Goal: Task Accomplishment & Management: Manage account settings

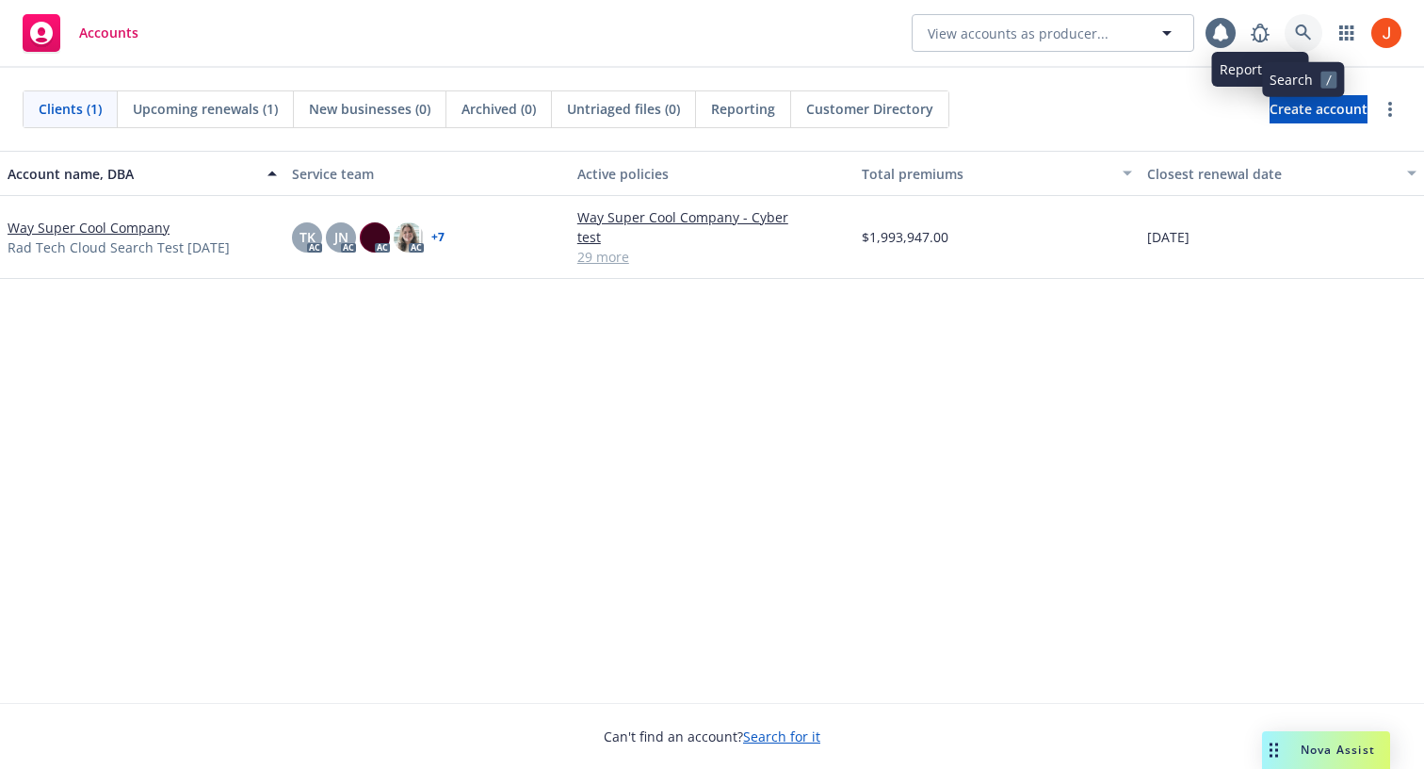
click at [1299, 35] on icon at bounding box center [1303, 32] width 16 height 16
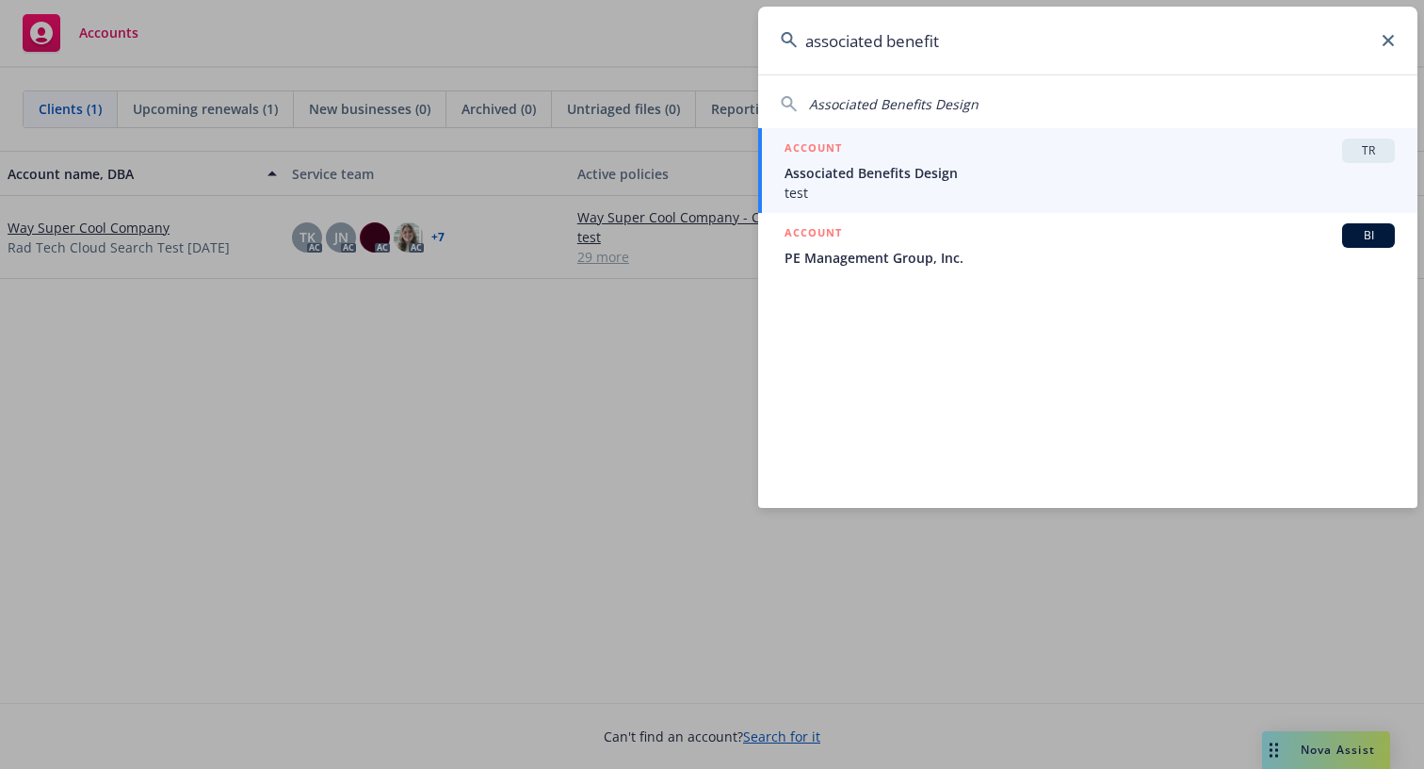
type input "associated benefit"
click at [959, 180] on span "Associated Benefits Design" at bounding box center [1090, 173] width 610 height 20
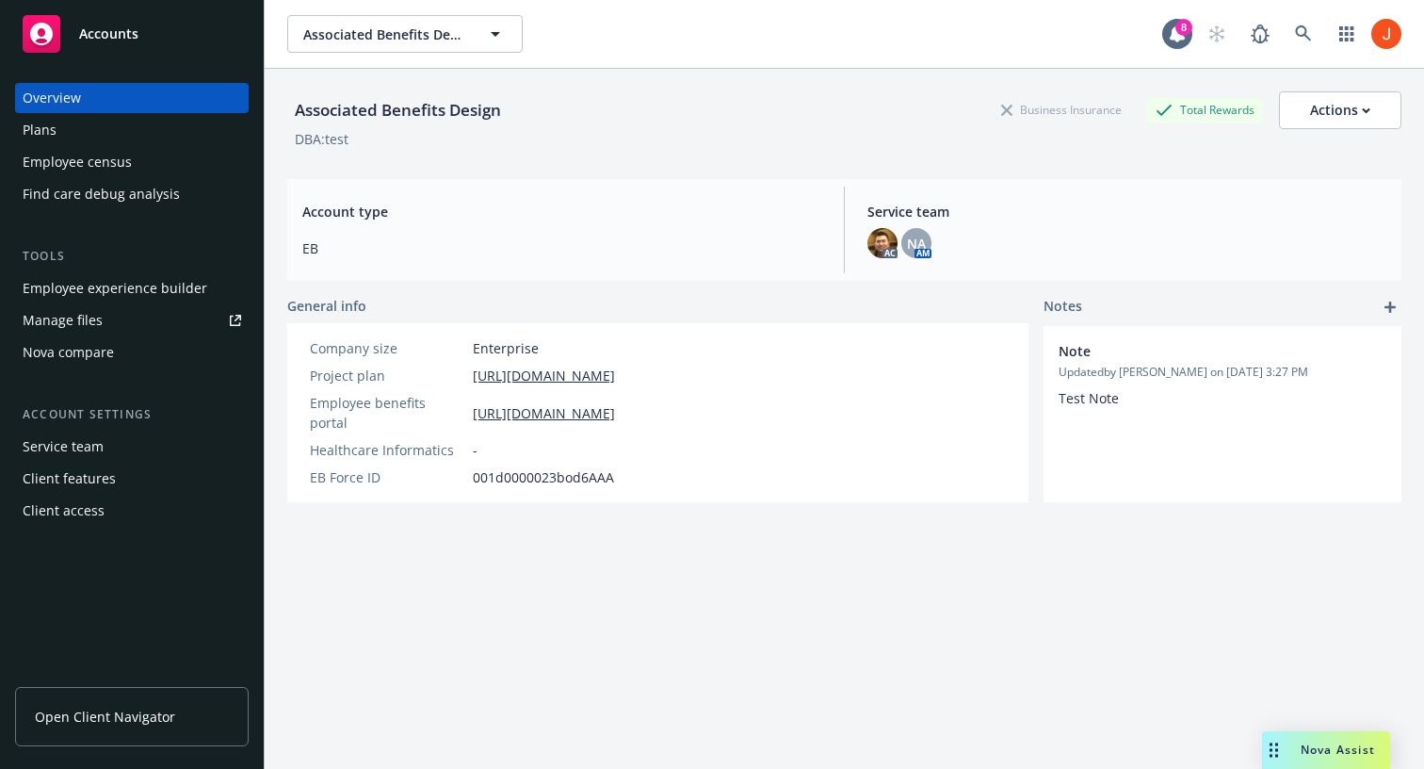
click at [139, 718] on span "Open Client Navigator" at bounding box center [105, 717] width 140 height 20
click at [87, 136] on div "Plans" at bounding box center [132, 130] width 219 height 30
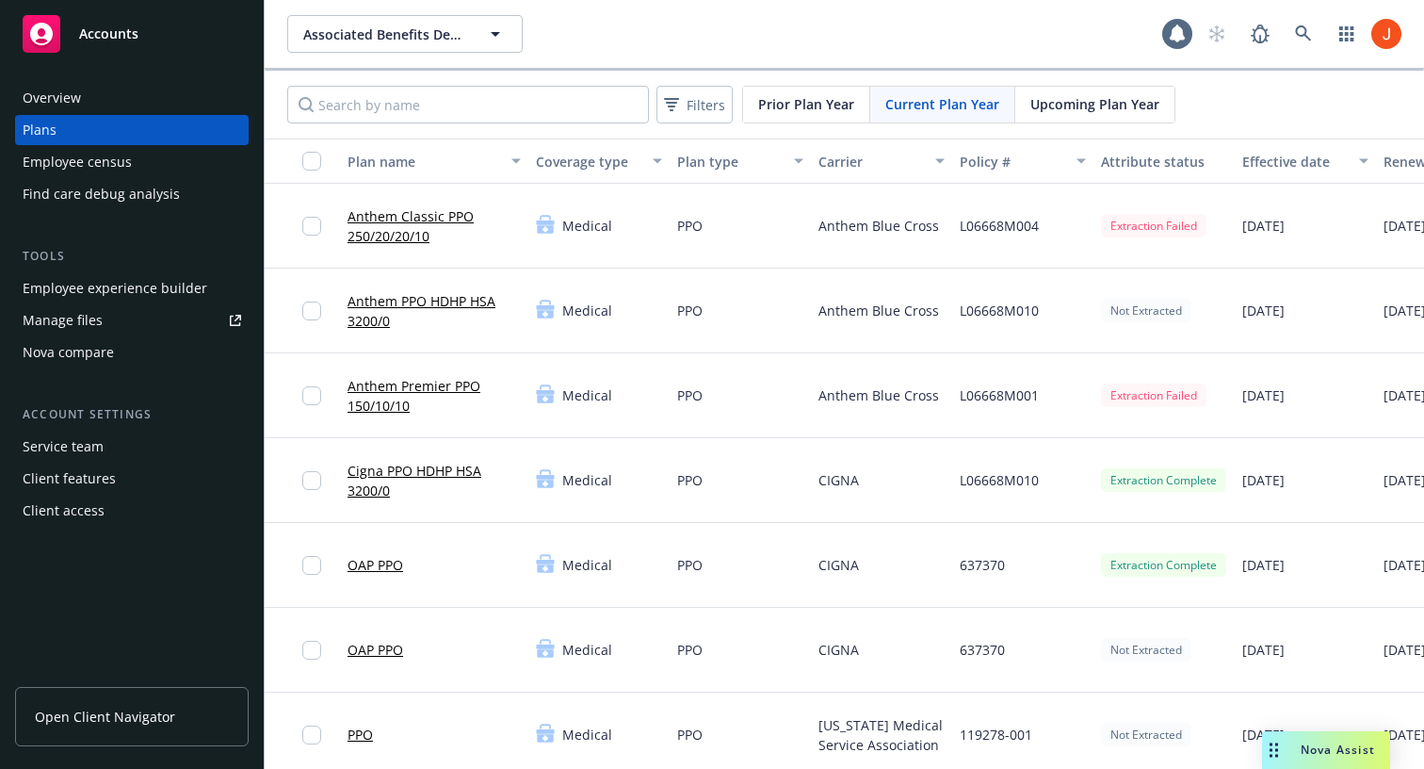
click at [432, 220] on link "Anthem Classic PPO 250/20/20/10" at bounding box center [434, 226] width 173 height 40
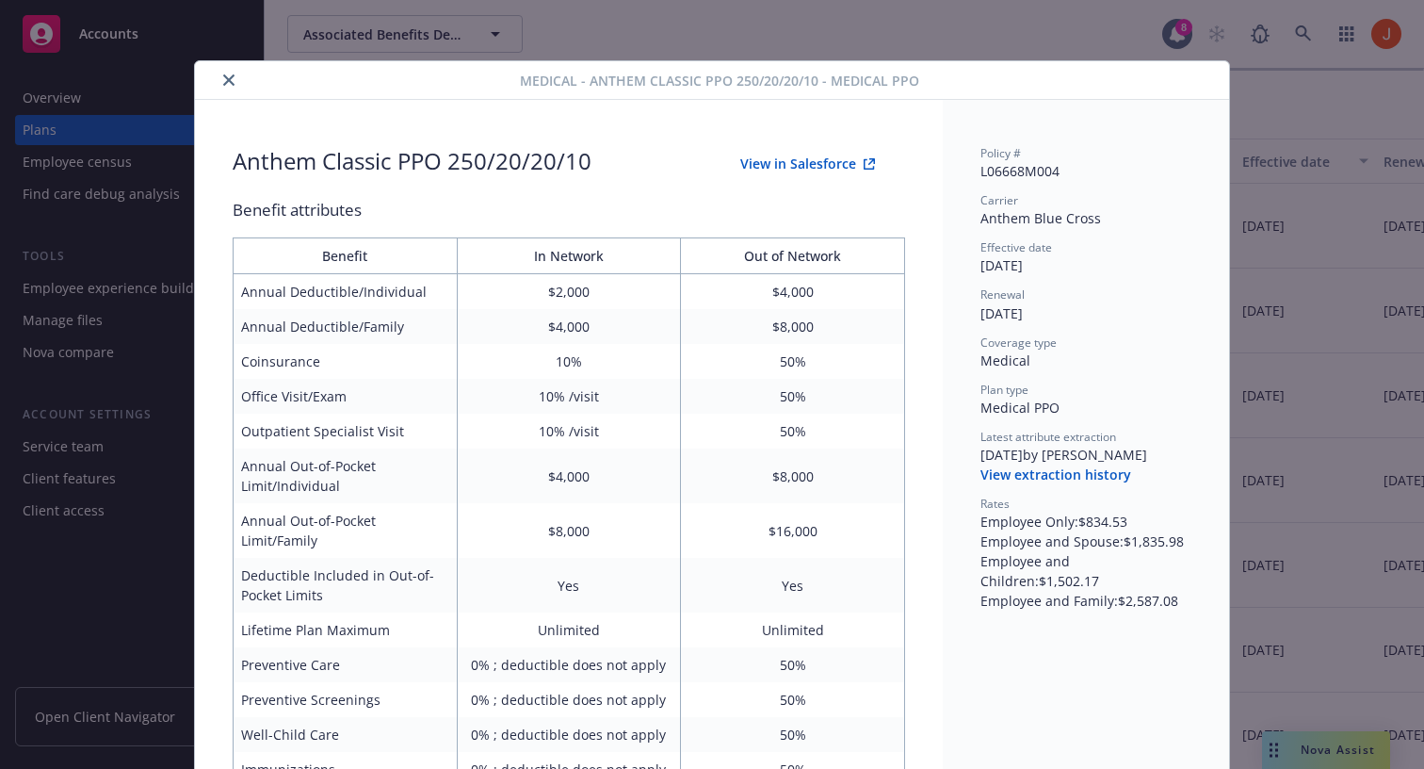
click at [1298, 348] on div "Medical - Anthem Classic PPO 250/20/20/10 - Medical PPO Anthem Classic PPO 250/…" at bounding box center [712, 384] width 1424 height 769
click at [1321, 250] on div "Medical - Anthem Classic PPO 250/20/20/10 - Medical PPO Anthem Classic PPO 250/…" at bounding box center [712, 384] width 1424 height 769
click at [228, 79] on icon "close" at bounding box center [228, 79] width 11 height 11
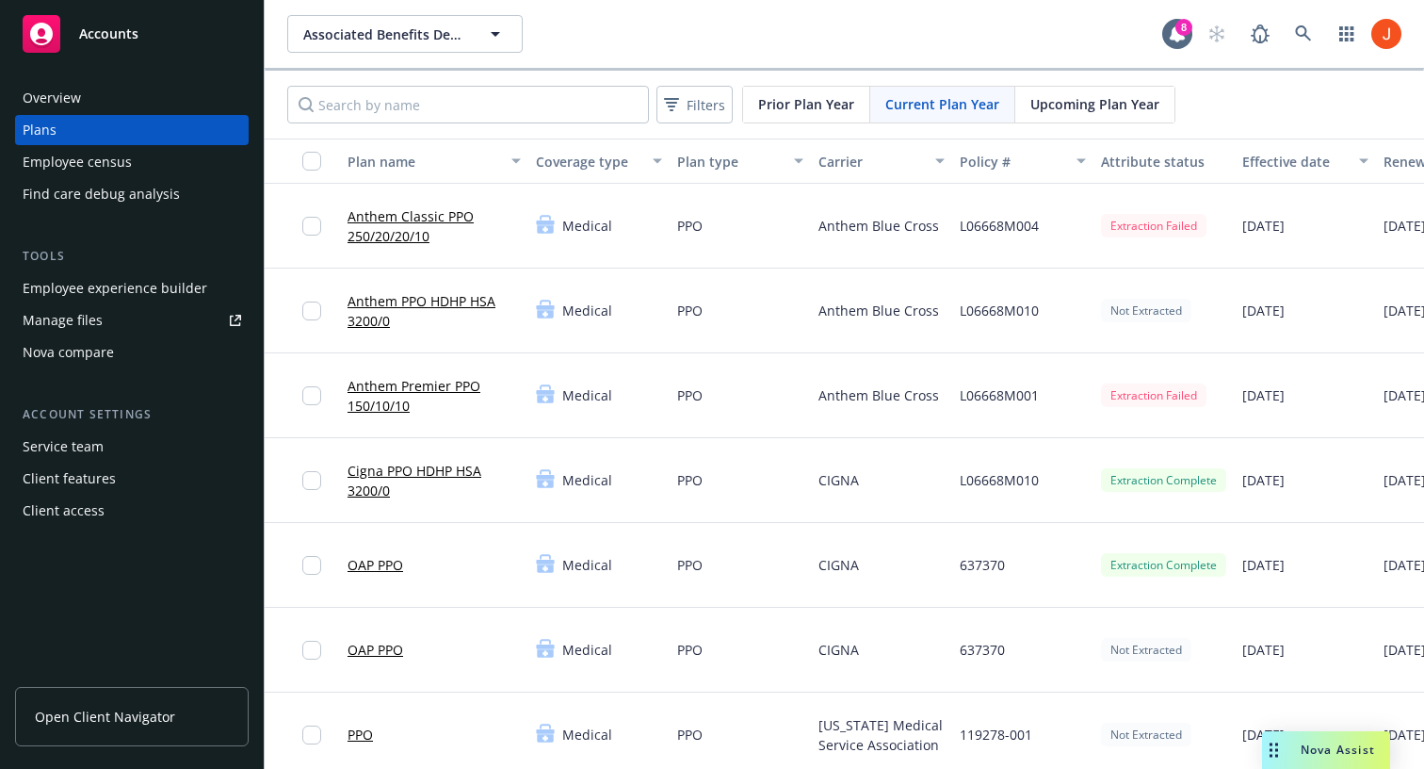
click at [121, 169] on div "Employee census" at bounding box center [77, 162] width 109 height 30
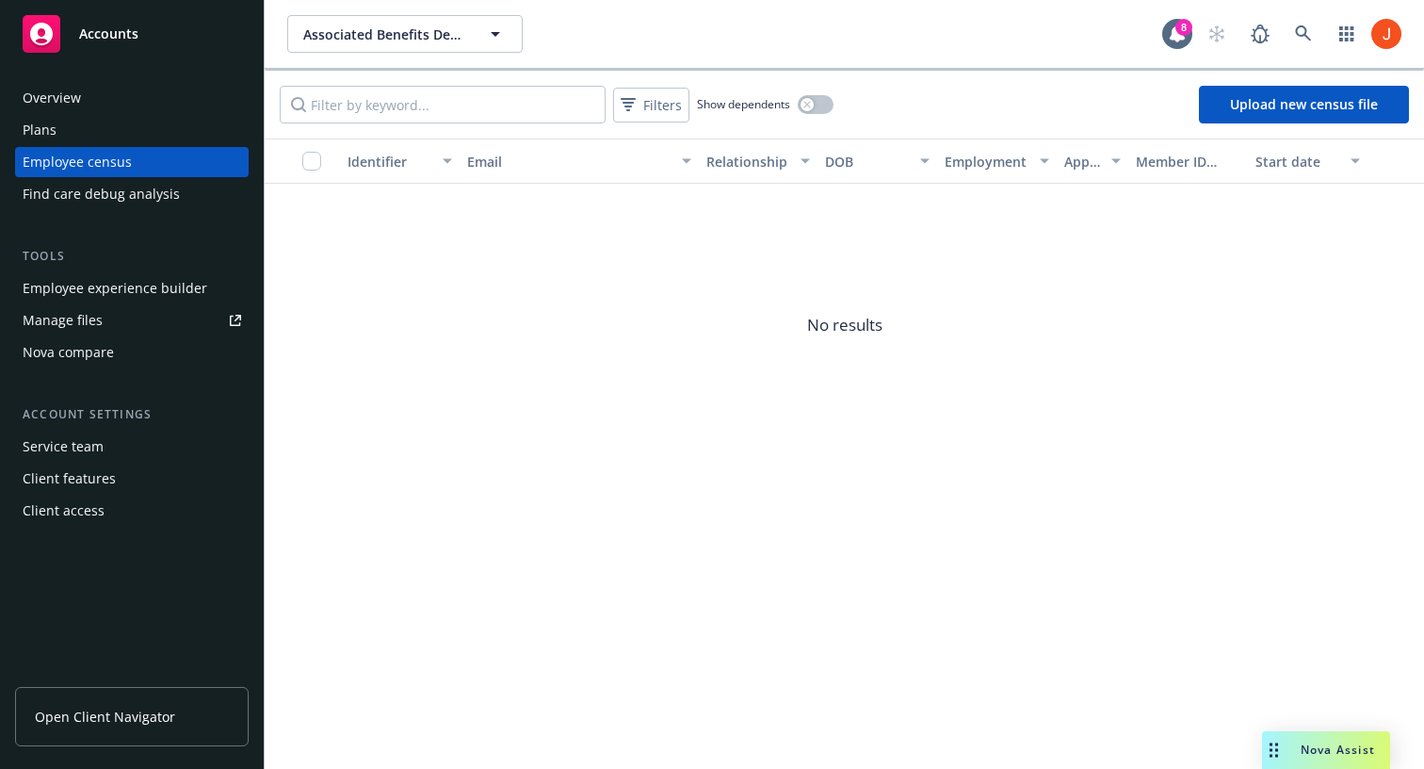
click at [66, 103] on div "Overview" at bounding box center [52, 98] width 58 height 30
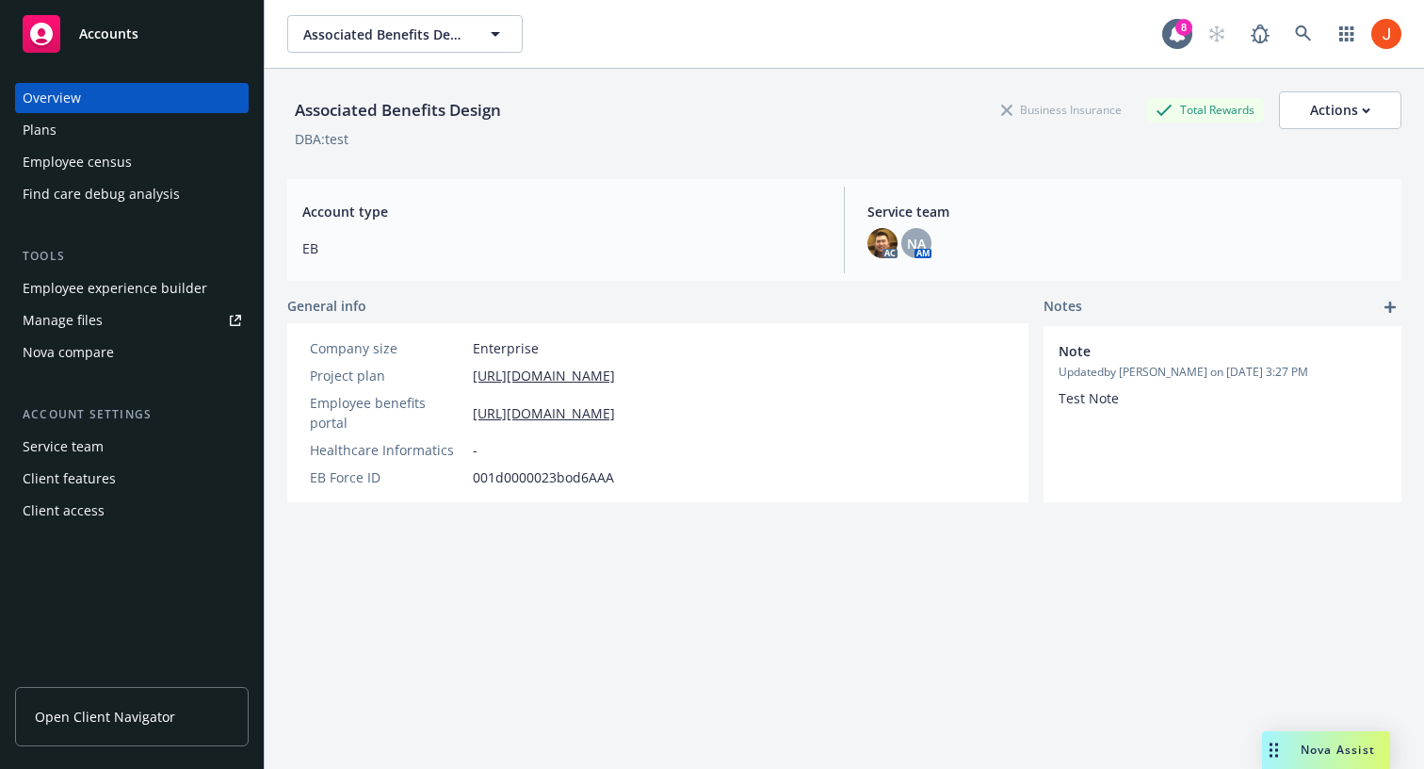
click at [61, 137] on div "Plans" at bounding box center [132, 130] width 219 height 30
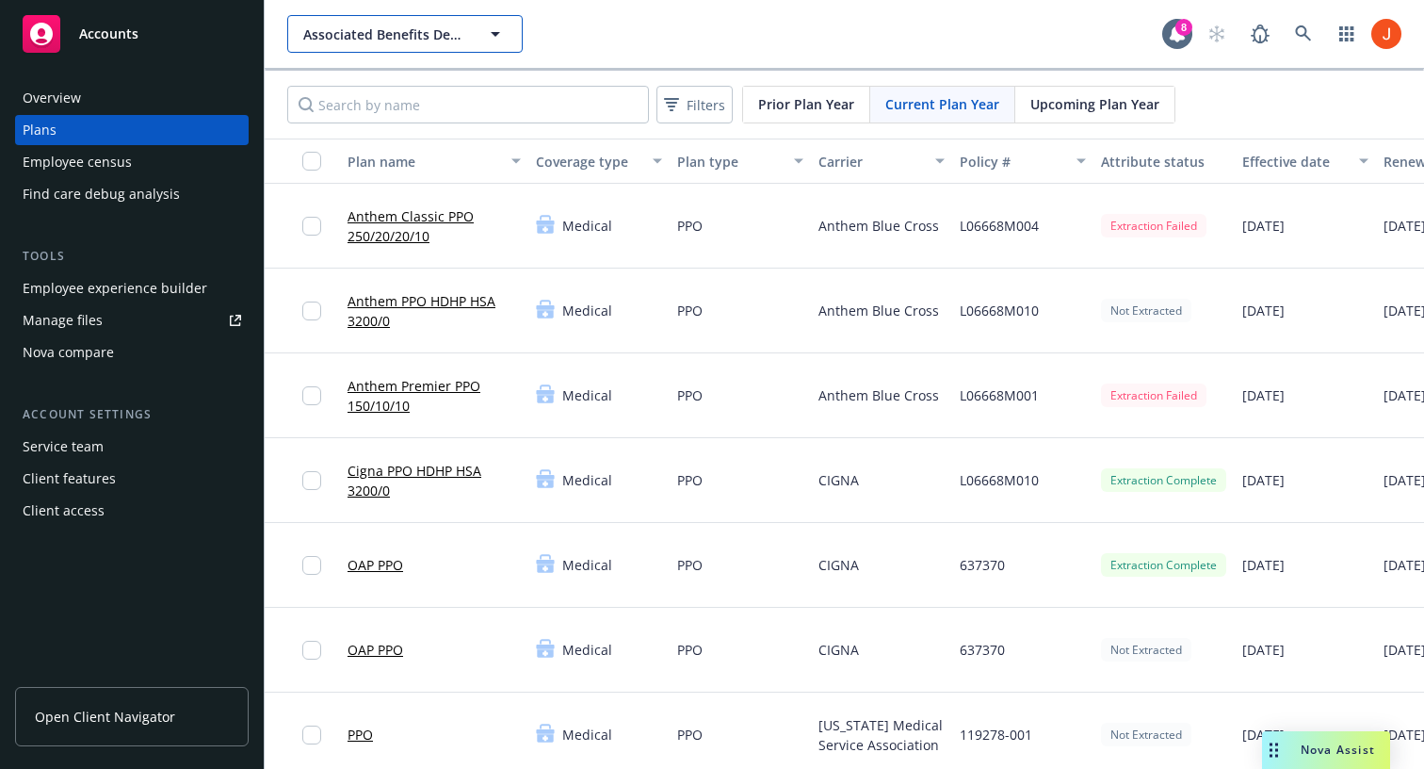
click at [504, 37] on icon "button" at bounding box center [495, 34] width 23 height 23
click at [1302, 27] on icon at bounding box center [1303, 33] width 17 height 17
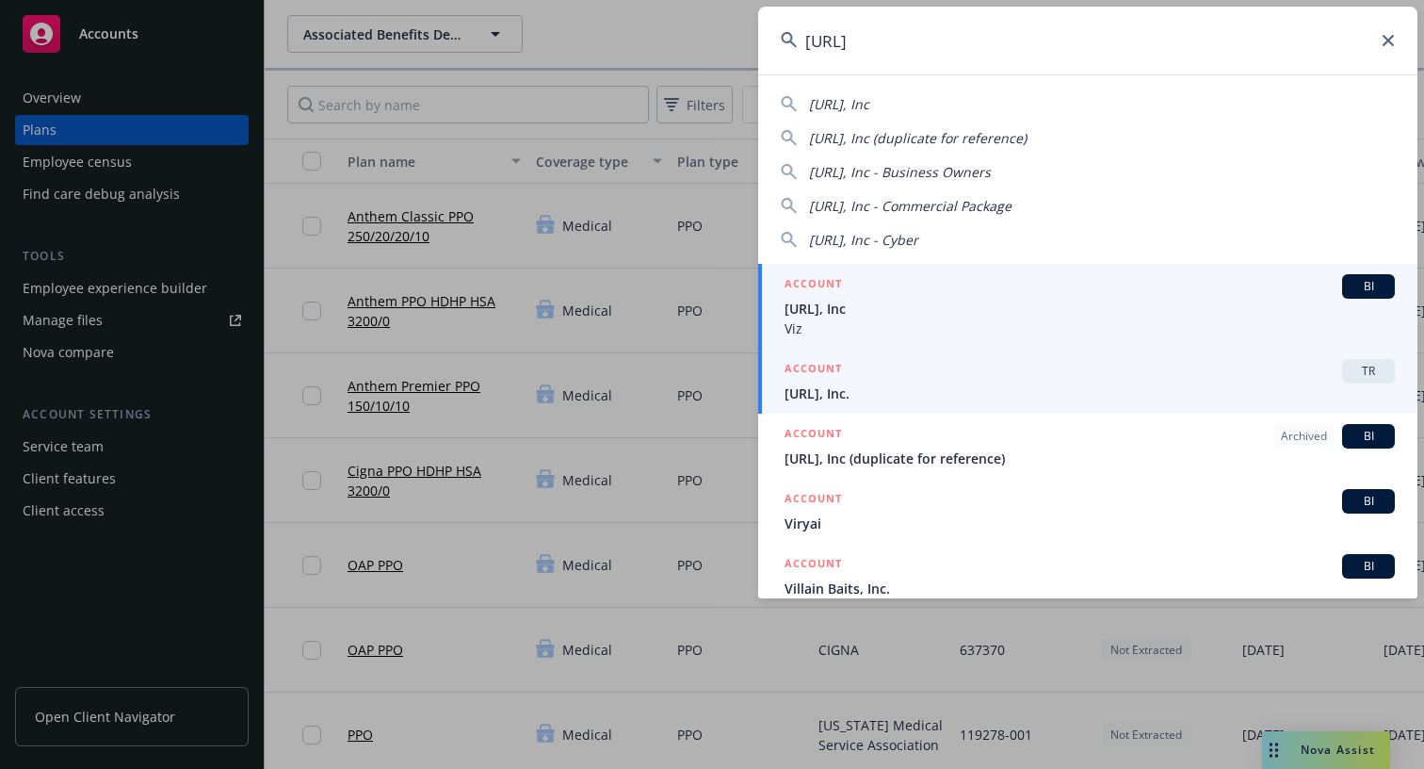
type input "viz.ai"
click at [1115, 387] on span "Viz.ai, Inc." at bounding box center [1090, 393] width 610 height 20
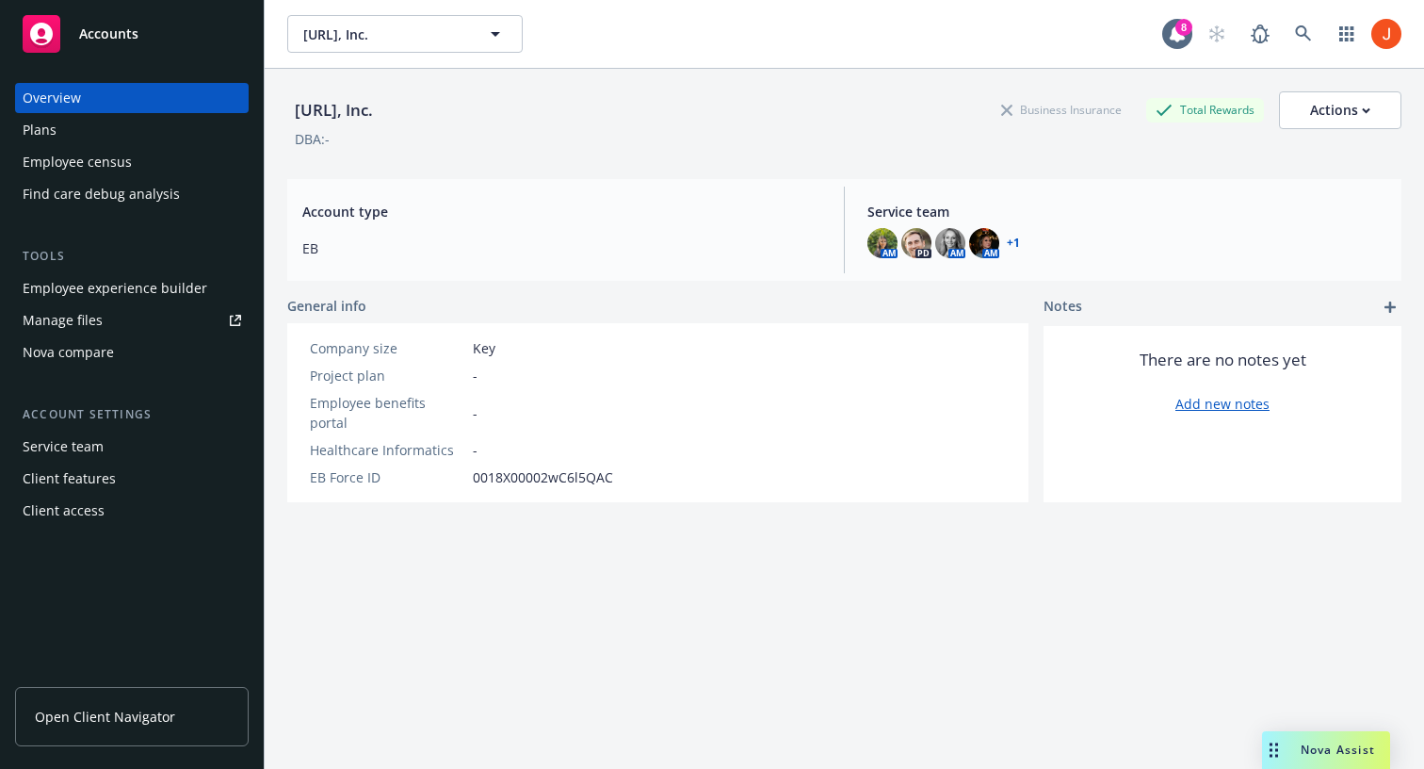
click at [86, 128] on div "Plans" at bounding box center [132, 130] width 219 height 30
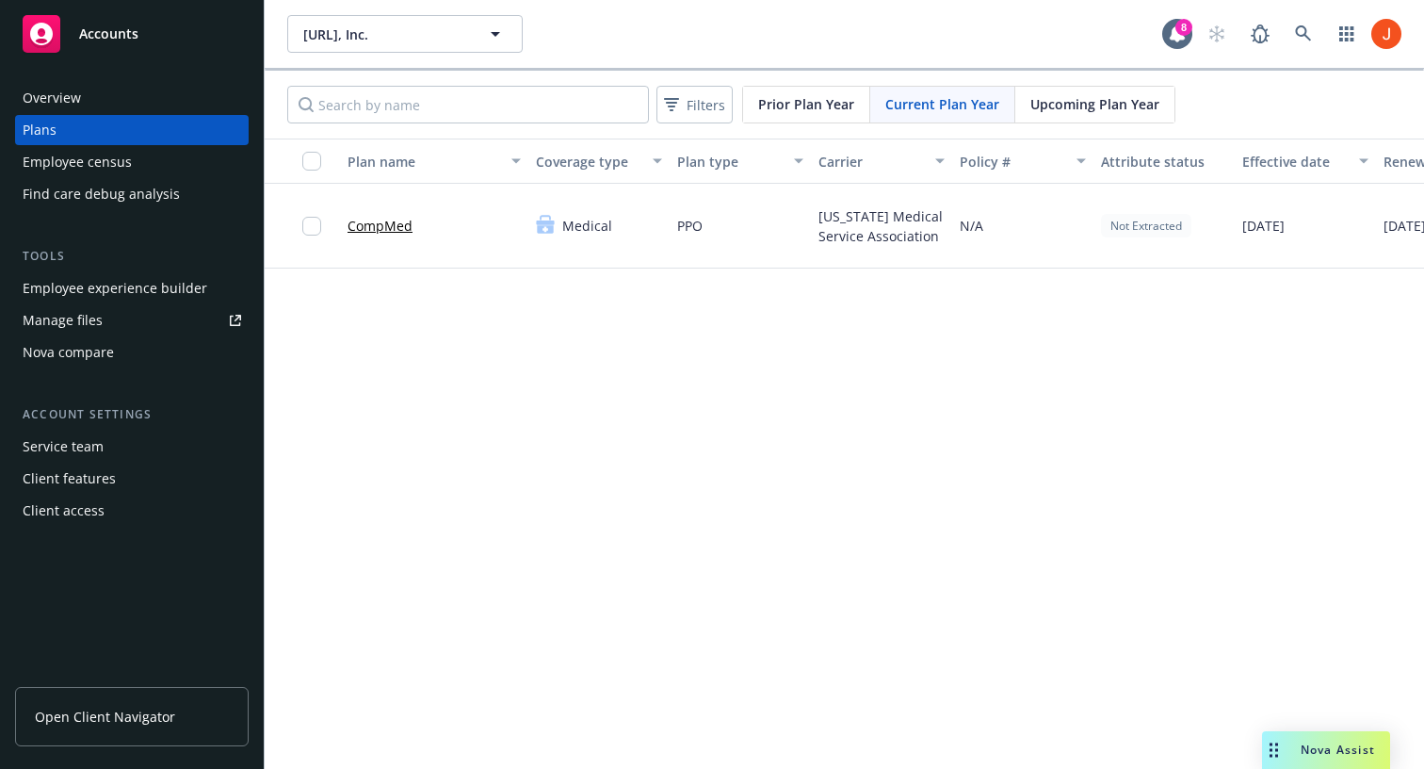
click at [66, 161] on div "Employee census" at bounding box center [77, 162] width 109 height 30
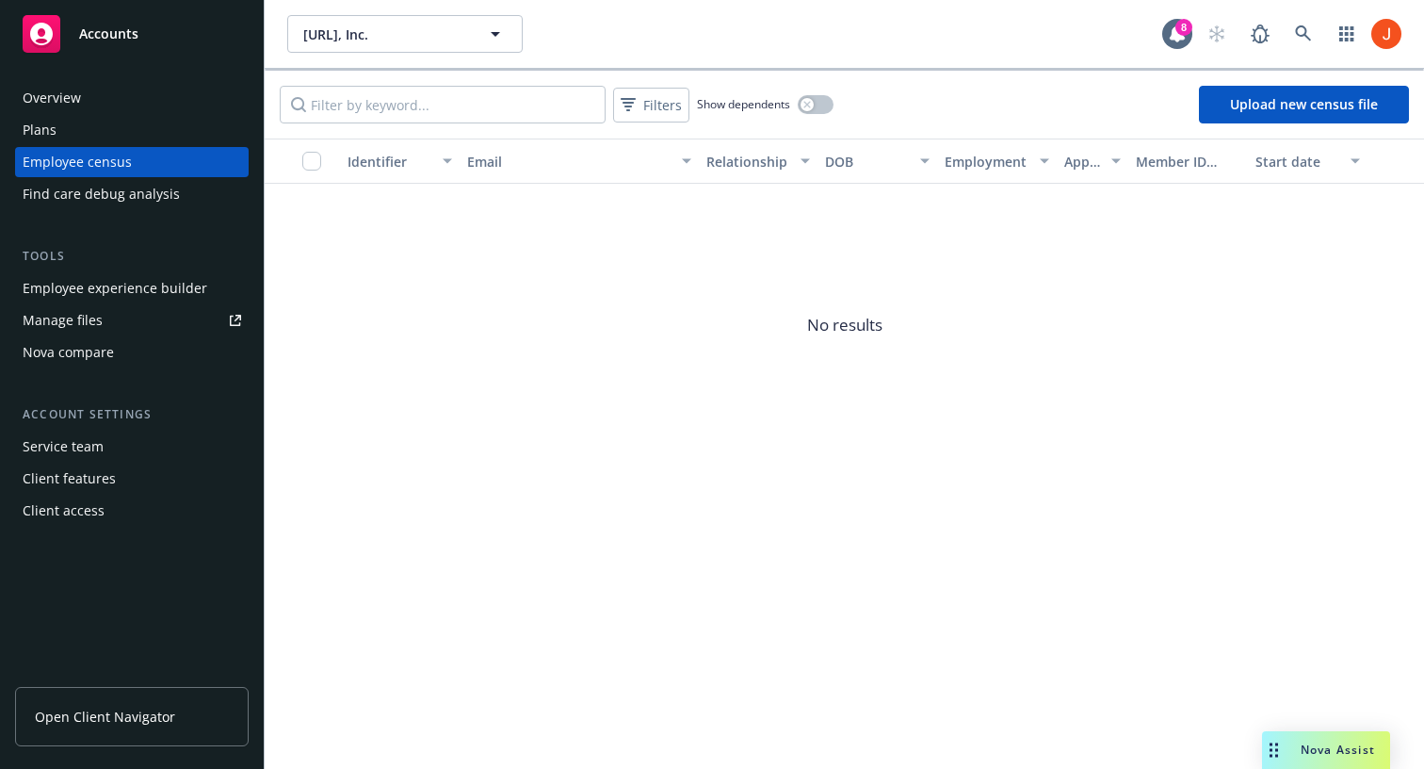
click at [103, 300] on div "Employee experience builder" at bounding box center [115, 288] width 185 height 30
click at [116, 320] on link "Manage files" at bounding box center [132, 320] width 234 height 30
click at [119, 483] on div "Client features" at bounding box center [132, 479] width 219 height 30
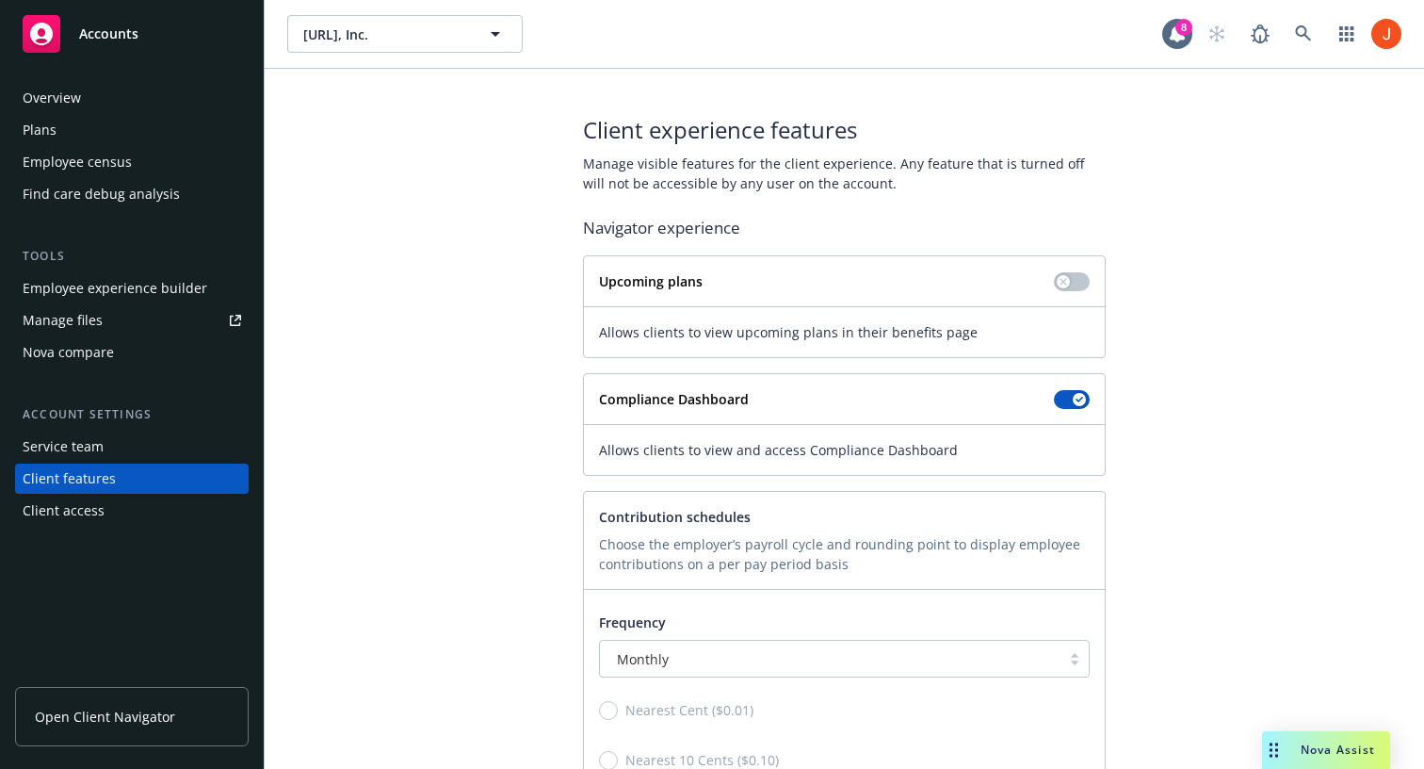
click at [123, 509] on div "Client access" at bounding box center [132, 511] width 219 height 30
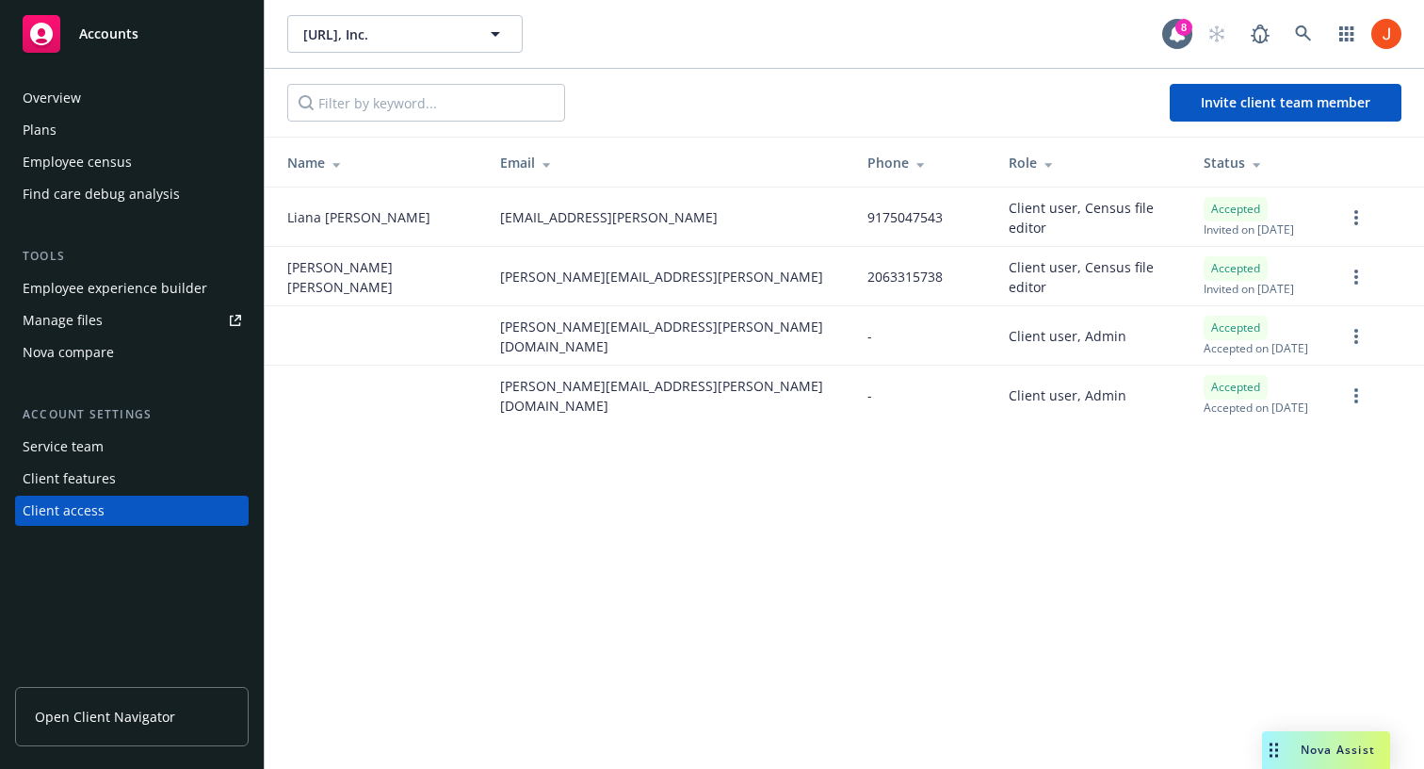
click at [138, 727] on link "Open Client Navigator" at bounding box center [132, 716] width 234 height 59
click at [1302, 37] on icon at bounding box center [1303, 33] width 17 height 17
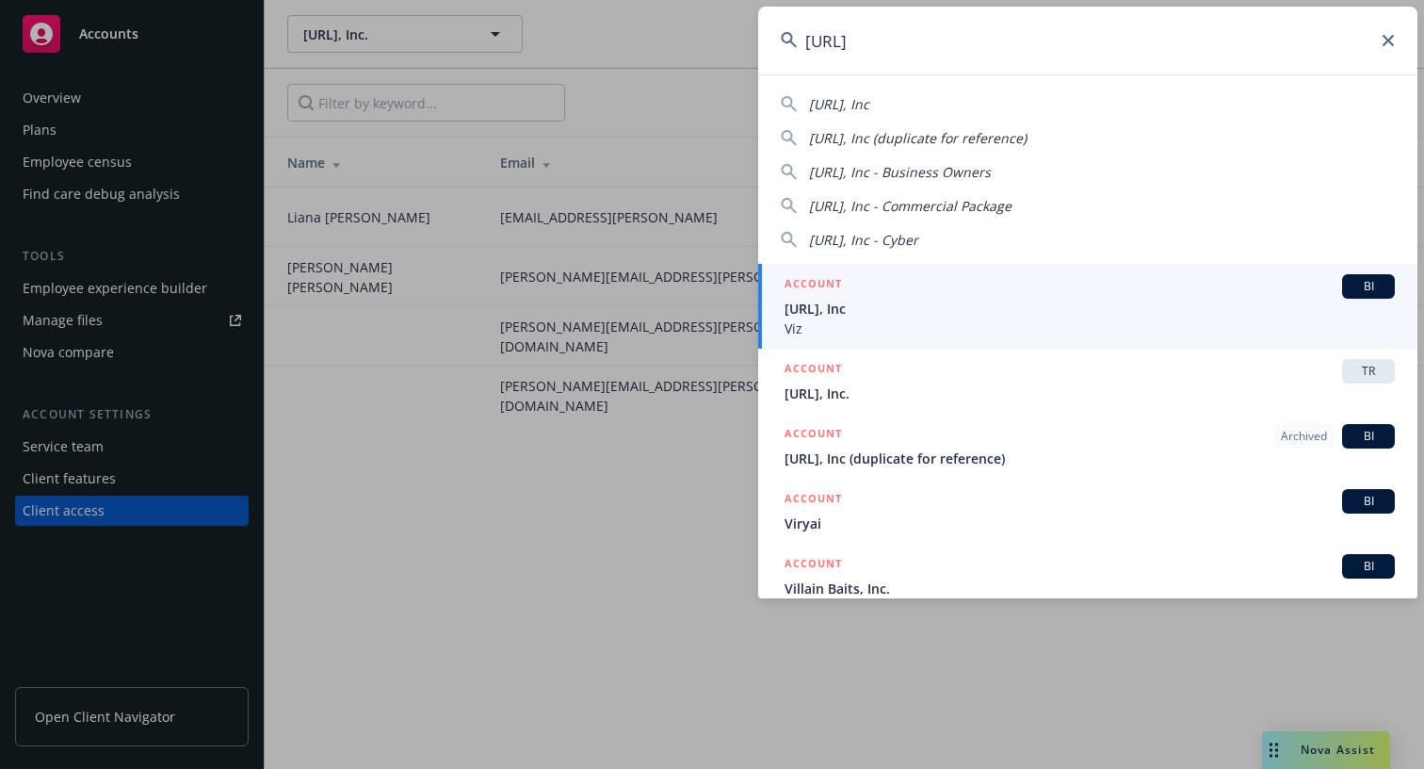
type input "viz.ai"
click at [1040, 318] on span "Viz" at bounding box center [1090, 328] width 610 height 20
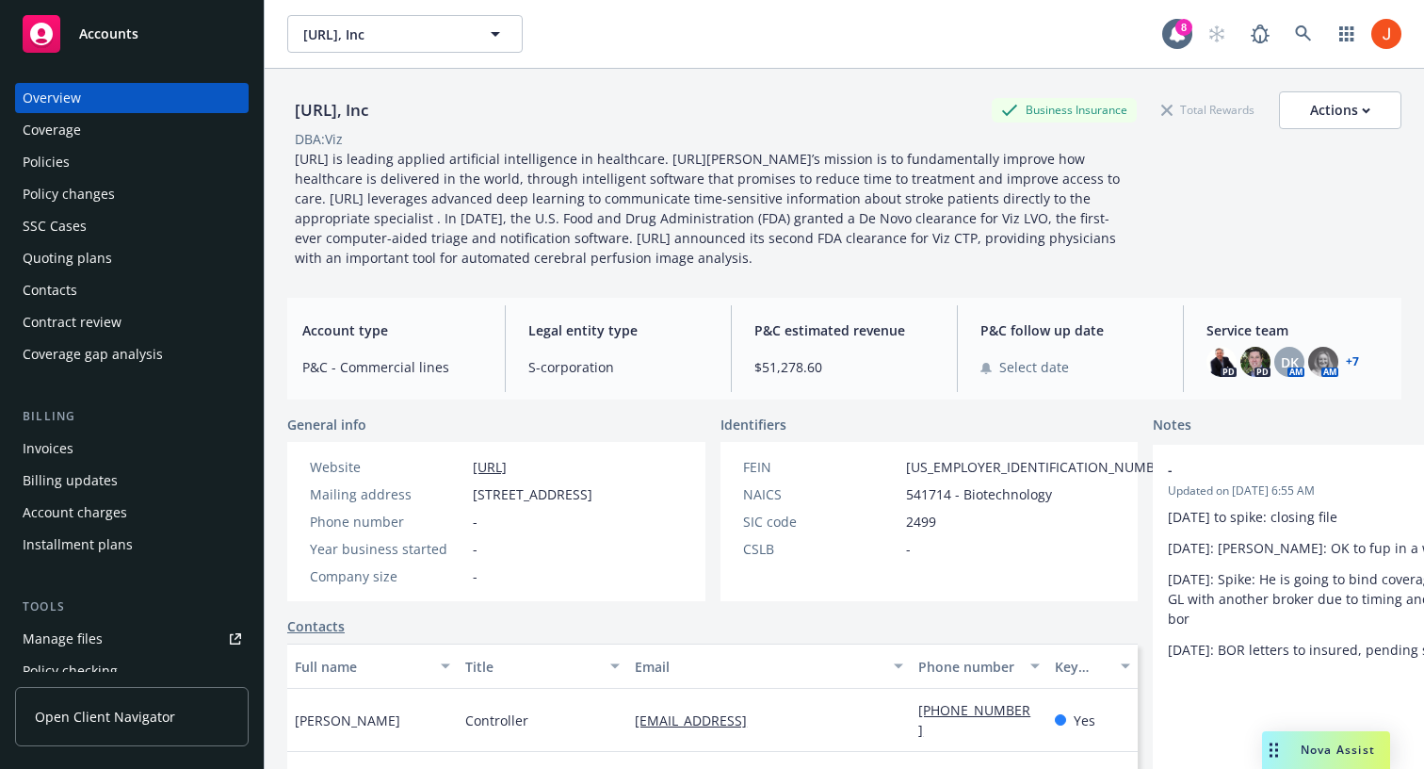
click at [76, 153] on div "Policies" at bounding box center [132, 162] width 219 height 30
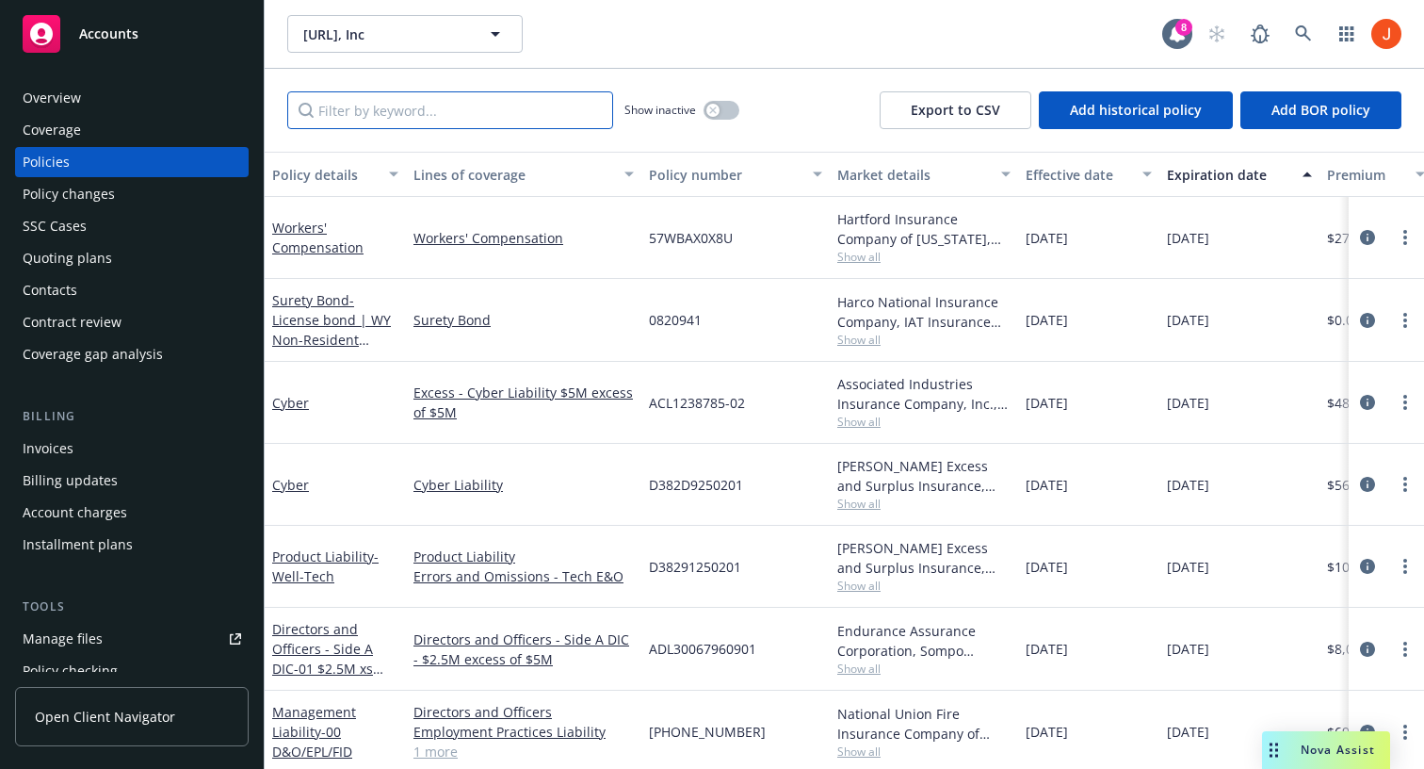
click at [443, 117] on input "Filter by keyword..." at bounding box center [450, 110] width 326 height 38
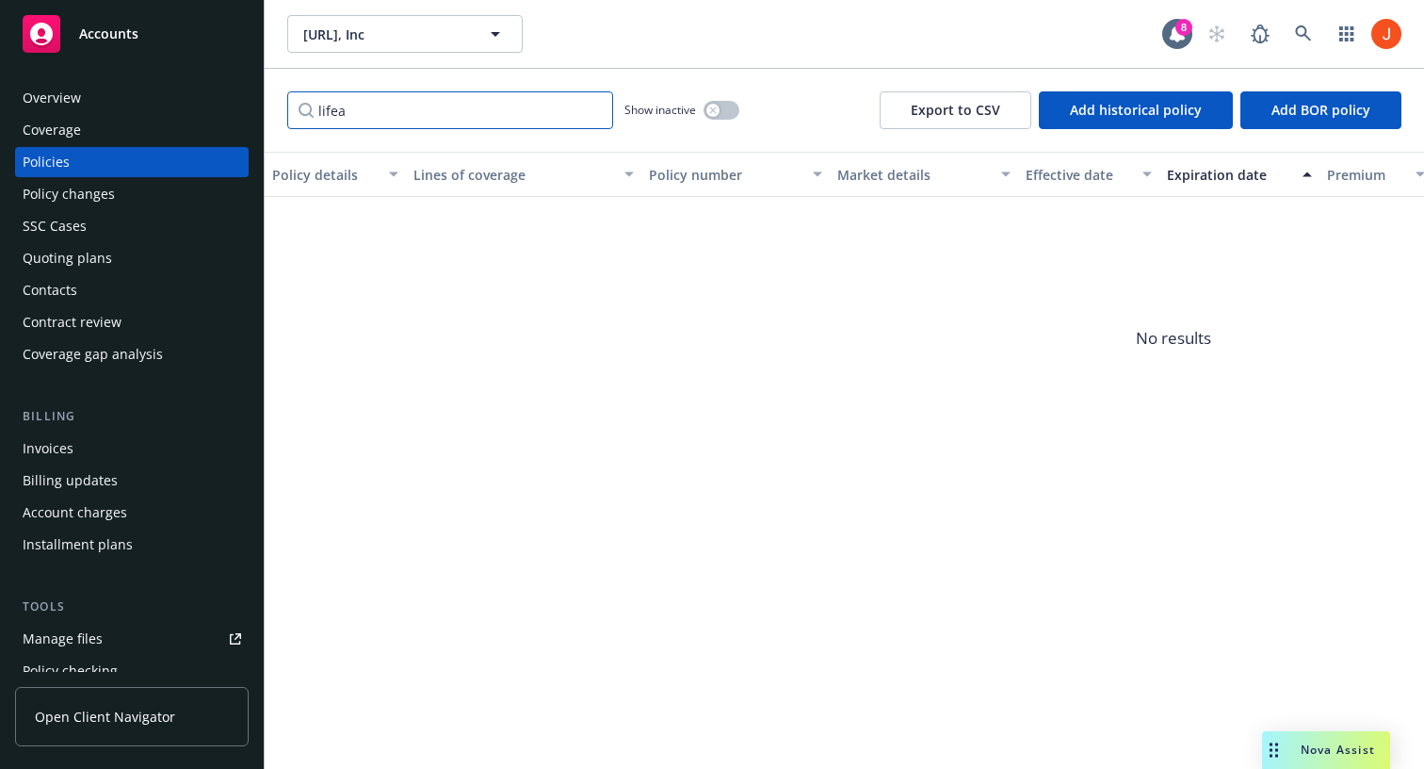
type input "life"
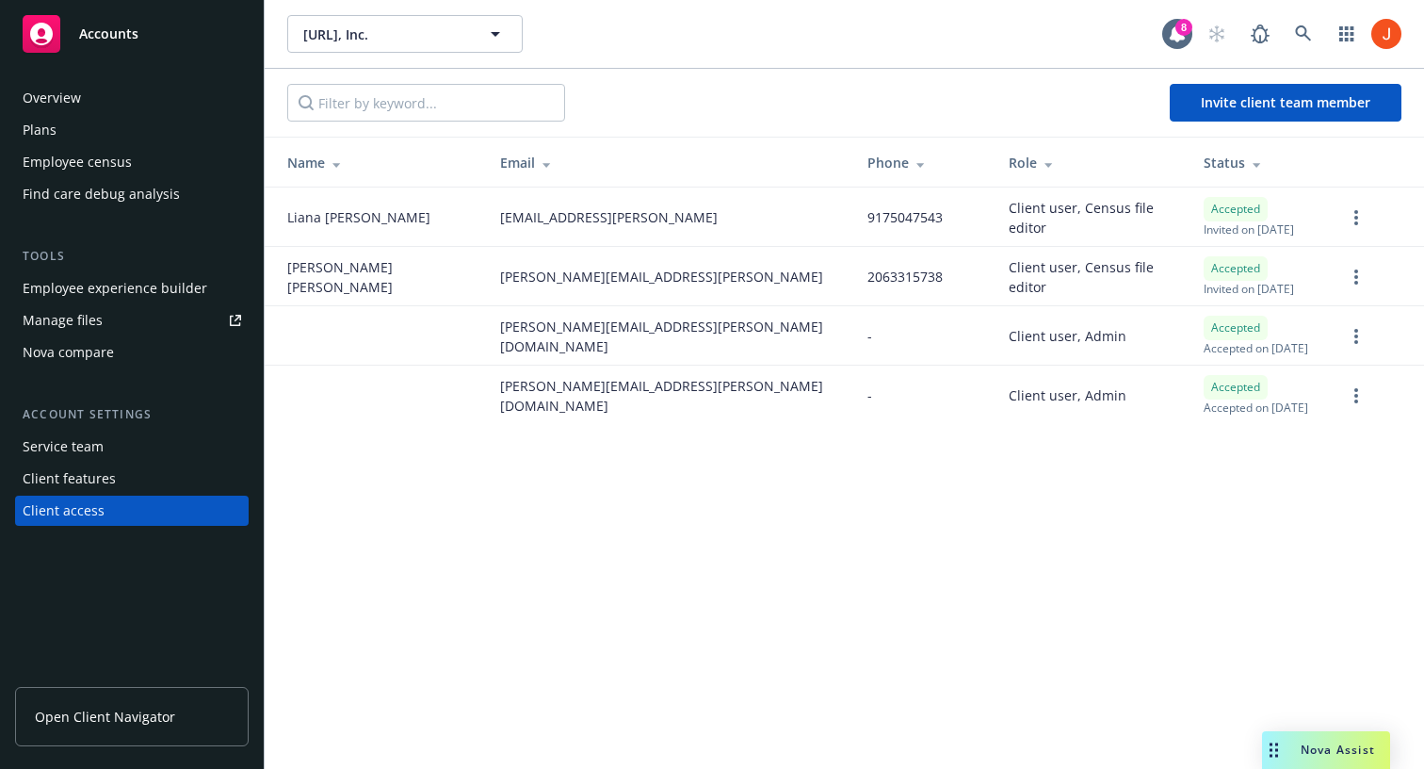
click at [44, 473] on div "Client features" at bounding box center [69, 479] width 93 height 30
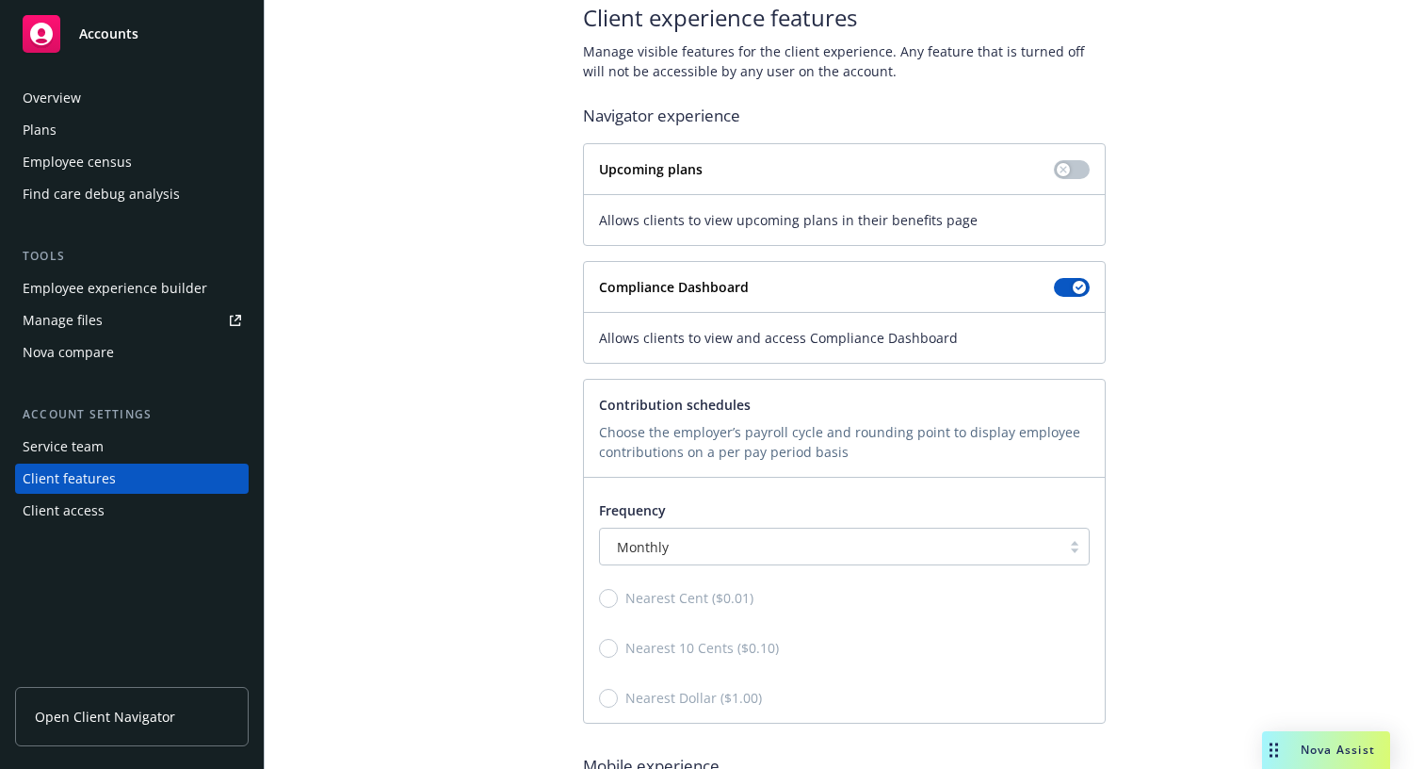
scroll to position [285, 0]
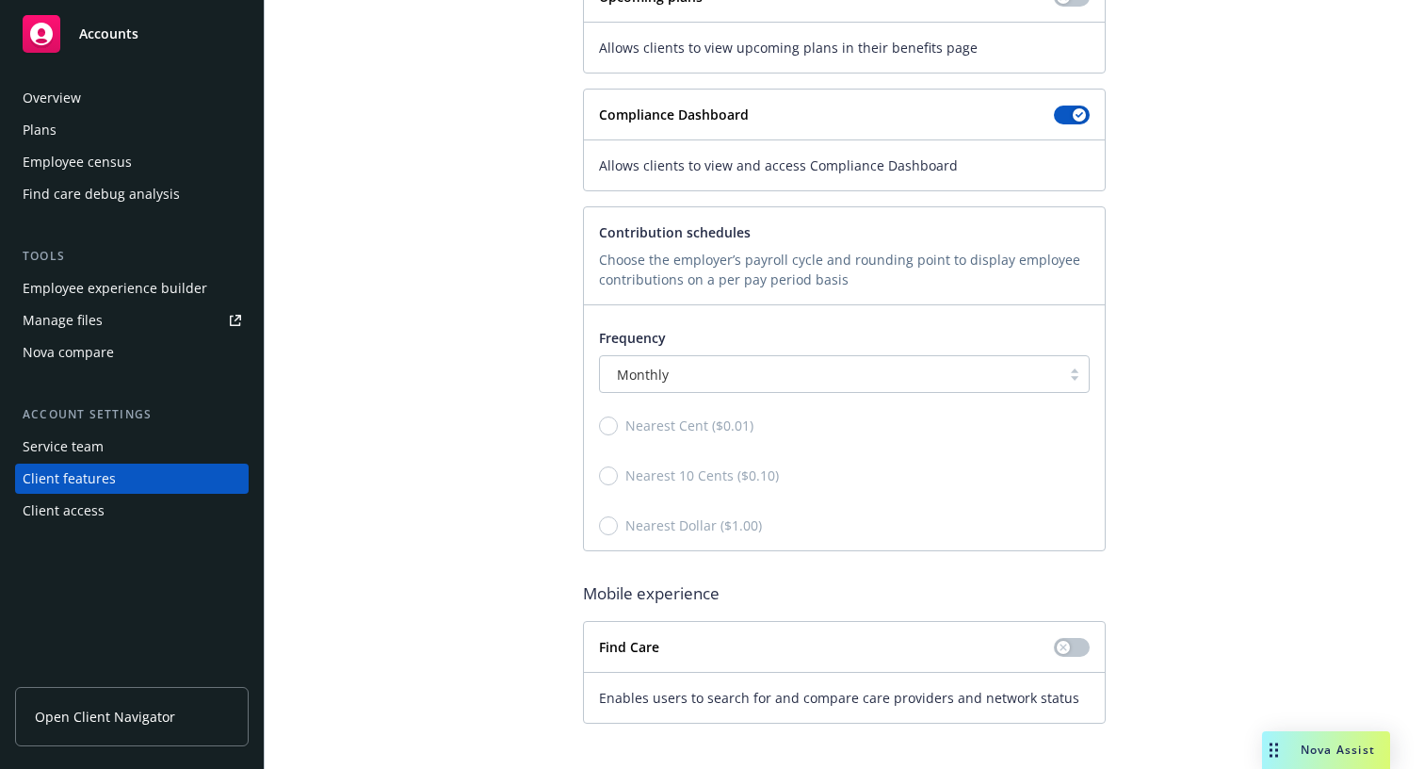
click at [72, 459] on div "Service team" at bounding box center [63, 446] width 81 height 30
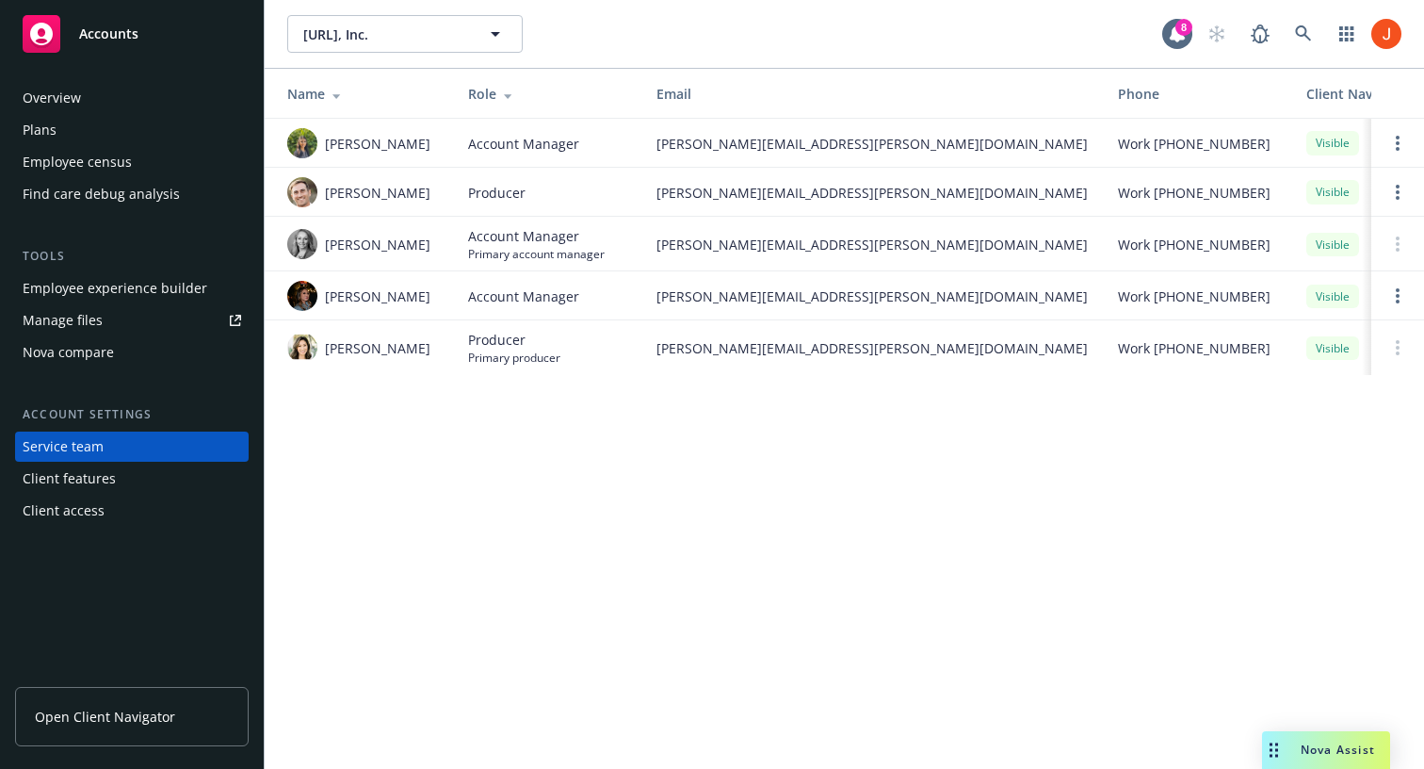
click at [57, 106] on div "Overview" at bounding box center [52, 98] width 58 height 30
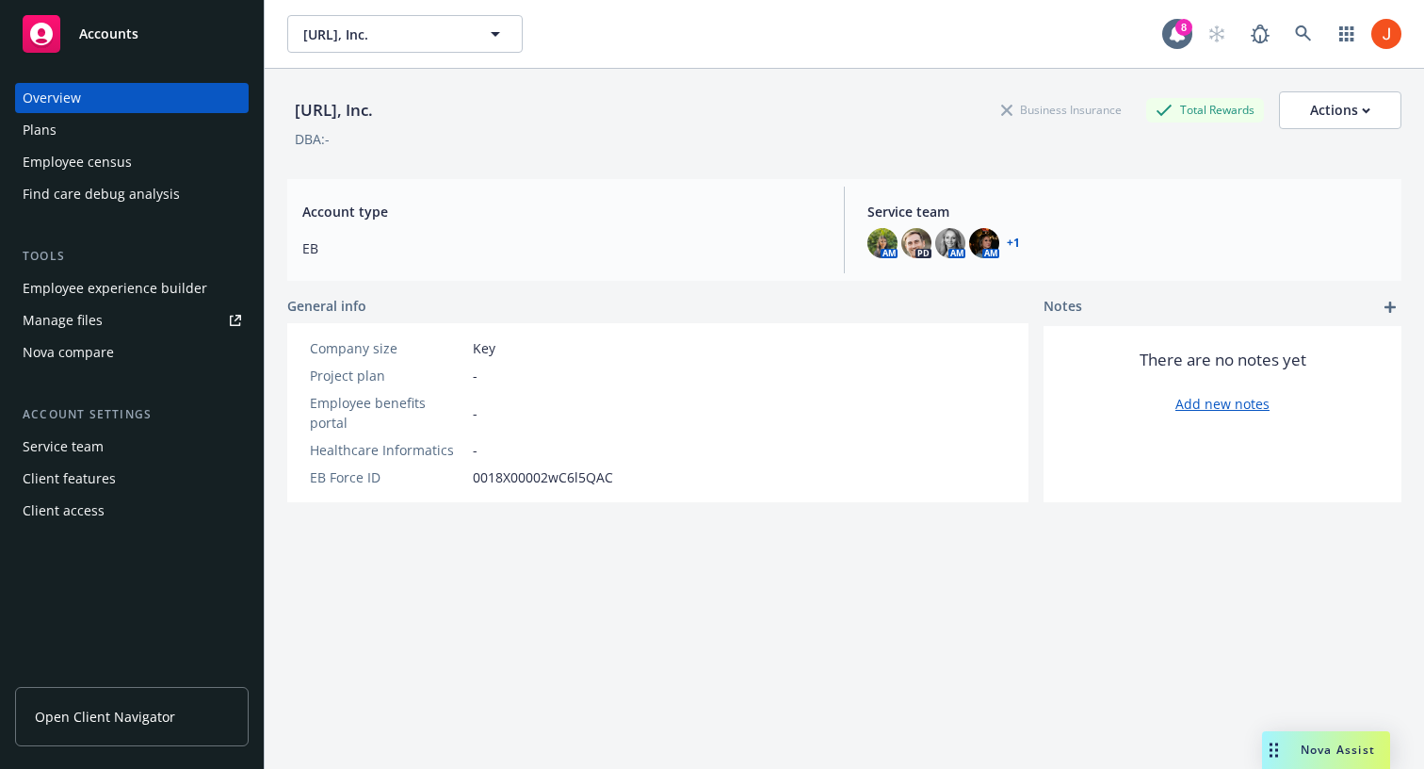
click at [52, 140] on div "Plans" at bounding box center [40, 130] width 34 height 30
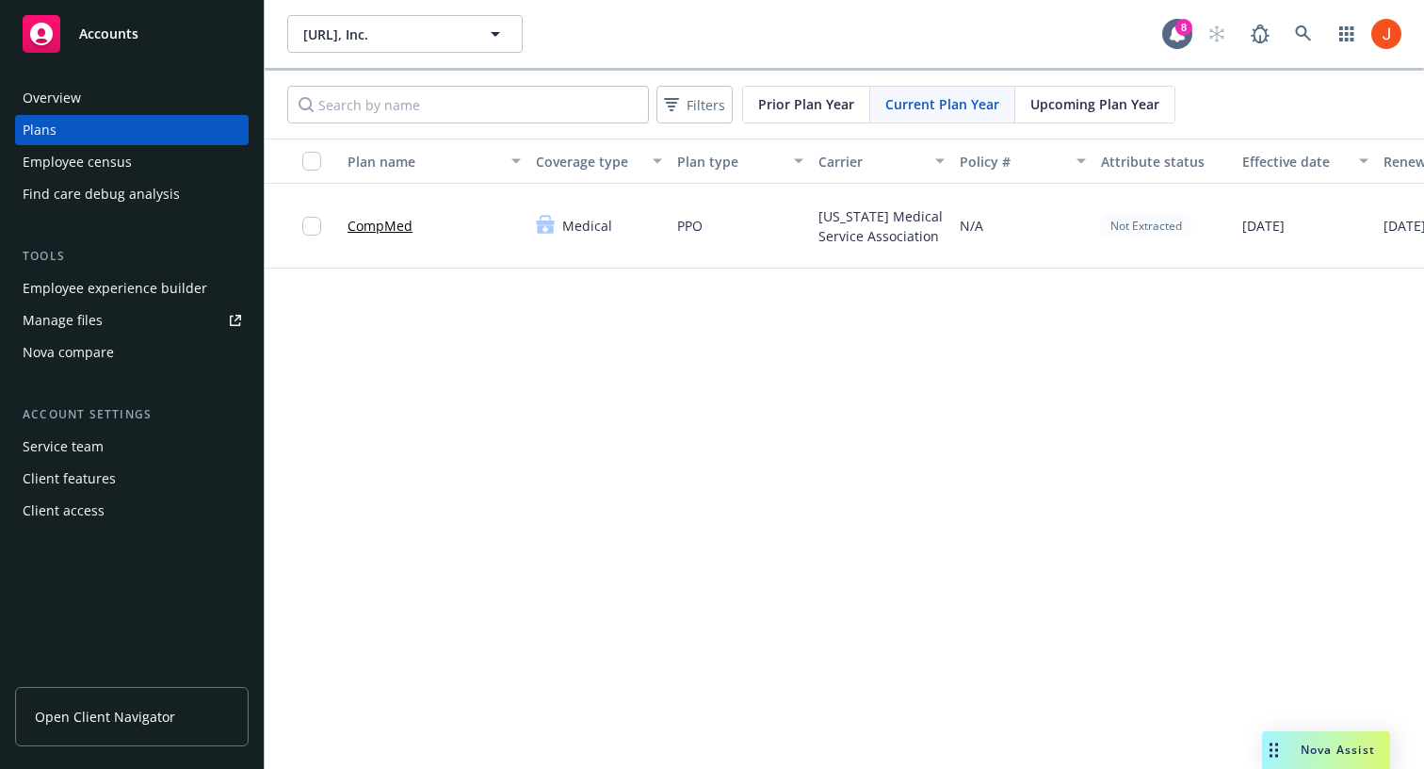
click at [100, 169] on div "Employee census" at bounding box center [77, 162] width 109 height 30
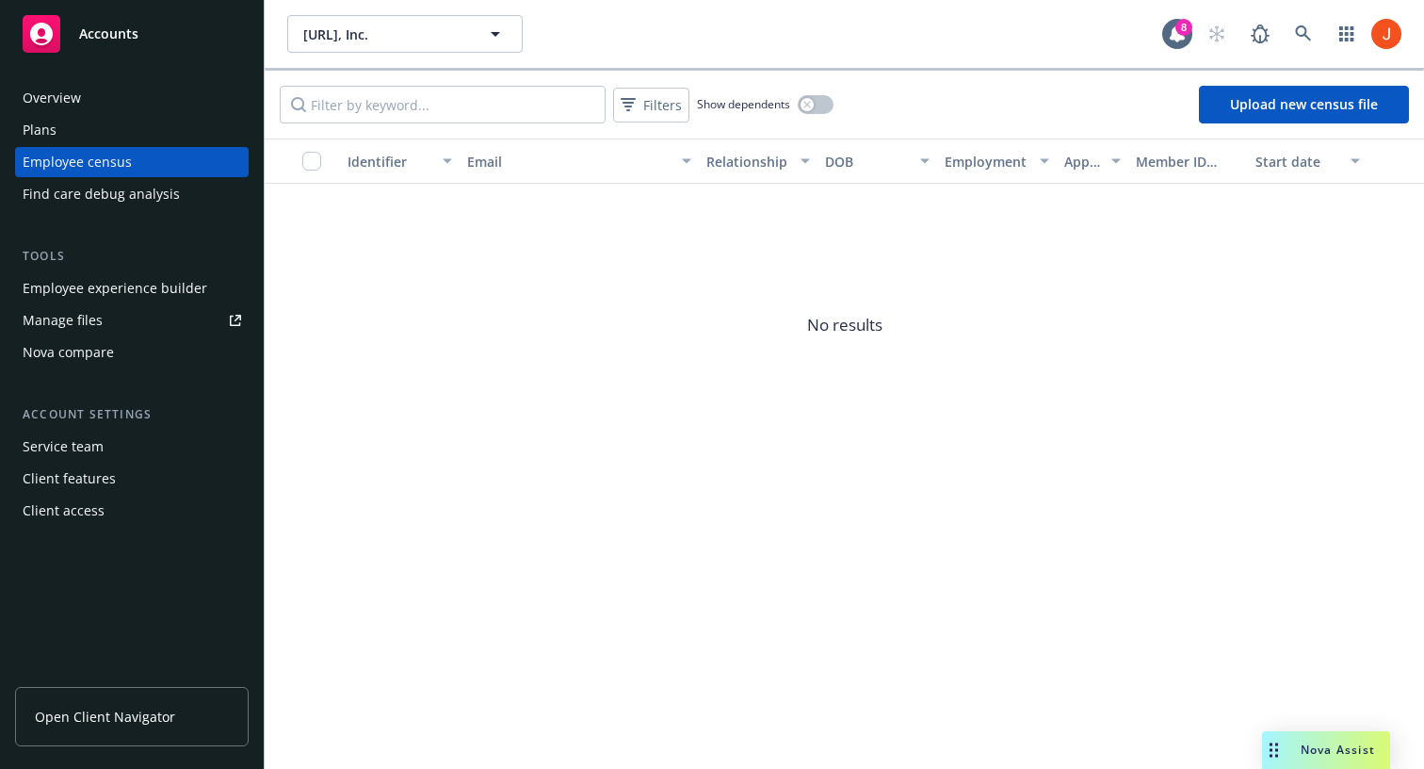
click at [95, 127] on div "Plans" at bounding box center [132, 130] width 219 height 30
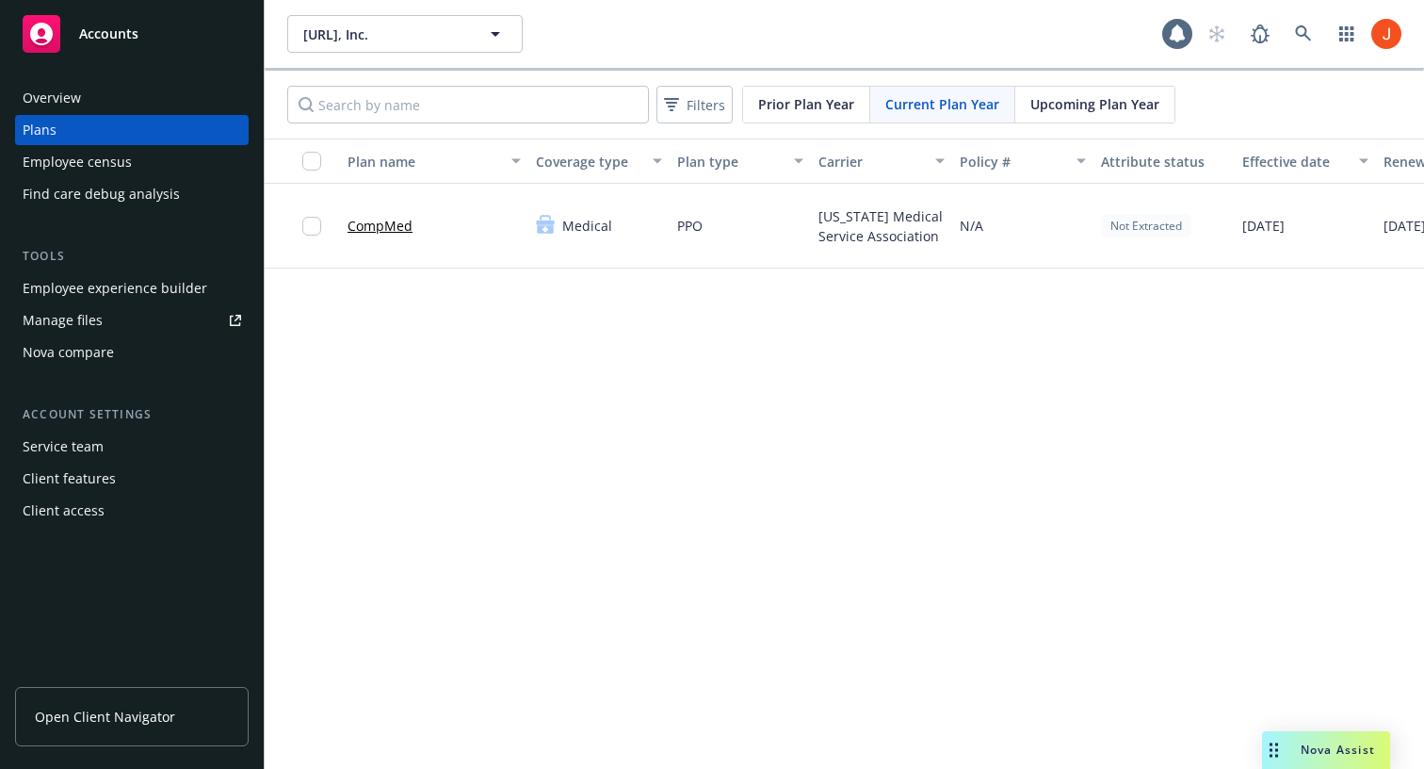
click at [83, 91] on div "Overview" at bounding box center [132, 98] width 219 height 30
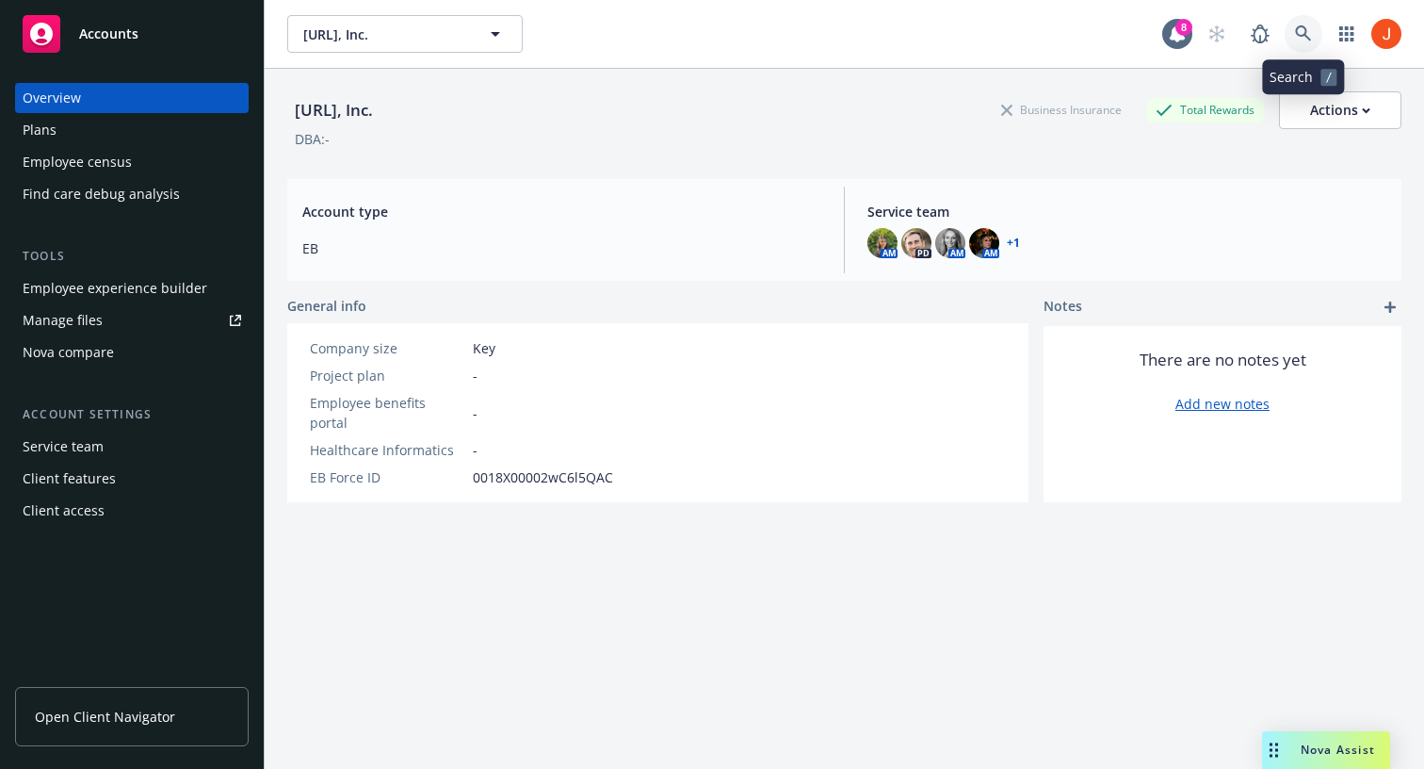
click at [1308, 25] on icon at bounding box center [1303, 33] width 17 height 17
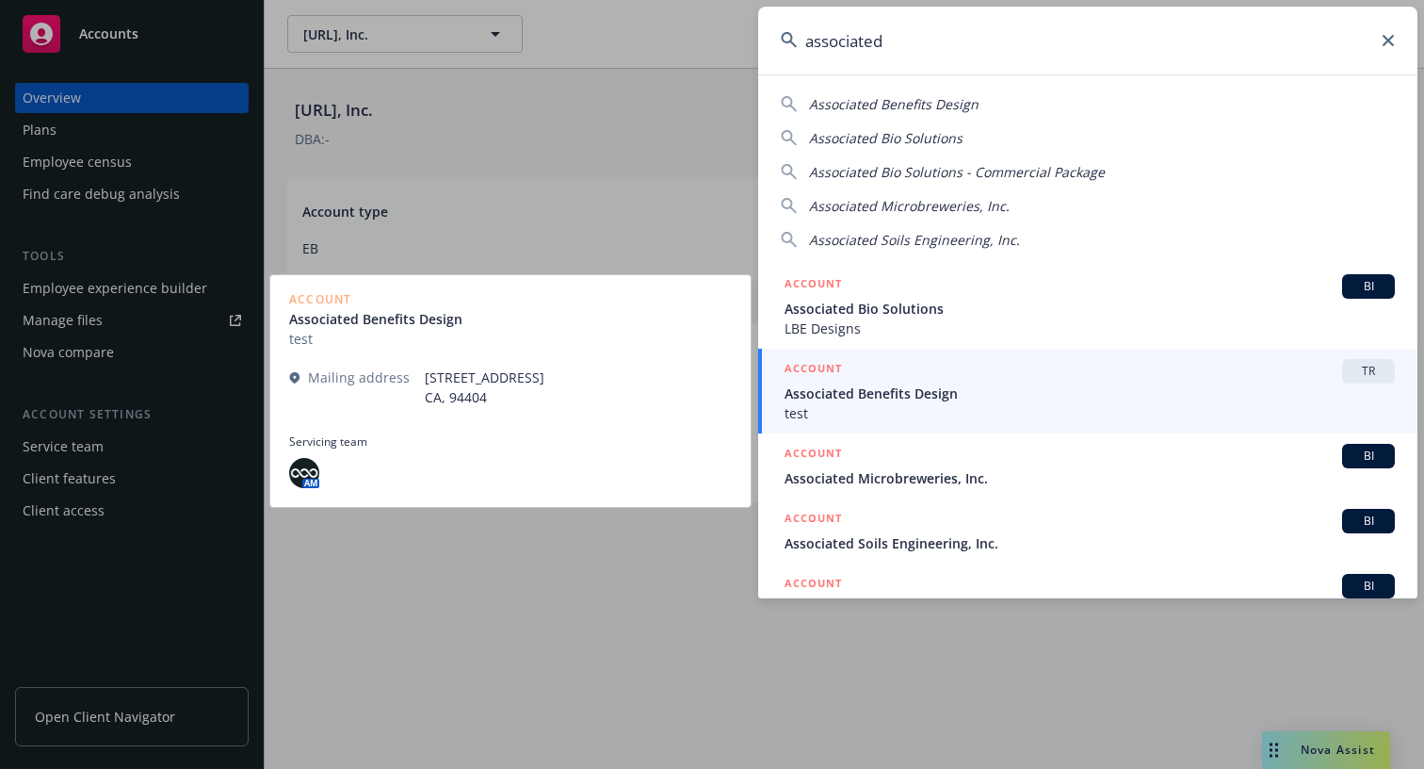
type input "associated"
click at [943, 403] on span "test" at bounding box center [1090, 413] width 610 height 20
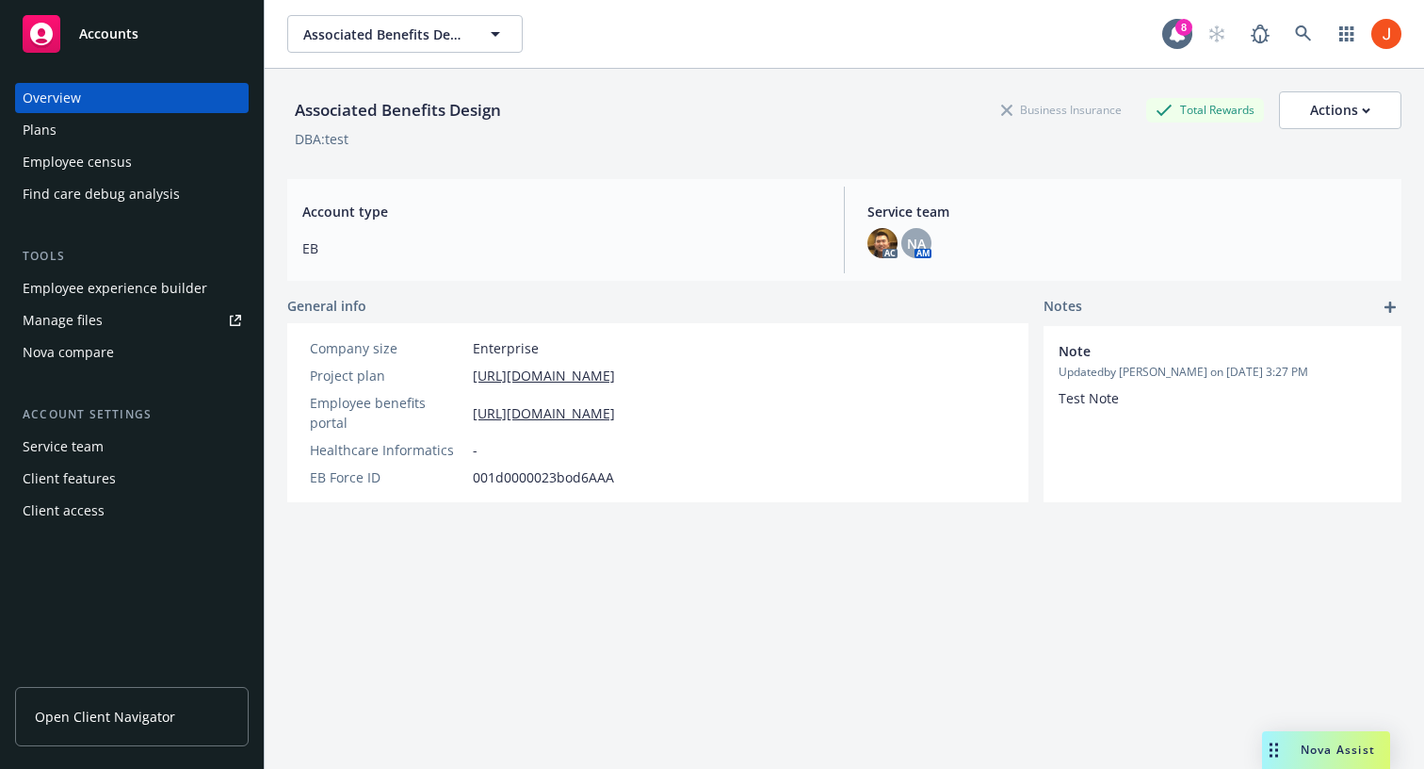
click at [78, 447] on div "Service team" at bounding box center [63, 446] width 81 height 30
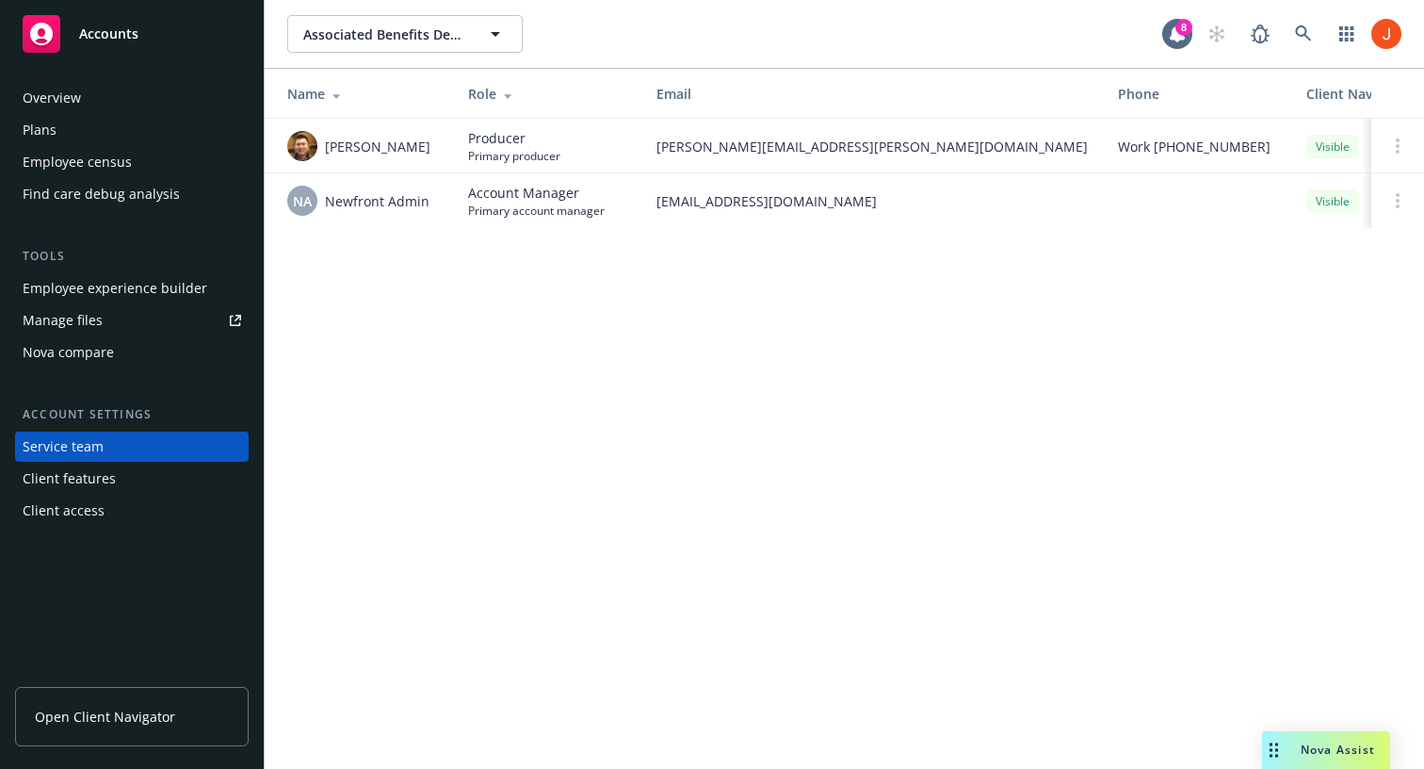
click at [103, 482] on div "Client features" at bounding box center [69, 479] width 93 height 30
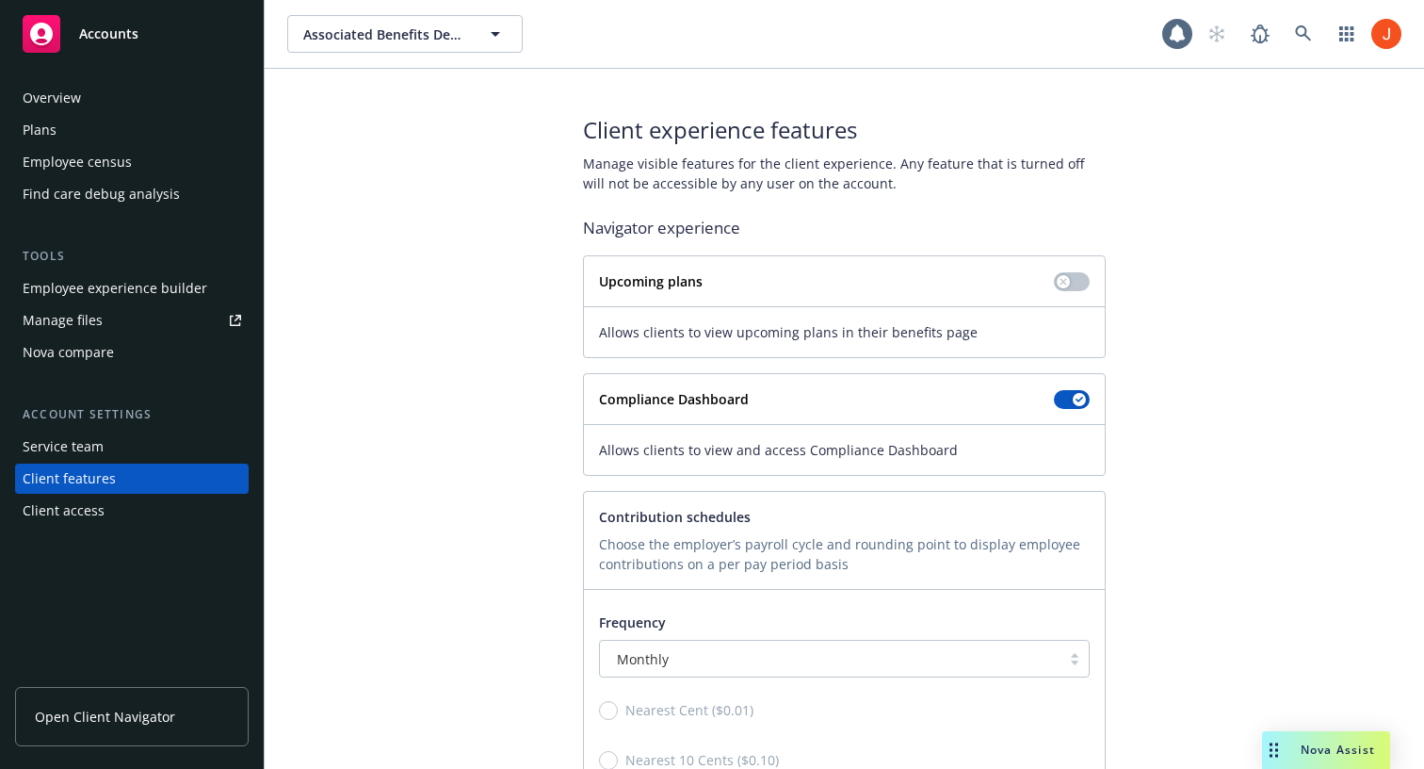
click at [88, 517] on div "Client access" at bounding box center [64, 511] width 82 height 30
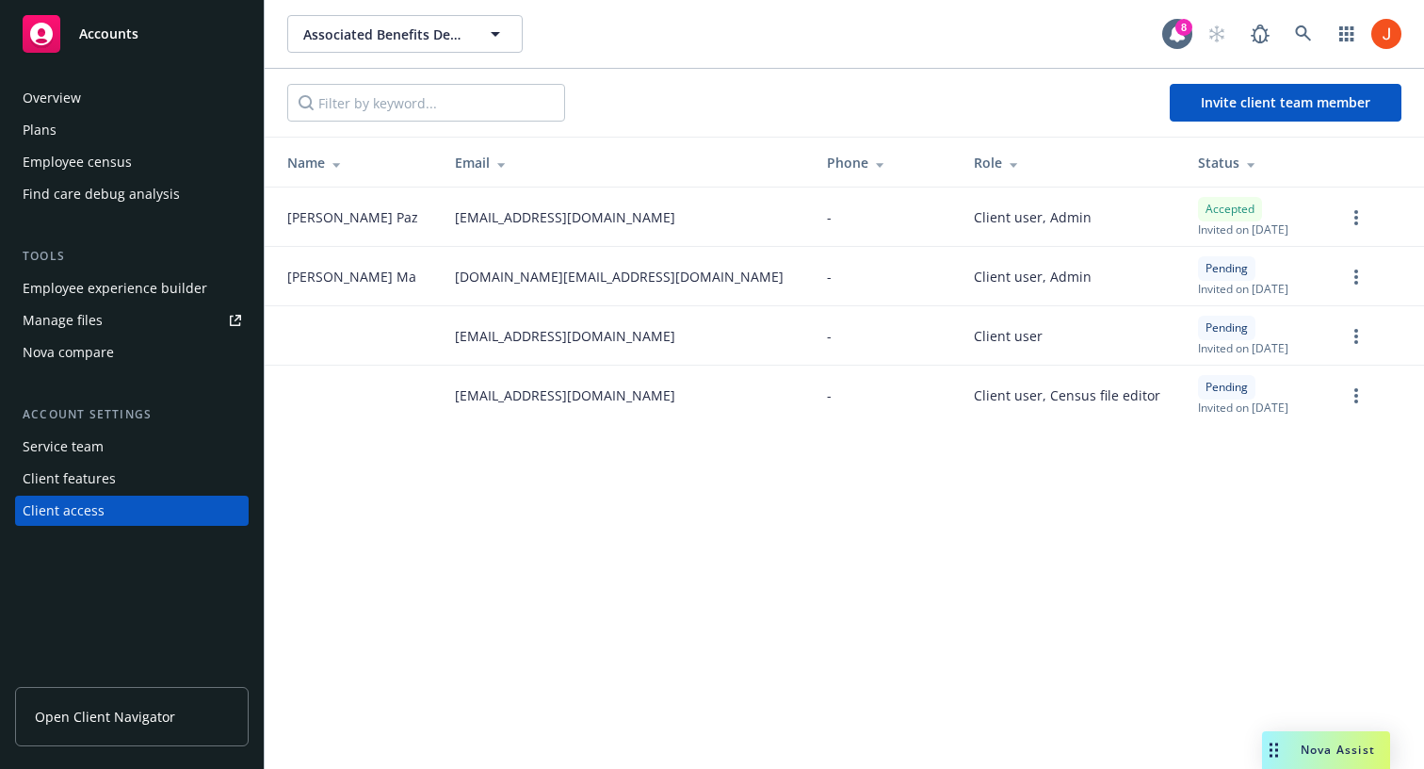
click at [84, 441] on div "Service team" at bounding box center [63, 446] width 81 height 30
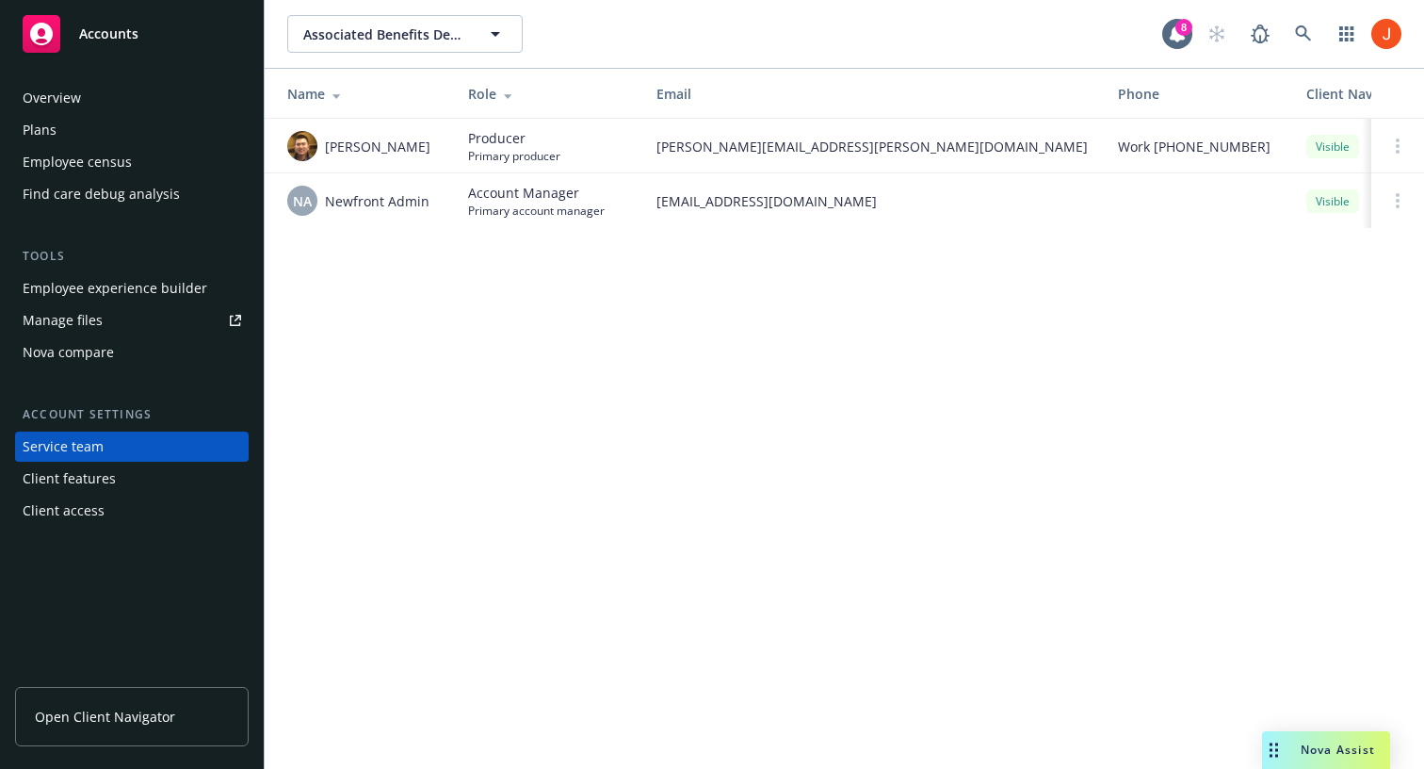
click at [82, 202] on div "Find care debug analysis" at bounding box center [101, 194] width 157 height 30
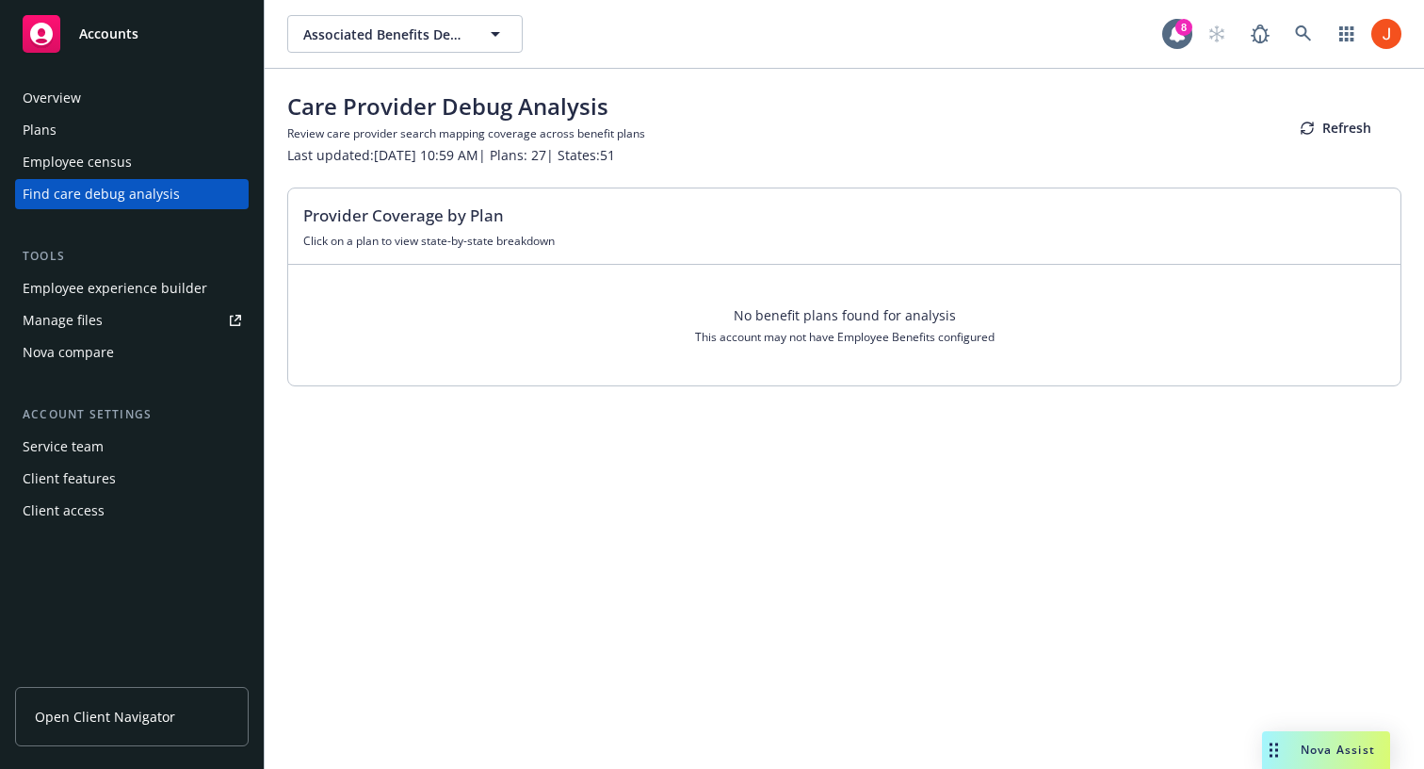
click at [77, 155] on div "Employee census" at bounding box center [77, 162] width 109 height 30
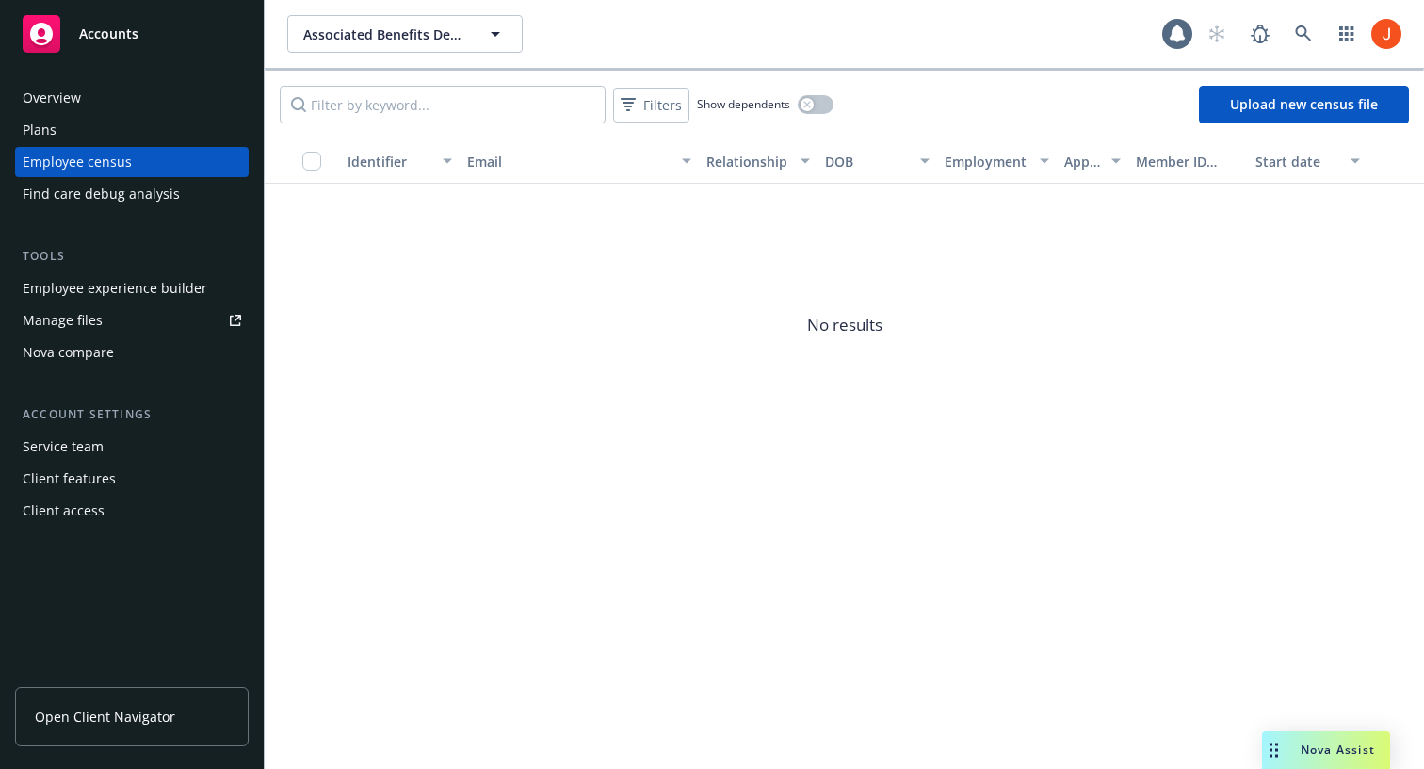
click at [58, 122] on div "Plans" at bounding box center [132, 130] width 219 height 30
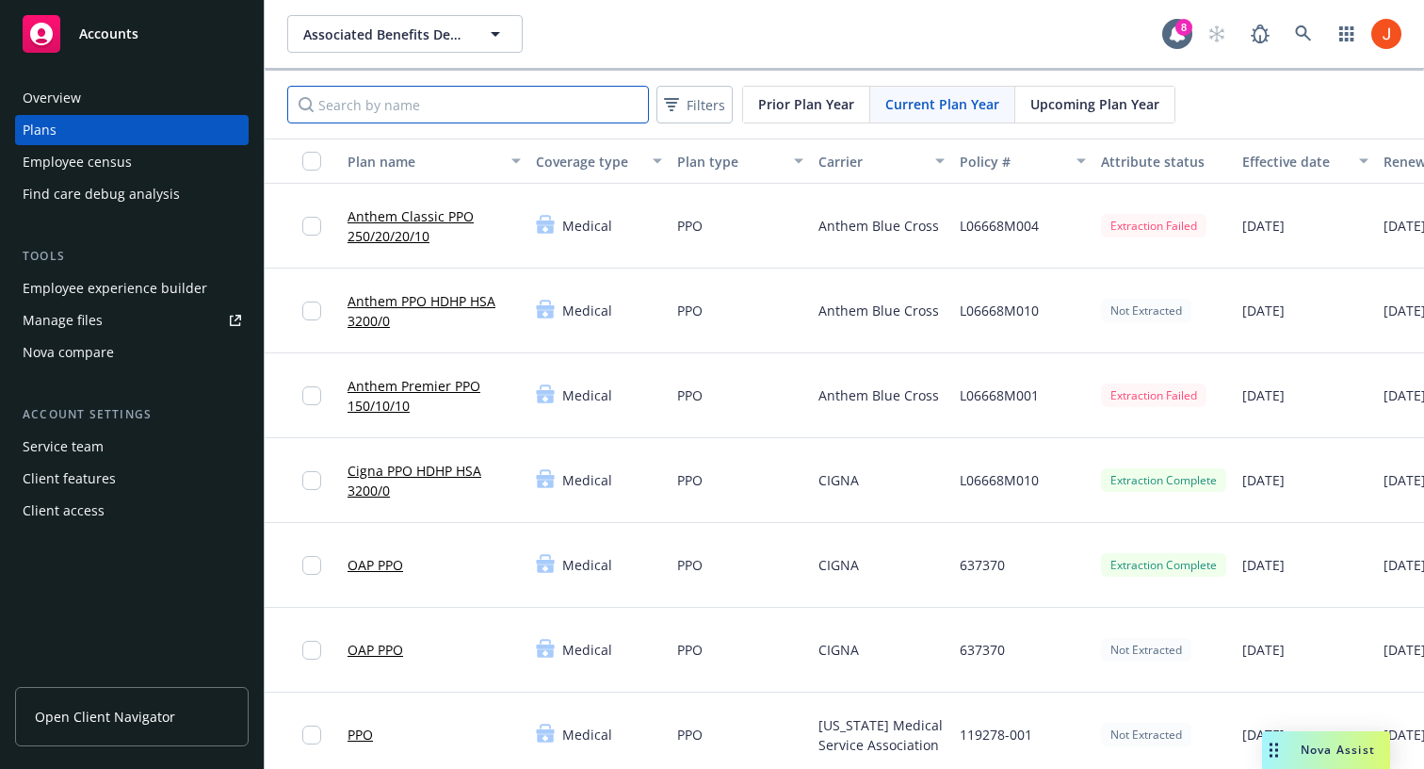
click at [387, 108] on input "Search by name" at bounding box center [468, 105] width 362 height 38
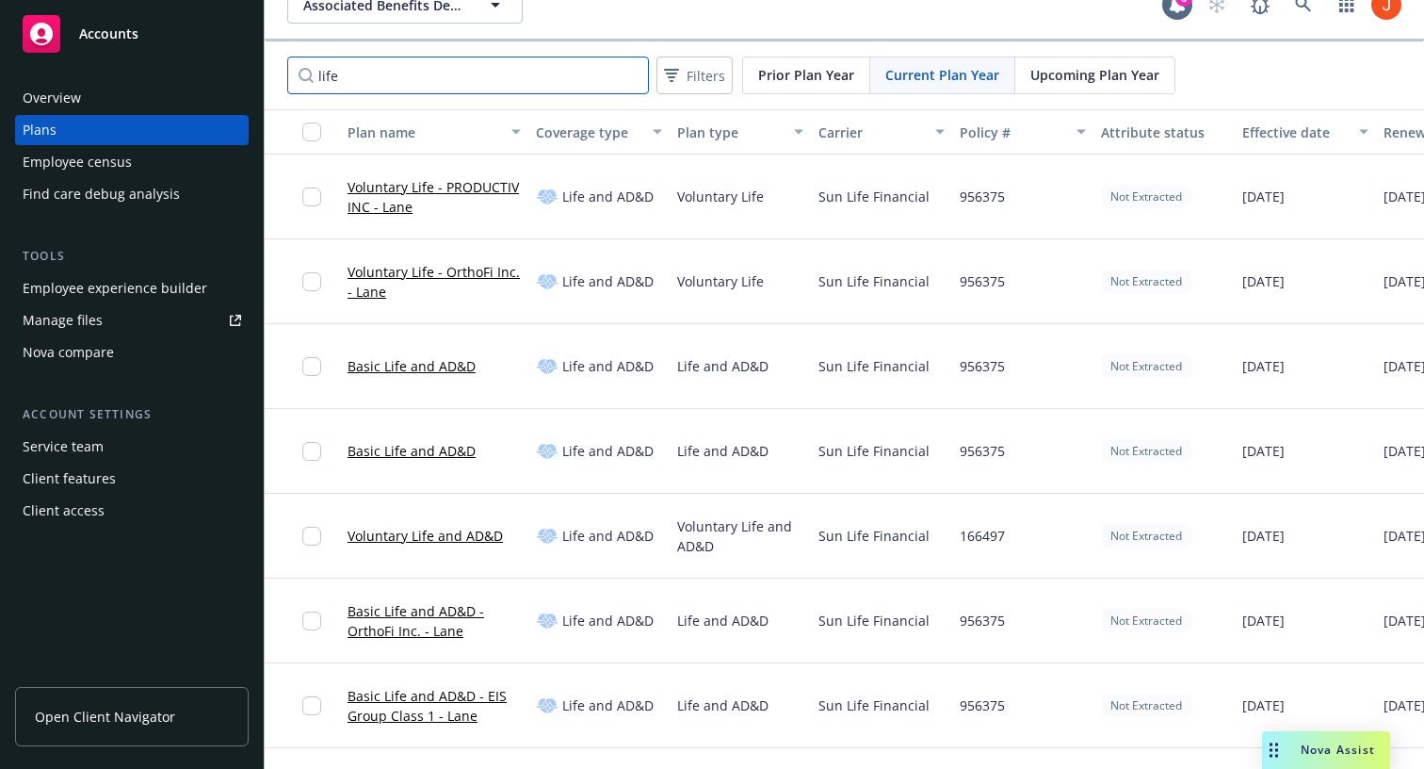
scroll to position [0, 235]
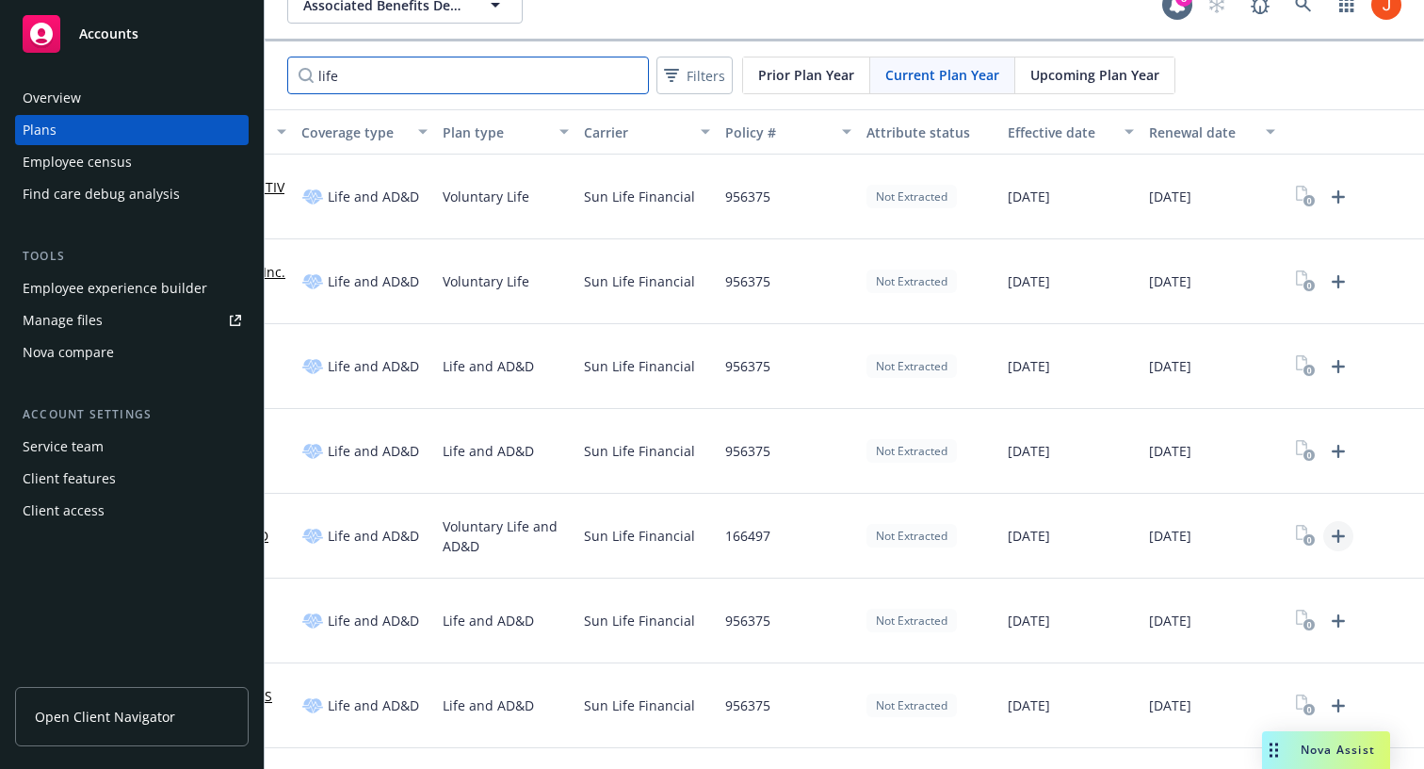
type input "life"
click at [1343, 533] on icon "Upload Plan Documents" at bounding box center [1338, 536] width 23 height 23
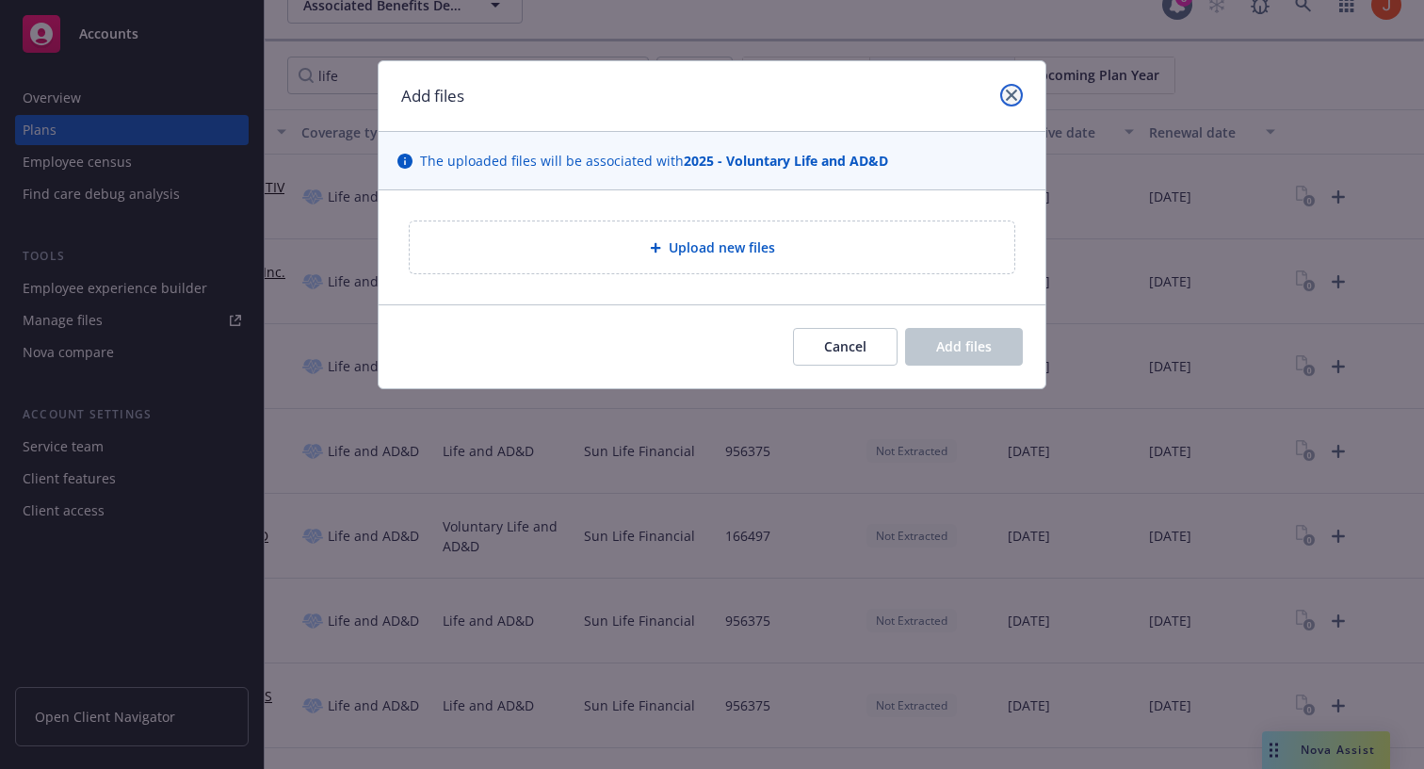
click at [1019, 97] on link "close" at bounding box center [1012, 95] width 23 height 23
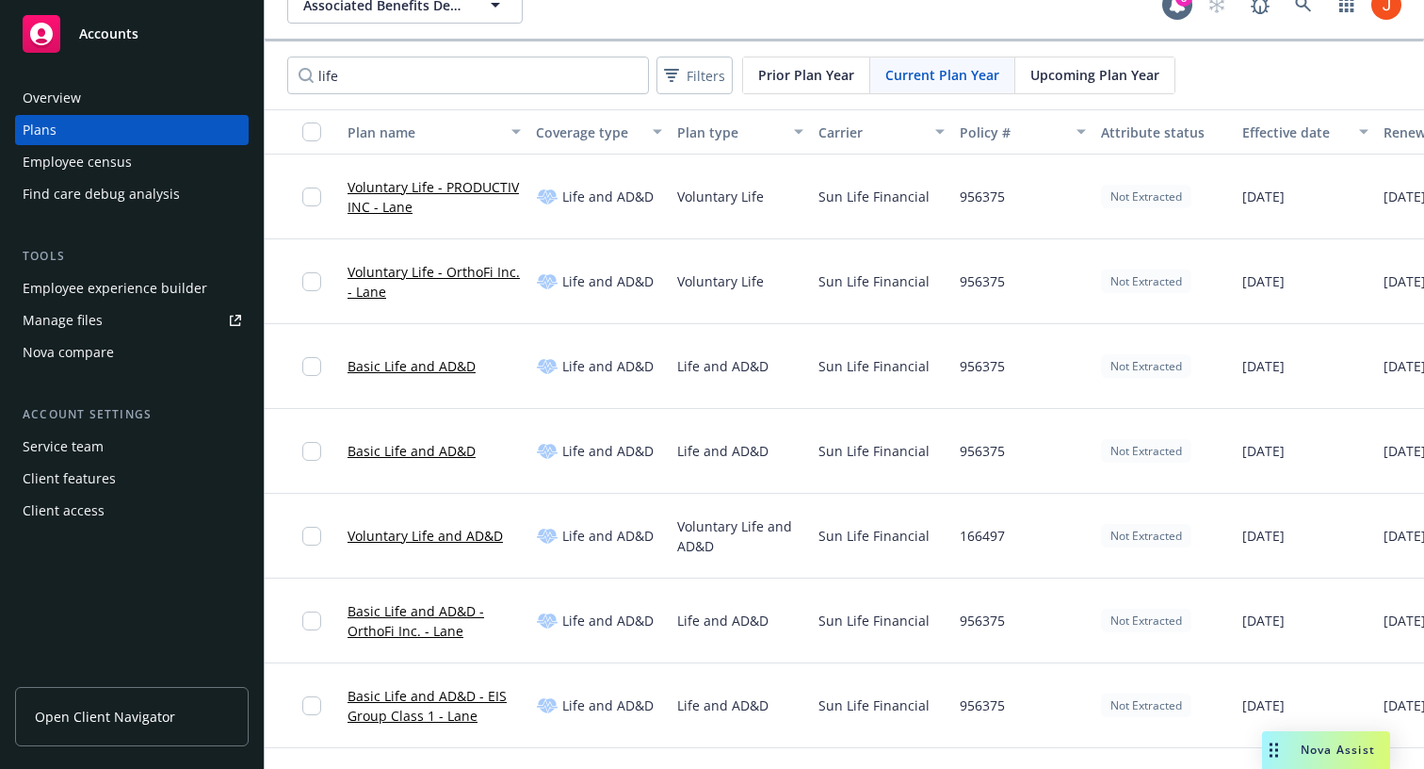
click at [112, 447] on div "Service team" at bounding box center [132, 446] width 219 height 30
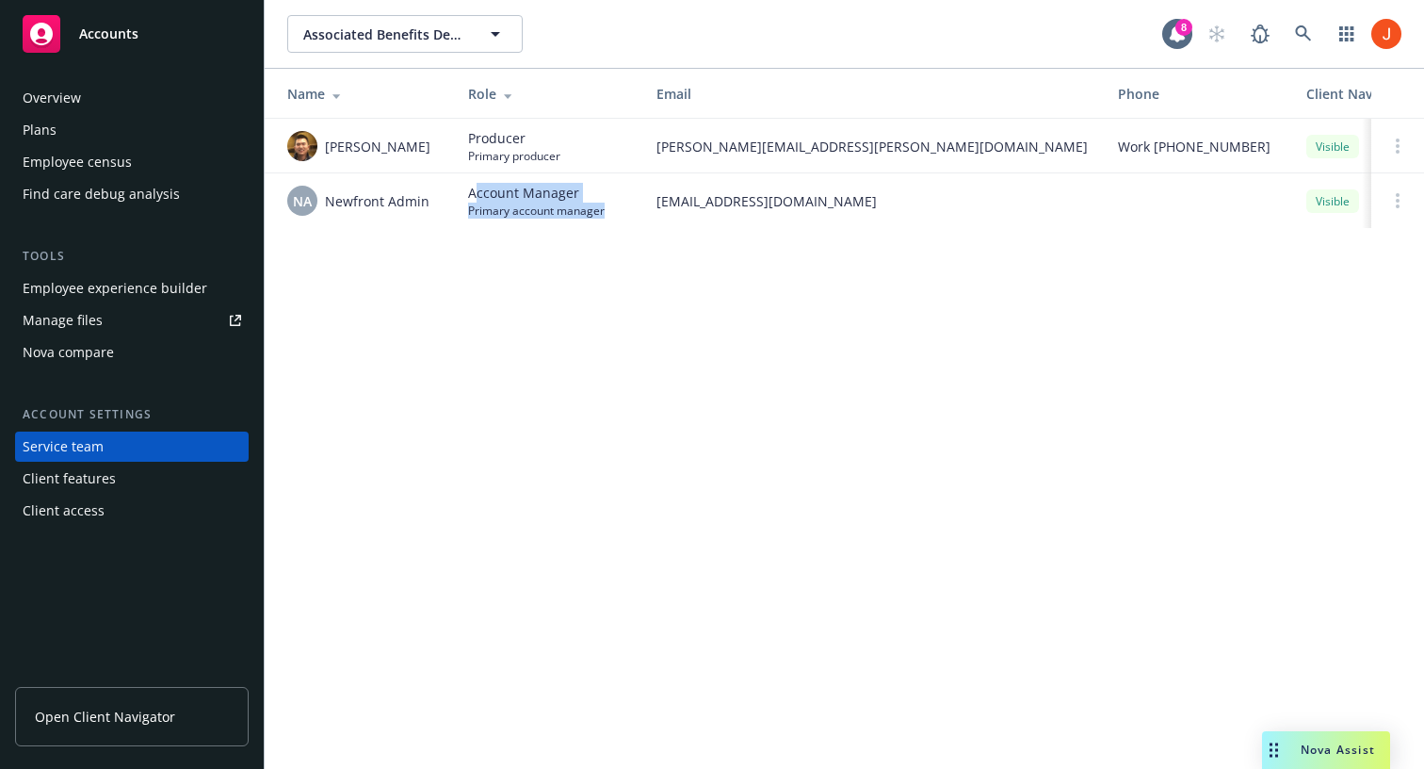
drag, startPoint x: 610, startPoint y: 217, endPoint x: 474, endPoint y: 193, distance: 137.7
click at [474, 193] on div "Account Manager Primary account manager" at bounding box center [547, 201] width 158 height 36
click at [516, 242] on div "Name Role Email Phone Client Navigator visibility Access expiration date Michae…" at bounding box center [845, 160] width 1160 height 182
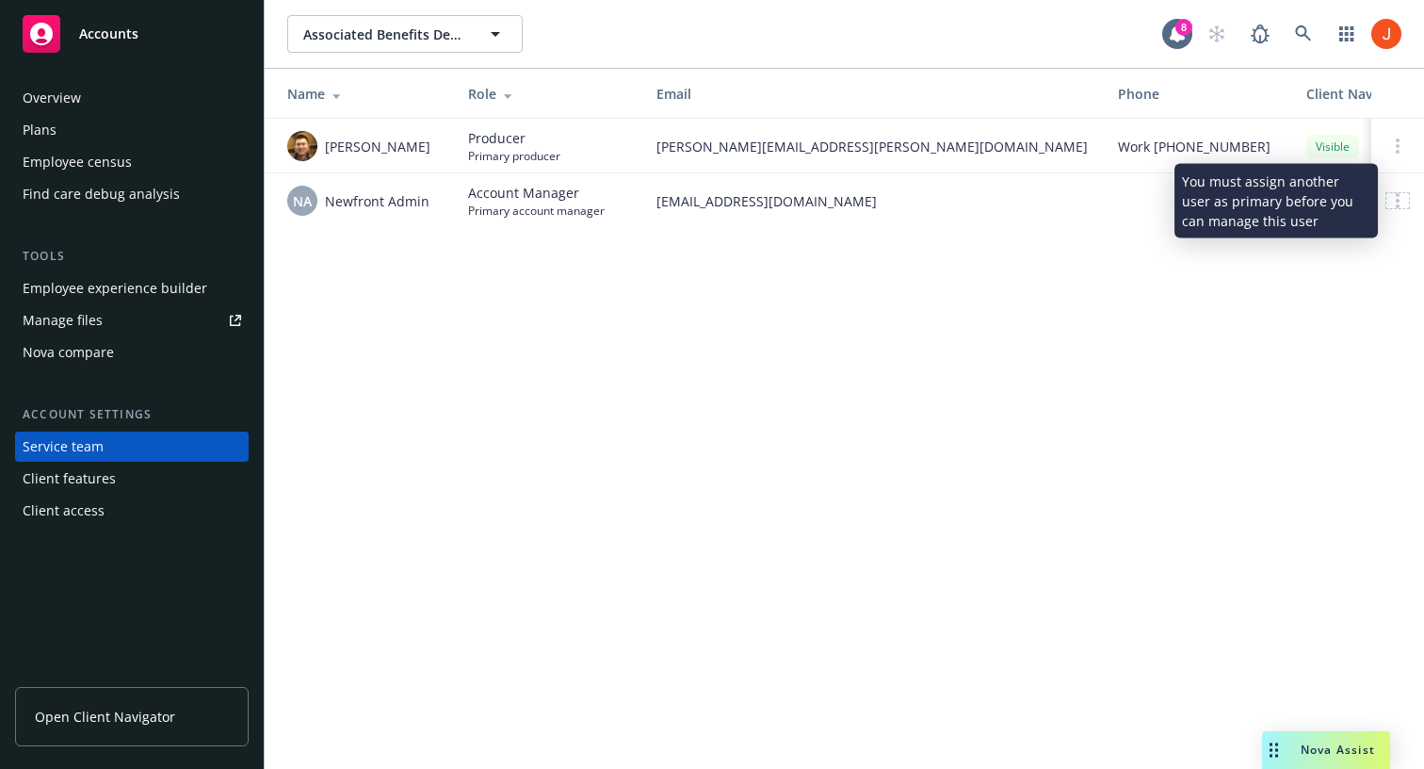
click at [1396, 200] on icon at bounding box center [1398, 200] width 4 height 15
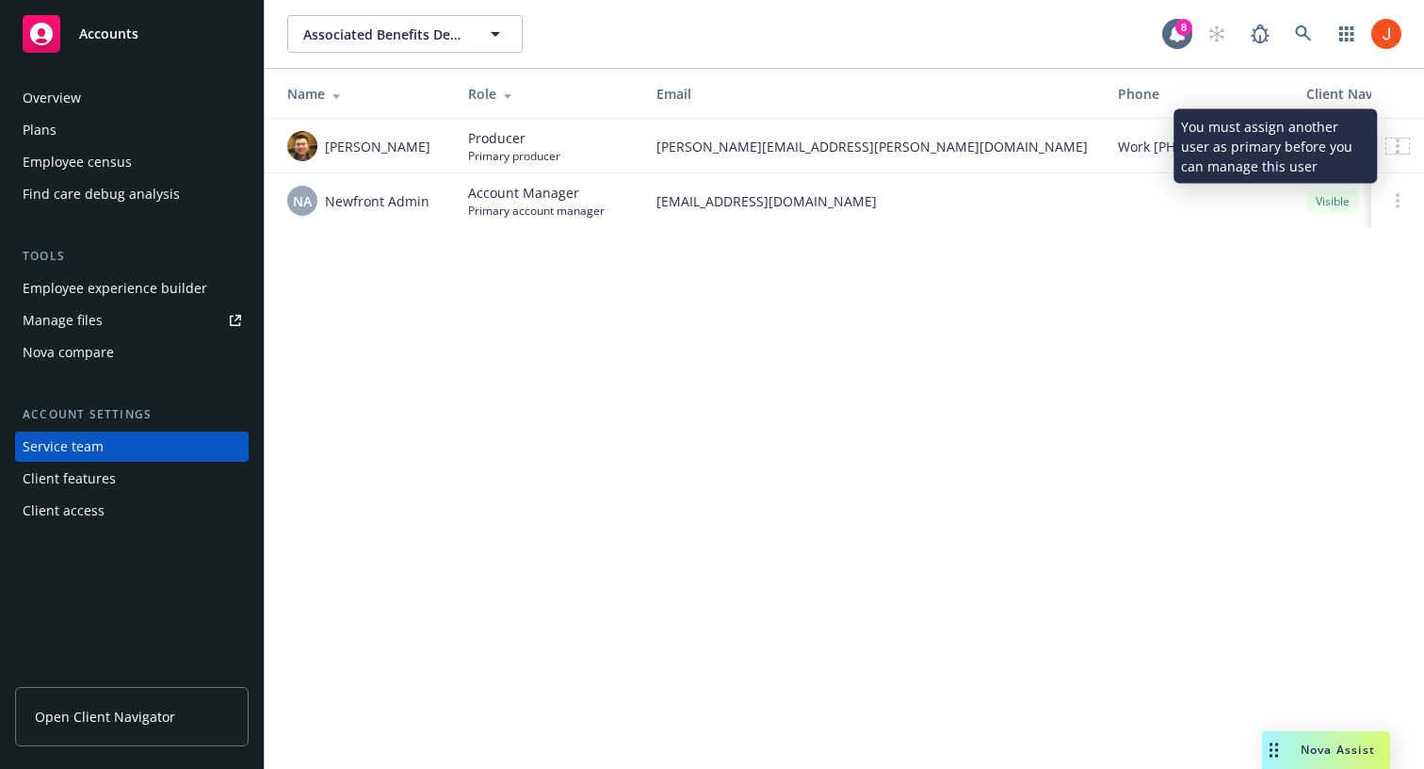
click at [1396, 139] on icon at bounding box center [1398, 145] width 4 height 15
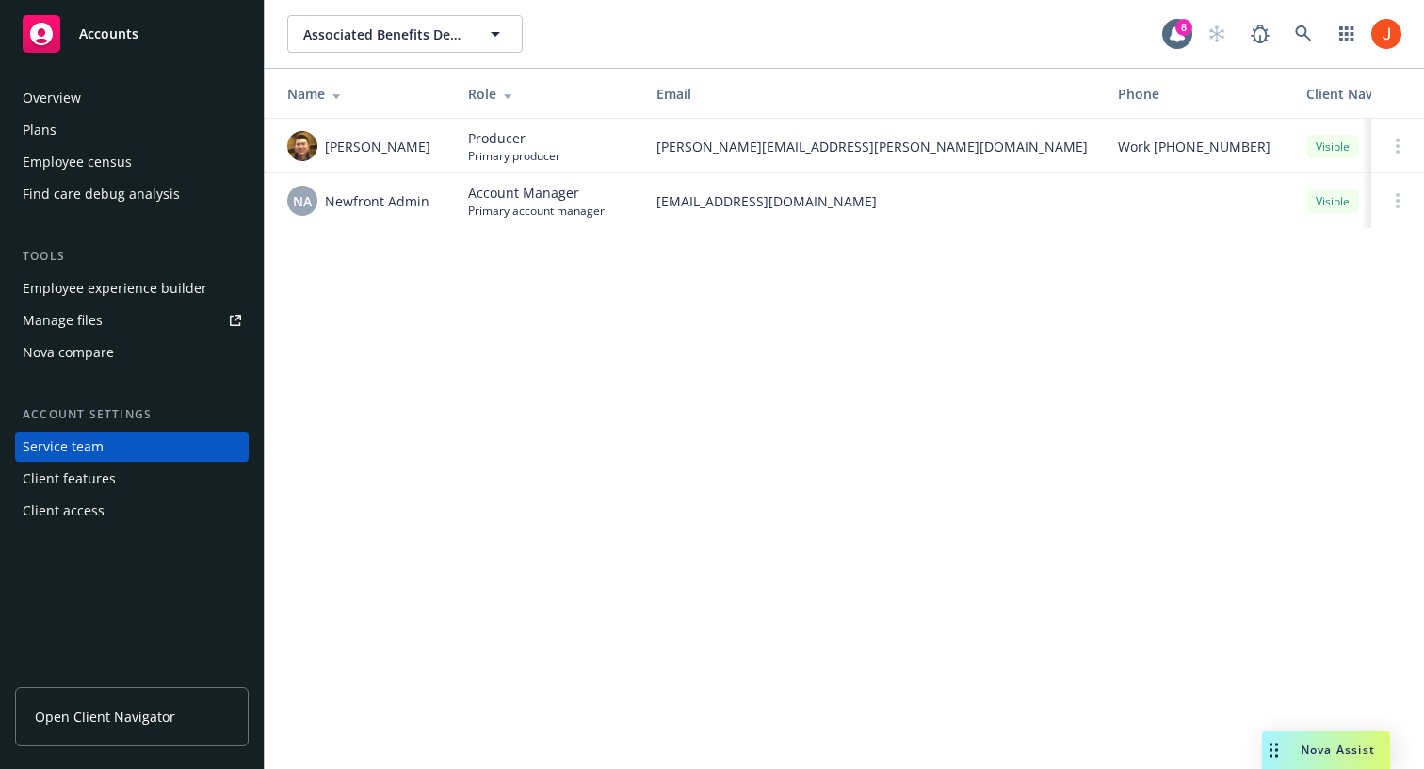
click at [1223, 448] on div "Associated Benefits Design Associated Benefits Design 8 Name Role Email Phone C…" at bounding box center [845, 384] width 1160 height 769
click at [530, 524] on div "Associated Benefits Design Associated Benefits Design 8 Name Role Email Phone C…" at bounding box center [845, 384] width 1160 height 769
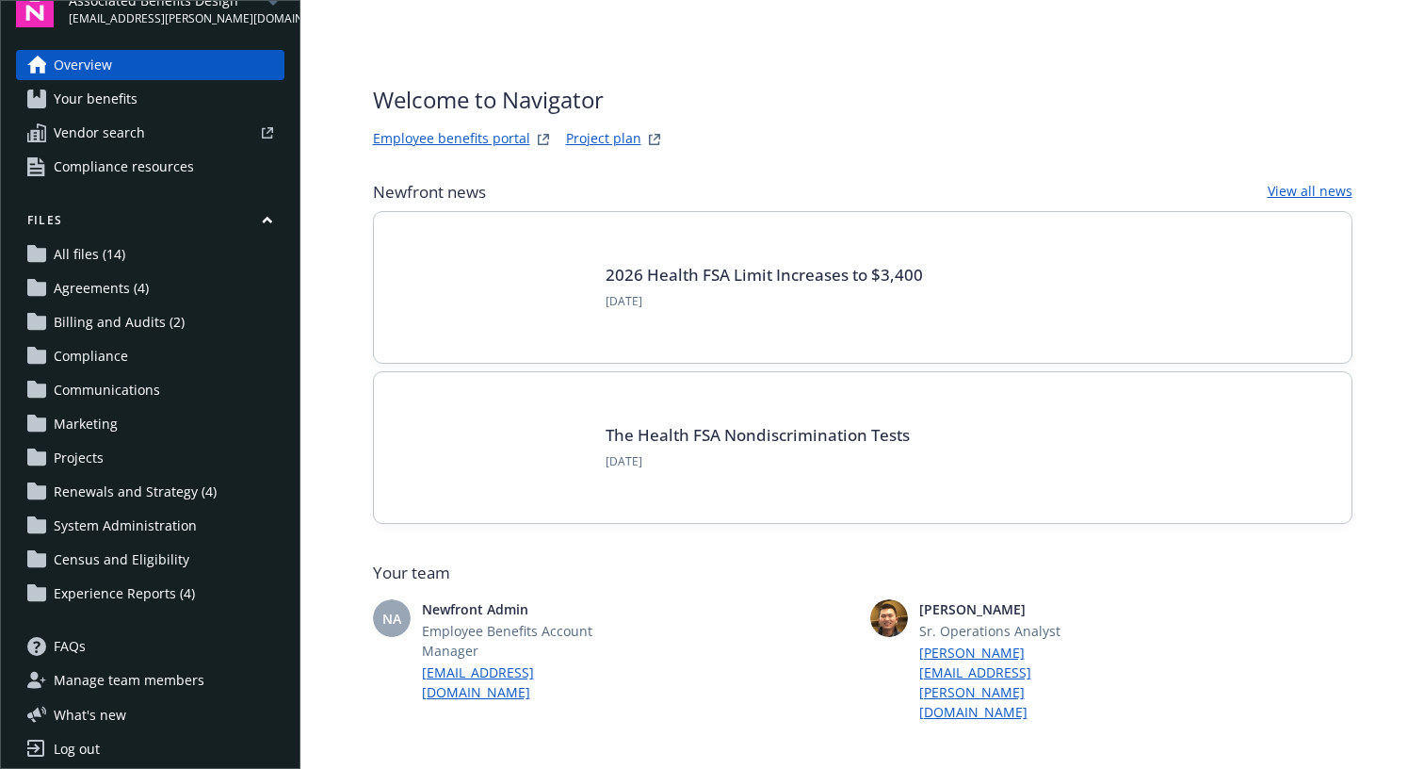
scroll to position [27, 0]
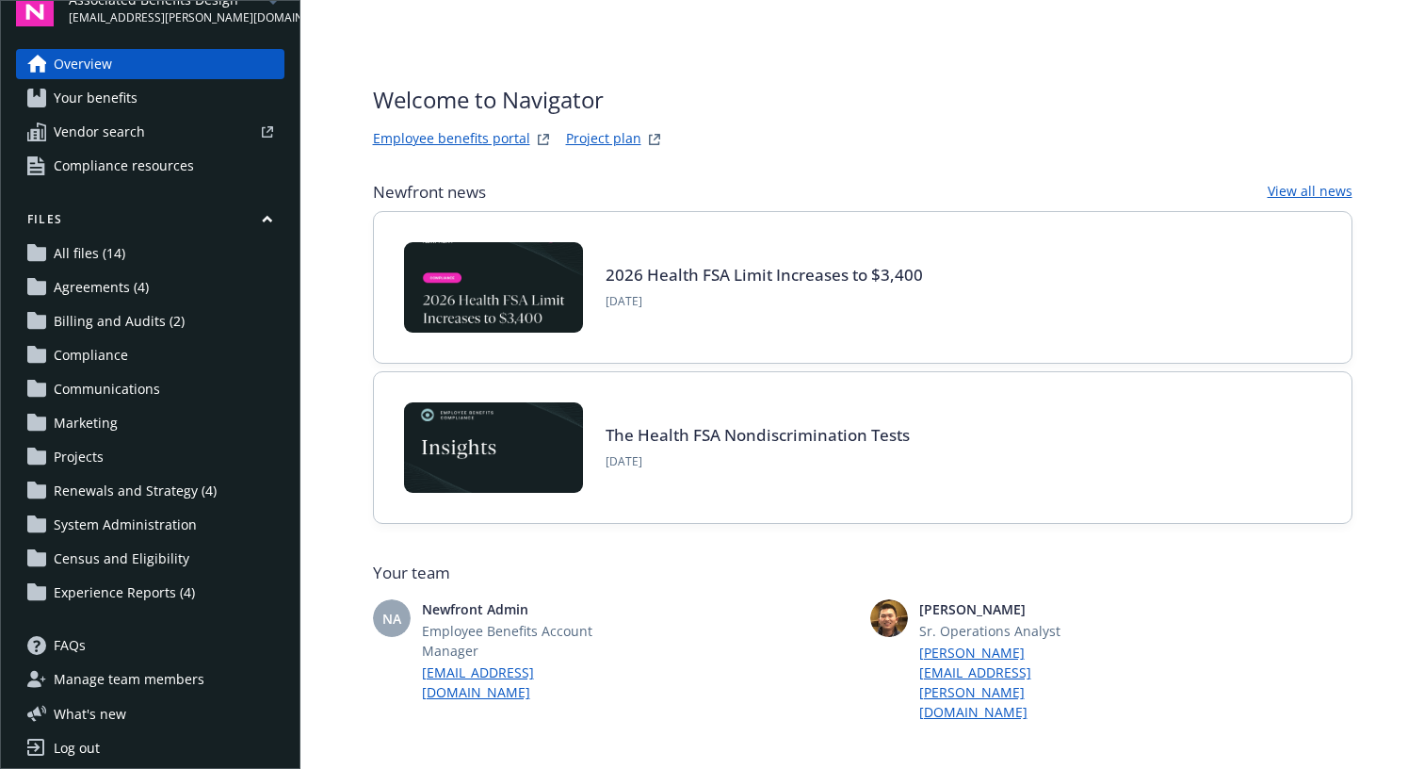
click at [122, 95] on span "Your benefits" at bounding box center [96, 98] width 84 height 30
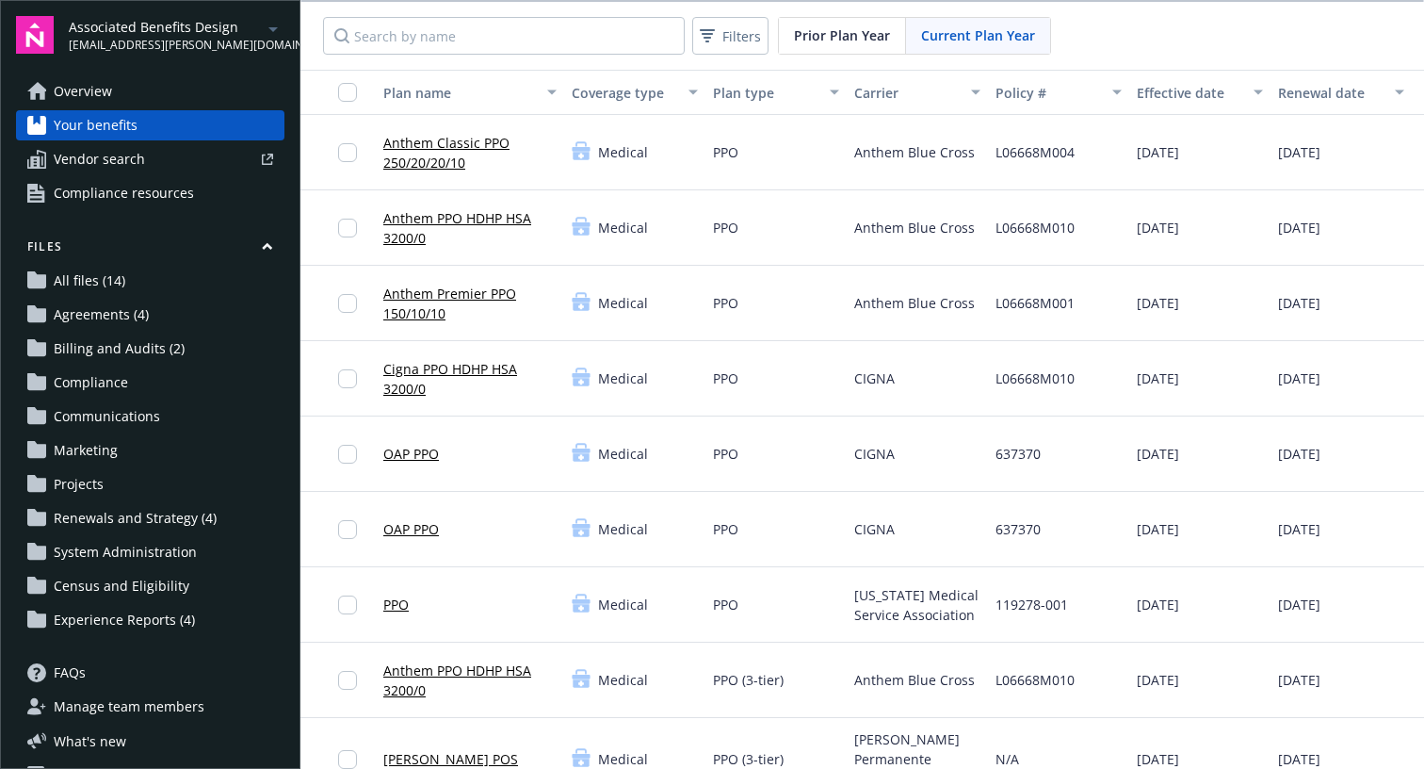
click at [501, 141] on link "Anthem Classic PPO 250/20/20/10" at bounding box center [469, 153] width 173 height 40
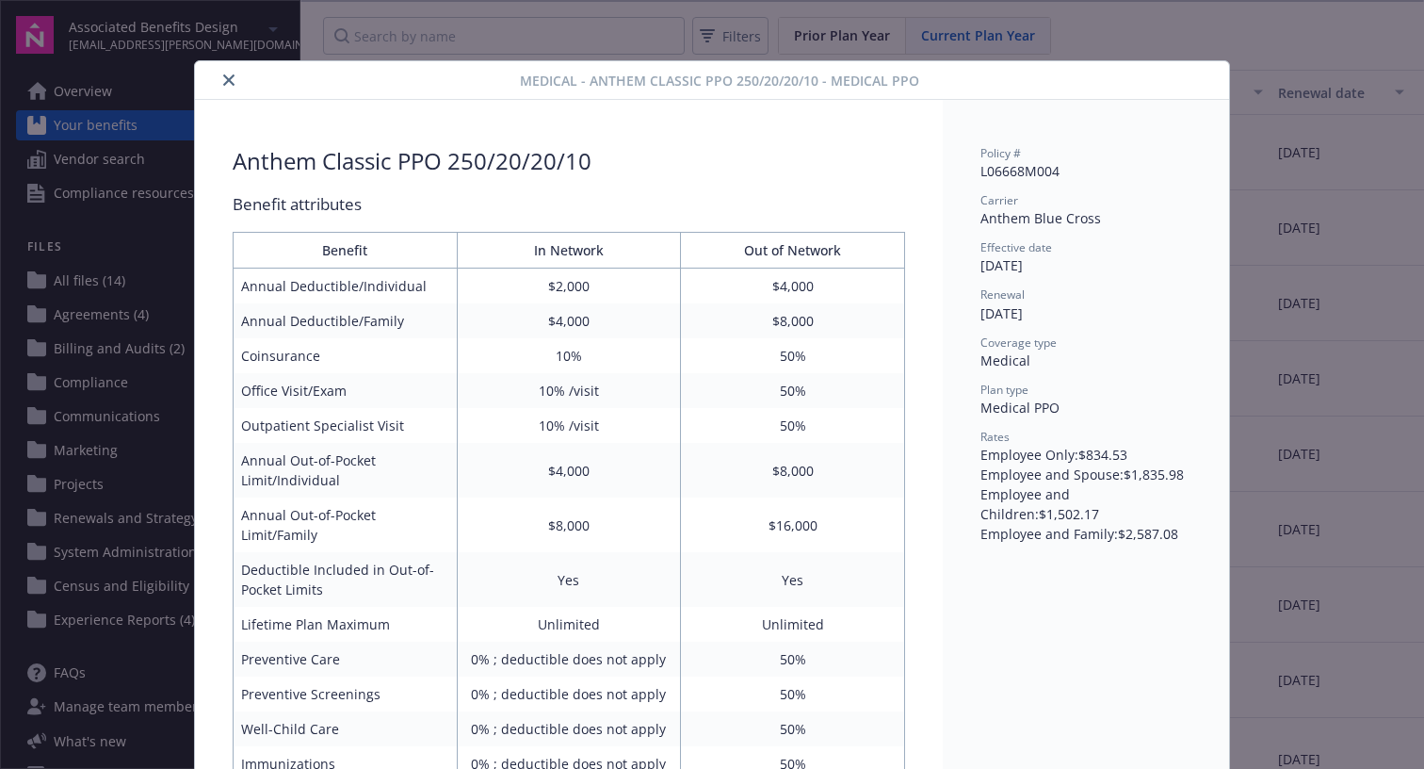
click at [224, 79] on icon "close" at bounding box center [228, 79] width 11 height 11
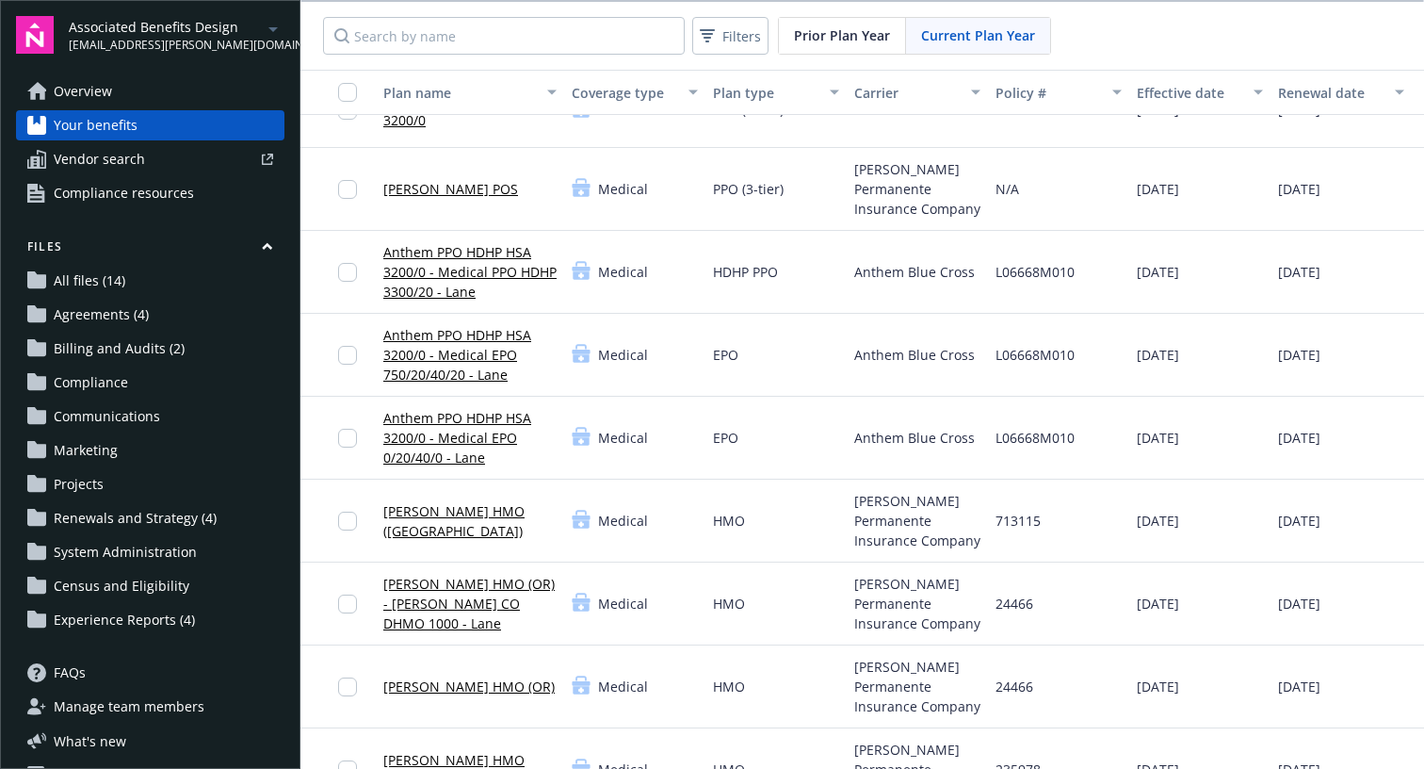
scroll to position [781, 0]
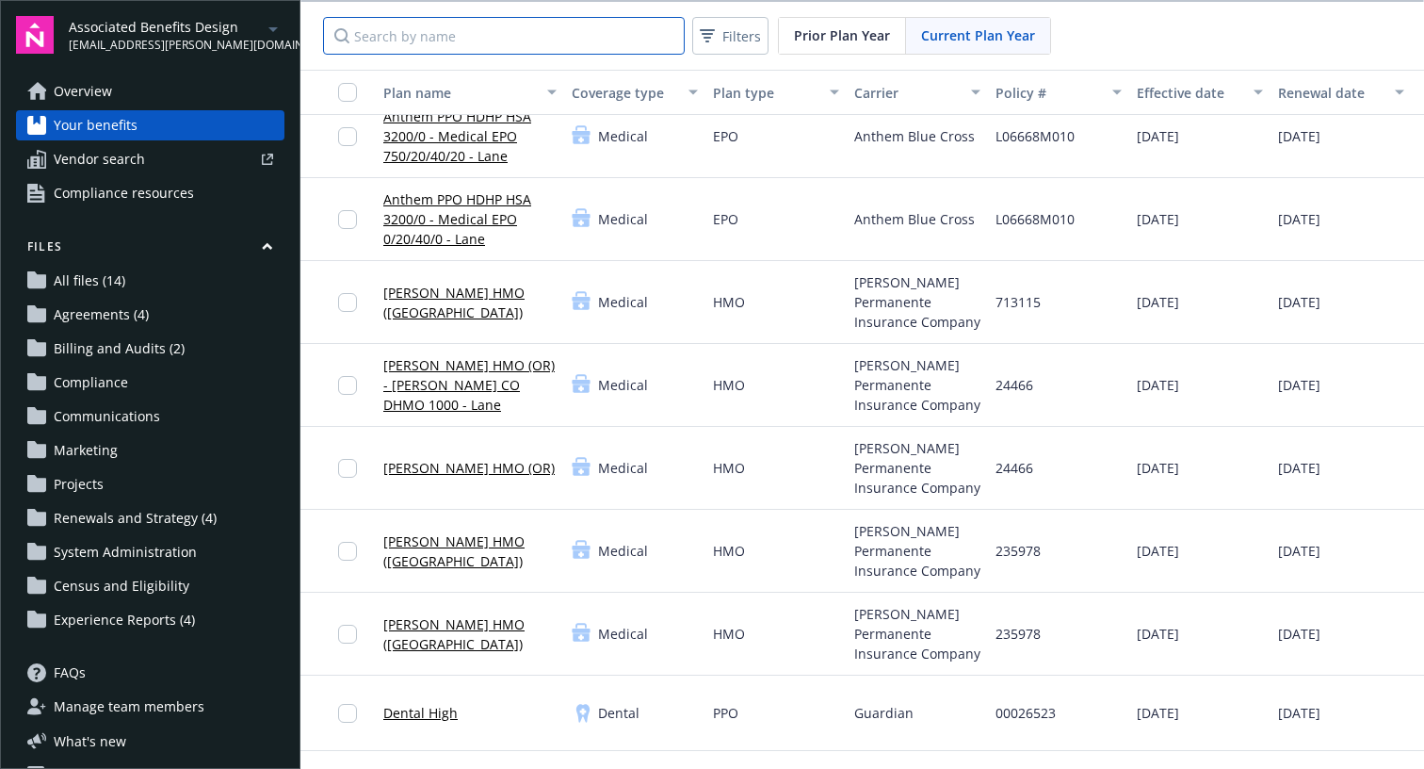
click at [476, 47] on input "Search by name" at bounding box center [504, 36] width 362 height 38
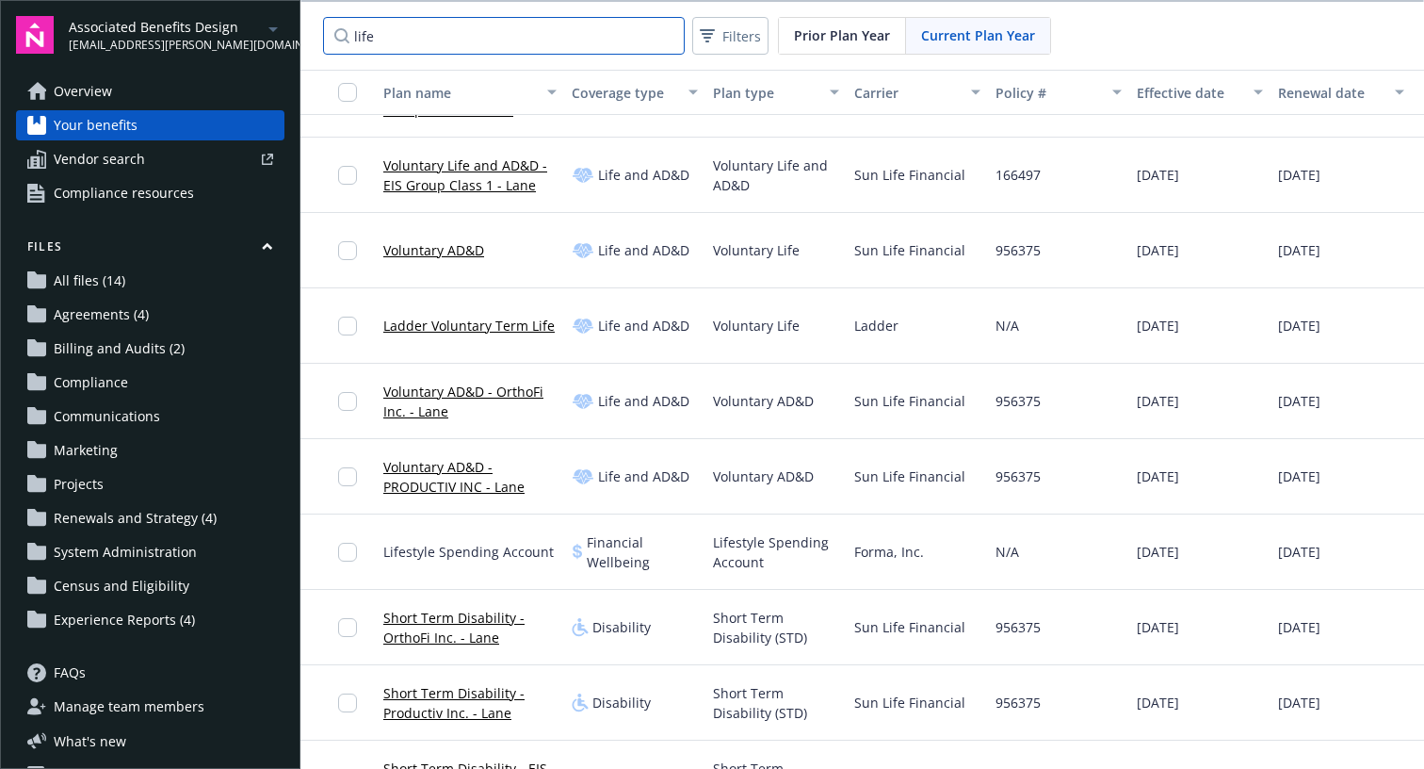
scroll to position [482, 0]
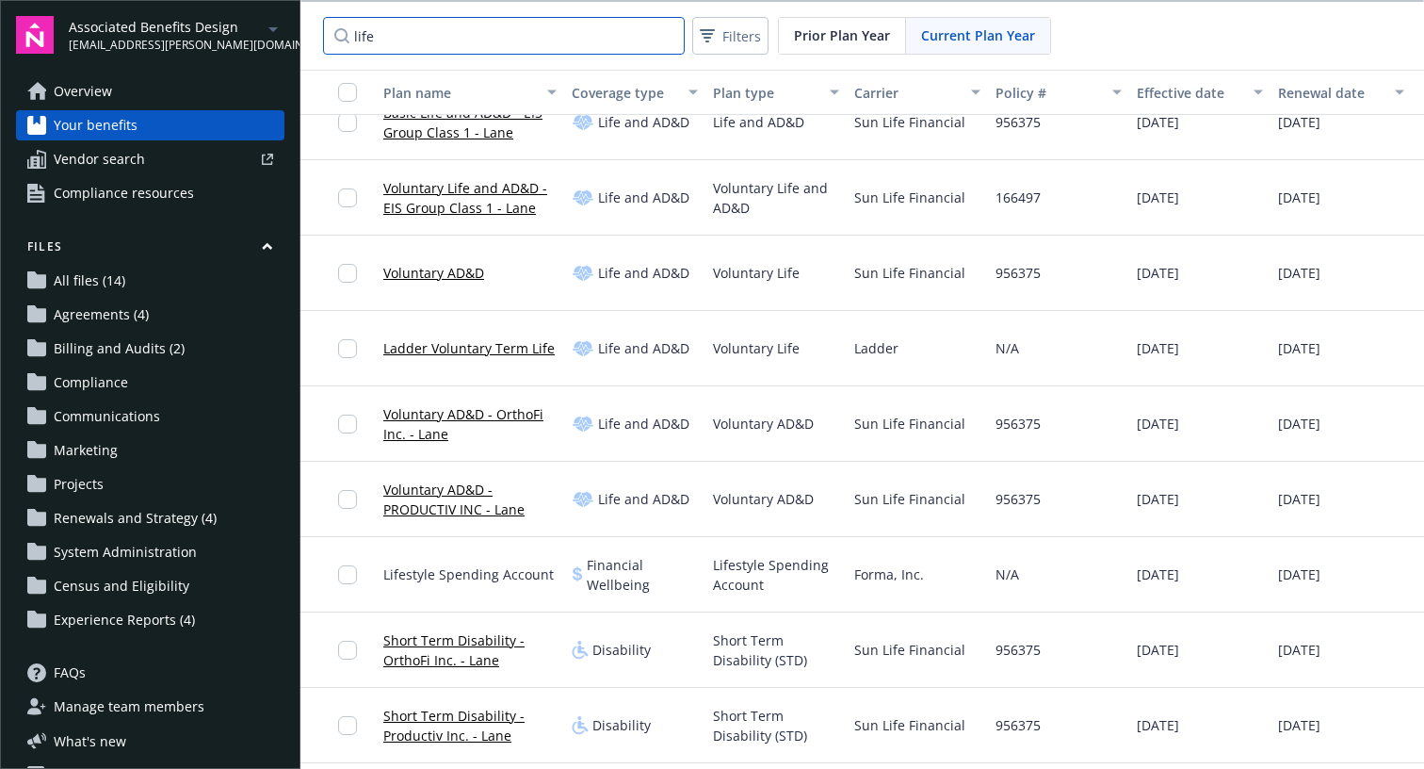
type input "life"
click at [449, 271] on link "Voluntary AD&D" at bounding box center [433, 273] width 101 height 20
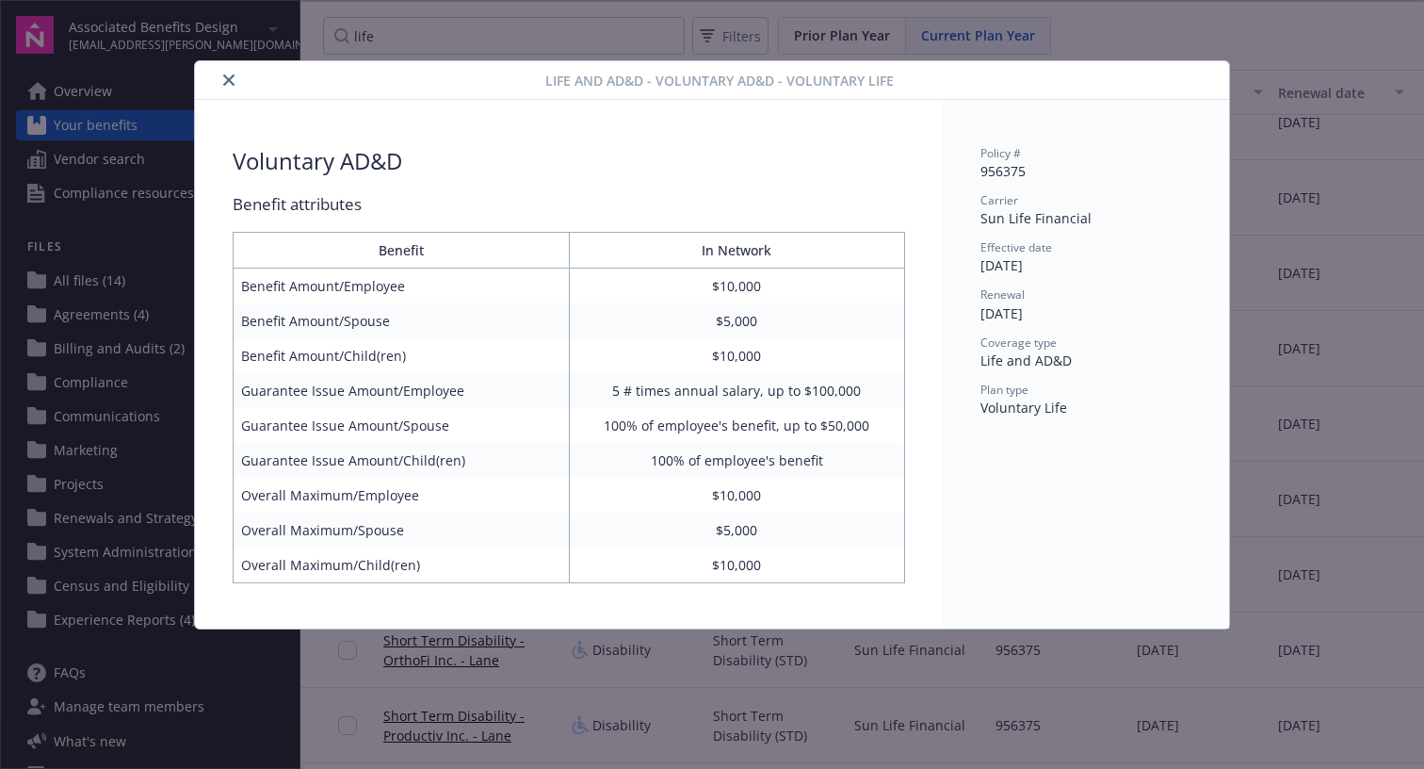
click at [231, 77] on icon "close" at bounding box center [228, 79] width 11 height 11
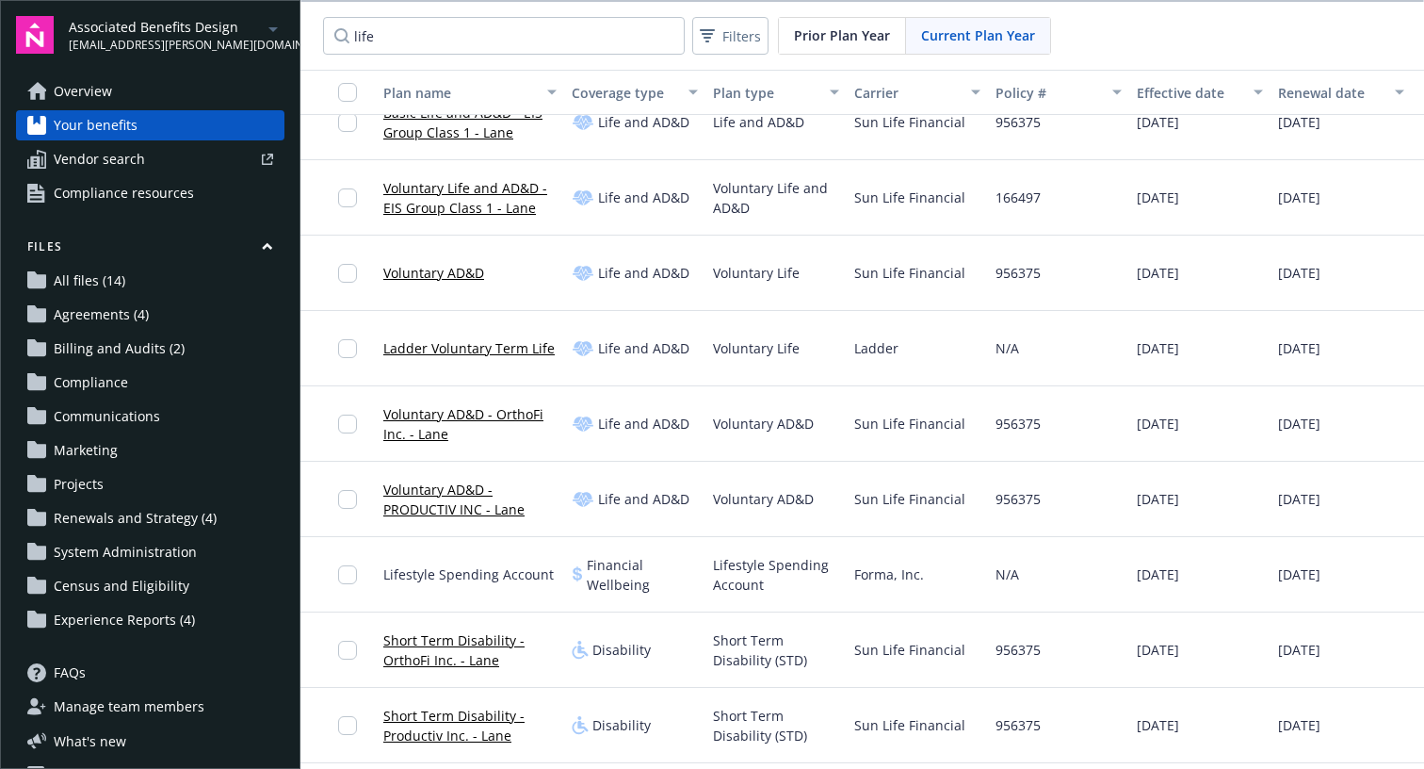
scroll to position [38, 0]
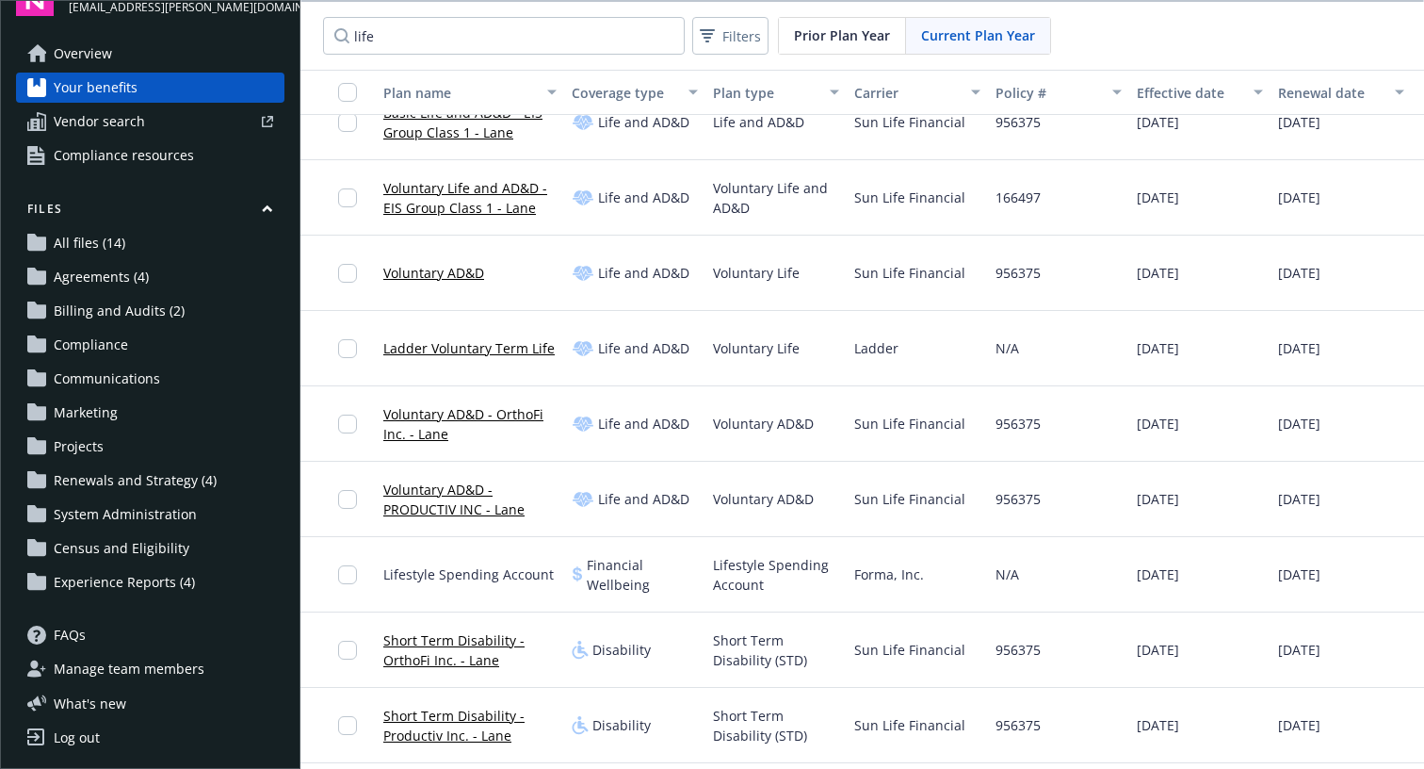
click at [170, 674] on span "Manage team members" at bounding box center [129, 669] width 151 height 30
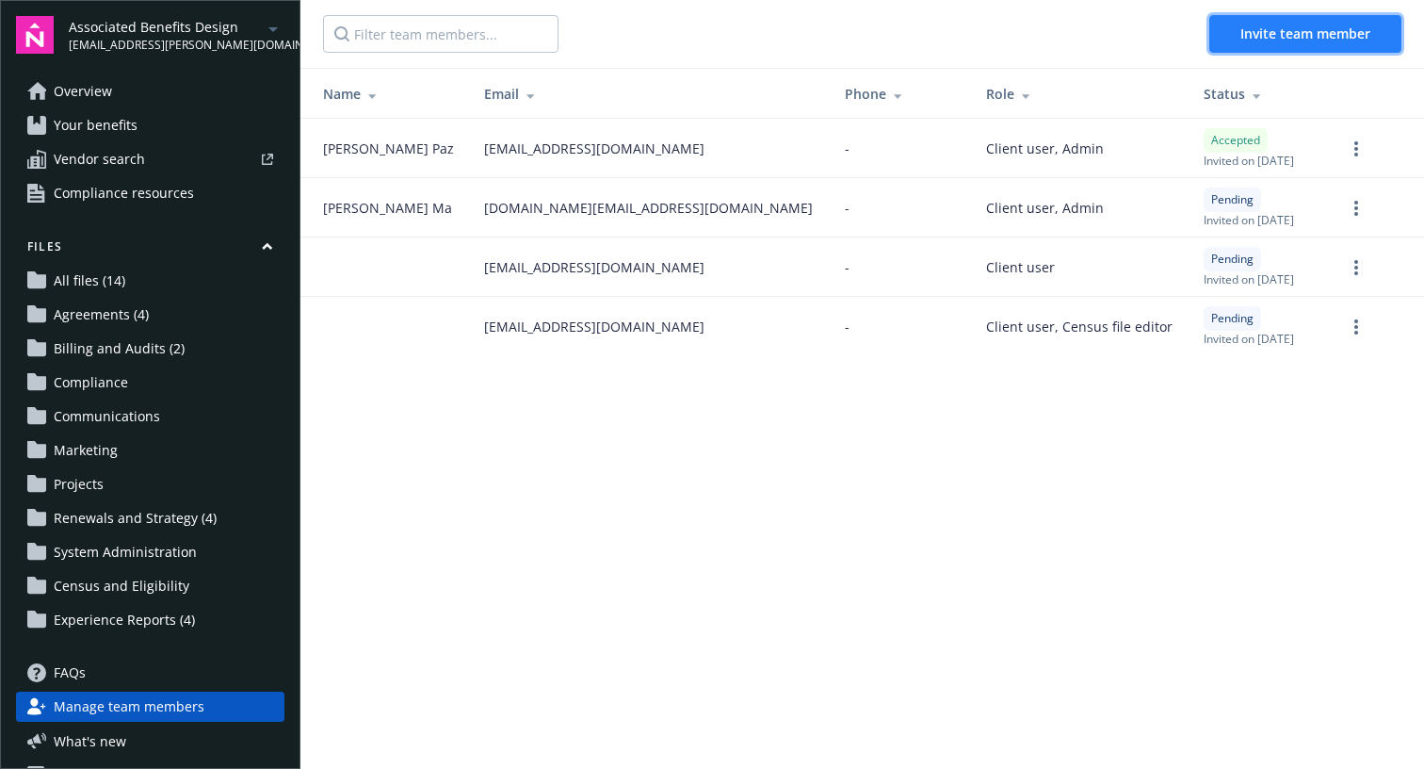
click at [1311, 40] on span "Invite team member" at bounding box center [1306, 33] width 130 height 18
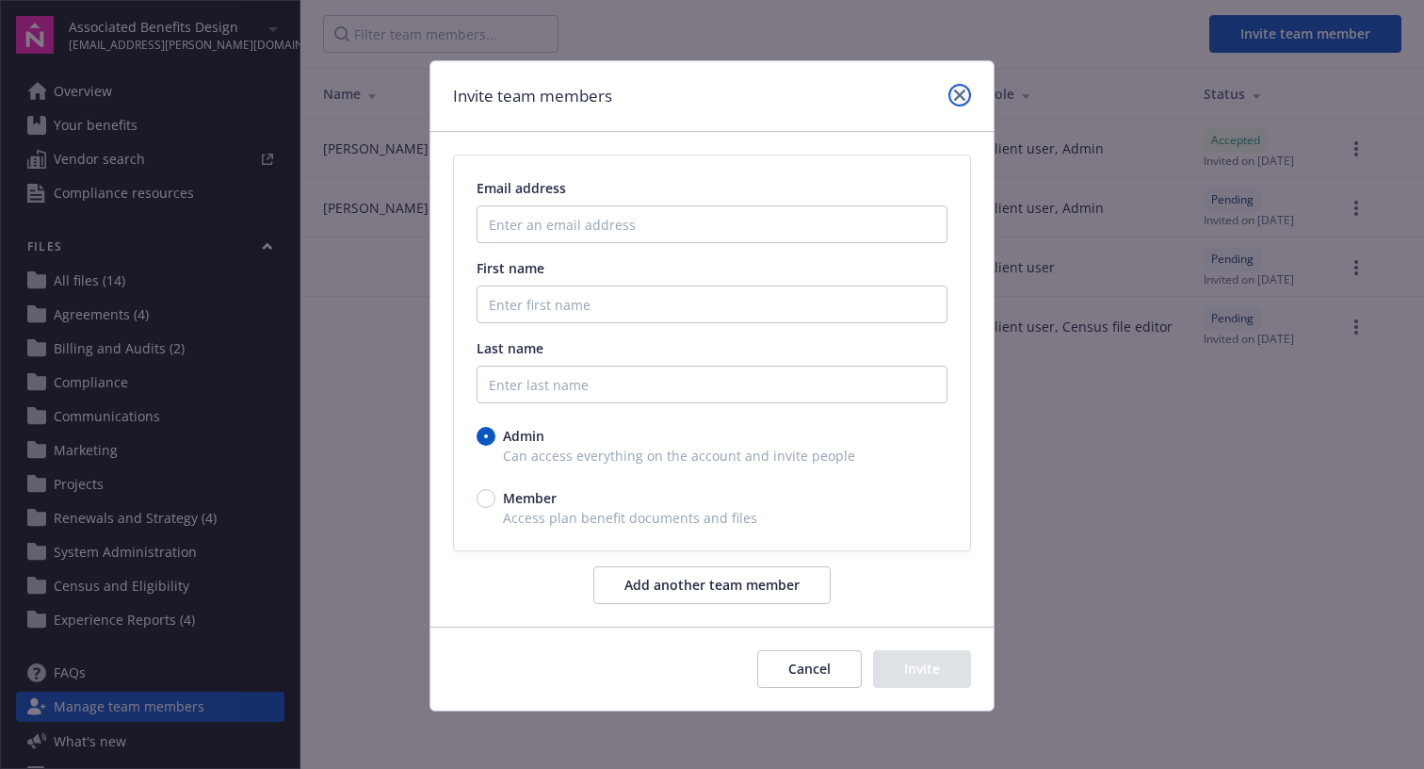
click at [957, 95] on icon "close" at bounding box center [959, 94] width 11 height 11
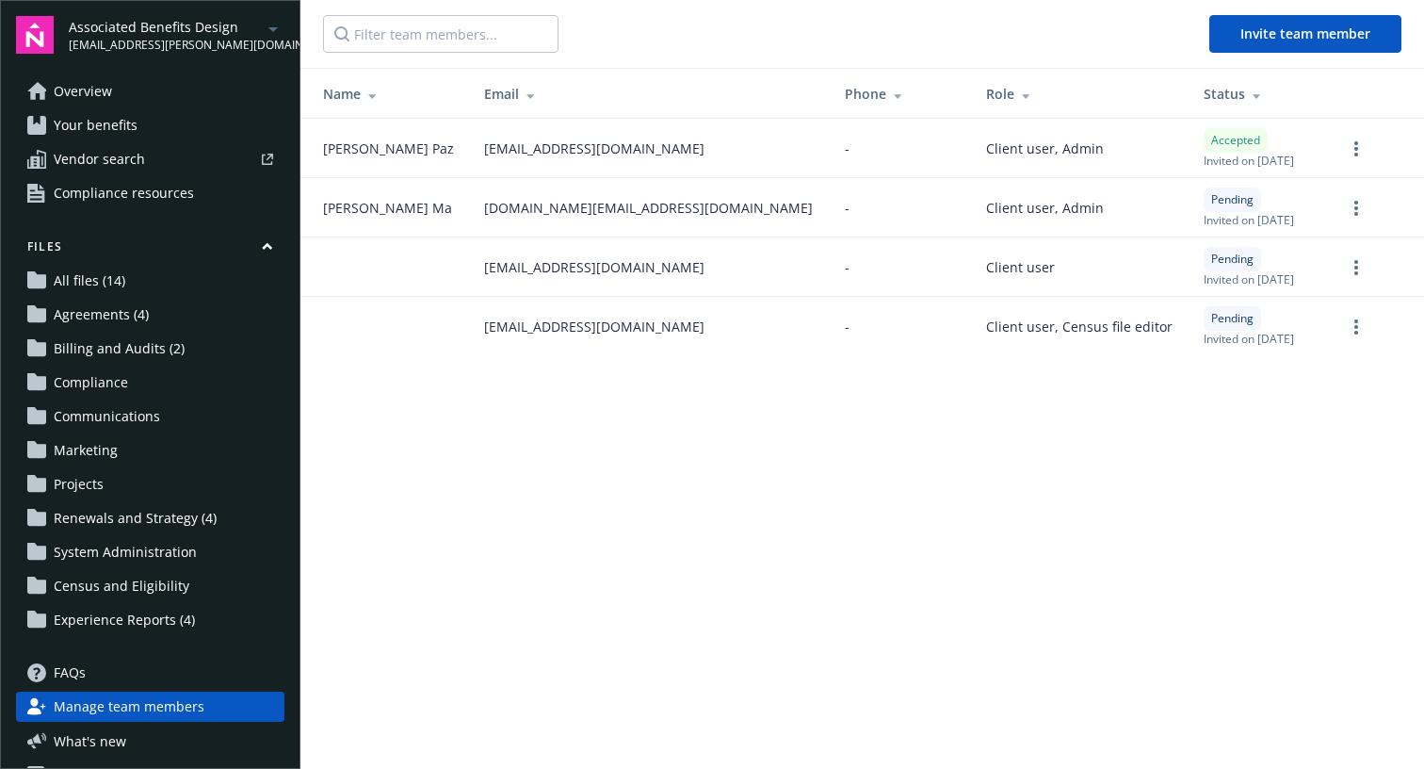
click at [713, 566] on main "Invite team member Name Email Phone Role Status Mary Paz megaras2325@gmail.com …" at bounding box center [863, 384] width 1124 height 769
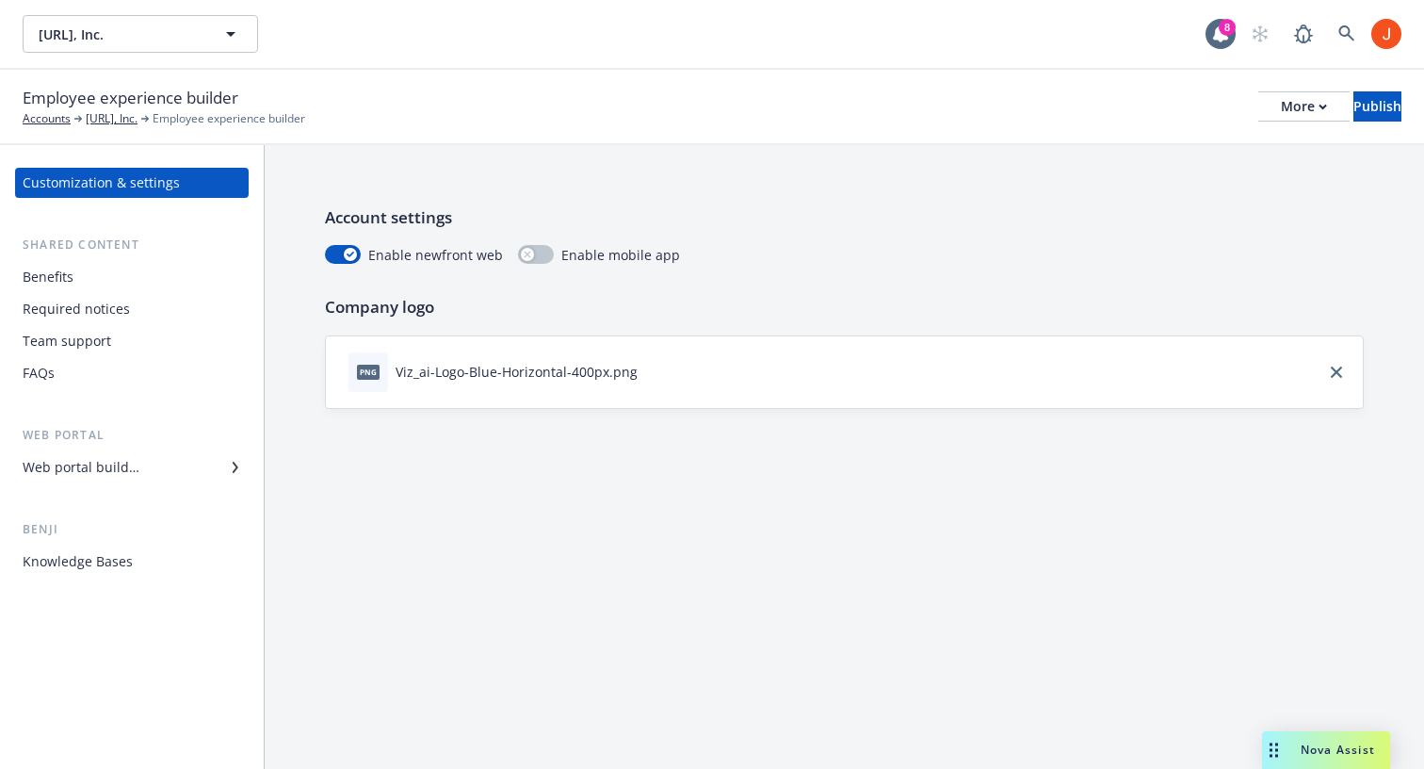
click at [103, 289] on div "Benefits" at bounding box center [132, 277] width 219 height 30
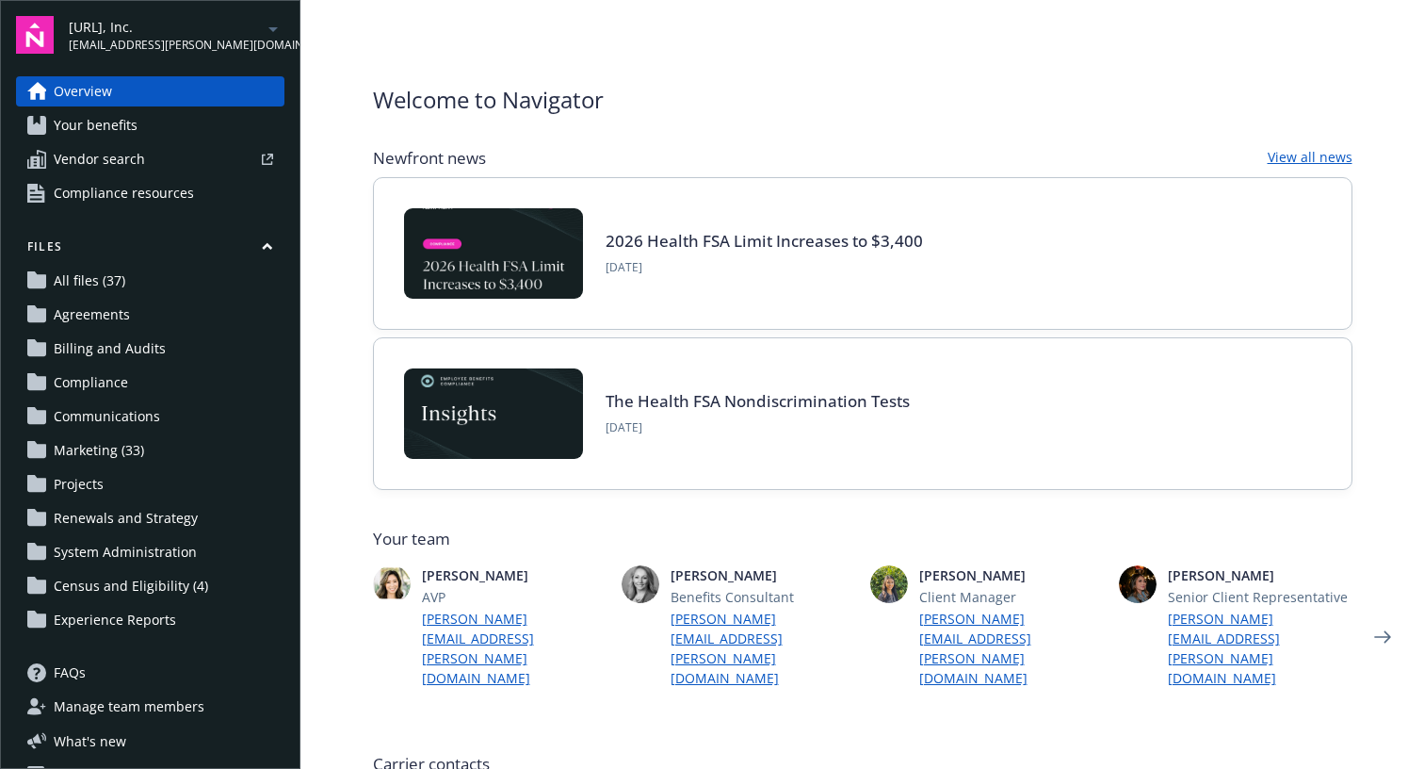
click at [115, 132] on span "Your benefits" at bounding box center [96, 125] width 84 height 30
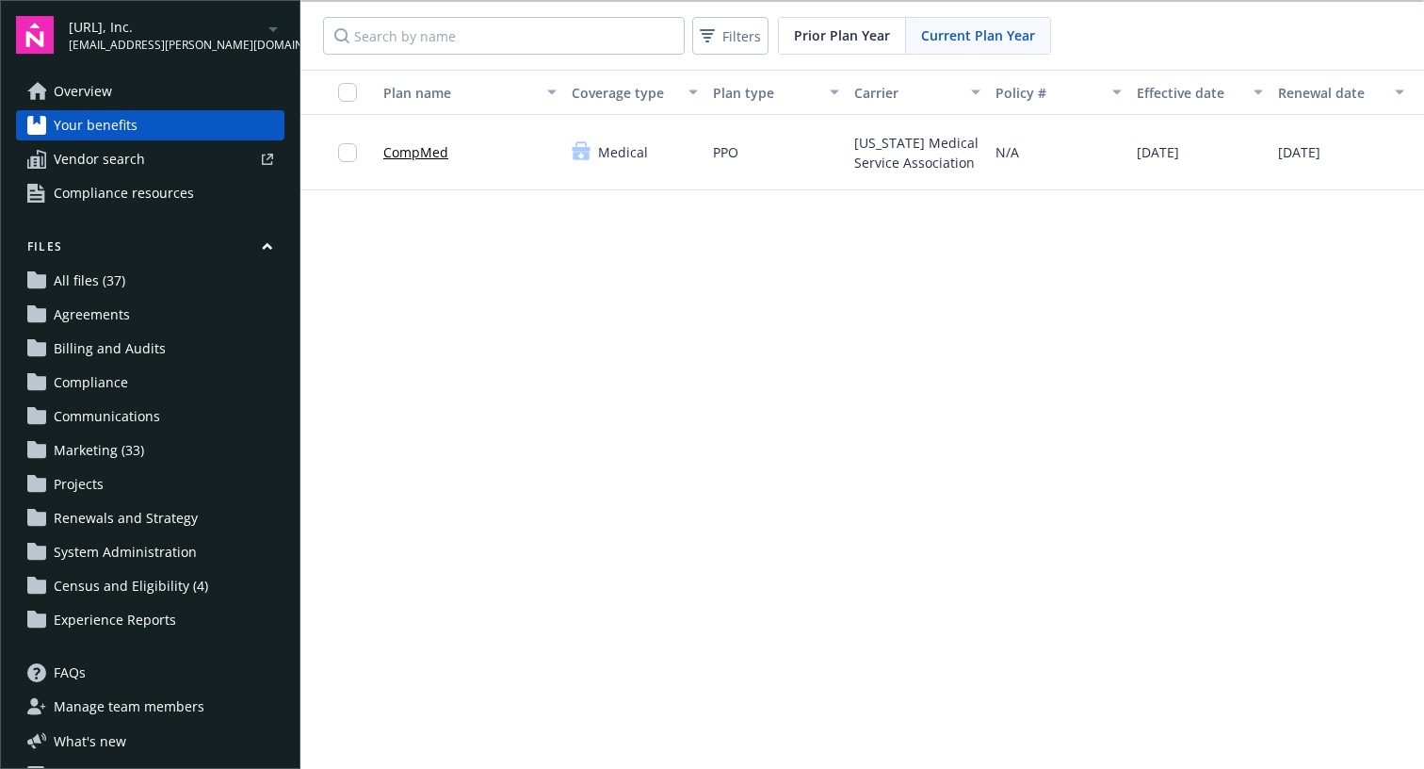
click at [422, 152] on link "CompMed" at bounding box center [415, 152] width 65 height 20
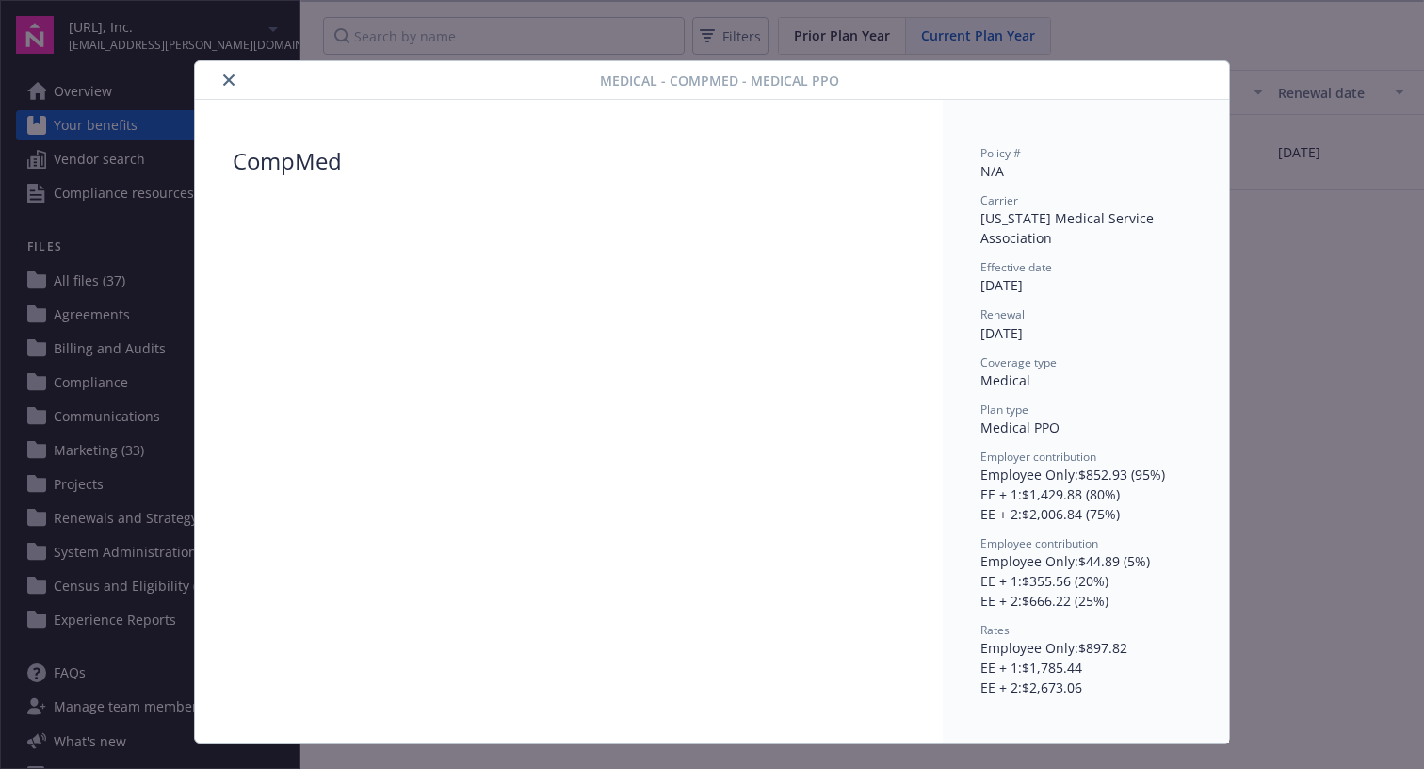
click at [225, 76] on icon "close" at bounding box center [228, 79] width 11 height 11
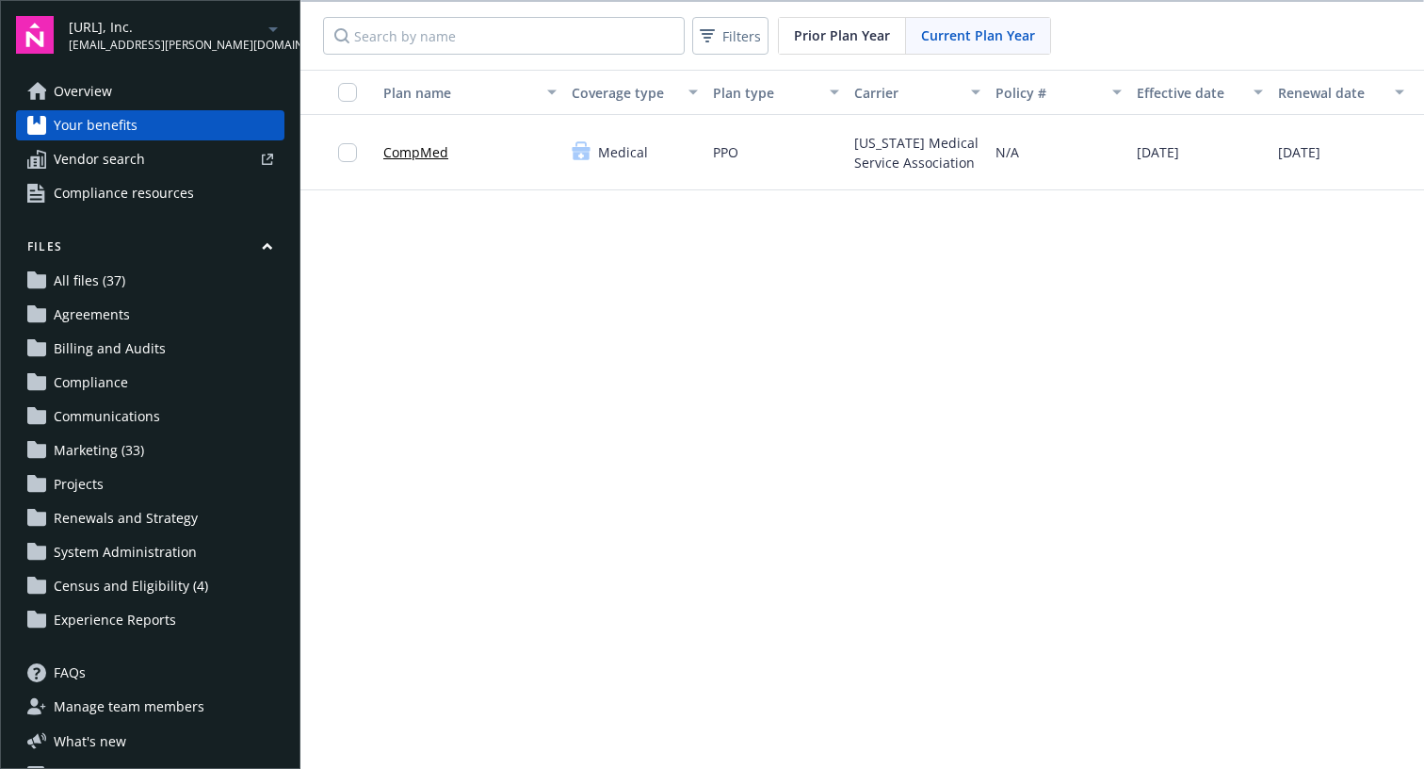
click at [724, 156] on span "PPO" at bounding box center [725, 152] width 25 height 20
click at [849, 50] on div "Prior Plan Year" at bounding box center [842, 36] width 127 height 36
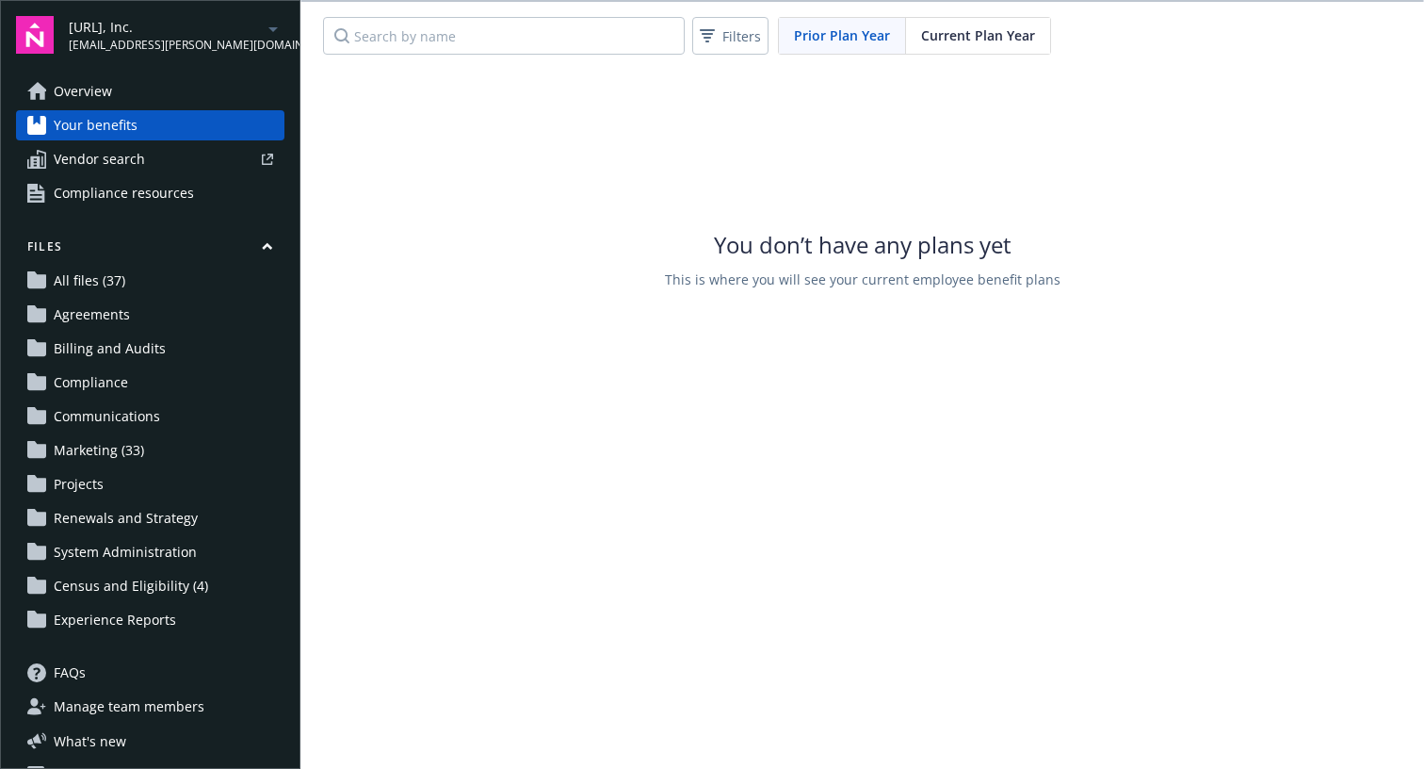
click at [983, 38] on span "Current Plan Year" at bounding box center [978, 35] width 114 height 20
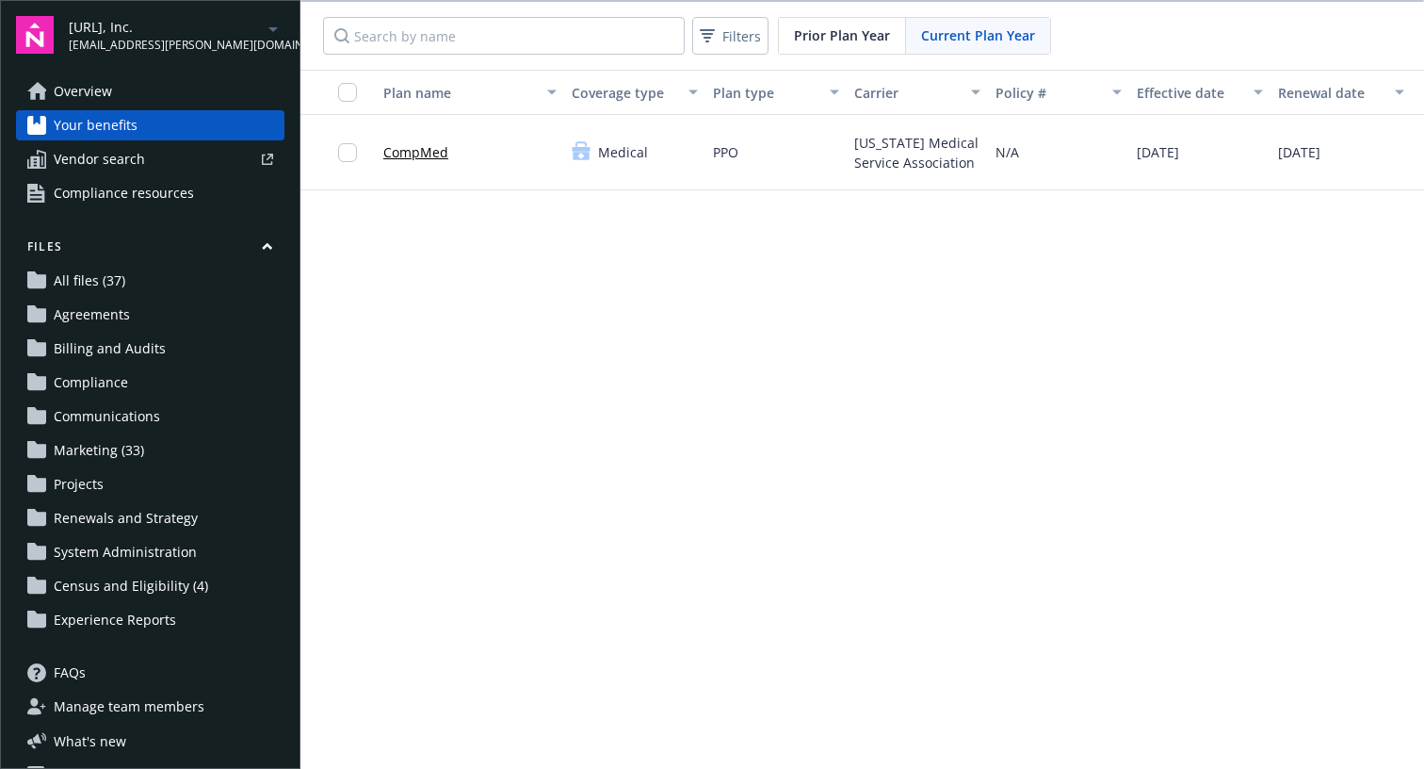
scroll to position [38, 0]
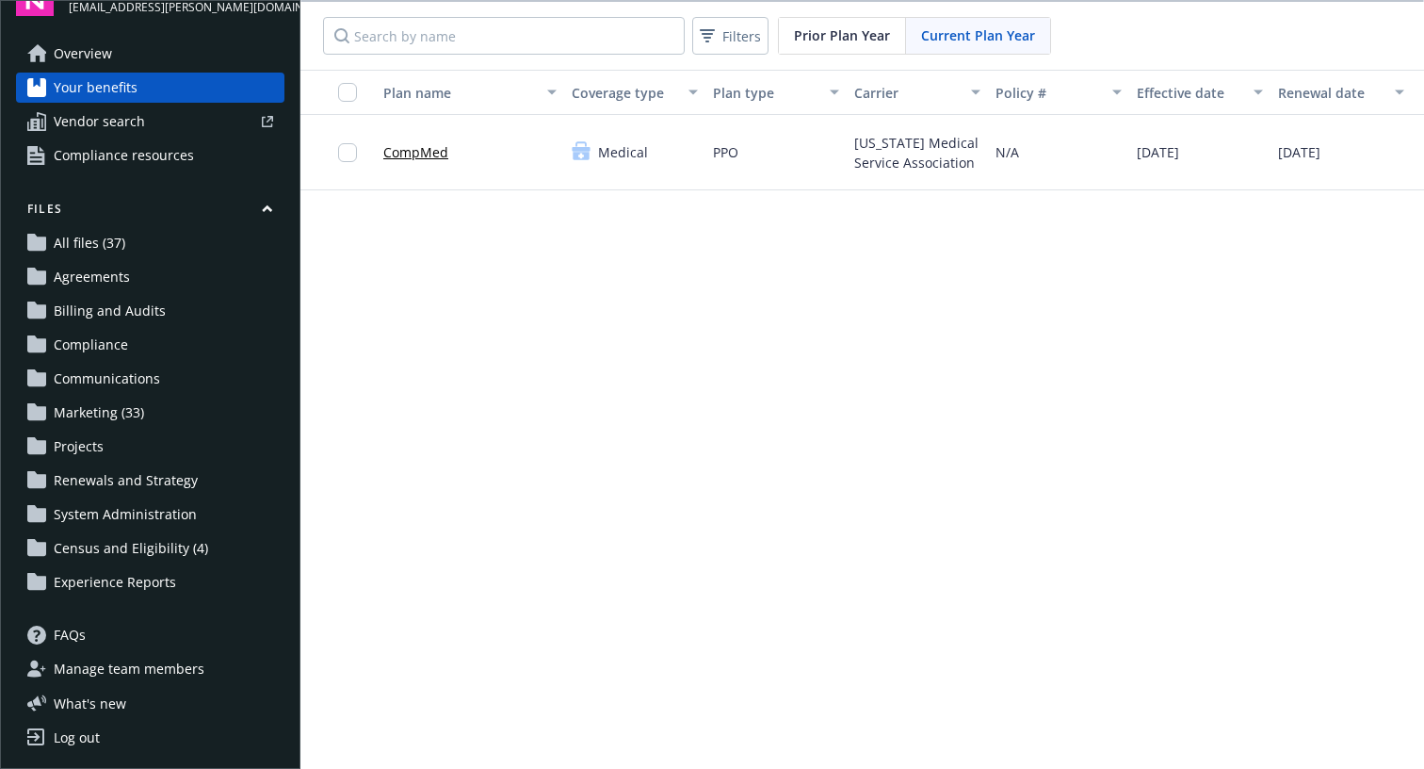
click at [210, 550] on link "Census and Eligibility (4)" at bounding box center [150, 548] width 268 height 30
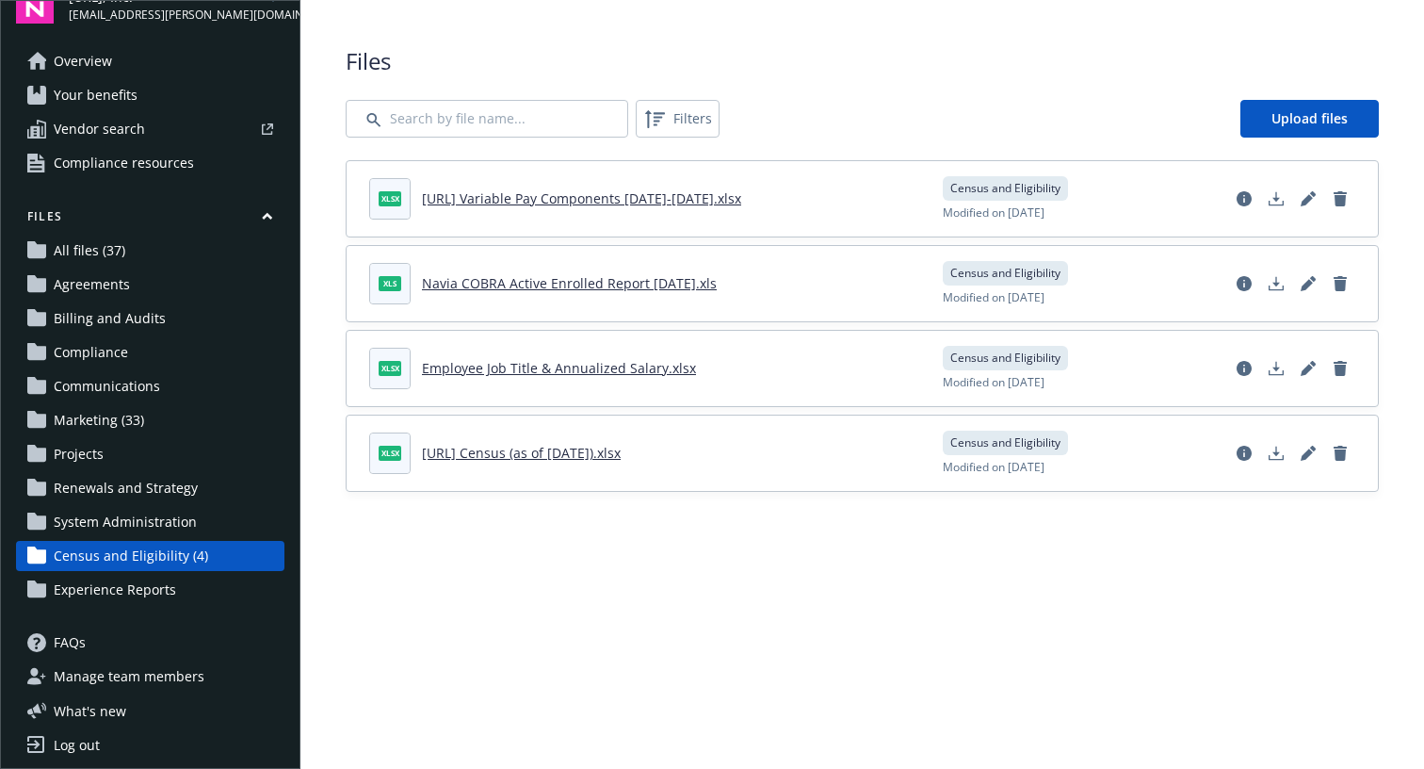
scroll to position [38, 0]
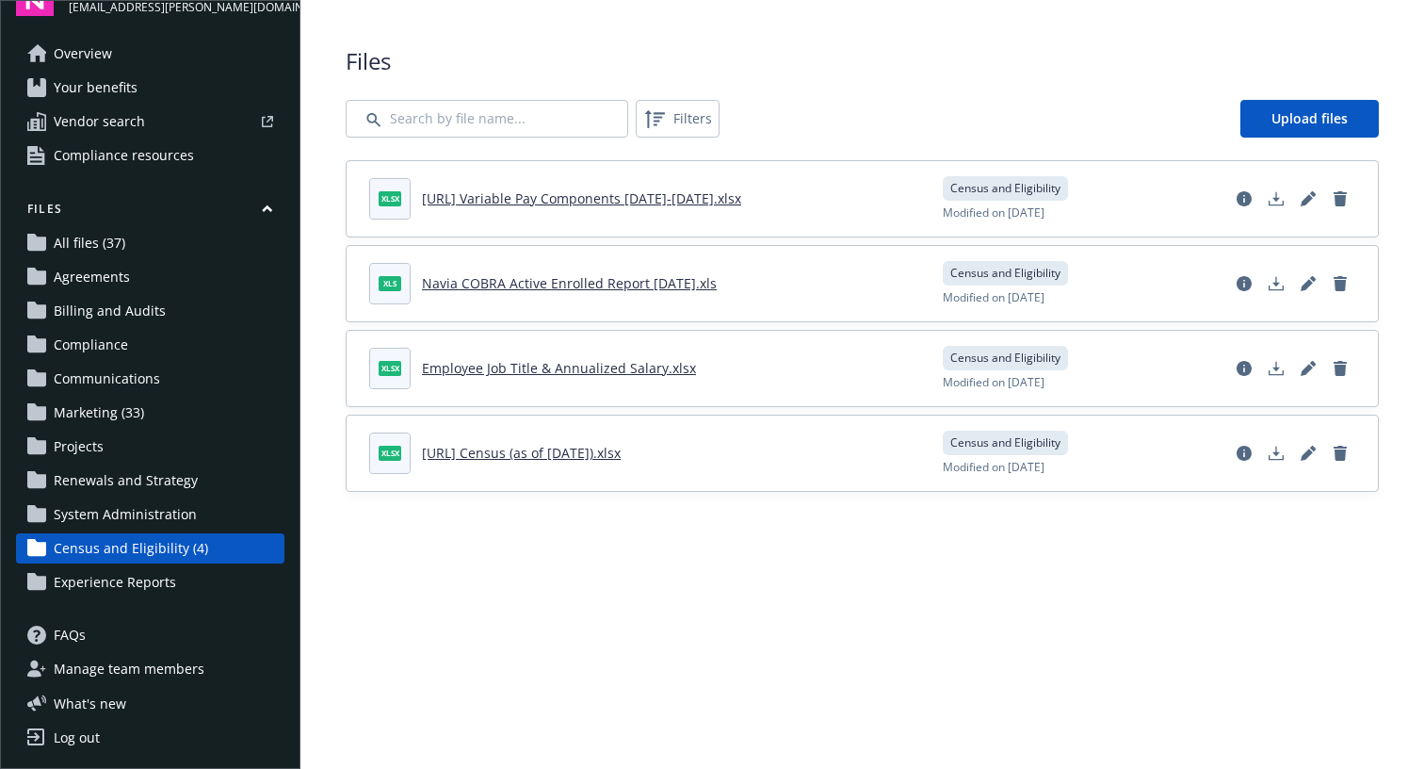
click at [152, 402] on link "Marketing (33)" at bounding box center [150, 413] width 268 height 30
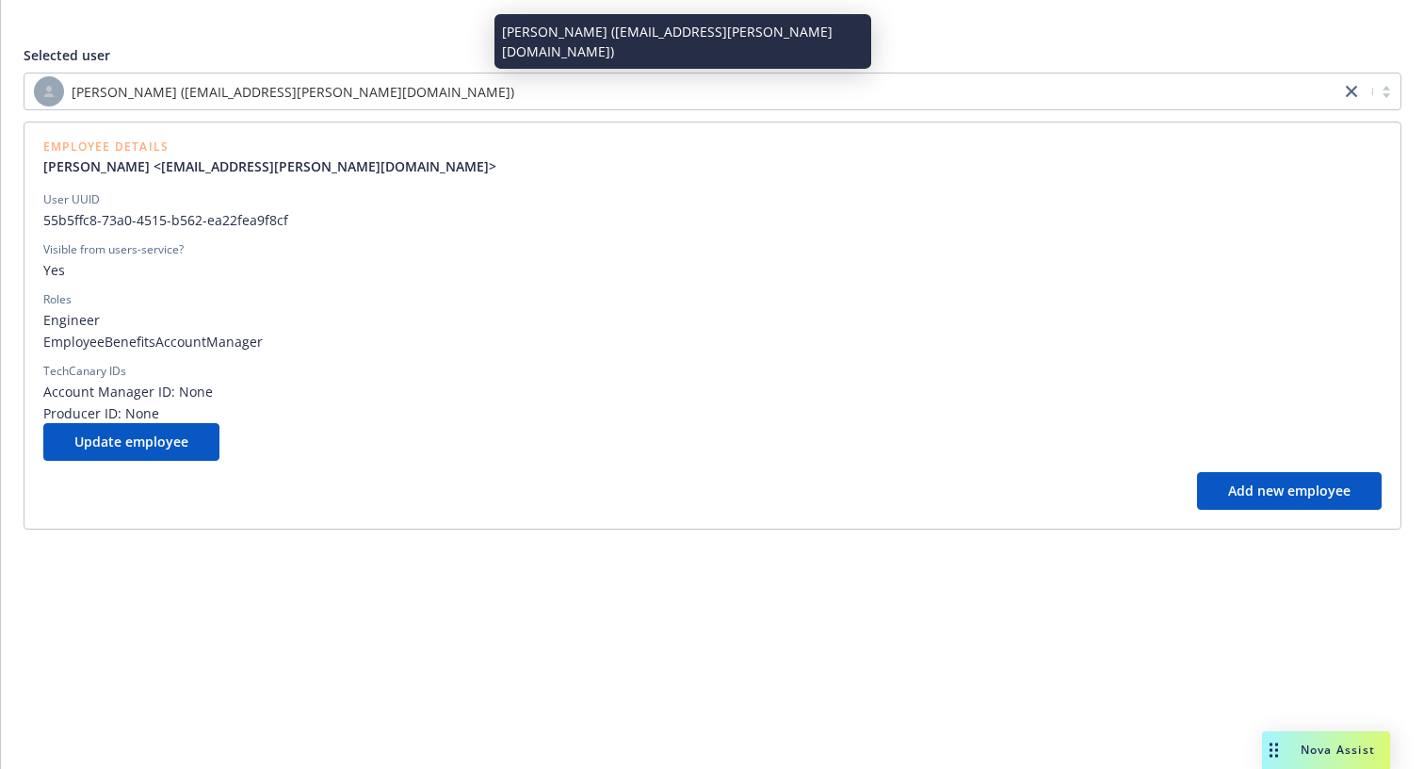
click at [521, 90] on div "Jerico Manalo (jerico.manalo@newfront.com)" at bounding box center [682, 91] width 1297 height 30
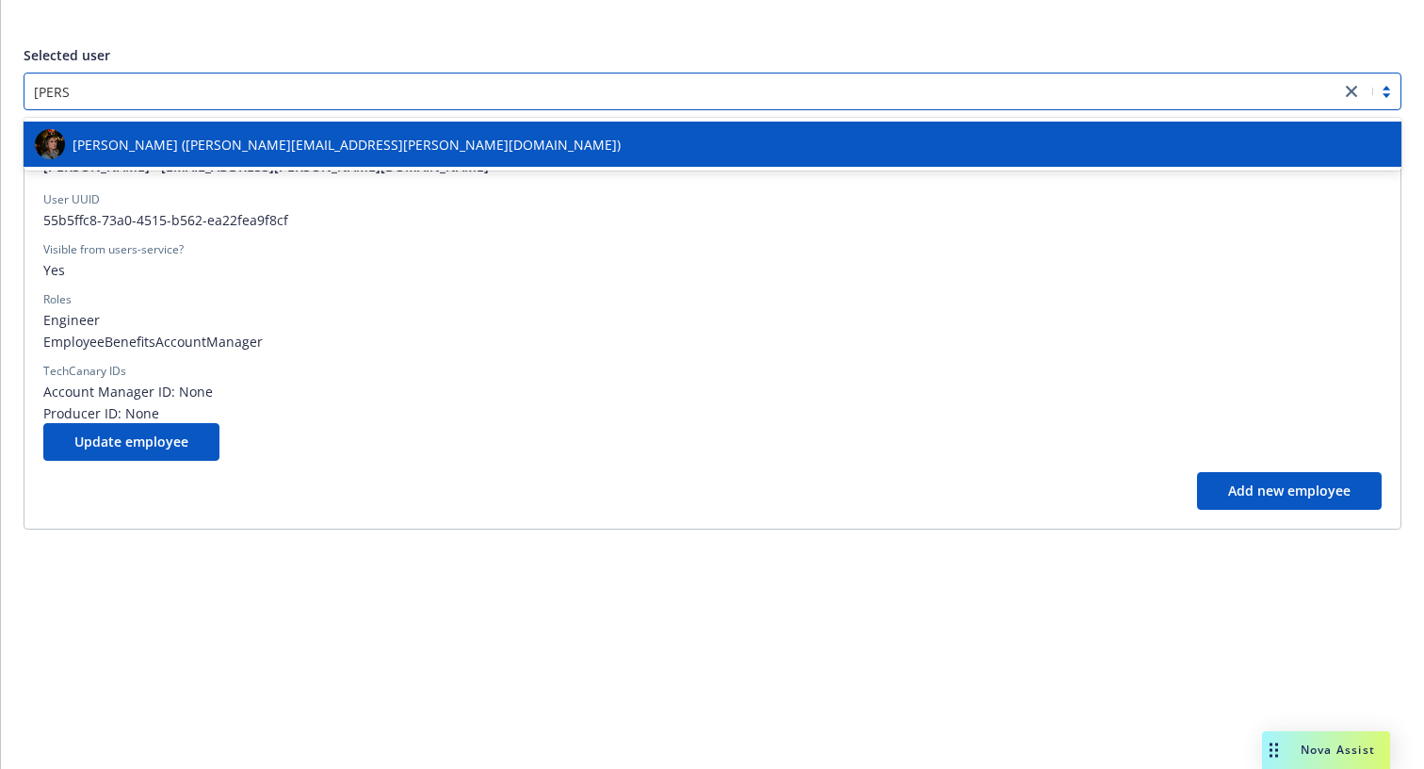
type input "kenitha"
click at [436, 132] on div "Kenitha Yim (kenitha.yim@newfront.com)" at bounding box center [713, 144] width 1356 height 30
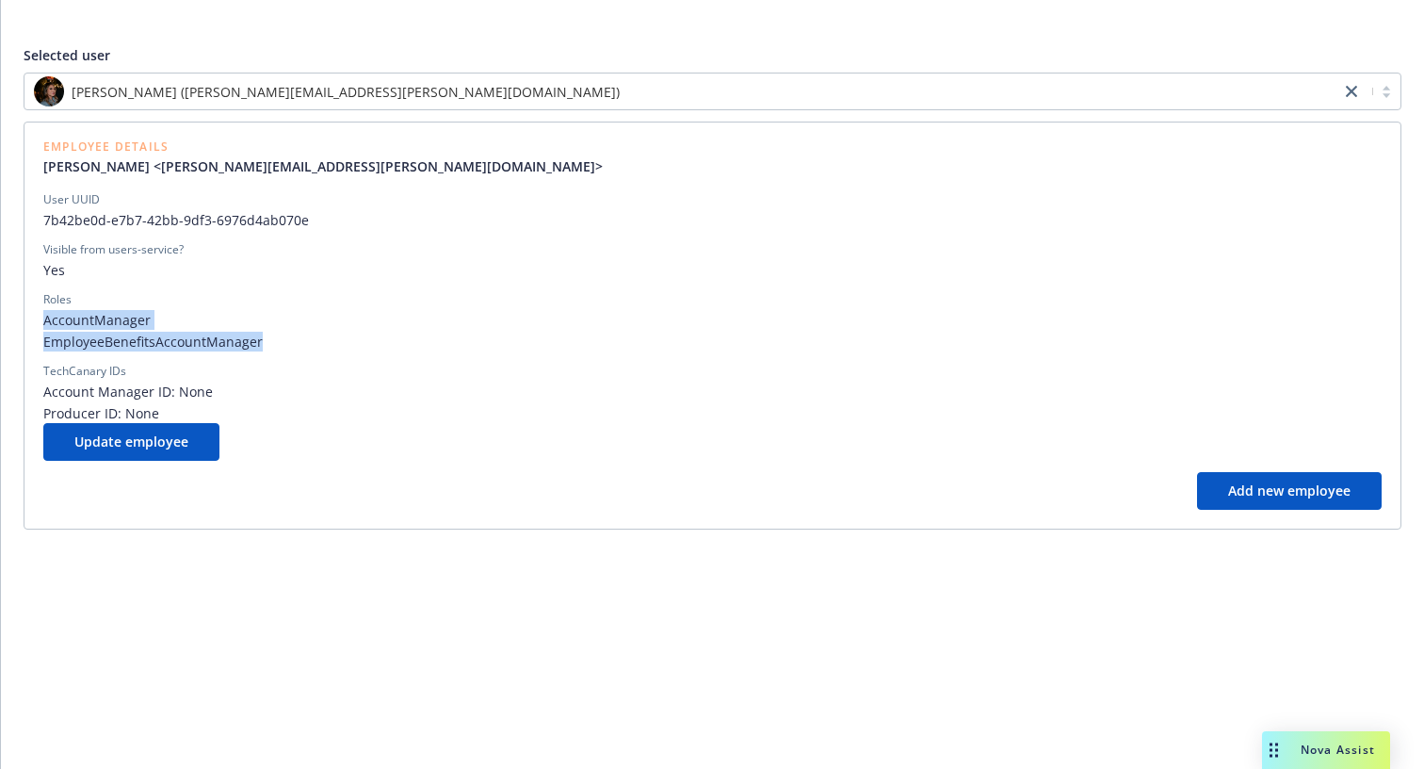
drag, startPoint x: 265, startPoint y: 346, endPoint x: 44, endPoint y: 319, distance: 222.0
click at [44, 319] on div "AccountManager EmployeeBenefitsAccountManager" at bounding box center [712, 330] width 1339 height 41
click at [44, 318] on span "AccountManager" at bounding box center [712, 320] width 1339 height 20
drag, startPoint x: 44, startPoint y: 318, endPoint x: 259, endPoint y: 350, distance: 217.0
click at [259, 350] on div "AccountManager EmployeeBenefitsAccountManager" at bounding box center [712, 330] width 1339 height 41
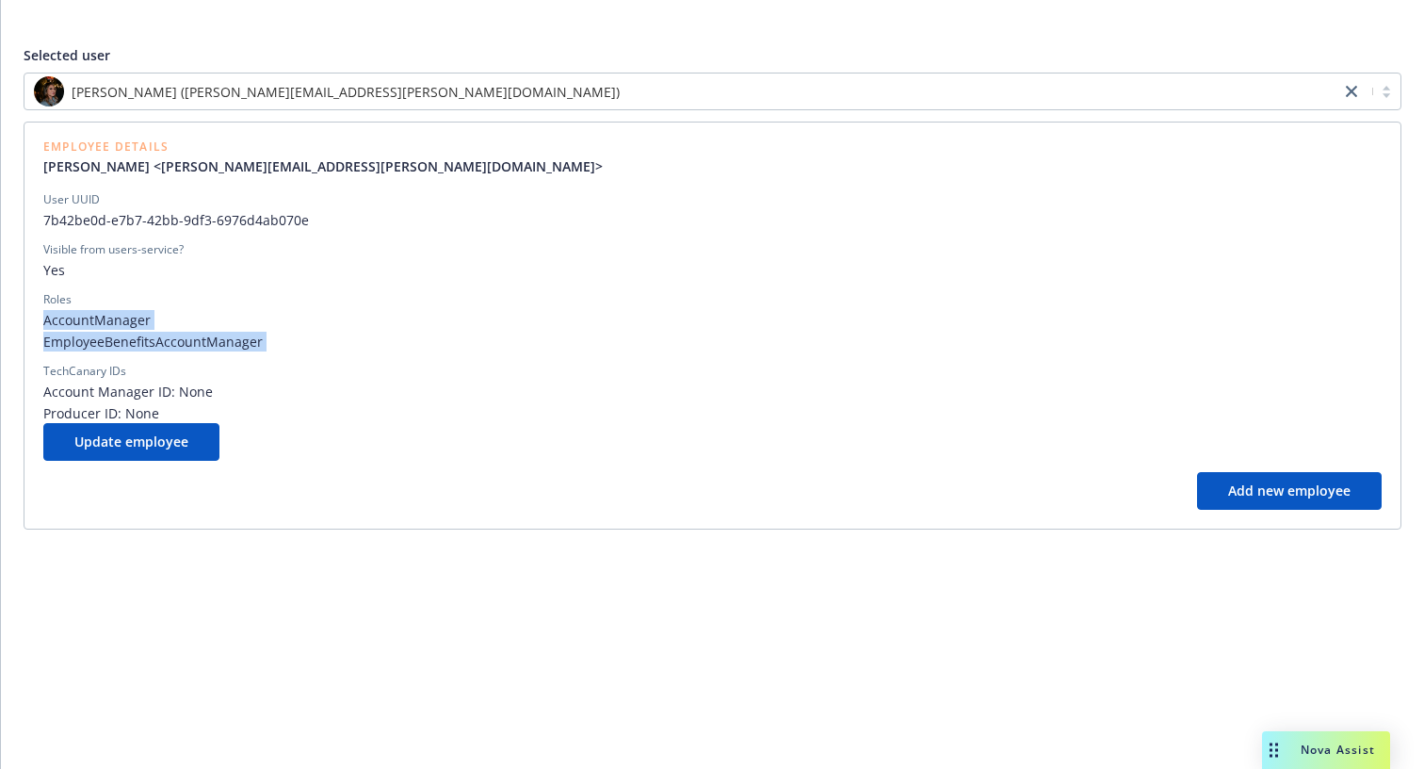
click at [259, 350] on span "EmployeeBenefitsAccountManager" at bounding box center [712, 342] width 1339 height 20
drag, startPoint x: 282, startPoint y: 355, endPoint x: 55, endPoint y: 326, distance: 228.9
click at [55, 327] on div "User UUID 7b42be0d-e7b7-42bb-9df3-6976d4ab070e Visible from users-service? Yes …" at bounding box center [712, 307] width 1339 height 232
click at [55, 326] on span "AccountManager" at bounding box center [712, 320] width 1339 height 20
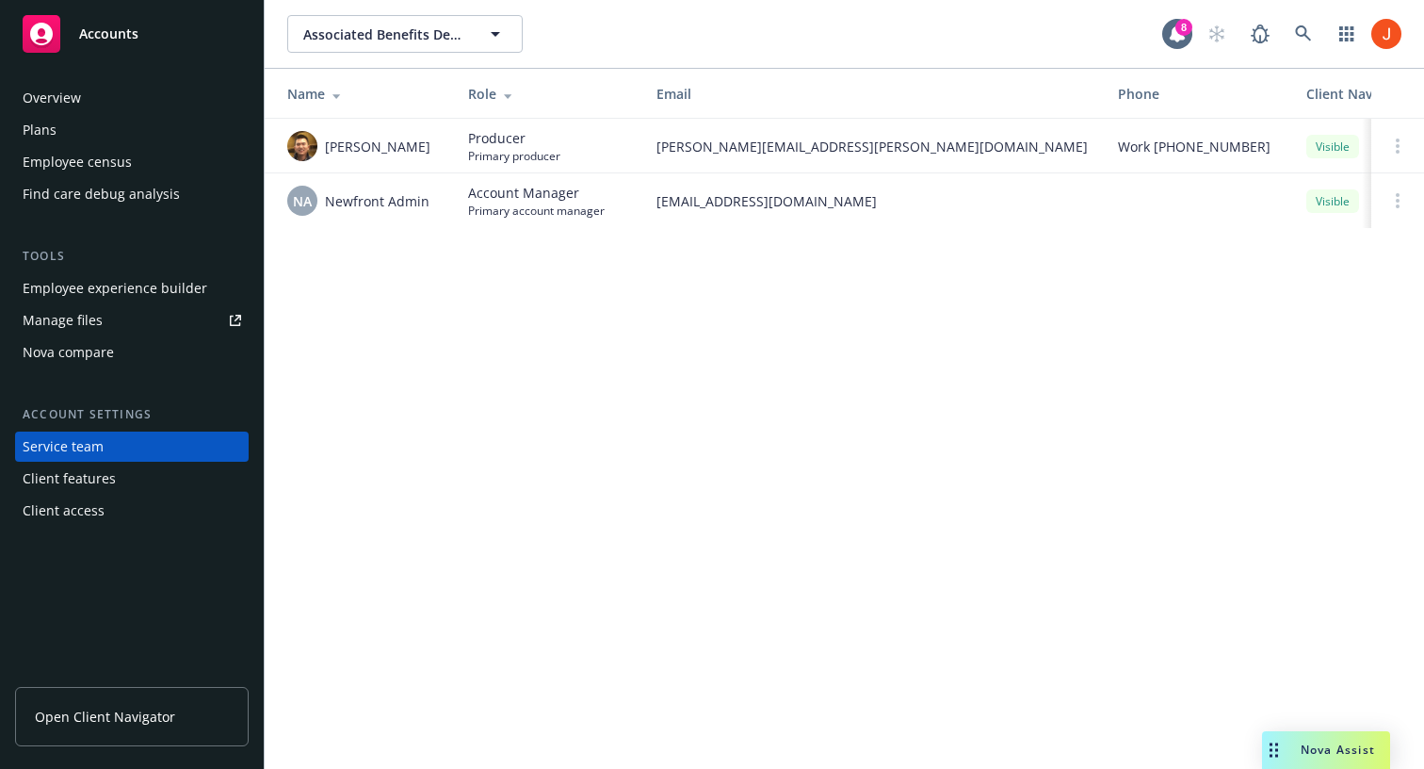
click at [774, 501] on div "Associated Benefits Design Associated Benefits Design 8 Name Role Email Phone C…" at bounding box center [845, 384] width 1160 height 769
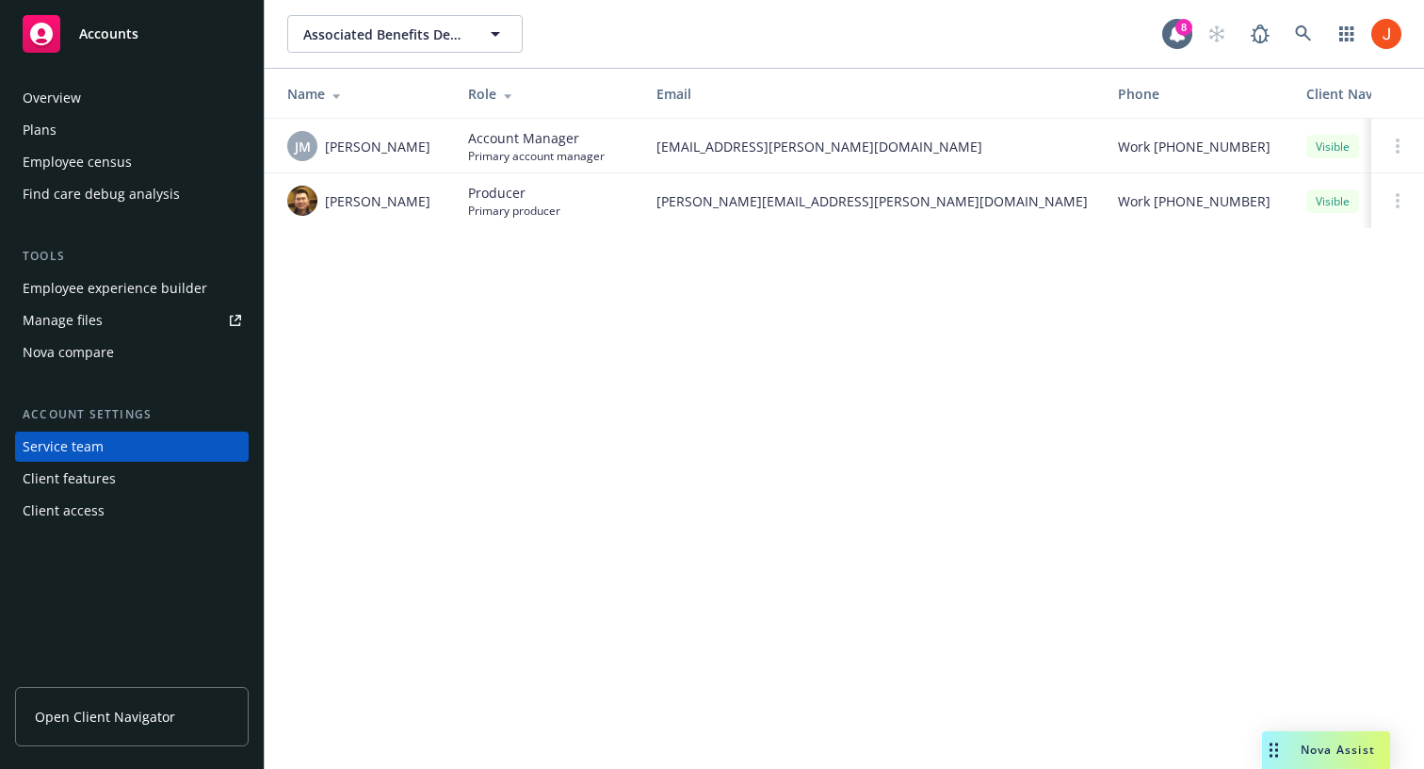
click at [562, 494] on div "Associated Benefits Design Associated Benefits Design 8 Name Role Email Phone C…" at bounding box center [845, 384] width 1160 height 769
click at [583, 615] on div "Associated Benefits Design Associated Benefits Design 8 Name Role Email Phone C…" at bounding box center [845, 384] width 1160 height 769
click at [89, 137] on div "Plans" at bounding box center [132, 130] width 219 height 30
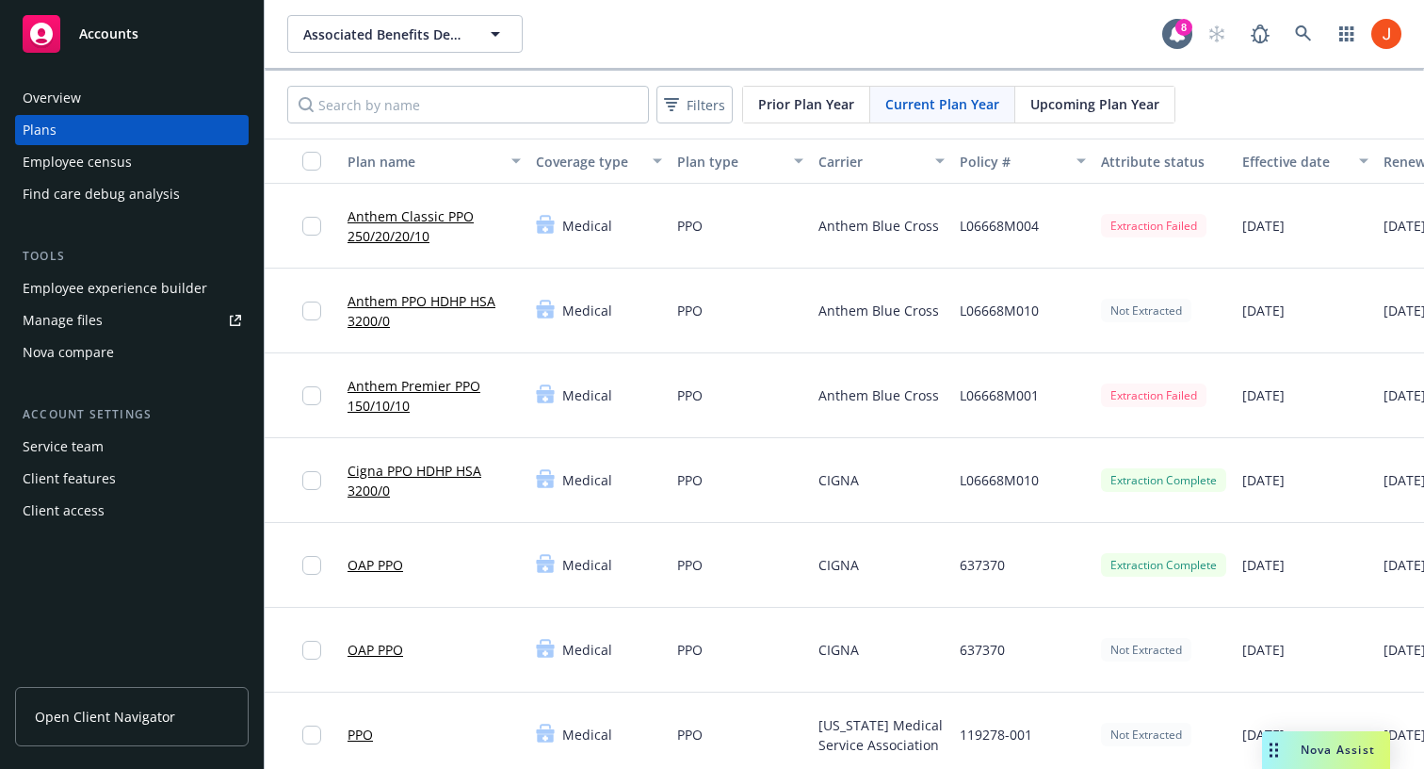
click at [412, 213] on link "Anthem Classic PPO 250/20/20/10" at bounding box center [434, 226] width 173 height 40
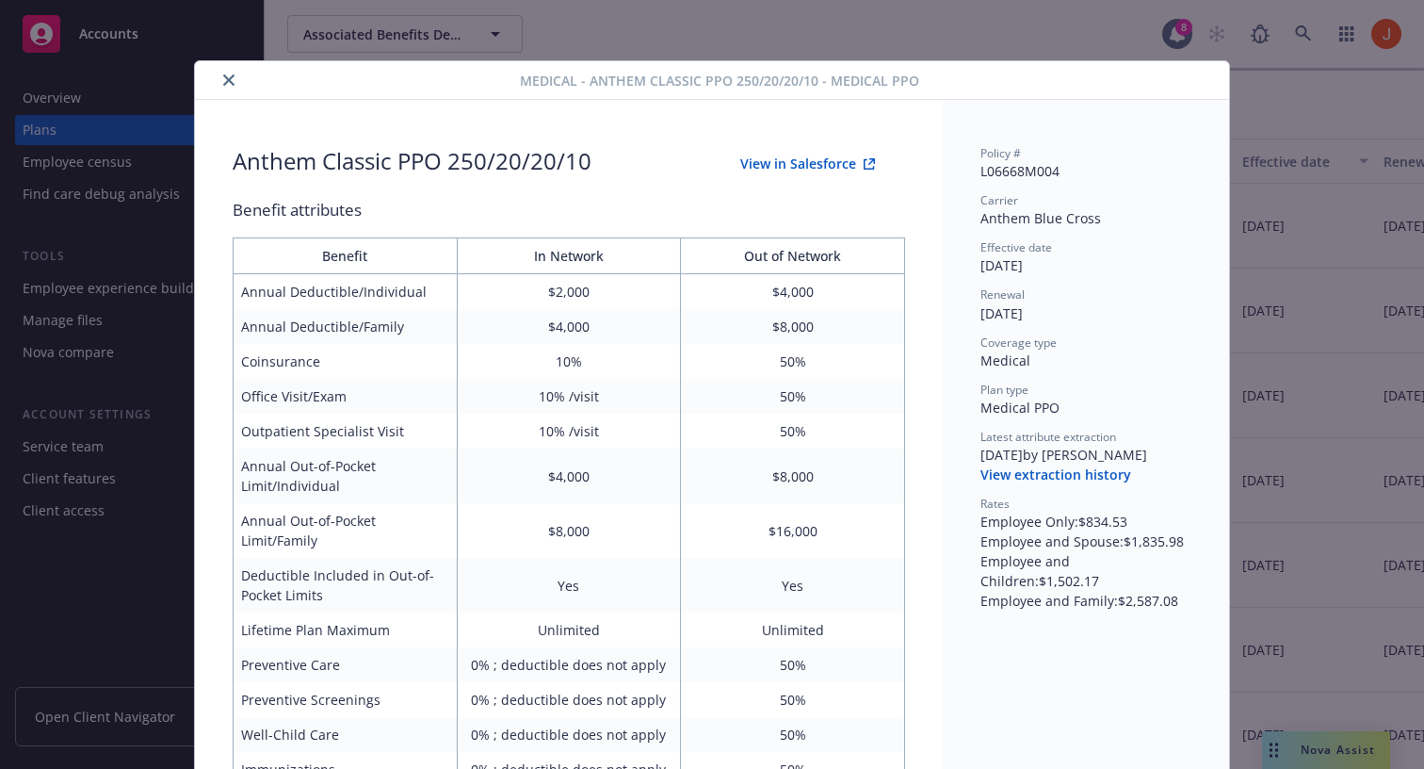
click at [227, 74] on icon "close" at bounding box center [228, 79] width 11 height 11
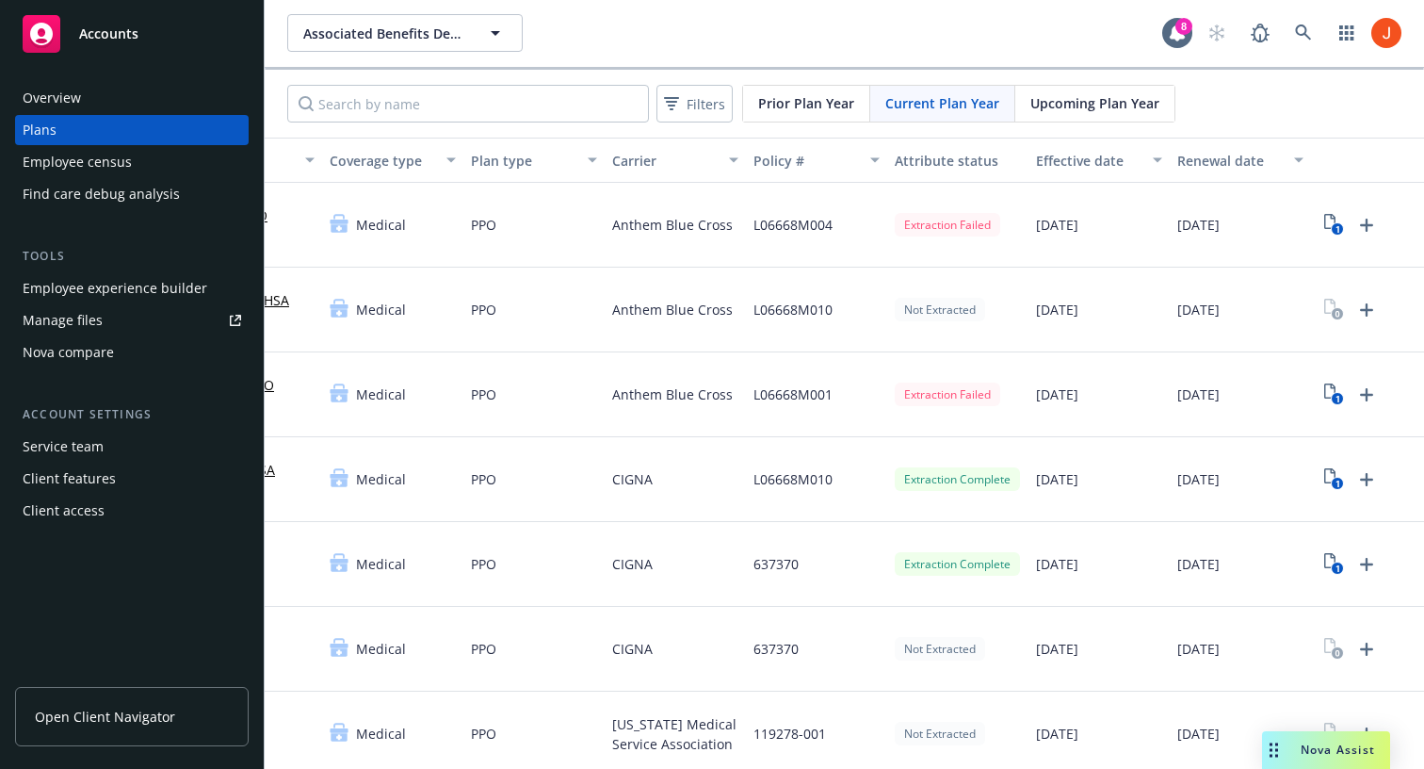
scroll to position [0, 235]
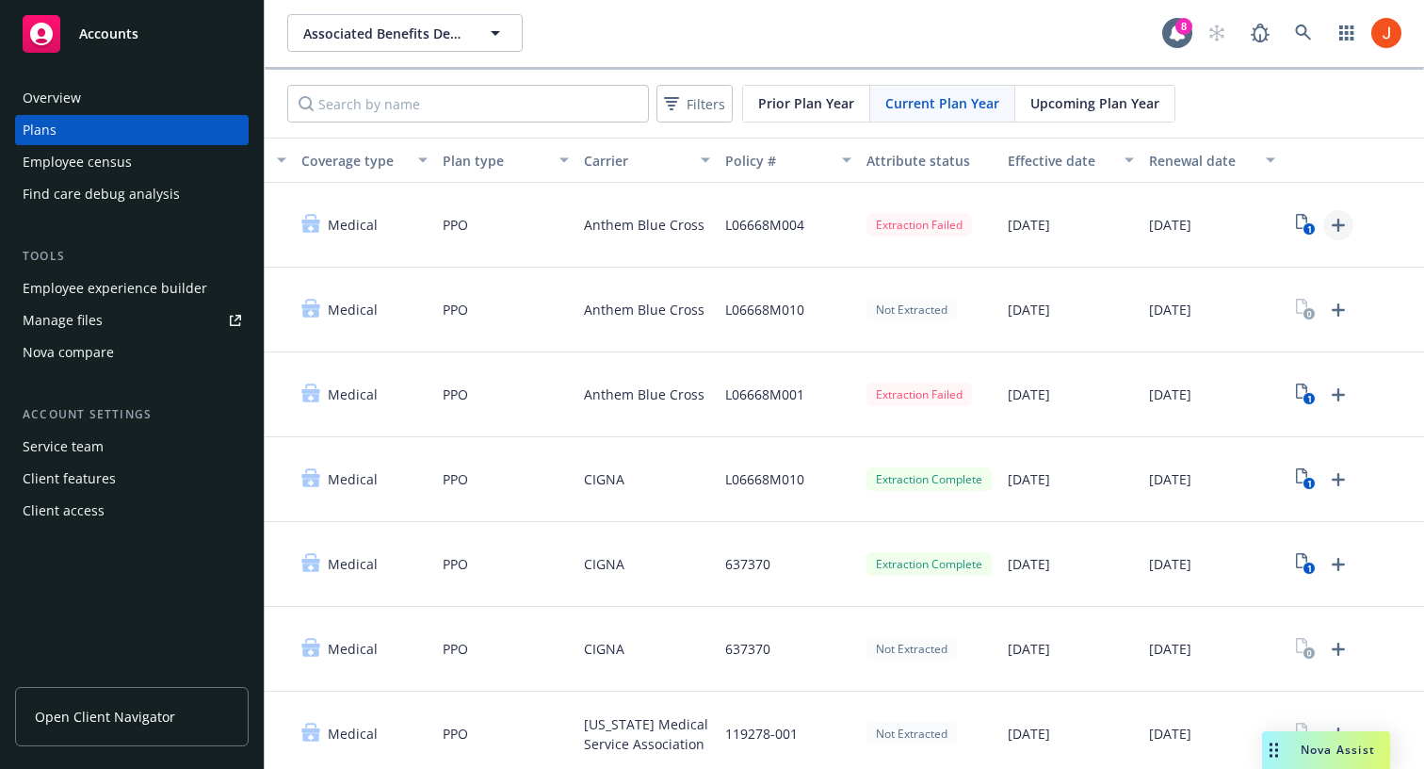
click at [1344, 227] on icon "Upload Plan Documents" at bounding box center [1338, 225] width 23 height 23
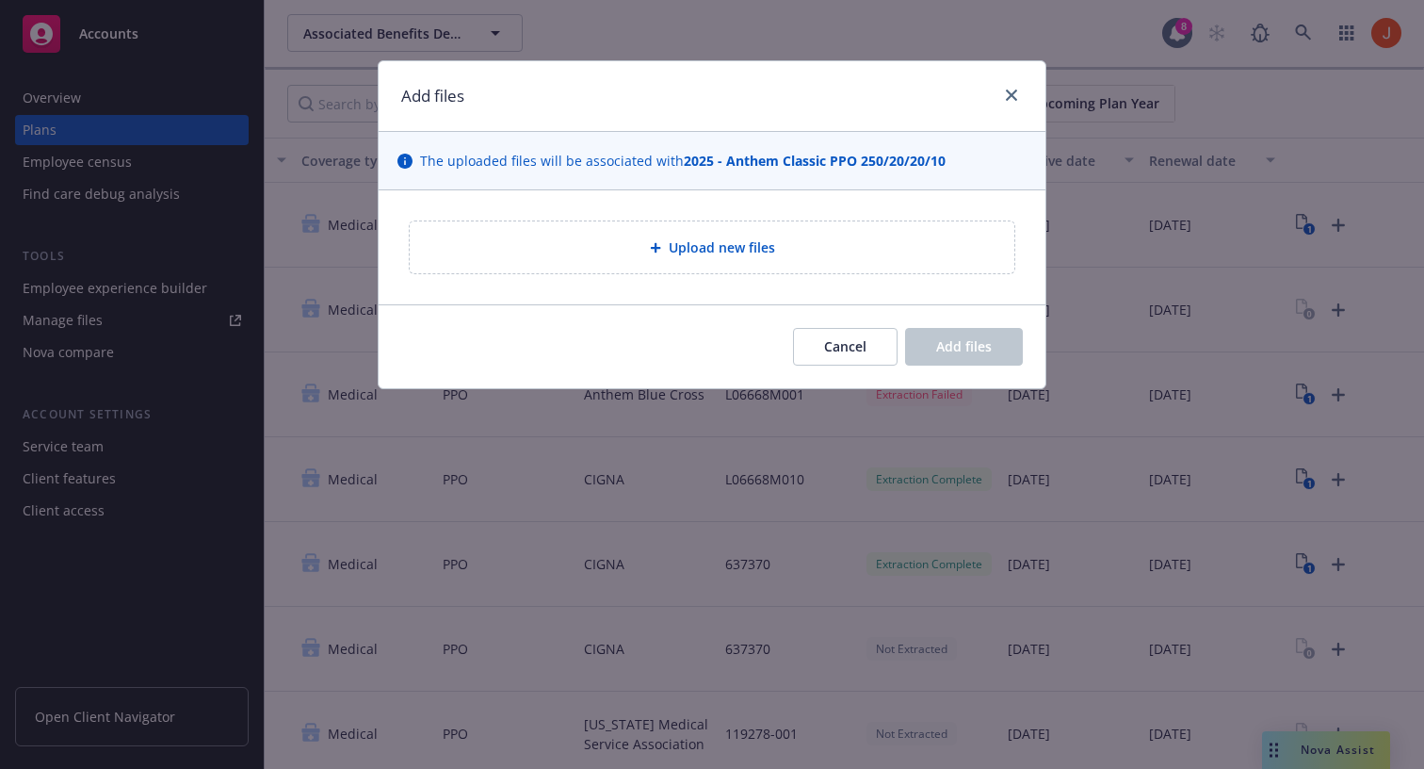
click at [1000, 97] on div at bounding box center [1008, 96] width 30 height 24
click at [1023, 96] on div "Add files" at bounding box center [712, 96] width 667 height 71
click at [1007, 96] on icon "close" at bounding box center [1011, 94] width 11 height 11
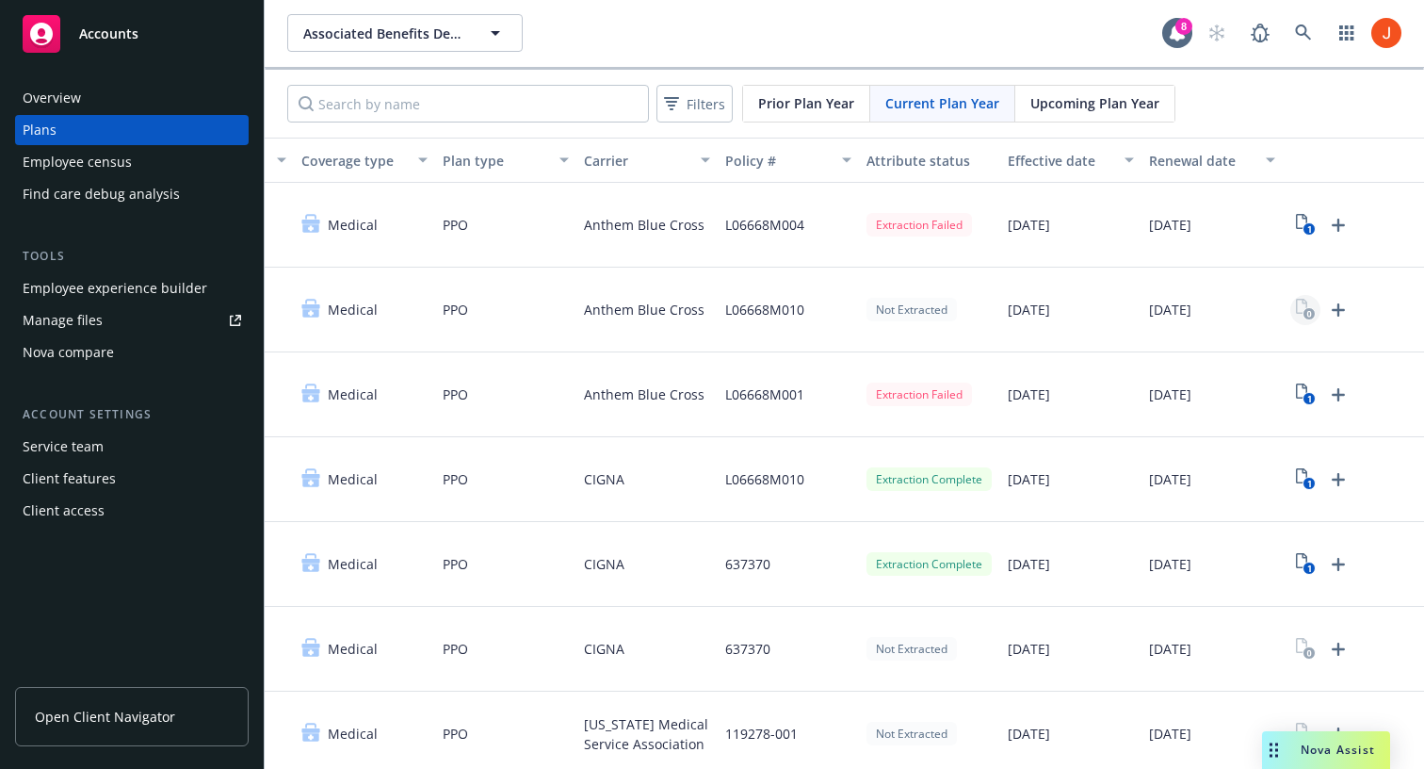
click at [1306, 310] on rect "View Plan Documents" at bounding box center [1309, 314] width 12 height 12
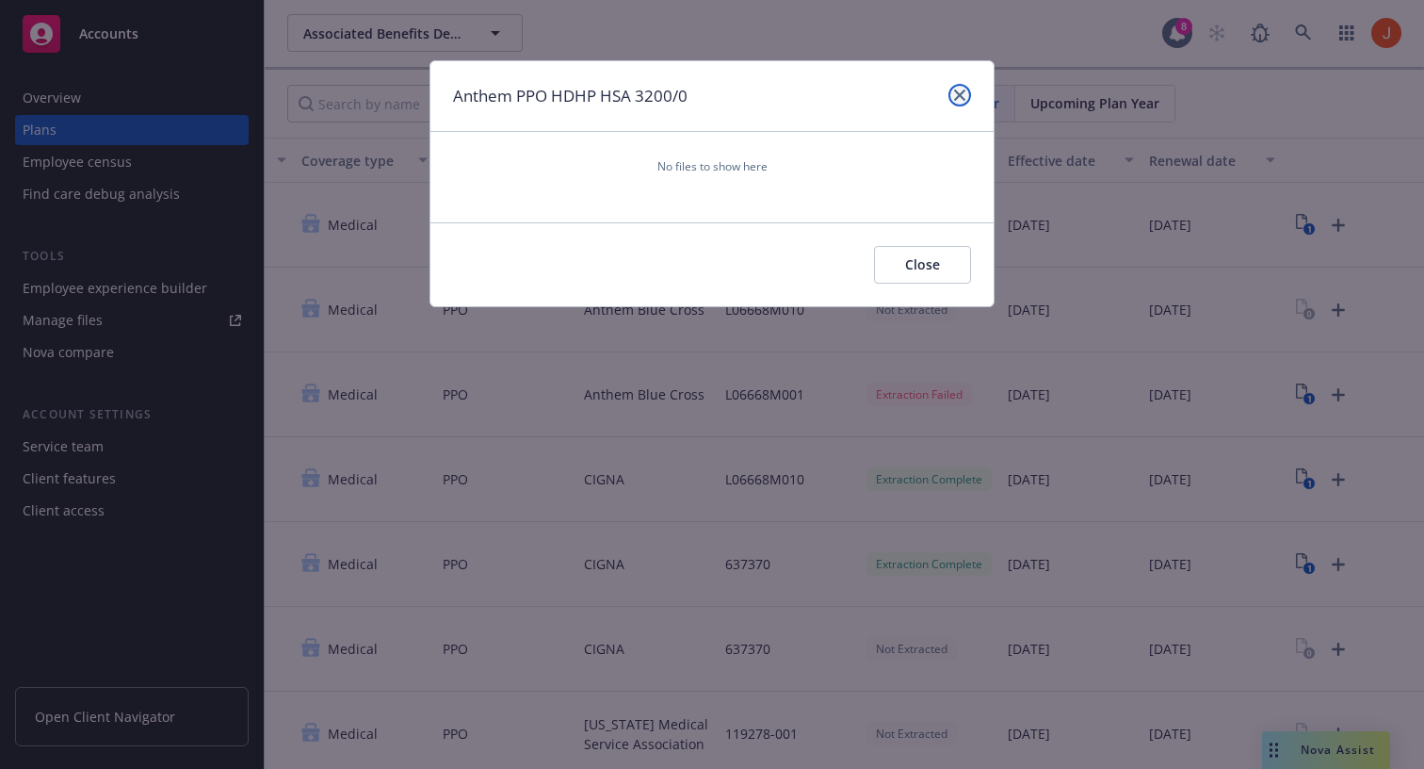
click at [959, 97] on icon "close" at bounding box center [959, 94] width 11 height 11
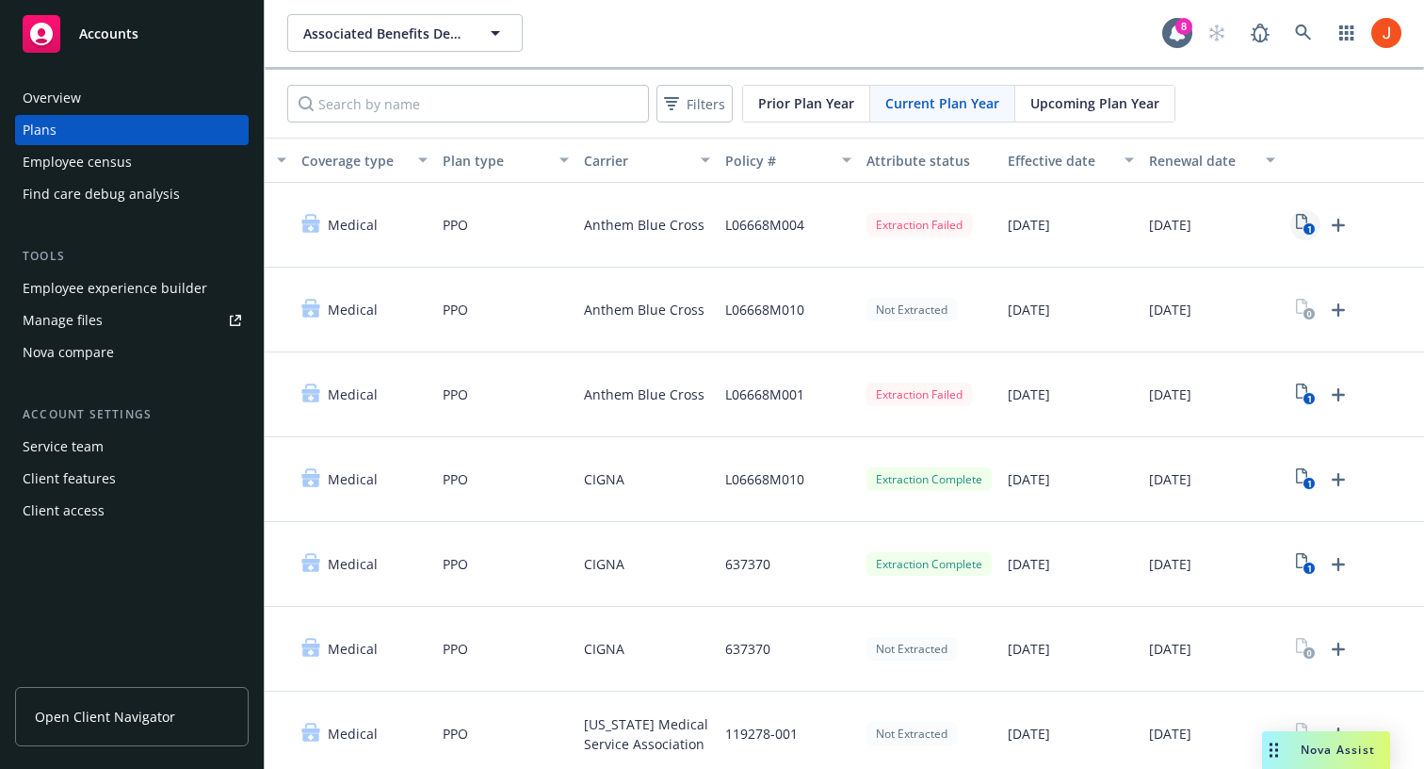
click at [1299, 223] on icon "1" at bounding box center [1306, 225] width 20 height 22
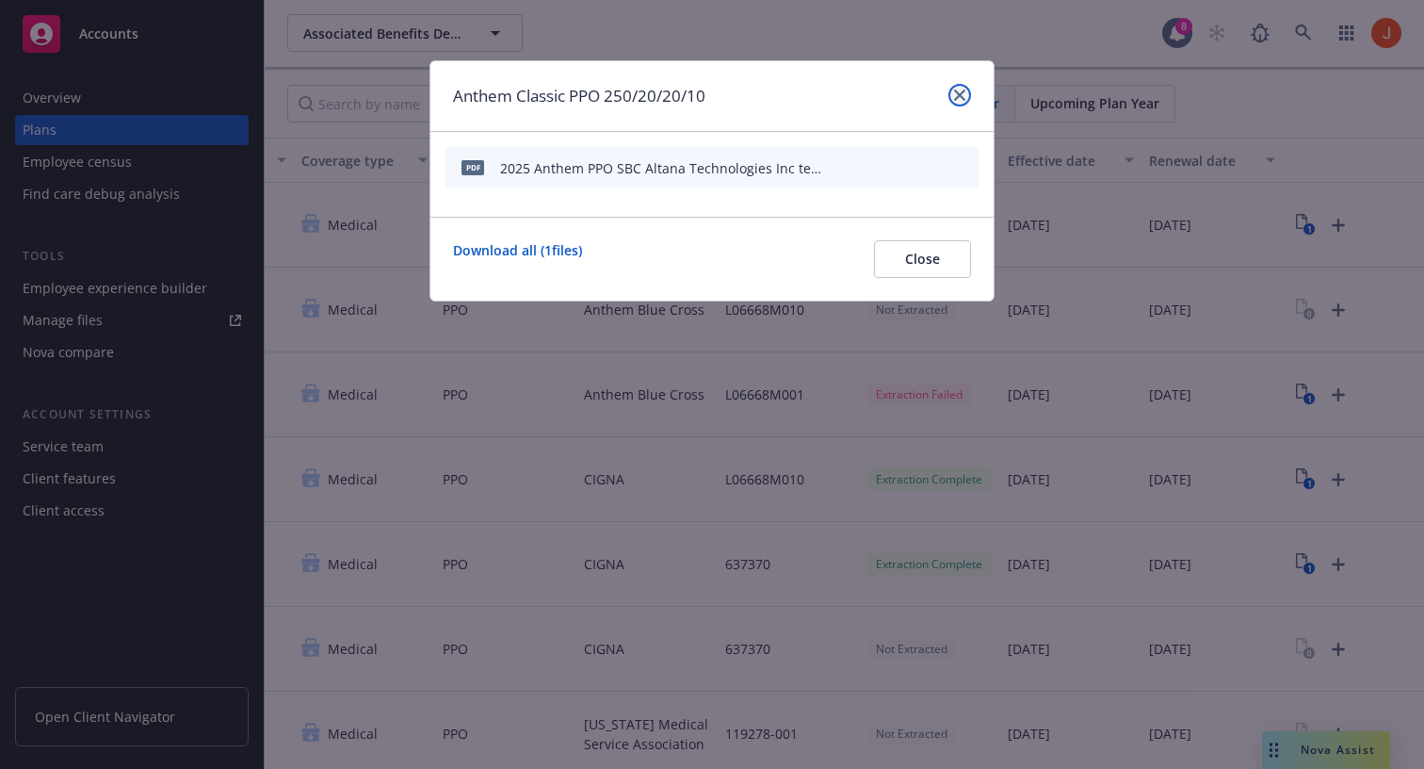
click at [956, 98] on icon "close" at bounding box center [959, 94] width 11 height 11
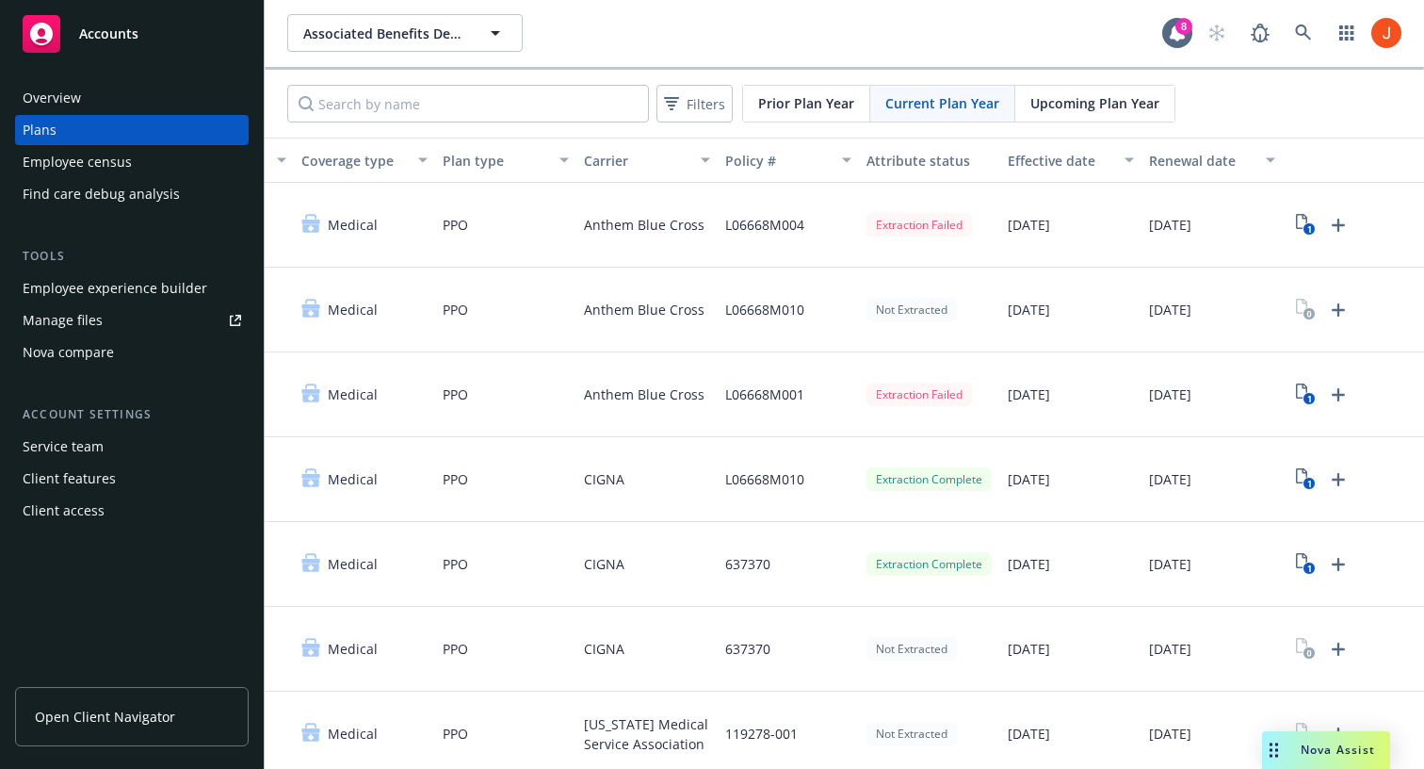
click at [83, 162] on div "Employee census" at bounding box center [77, 162] width 109 height 30
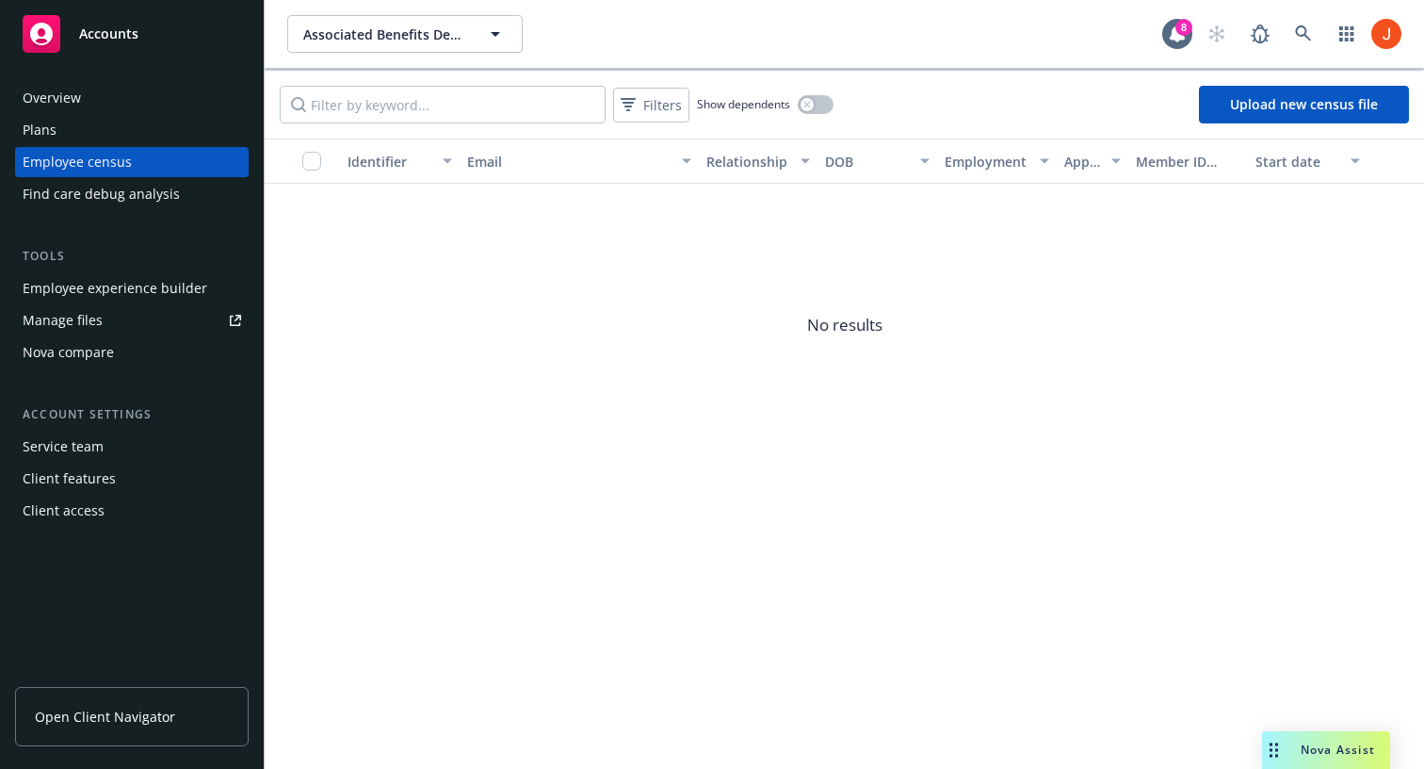
click at [86, 290] on div "Employee experience builder" at bounding box center [115, 288] width 185 height 30
click at [1295, 34] on icon at bounding box center [1303, 33] width 17 height 17
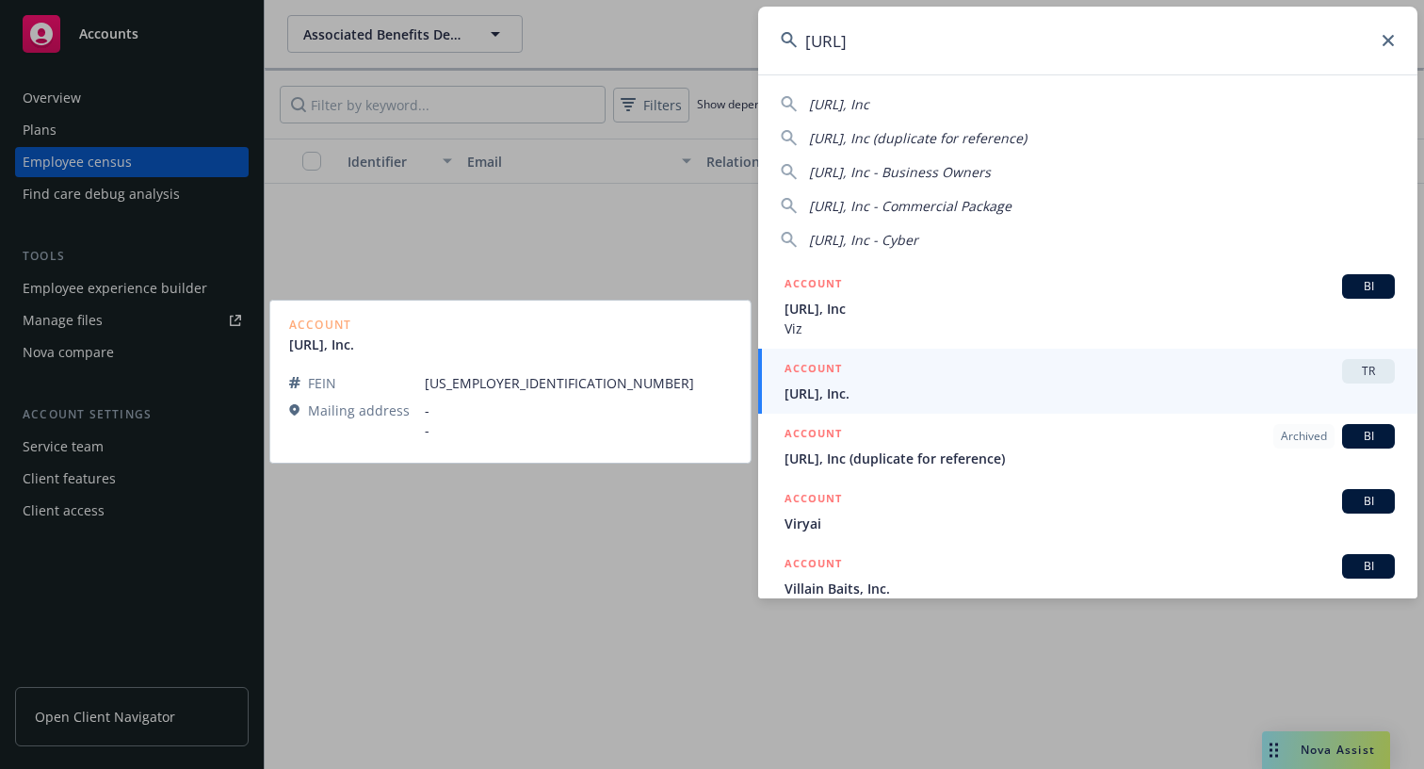
type input "viz.ai"
click at [906, 377] on div "ACCOUNT TR" at bounding box center [1090, 371] width 610 height 24
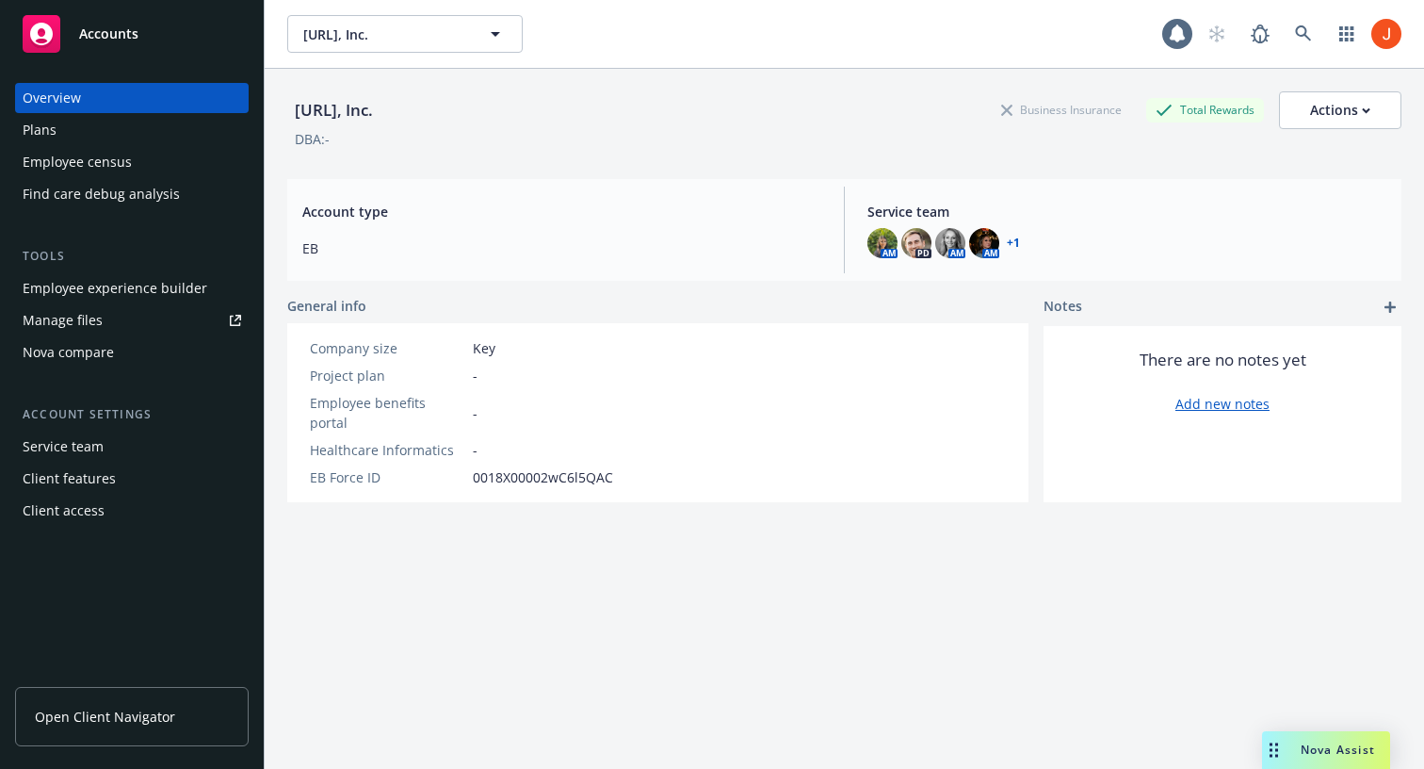
click at [131, 291] on div "Employee experience builder" at bounding box center [115, 288] width 185 height 30
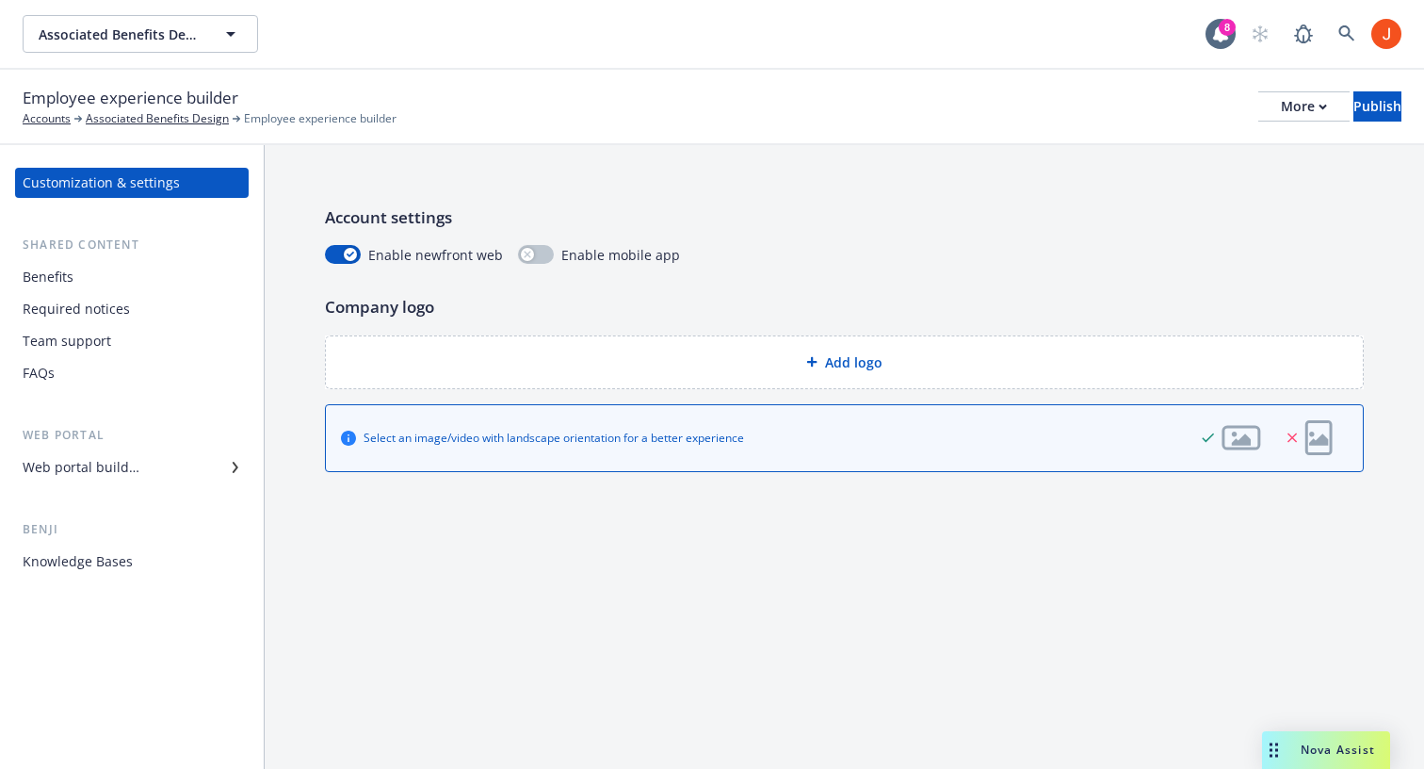
click at [97, 277] on div "Benefits" at bounding box center [132, 277] width 219 height 30
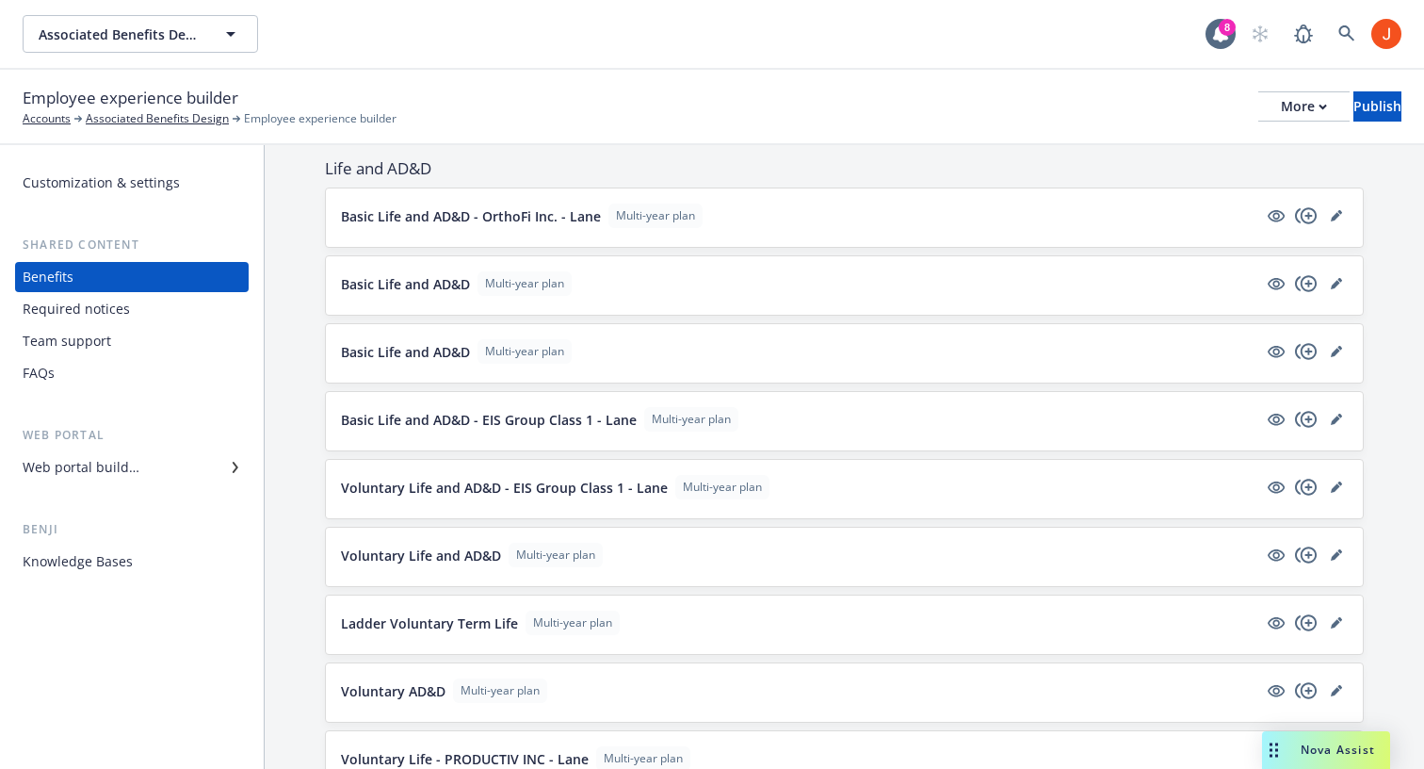
scroll to position [2280, 0]
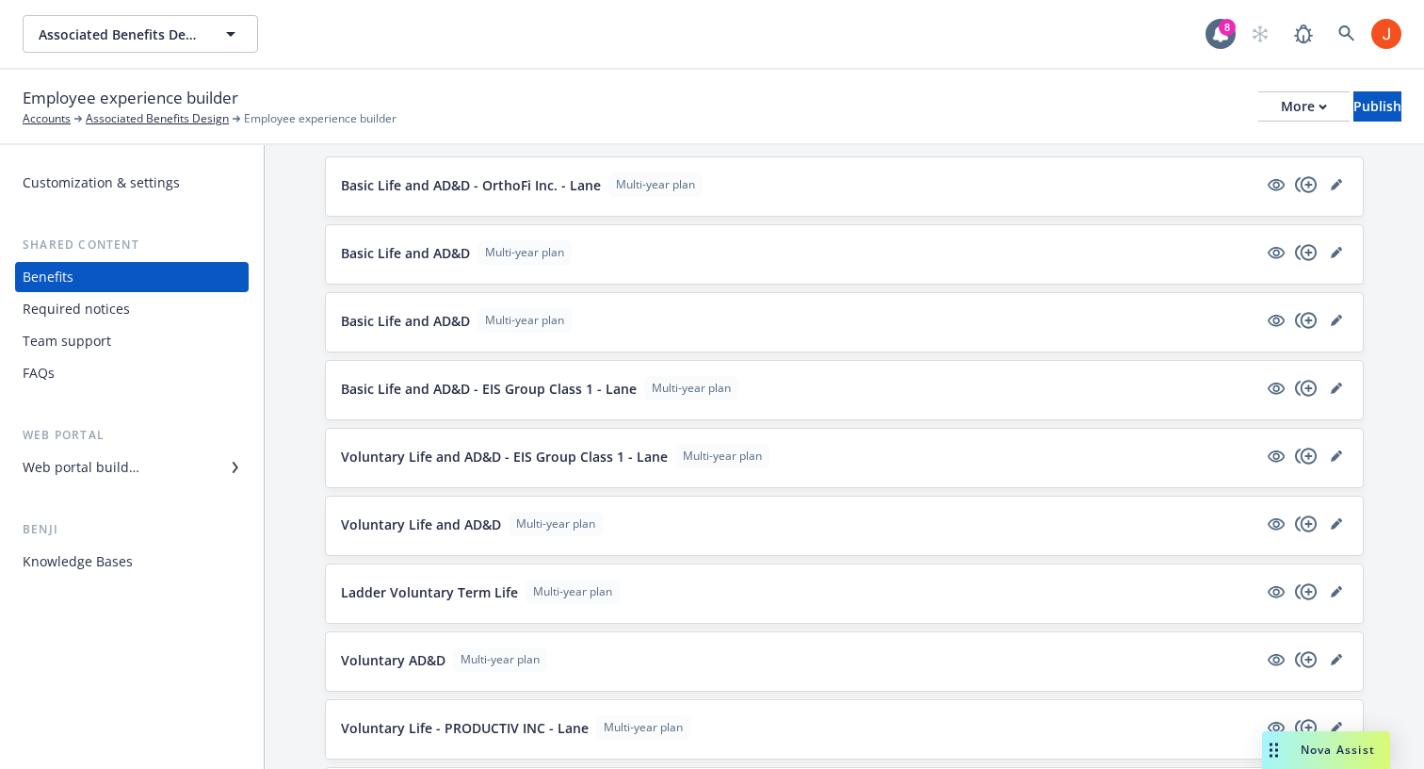
click at [444, 243] on p "Basic Life and AD&D" at bounding box center [405, 253] width 129 height 20
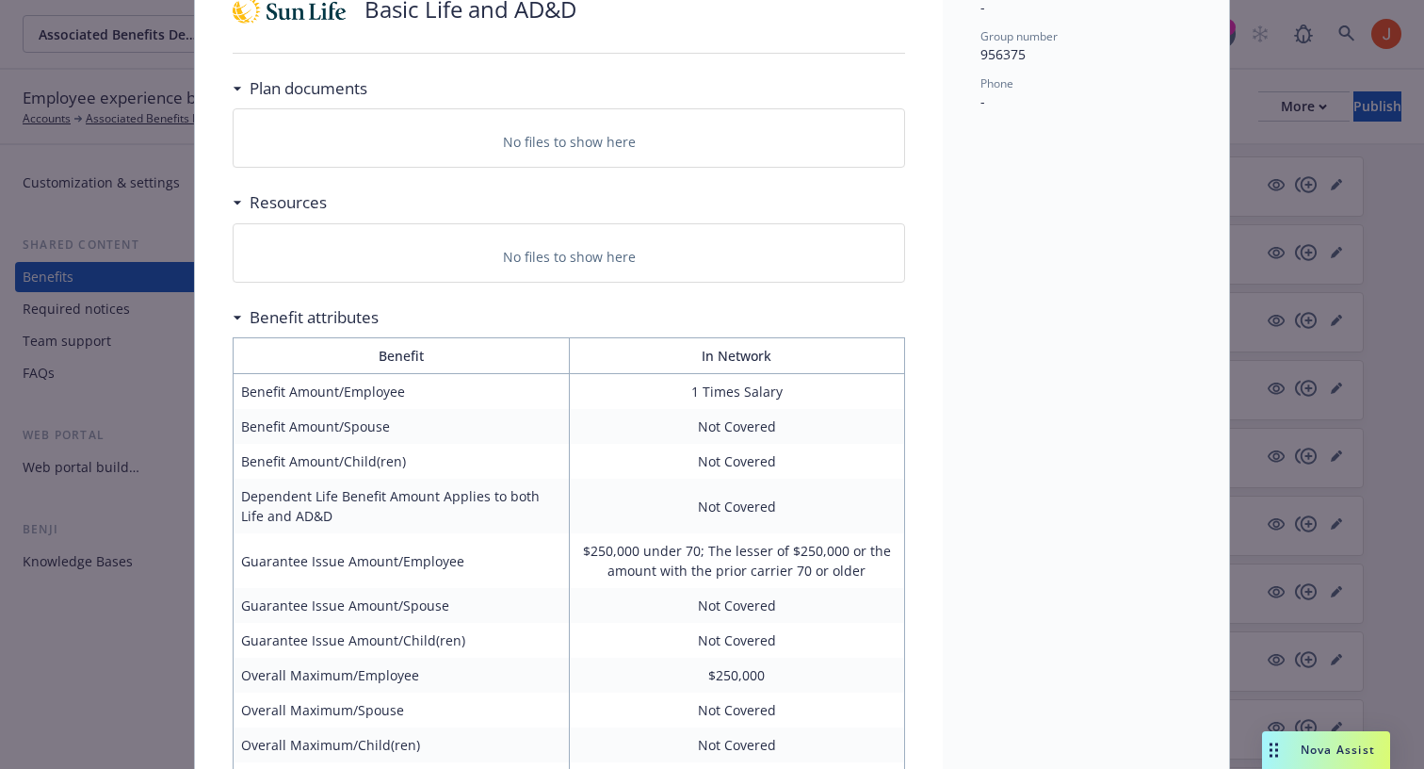
scroll to position [43, 0]
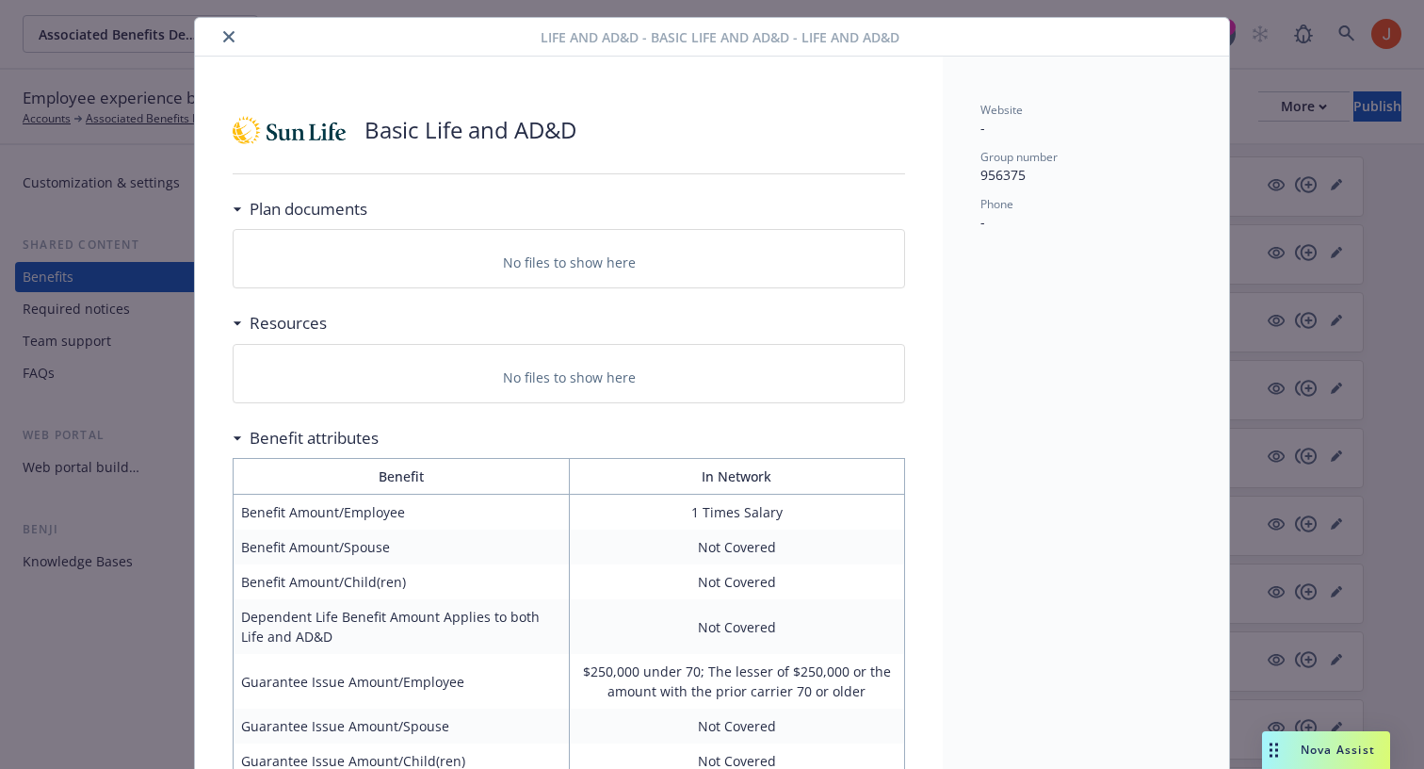
click at [628, 372] on p "No files to show here" at bounding box center [569, 377] width 133 height 20
click at [232, 36] on icon "close" at bounding box center [228, 36] width 11 height 11
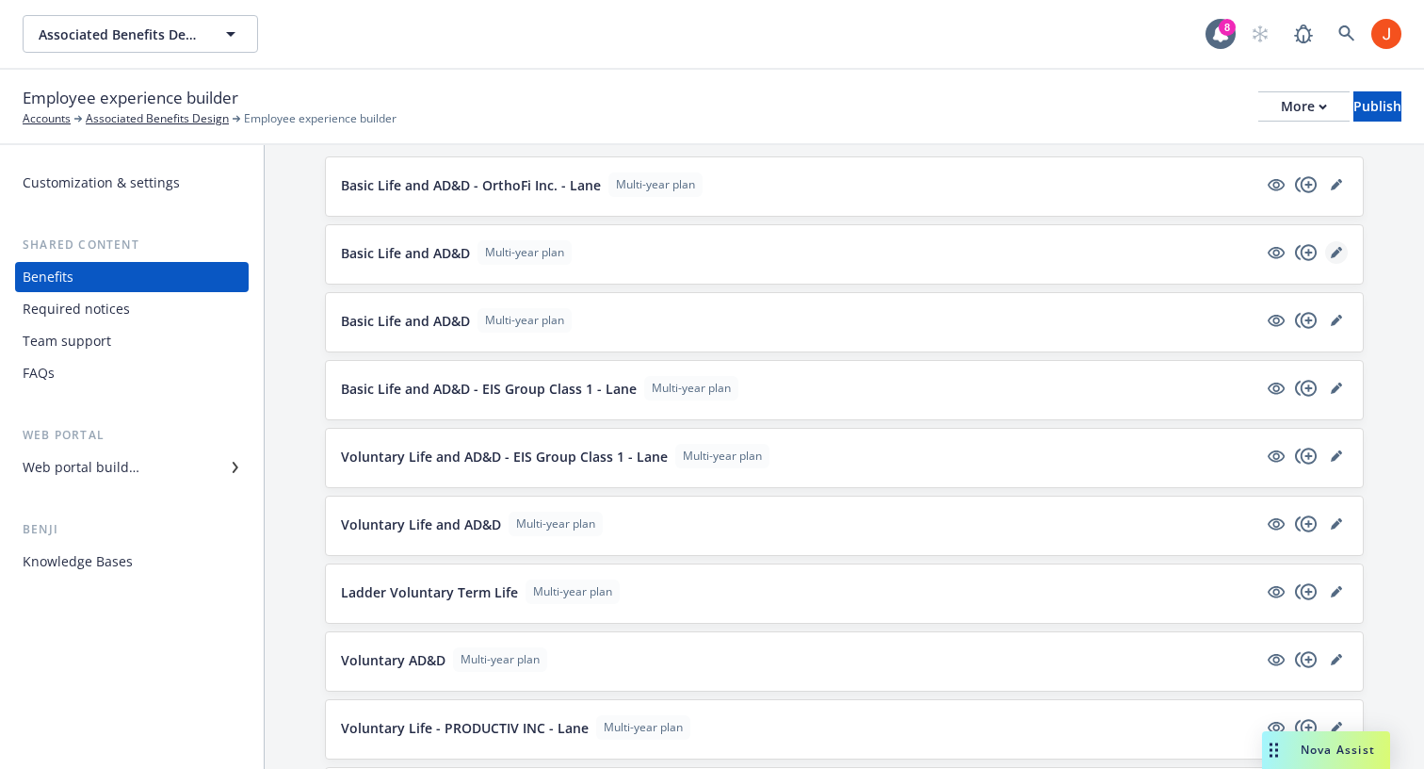
click at [1337, 254] on icon "editPencil" at bounding box center [1335, 253] width 9 height 9
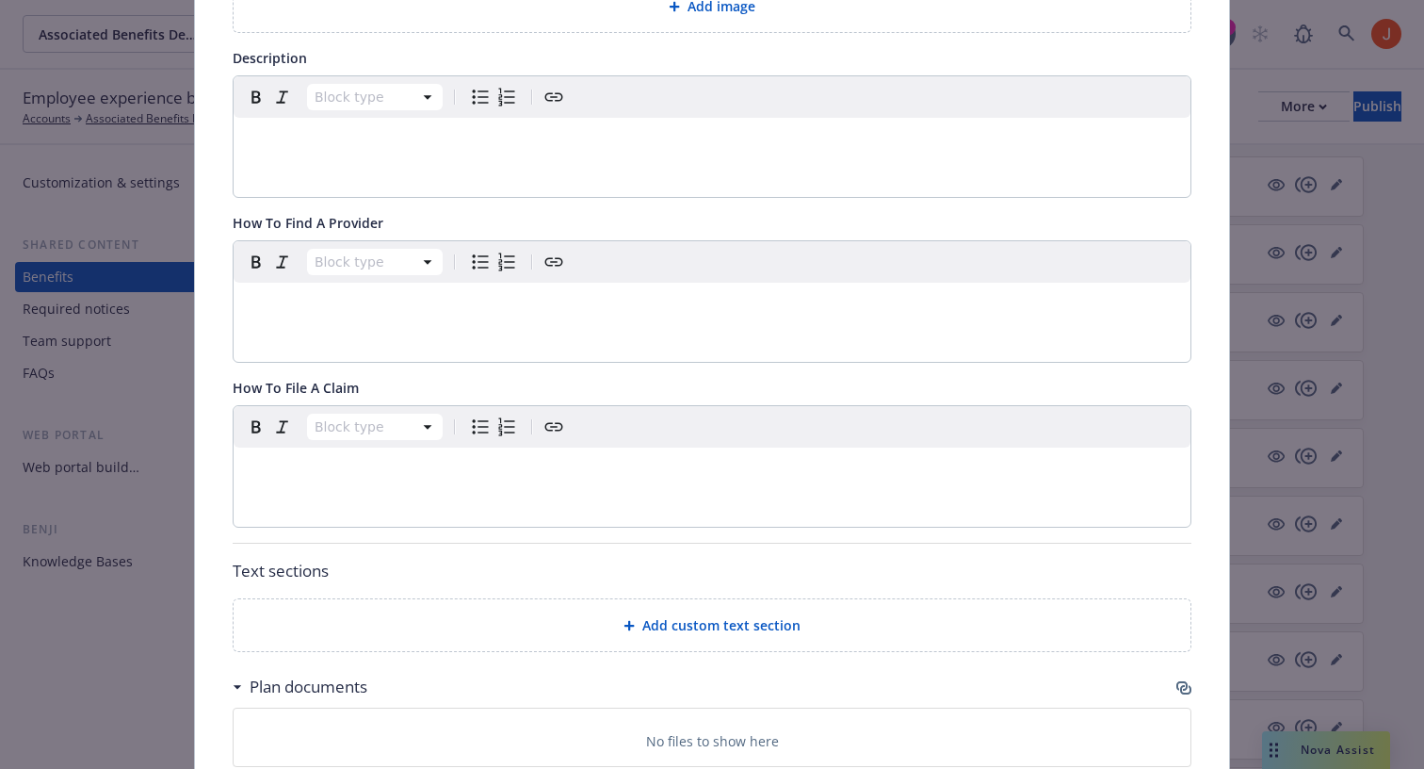
scroll to position [769, 0]
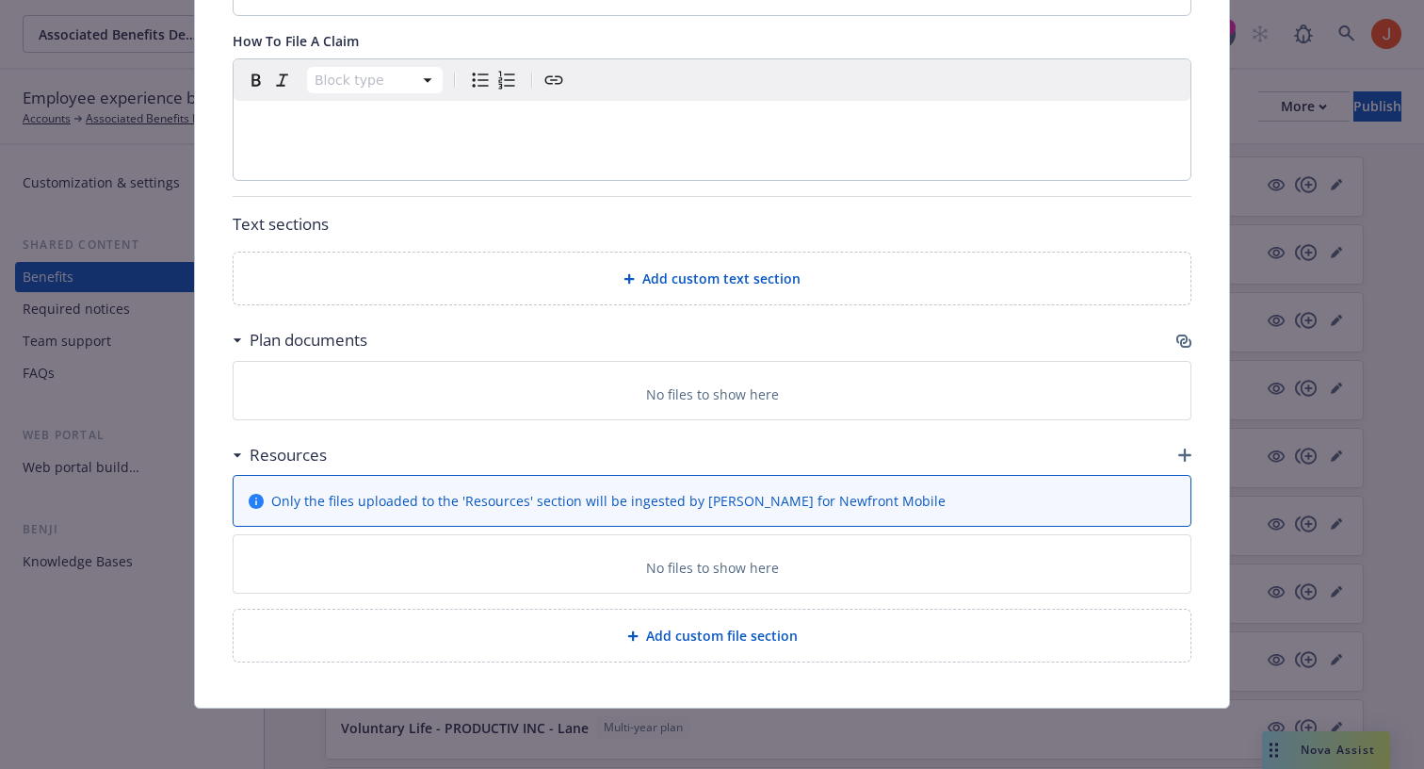
click at [1187, 450] on icon "button" at bounding box center [1185, 454] width 13 height 13
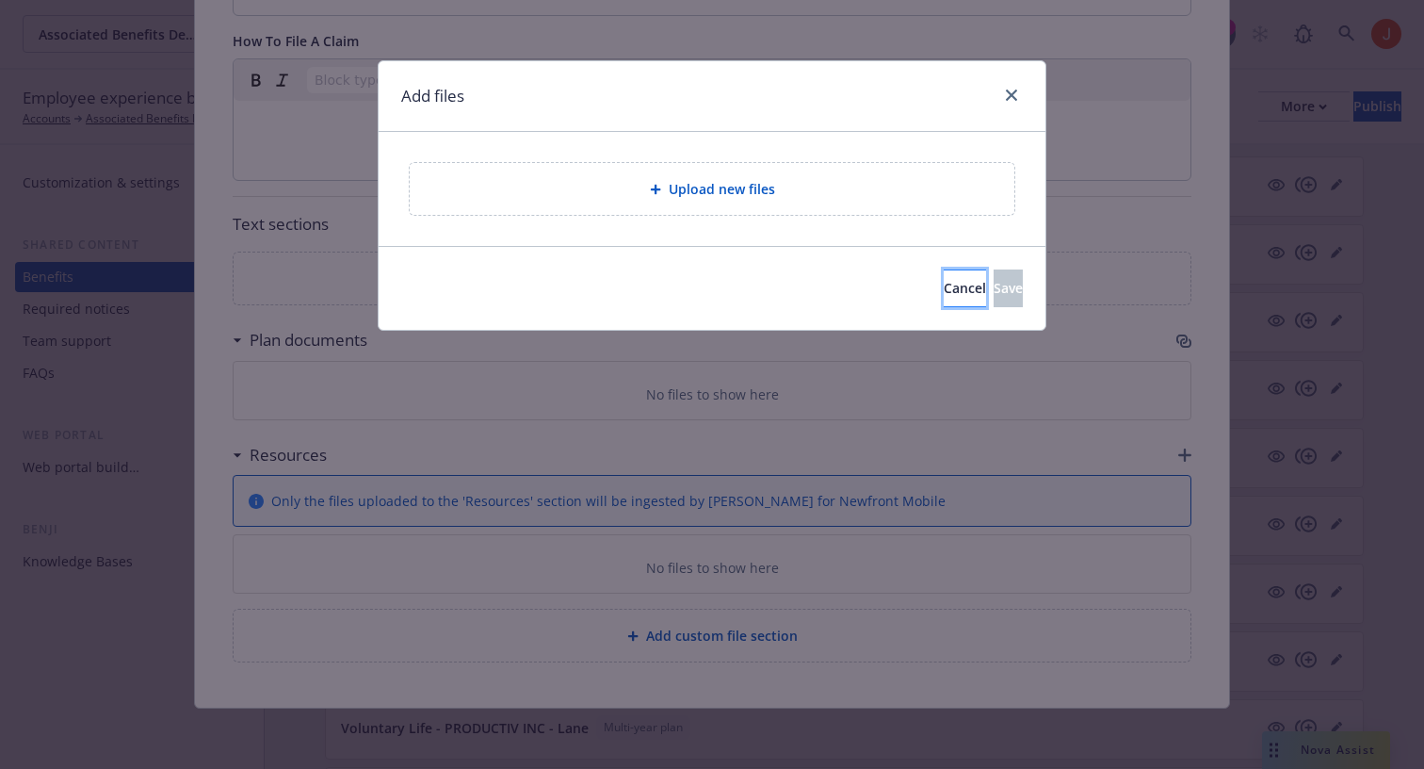
click at [944, 296] on span "Cancel" at bounding box center [965, 288] width 42 height 18
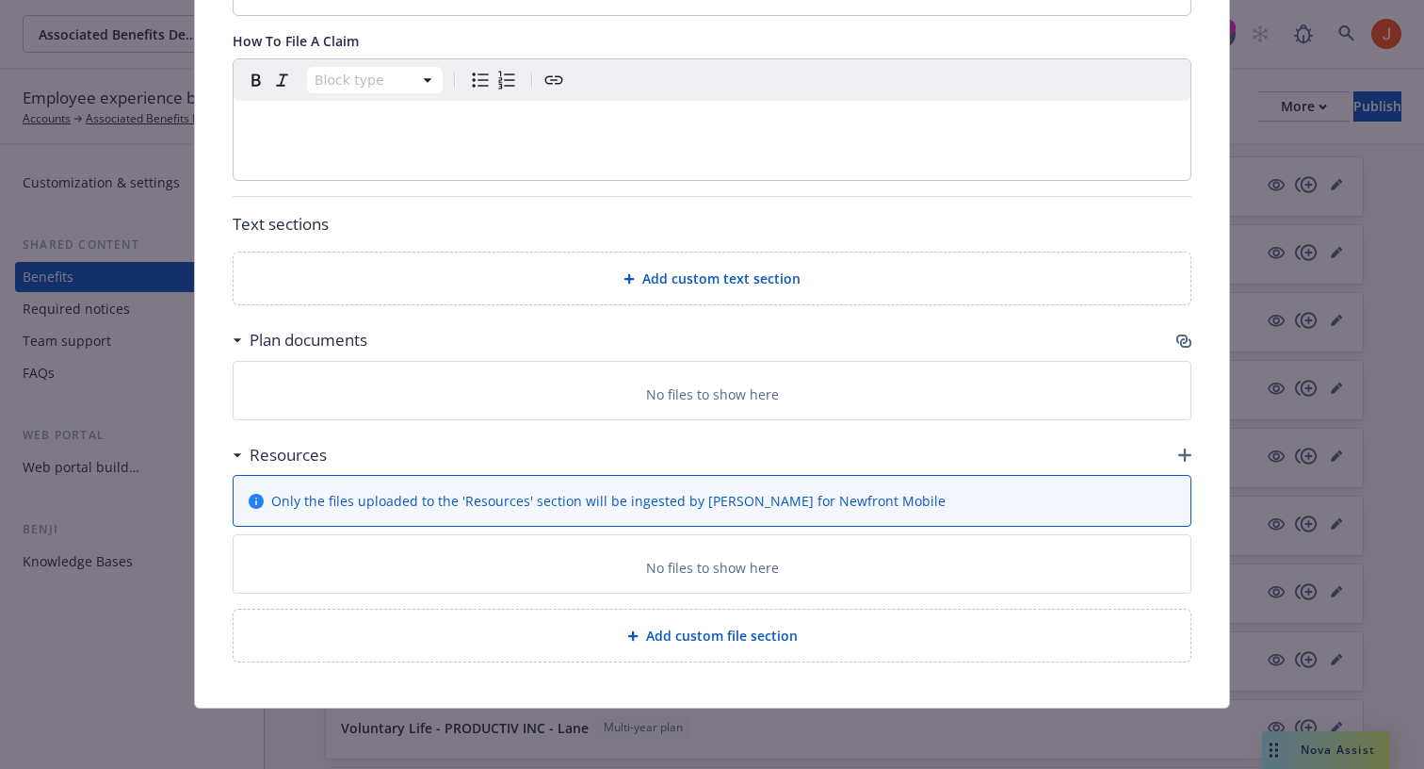
click at [1185, 457] on icon "button" at bounding box center [1185, 454] width 13 height 13
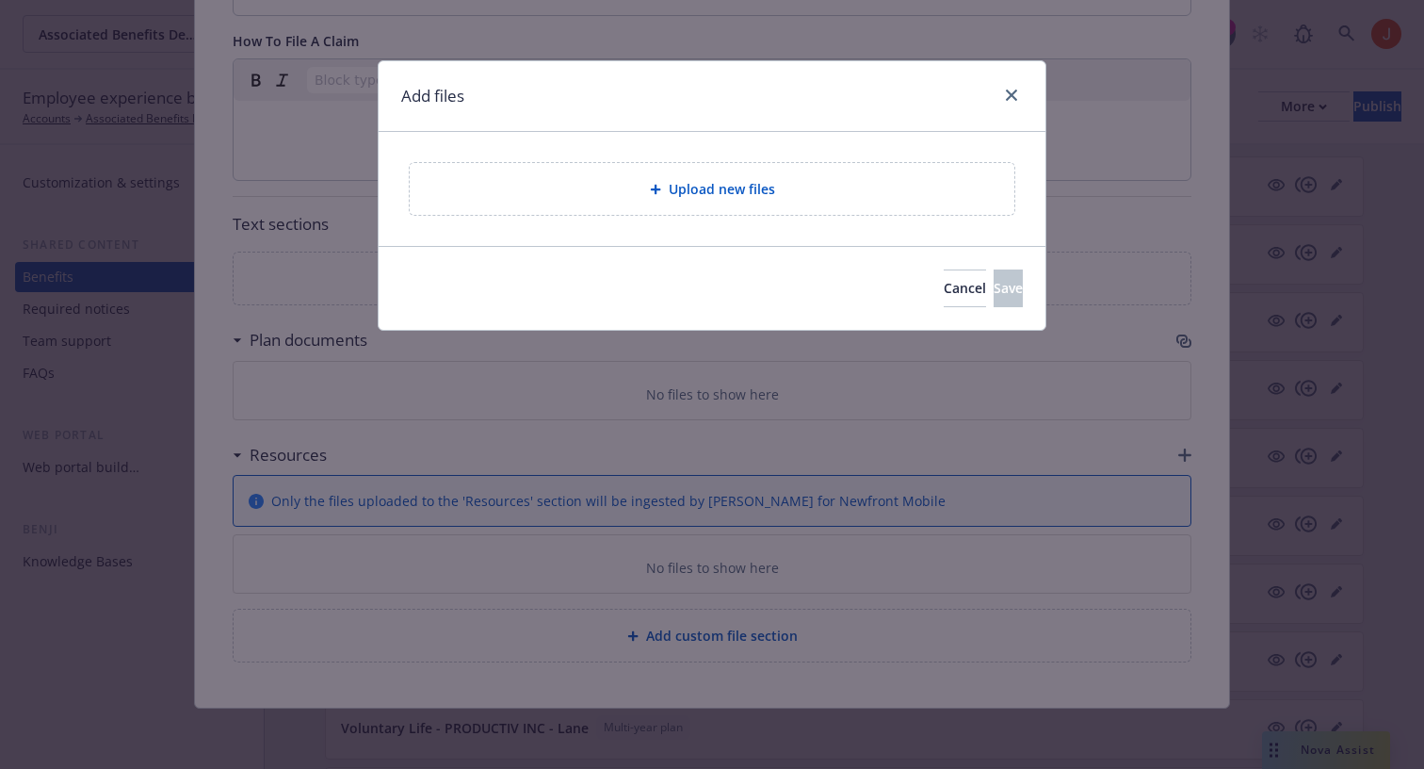
click at [738, 192] on span "Upload new files" at bounding box center [722, 189] width 106 height 20
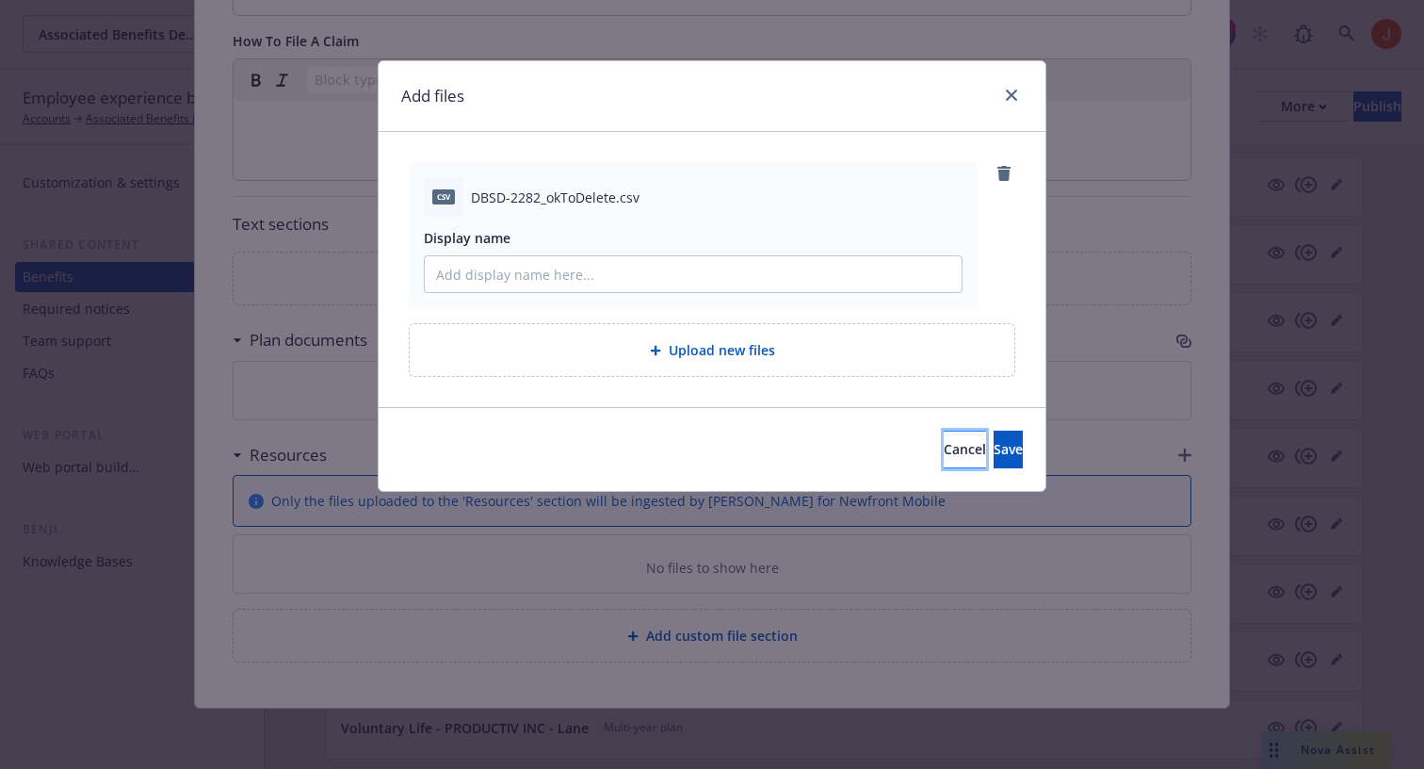
click at [944, 454] on span "Cancel" at bounding box center [965, 449] width 42 height 18
type textarea "x"
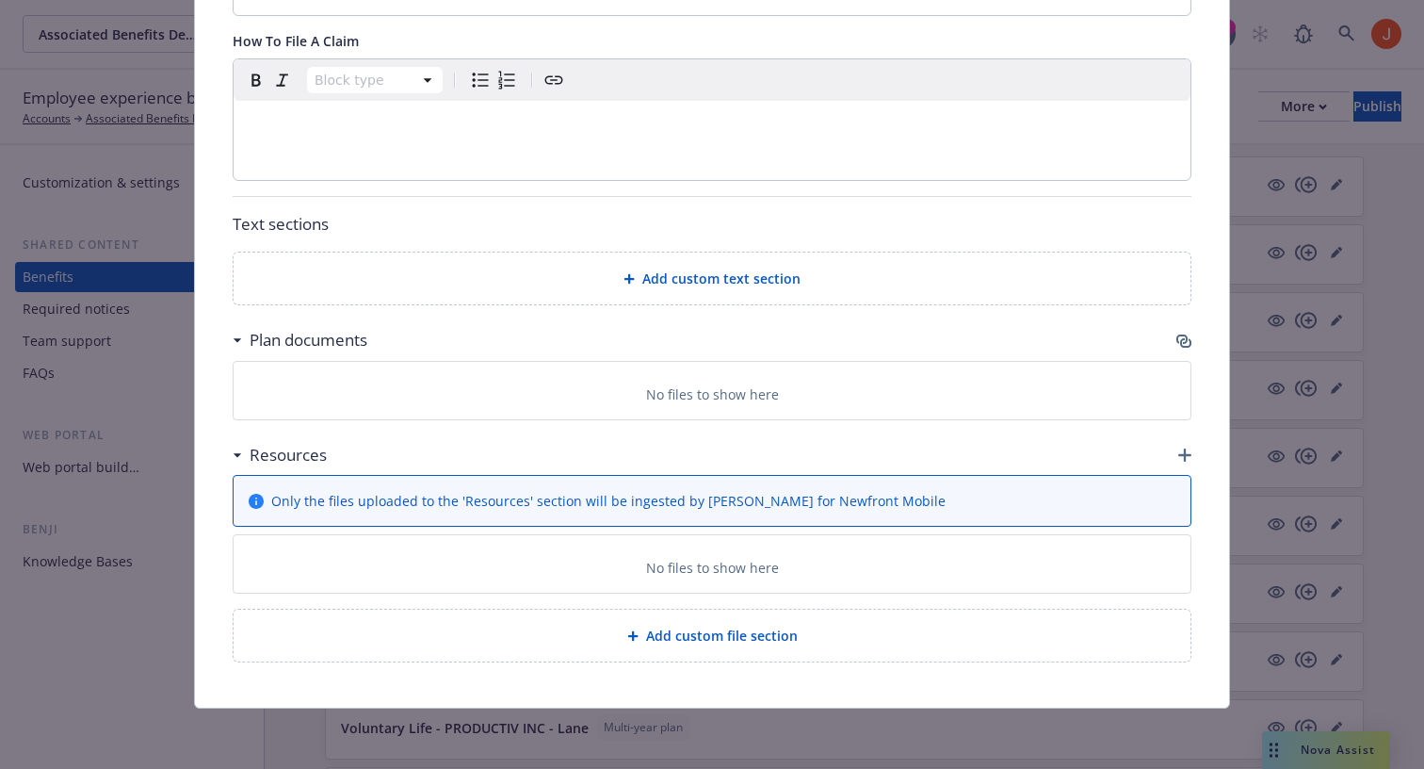
scroll to position [712, 0]
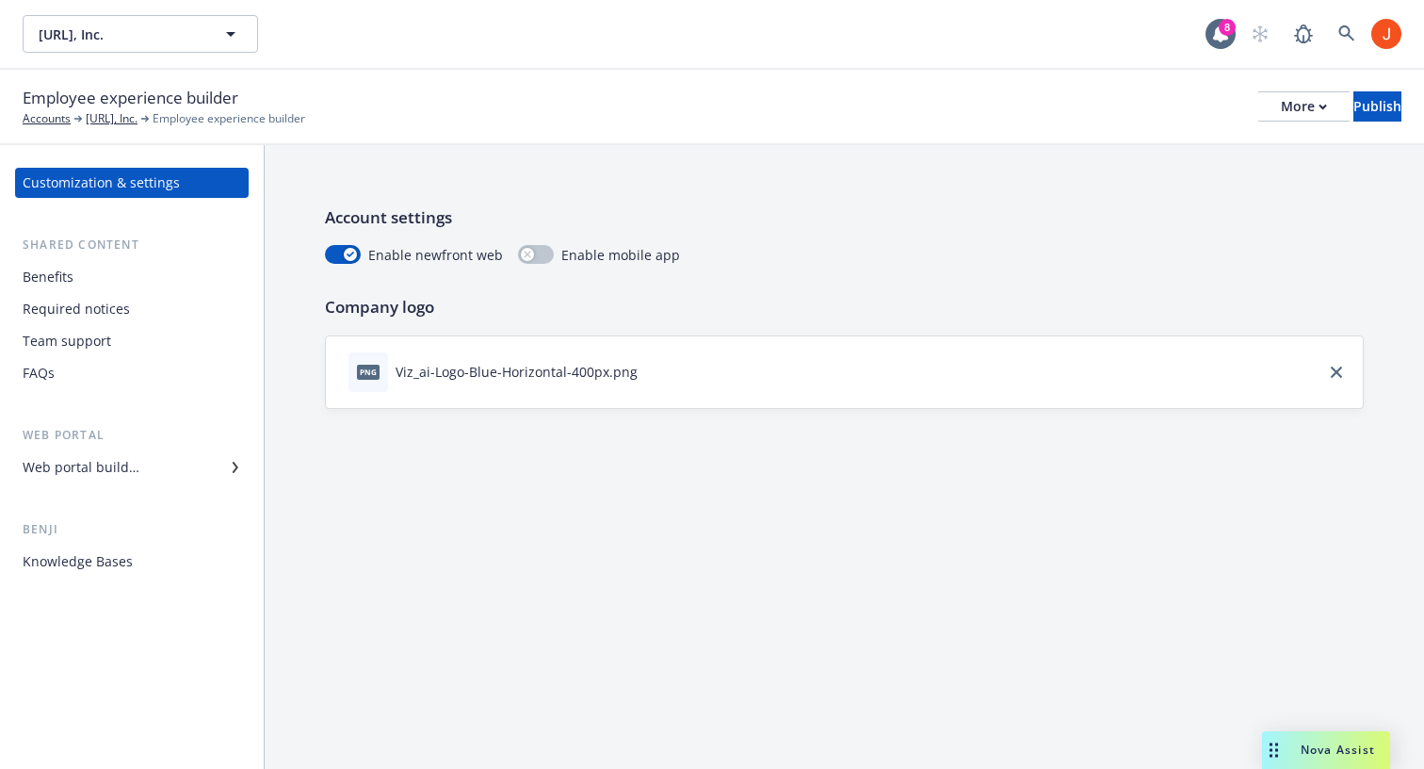
click at [65, 270] on div "Benefits" at bounding box center [48, 277] width 51 height 30
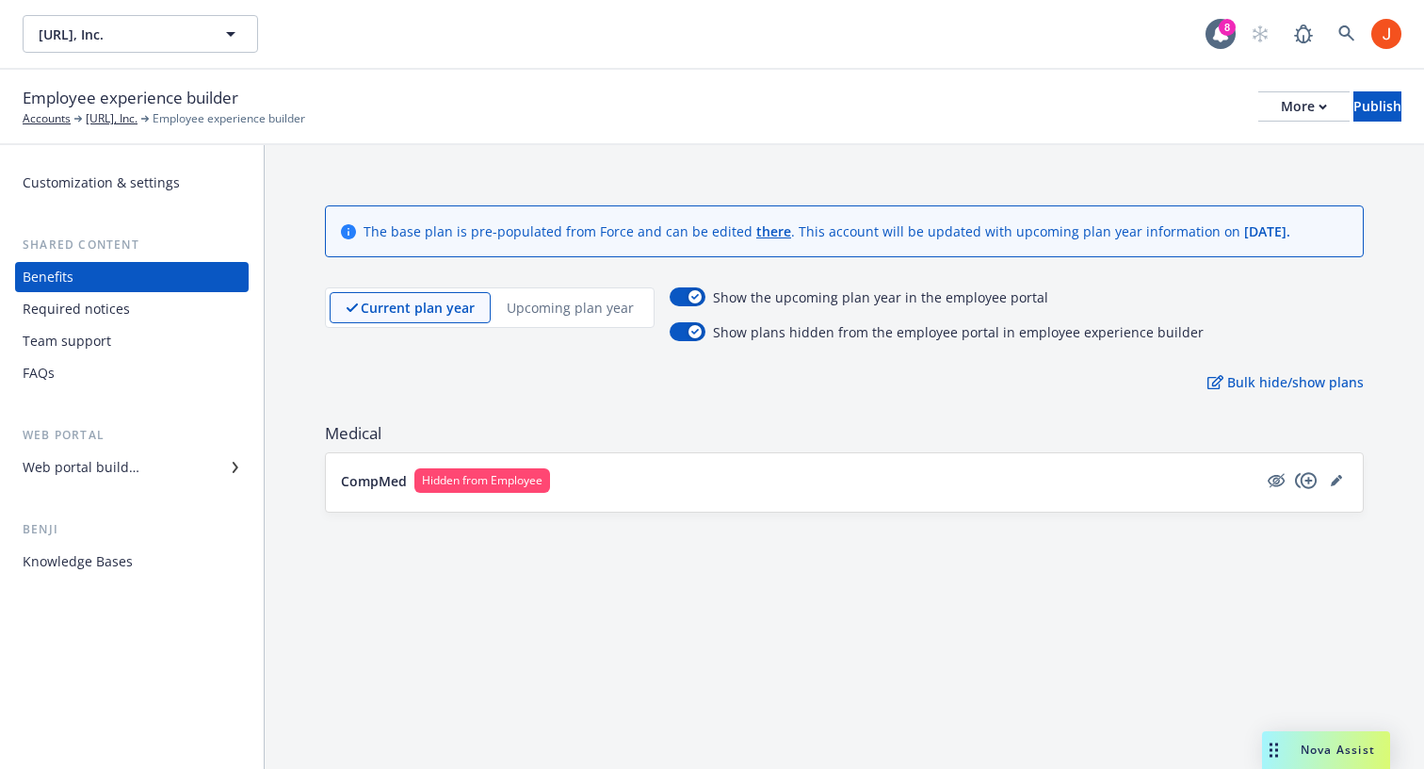
click at [120, 317] on div "Required notices" at bounding box center [76, 309] width 107 height 30
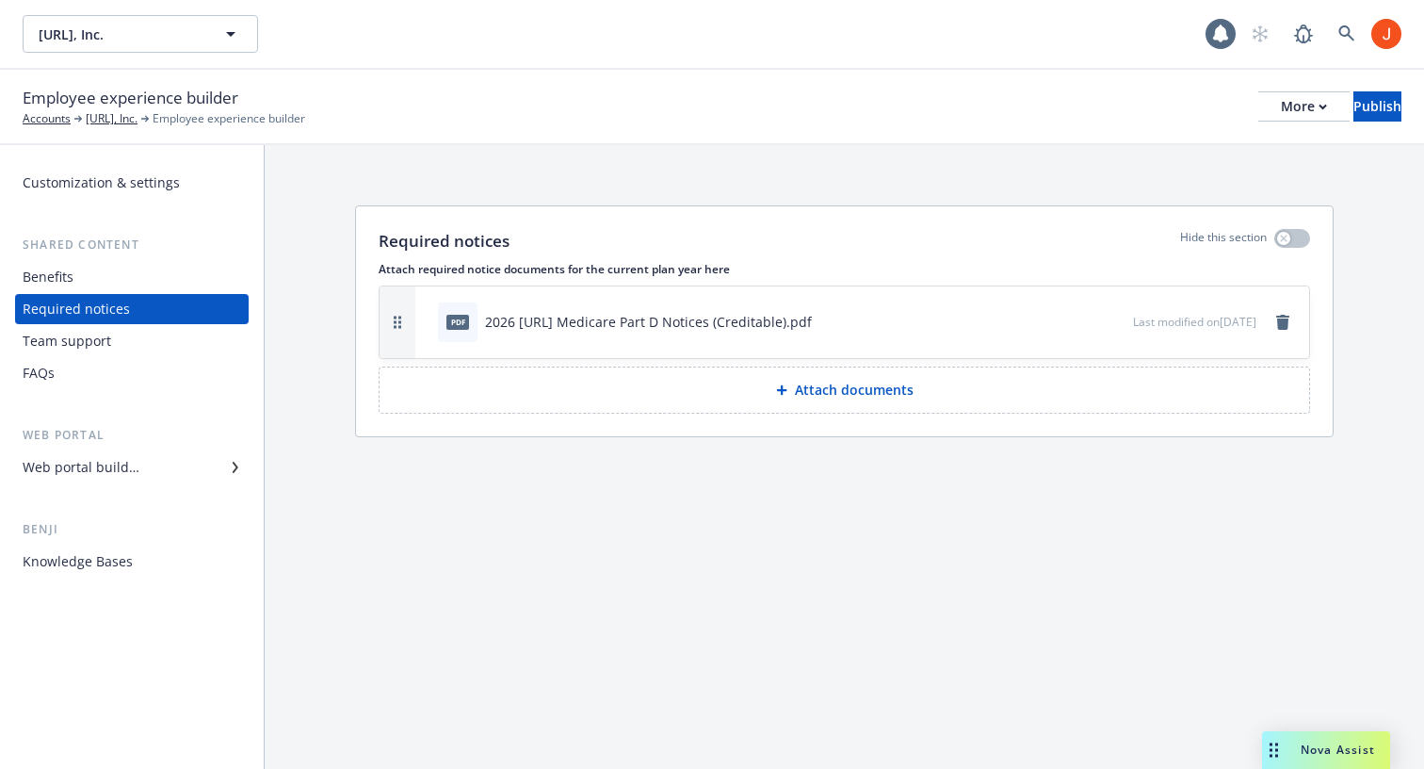
click at [118, 345] on div "Team support" at bounding box center [132, 341] width 219 height 30
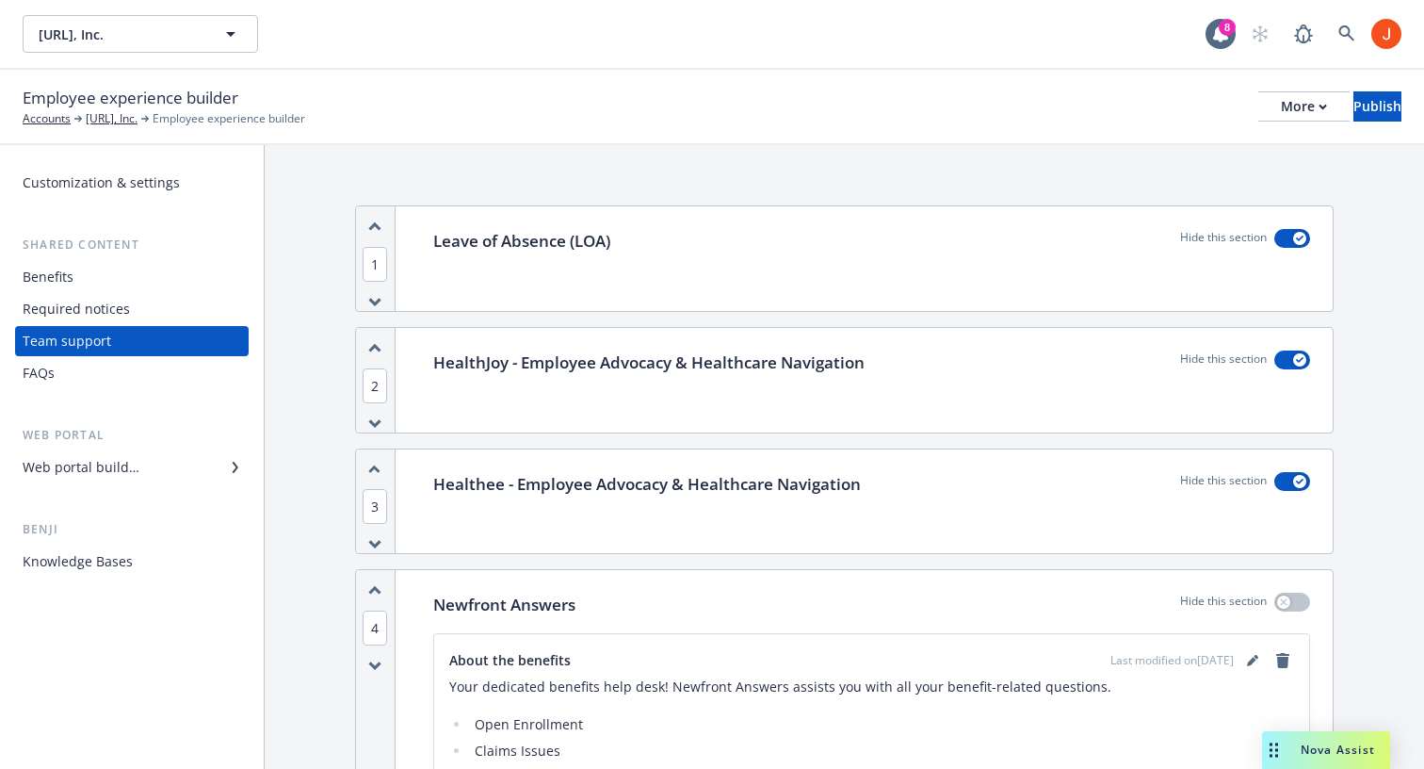
click at [94, 270] on div "Benefits" at bounding box center [132, 277] width 219 height 30
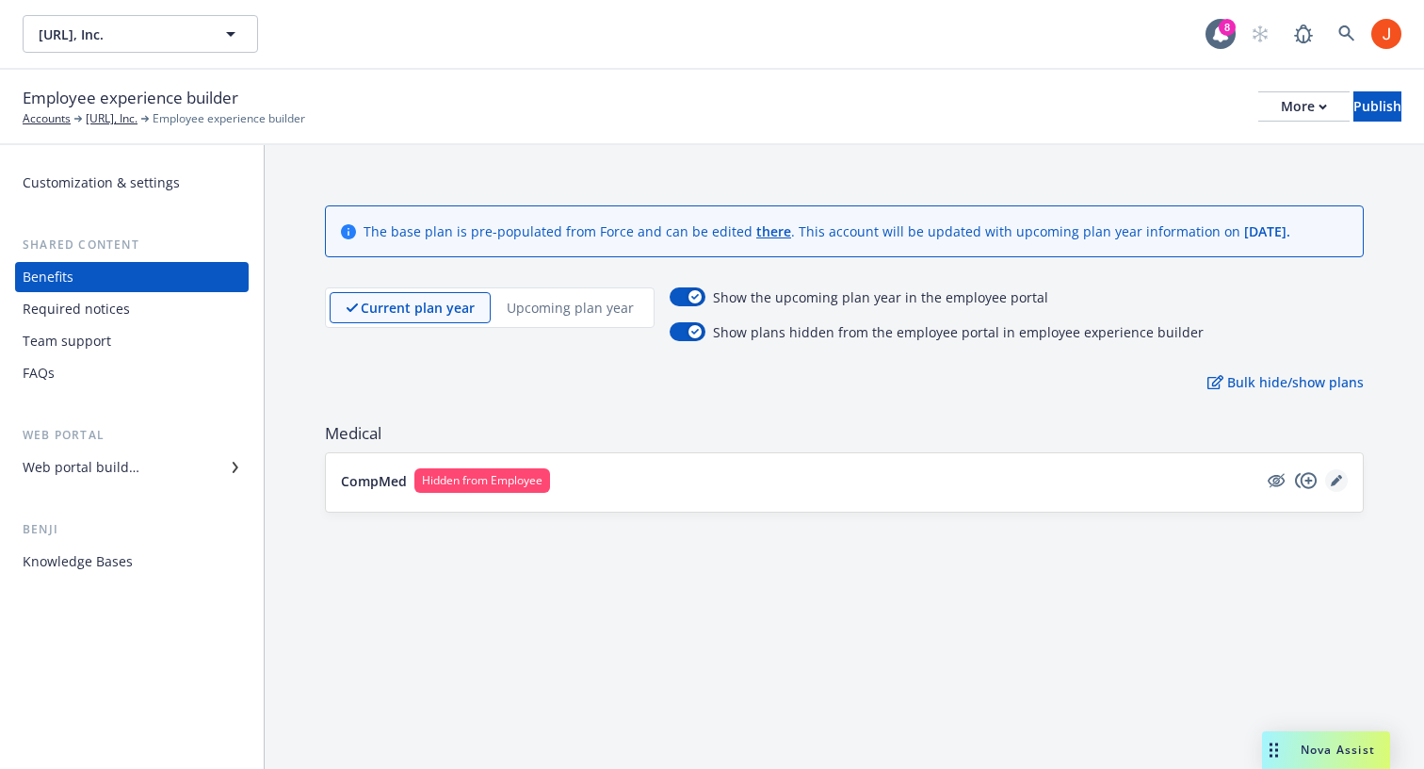
click at [1336, 477] on icon "editPencil" at bounding box center [1336, 480] width 11 height 11
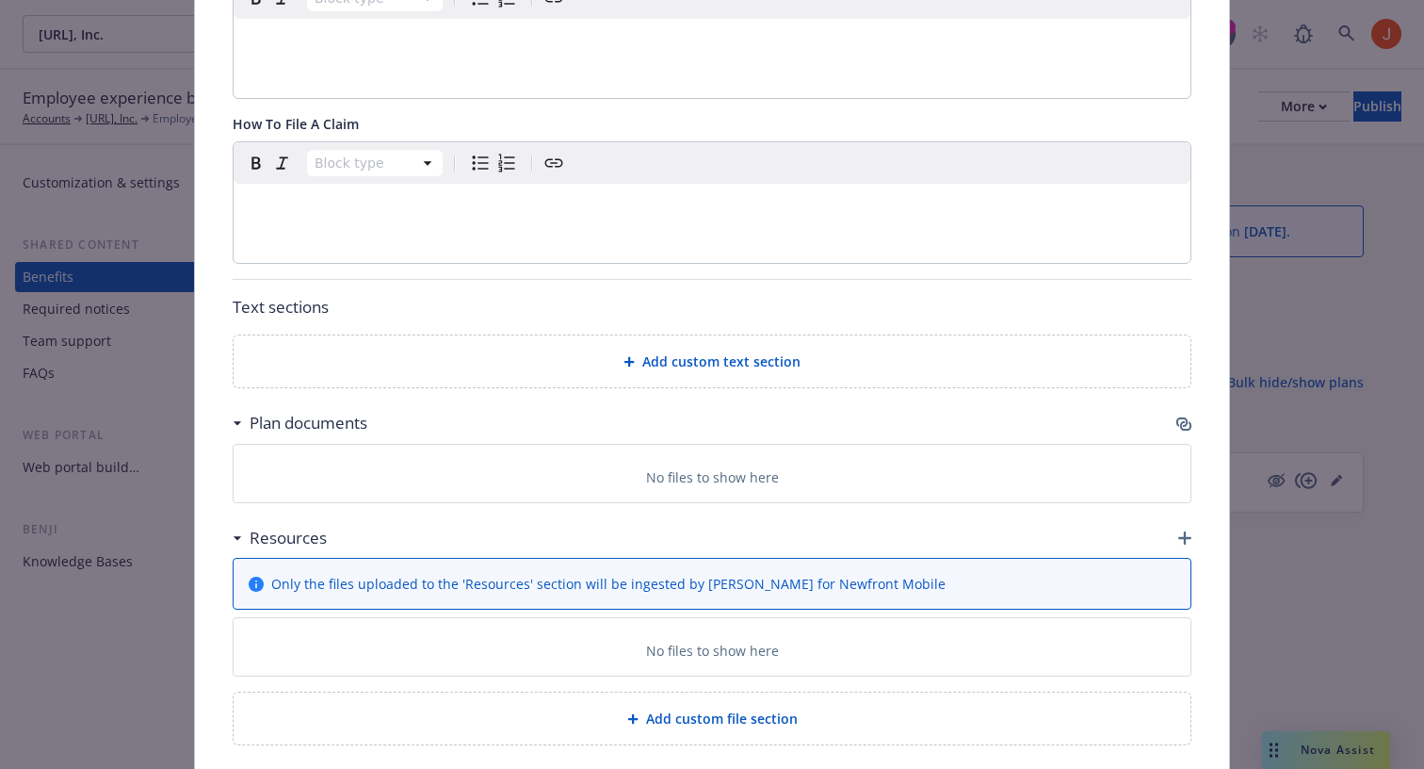
scroll to position [702, 0]
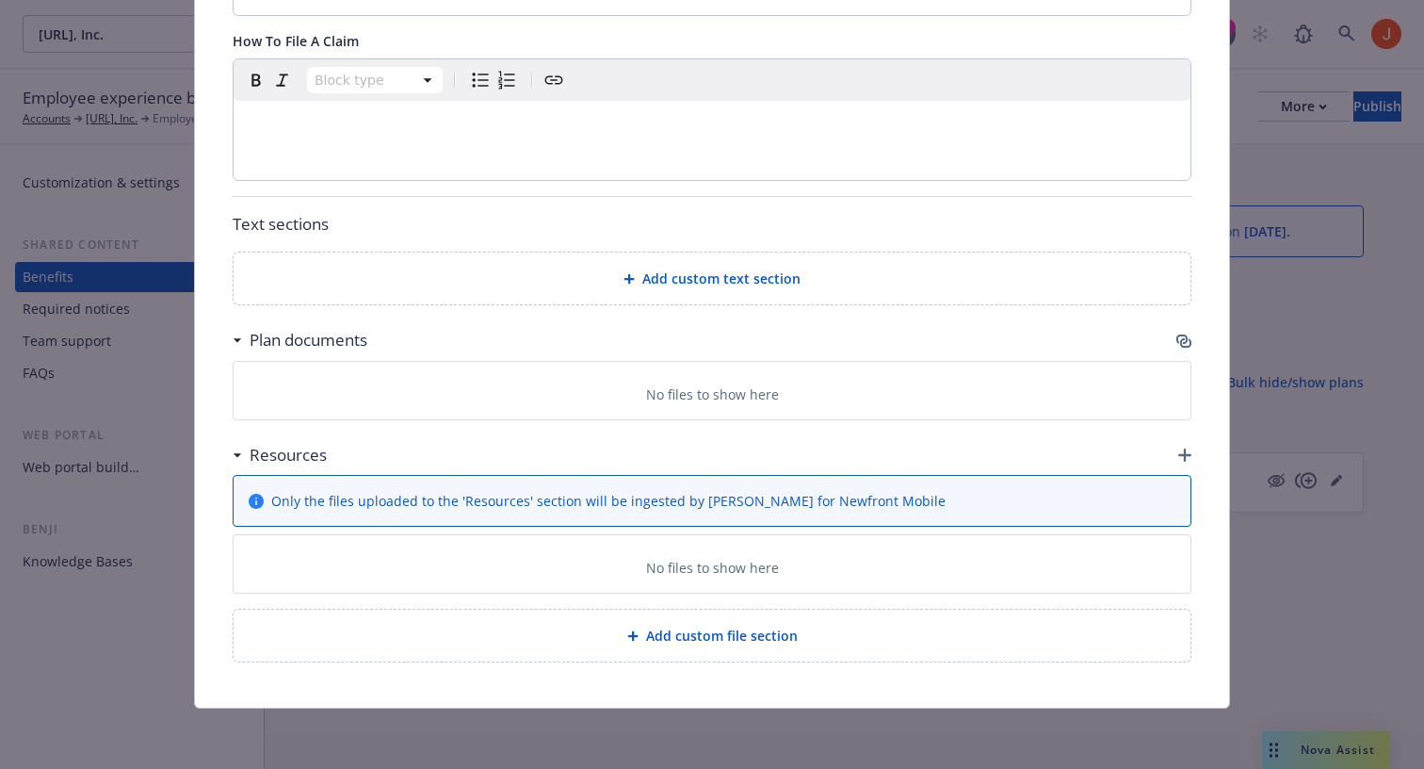
click at [1190, 461] on icon "button" at bounding box center [1185, 454] width 13 height 13
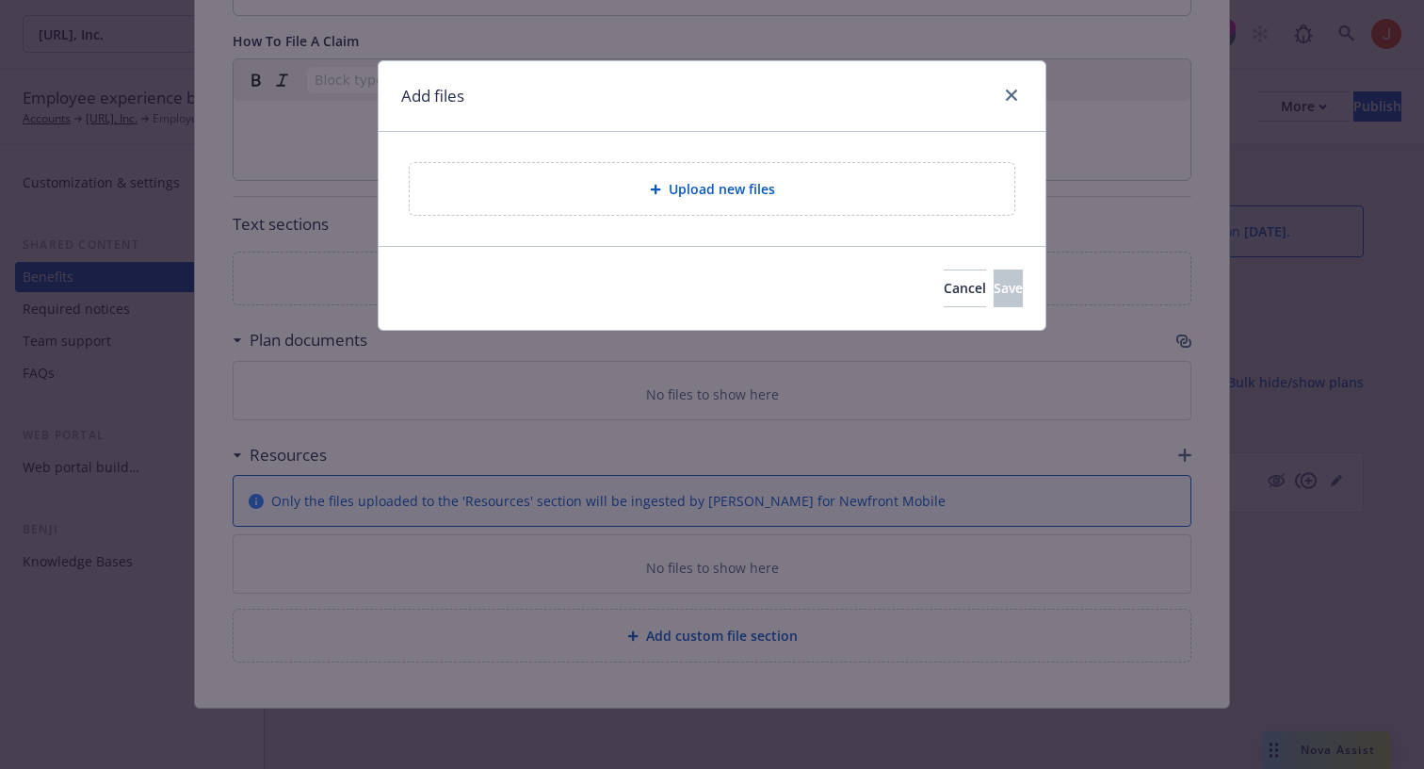
click at [827, 218] on div "Upload new files" at bounding box center [712, 189] width 667 height 114
click at [768, 183] on span "Upload new files" at bounding box center [722, 189] width 106 height 20
click at [944, 277] on button "Cancel" at bounding box center [965, 288] width 42 height 38
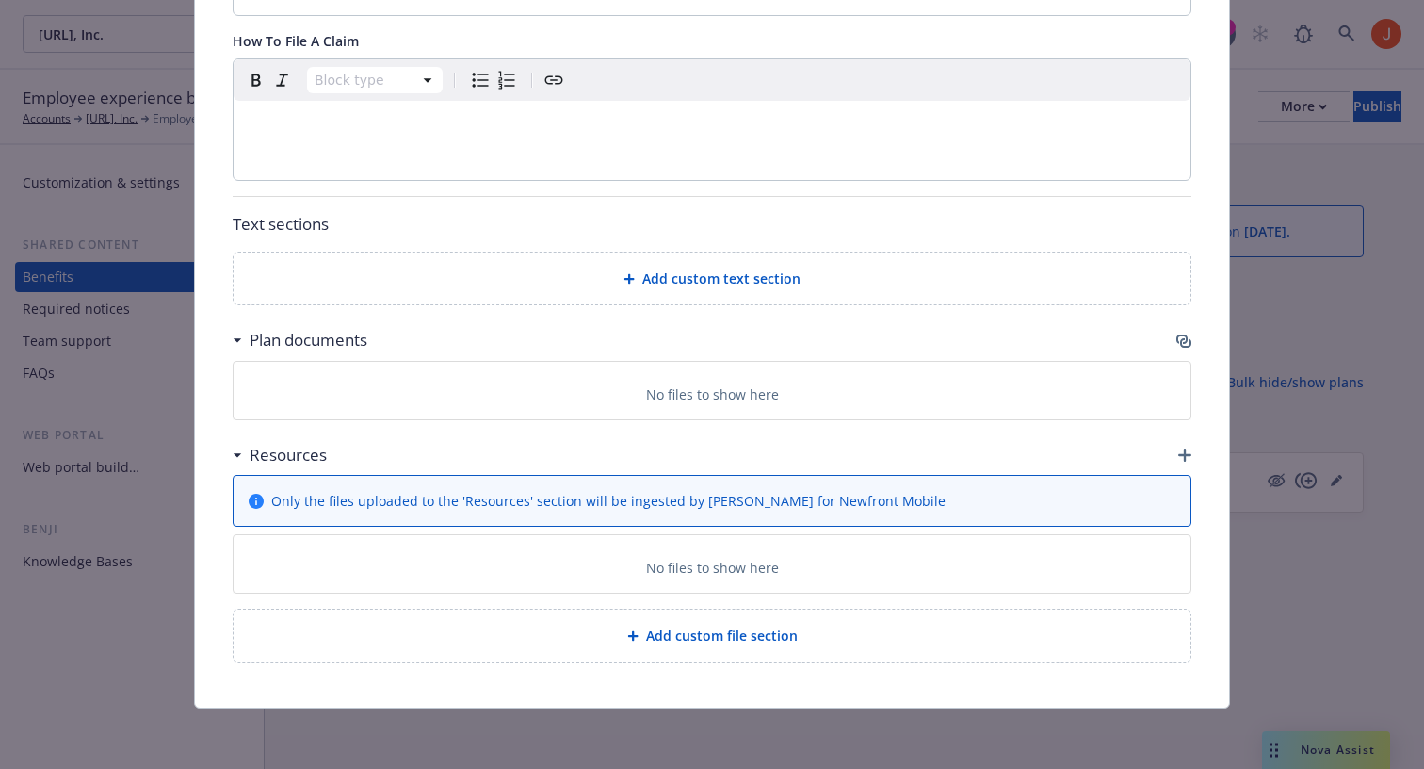
click at [877, 456] on div "Resources" at bounding box center [712, 455] width 959 height 40
click at [723, 483] on div "Only the files uploaded to the 'Resources' section will be ingested by [PERSON_…" at bounding box center [712, 501] width 957 height 50
click at [713, 494] on span "Only the files uploaded to the 'Resources' section will be ingested by [PERSON_…" at bounding box center [608, 501] width 675 height 20
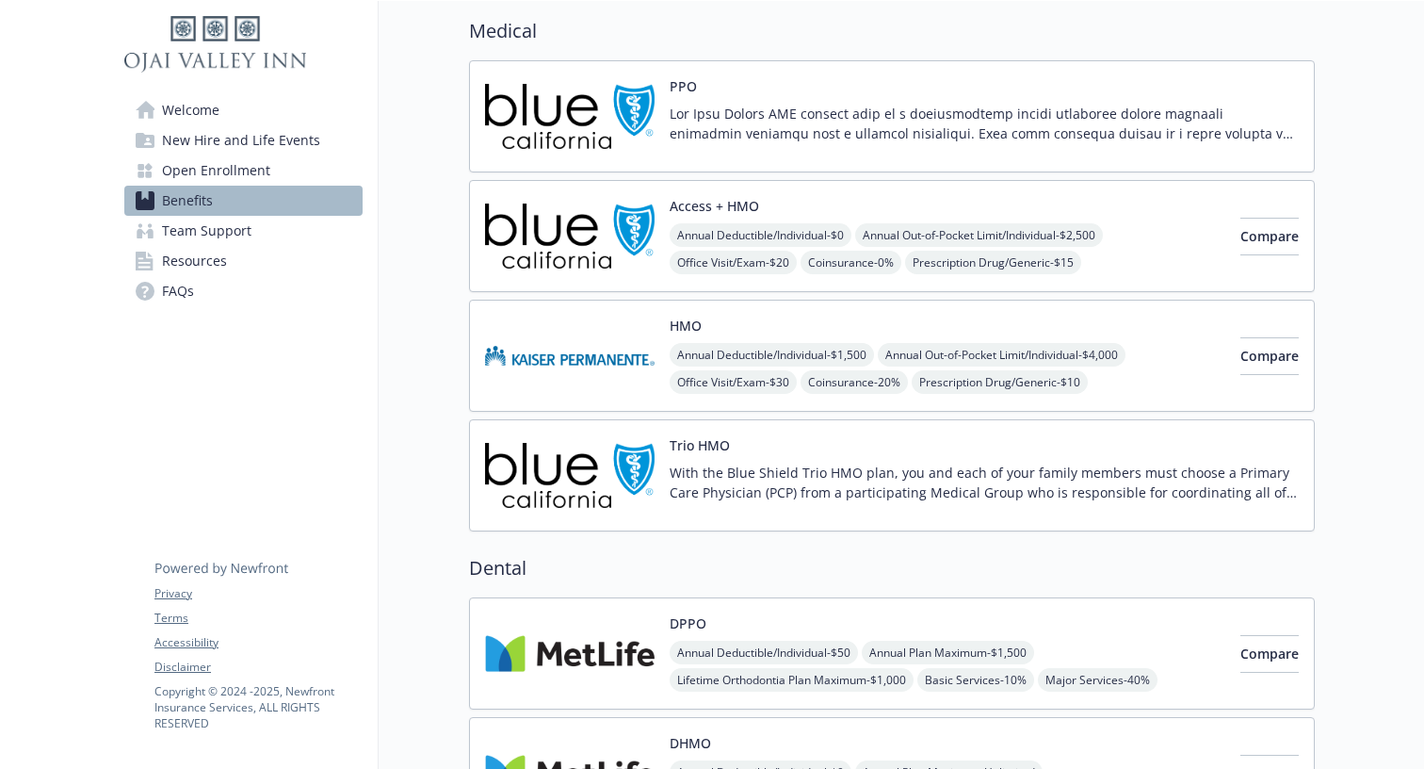
scroll to position [163, 0]
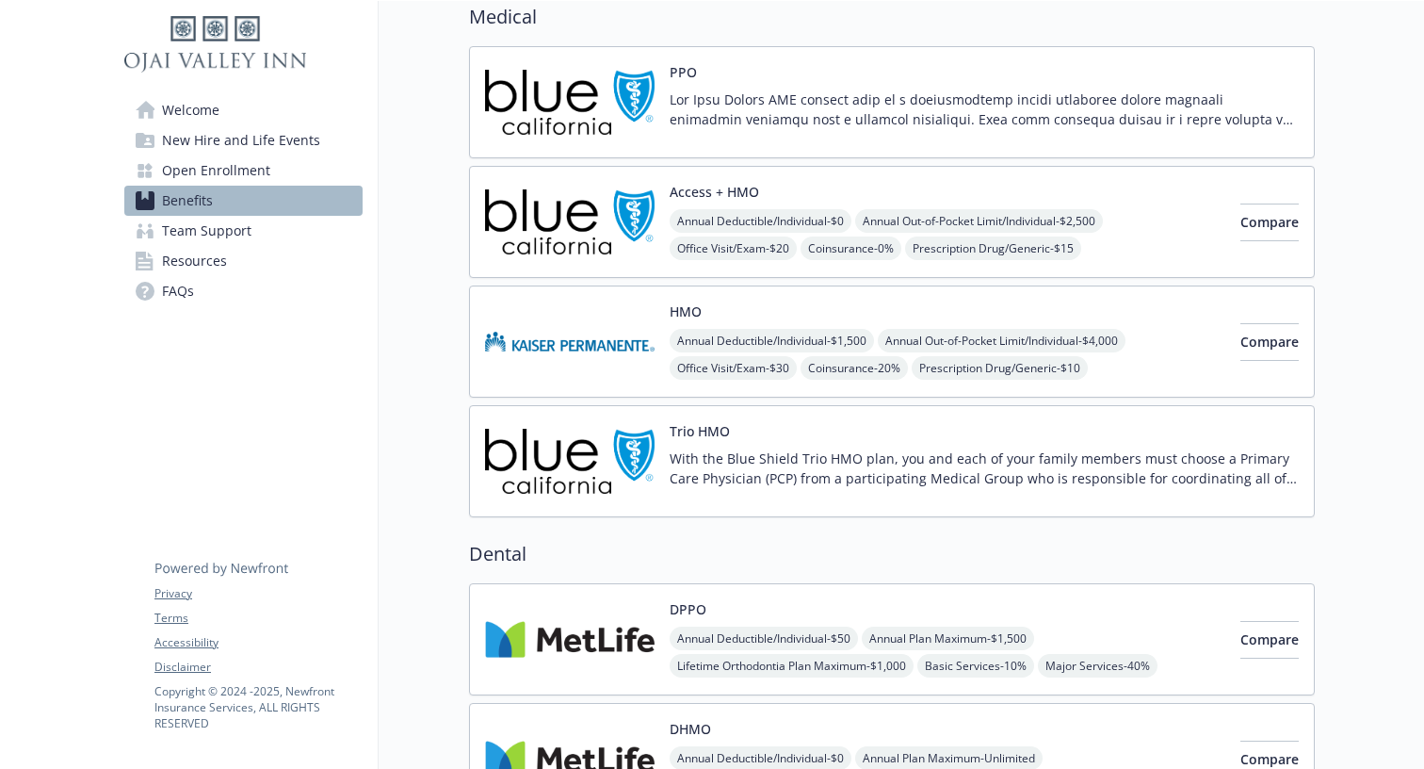
click at [795, 433] on div "Trio HMO With the Blue Shield Trio HMO plan, you and each of your family member…" at bounding box center [984, 461] width 629 height 80
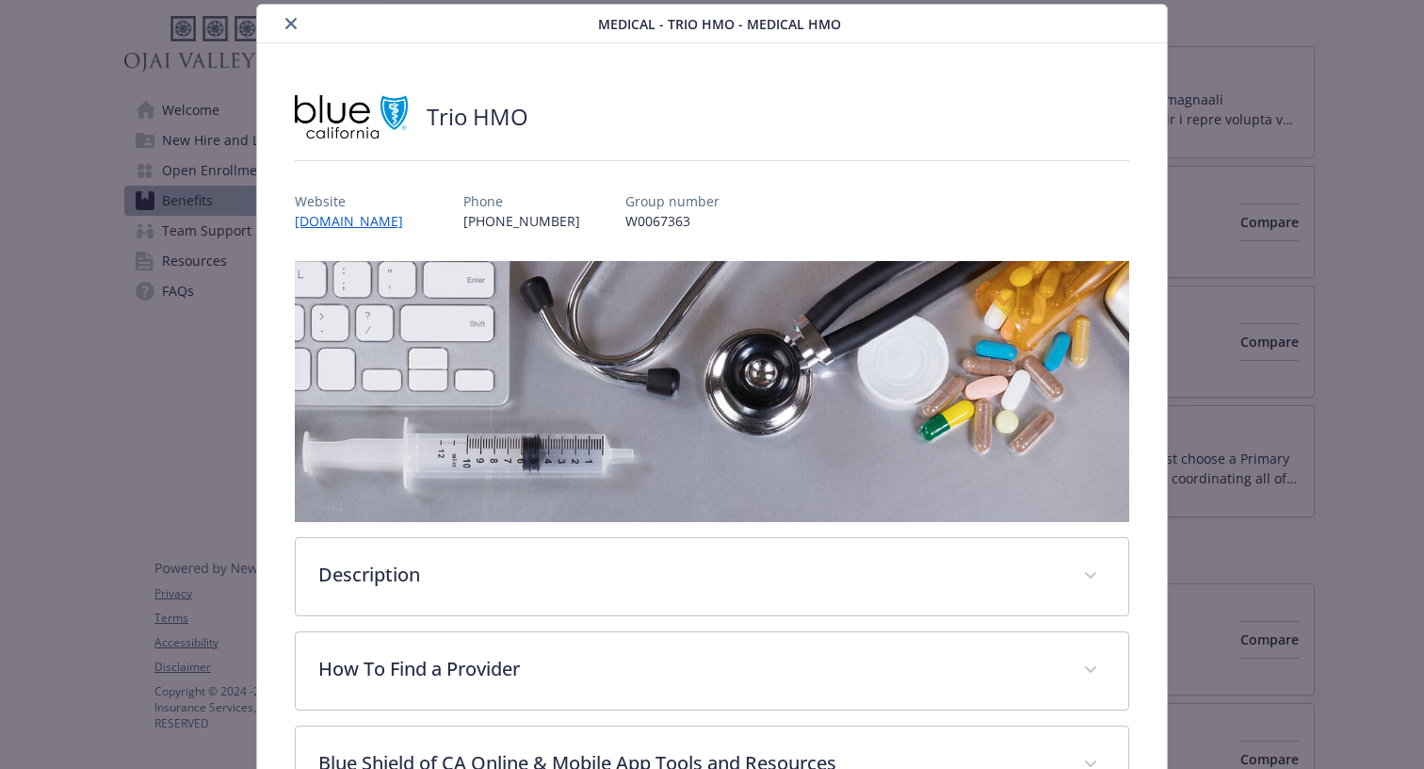
scroll to position [122, 0]
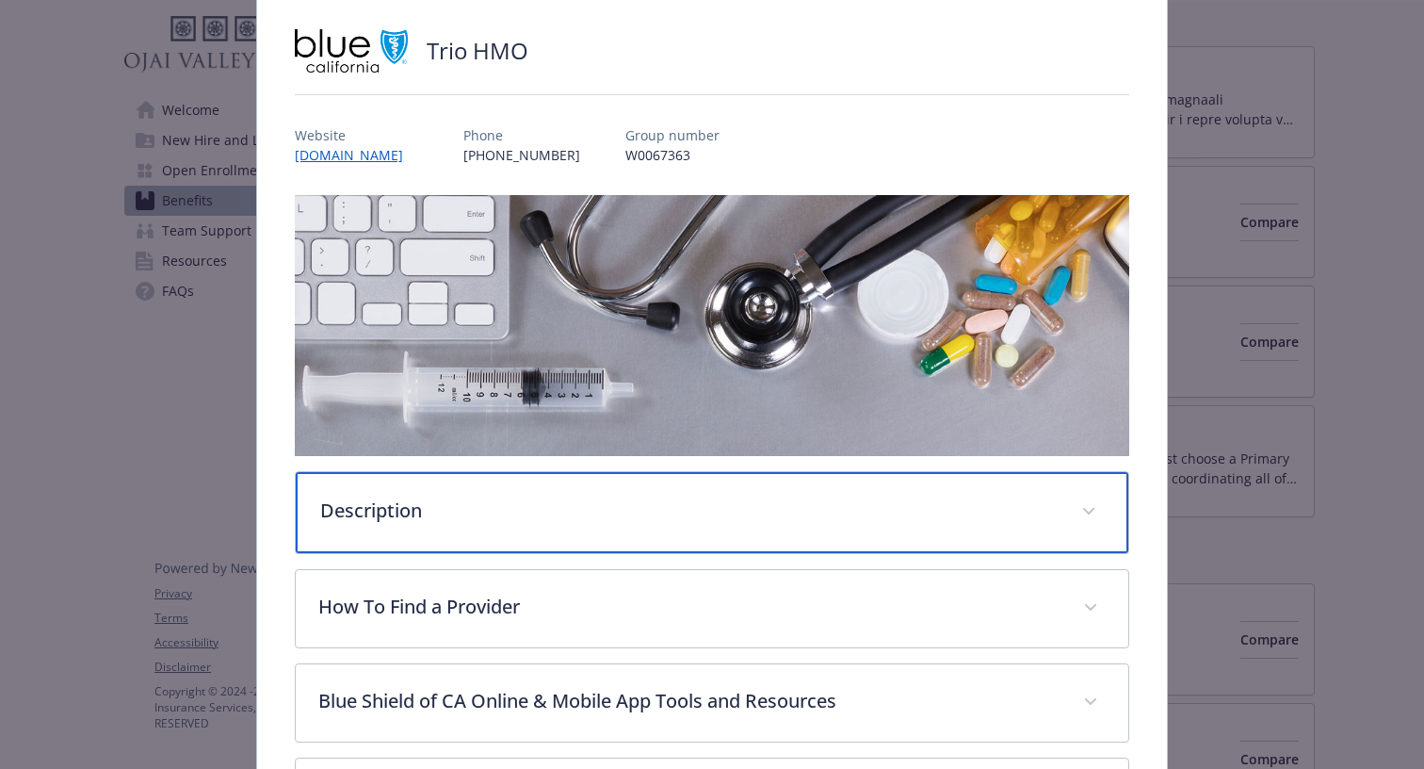
click at [907, 506] on p "Description" at bounding box center [689, 510] width 739 height 28
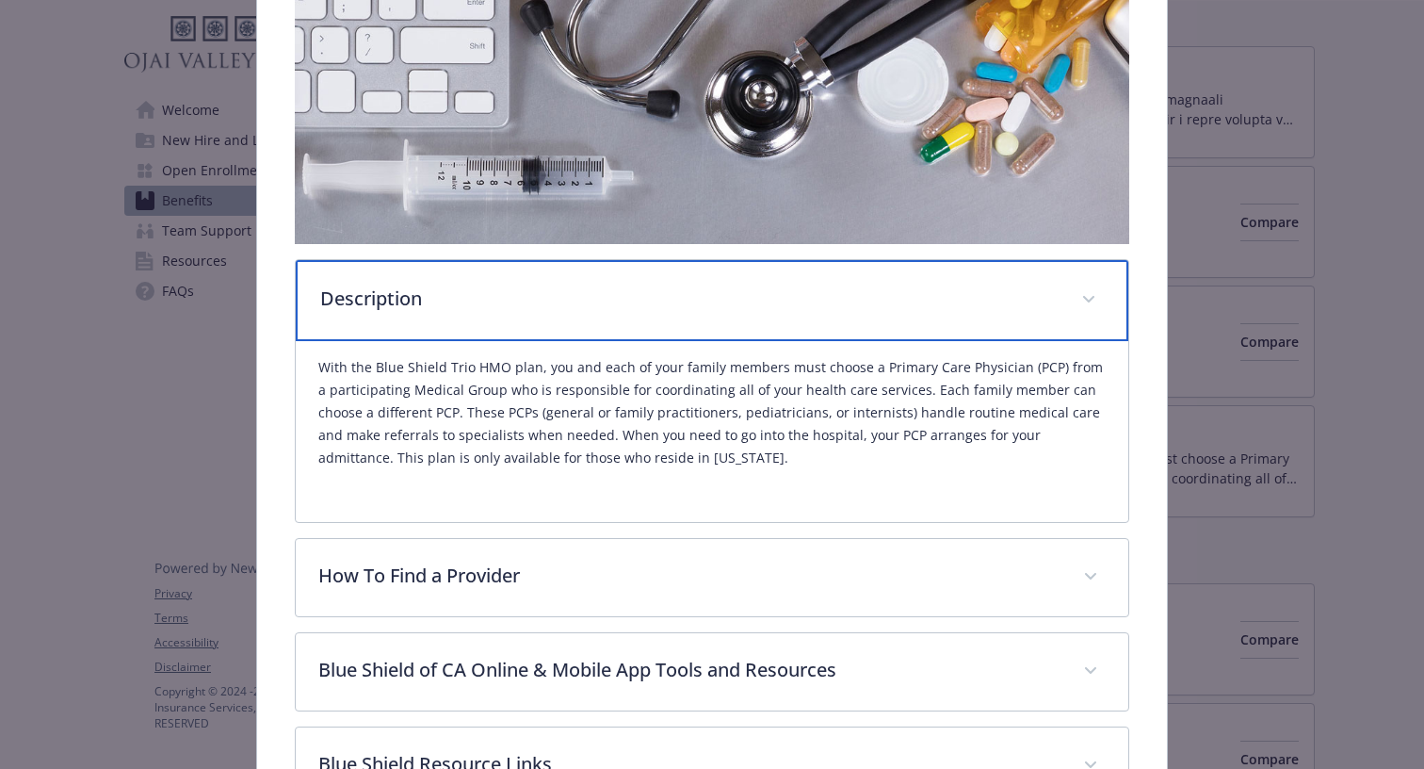
scroll to position [531, 0]
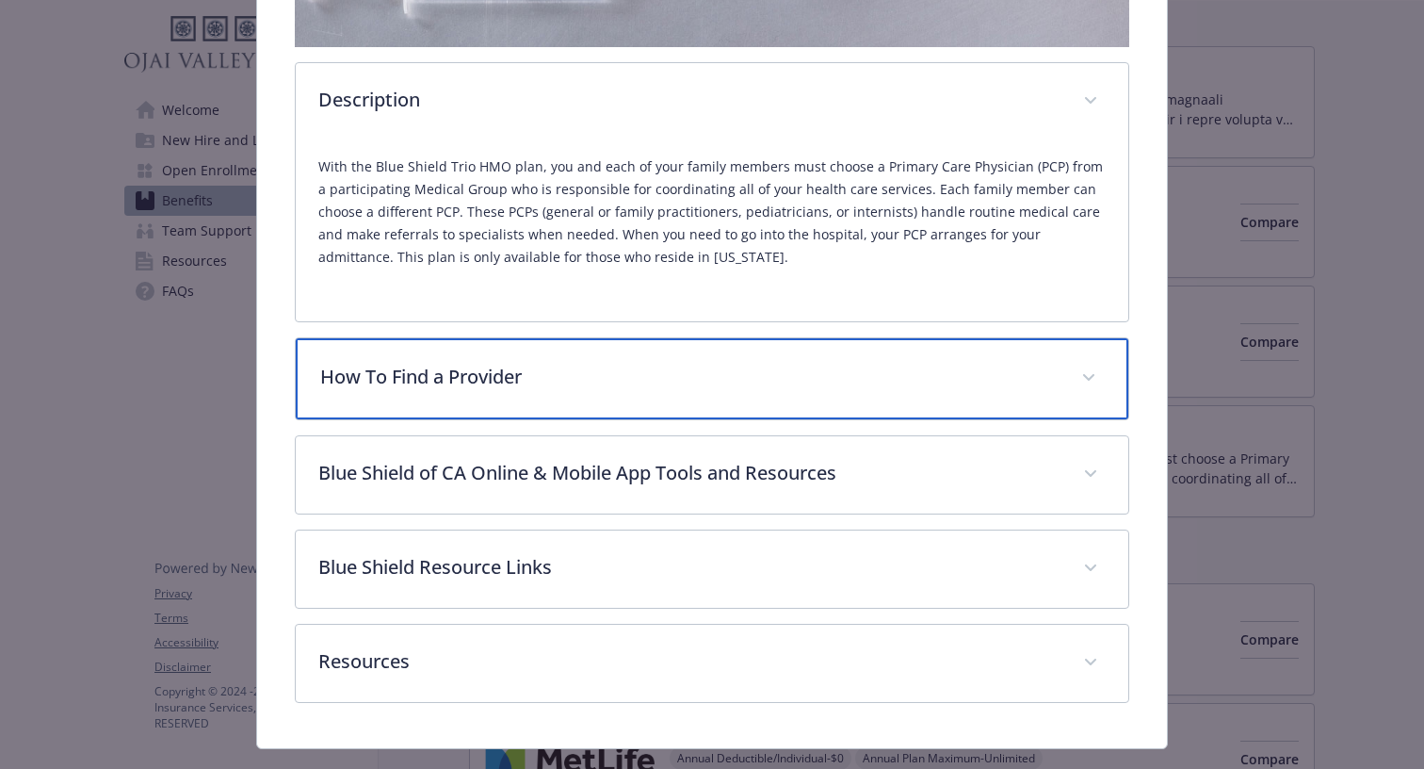
click at [881, 396] on div "How To Find a Provider" at bounding box center [712, 378] width 833 height 81
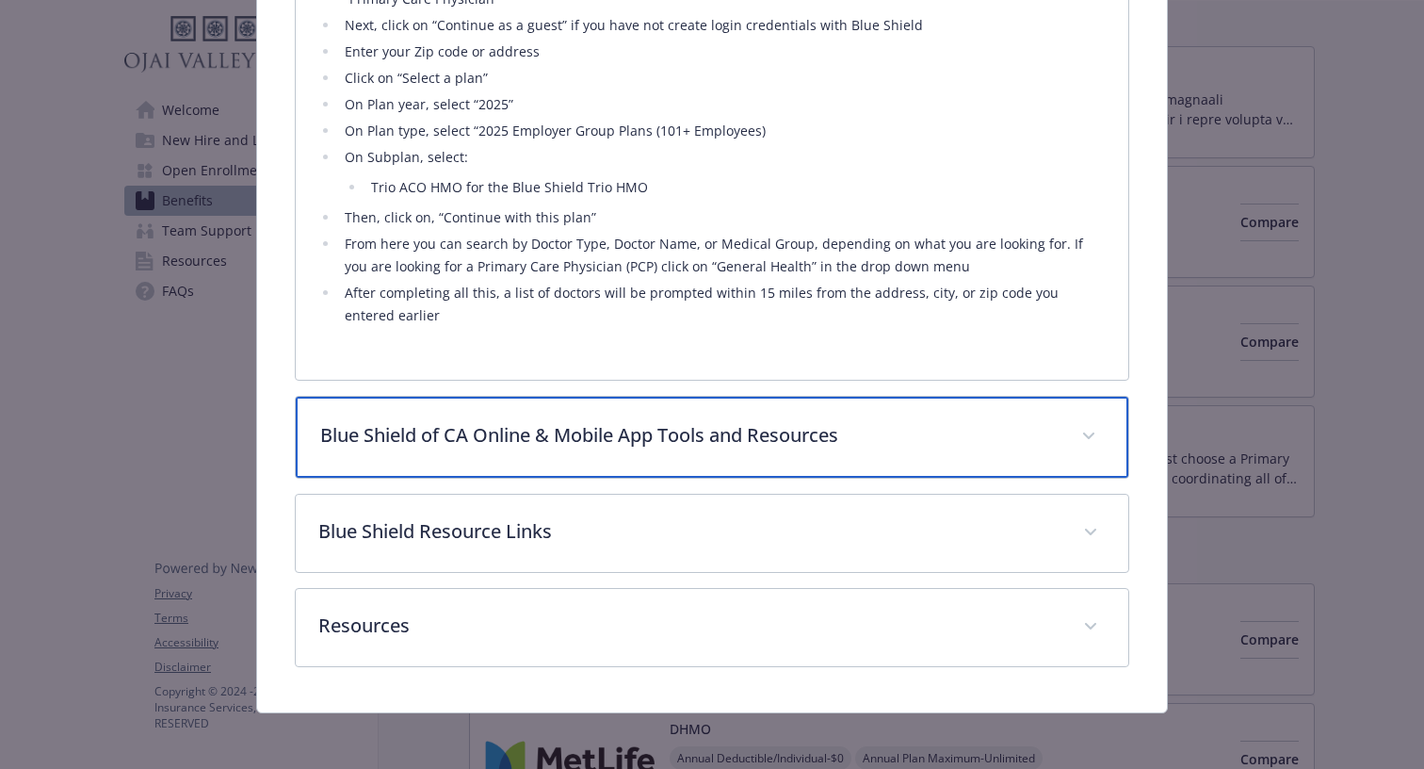
click at [878, 431] on p "Blue Shield of CA Online & Mobile App Tools and Resources" at bounding box center [689, 435] width 739 height 28
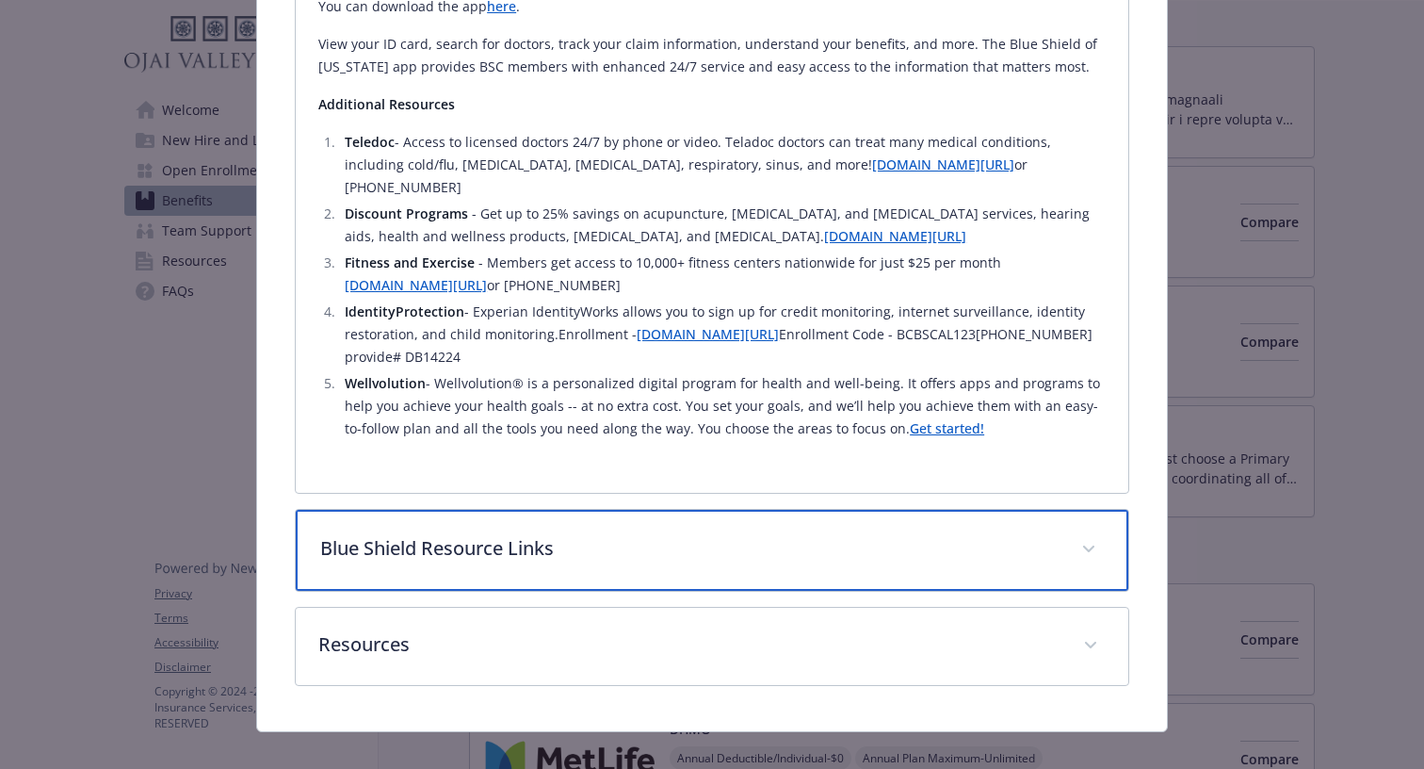
click at [881, 540] on p "Blue Shield Resource Links" at bounding box center [689, 548] width 739 height 28
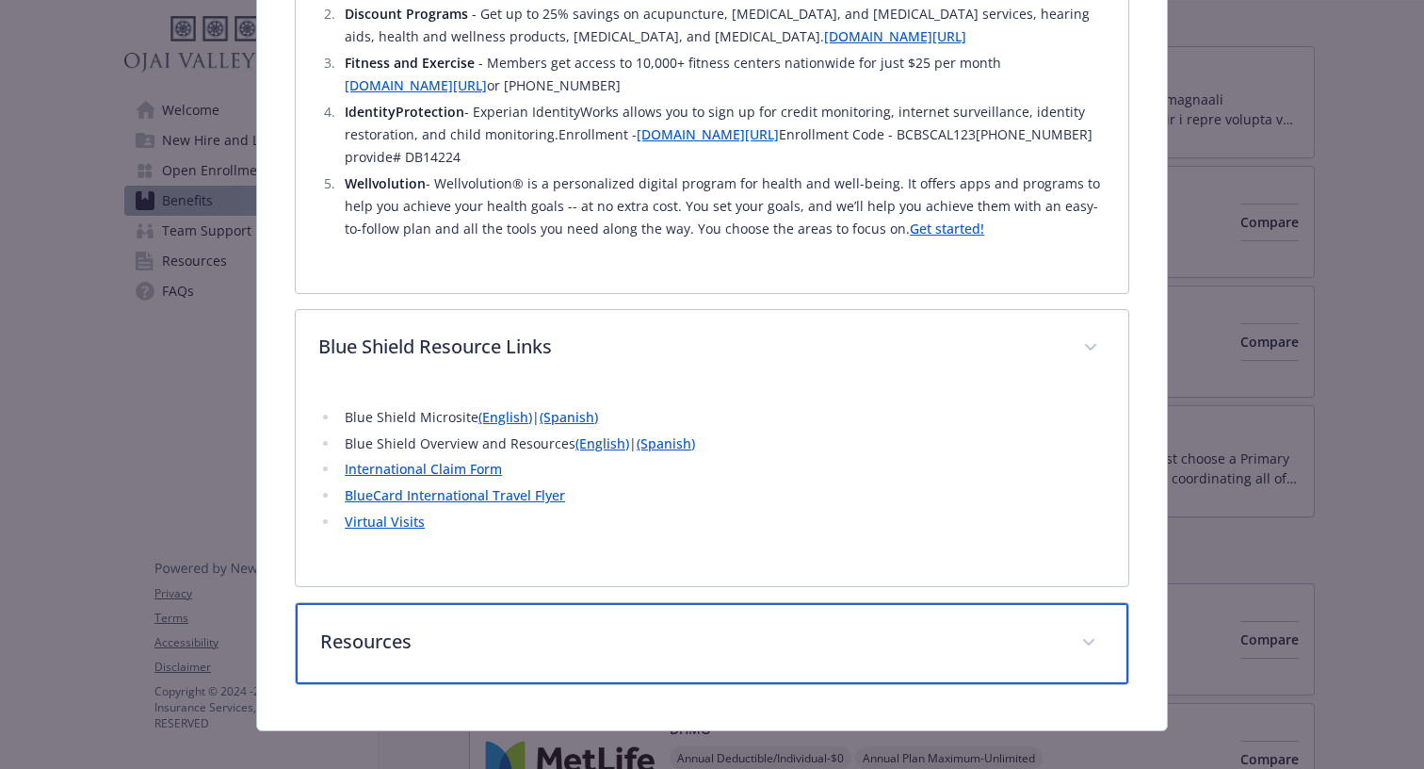
click at [841, 644] on div "Resources" at bounding box center [712, 643] width 833 height 81
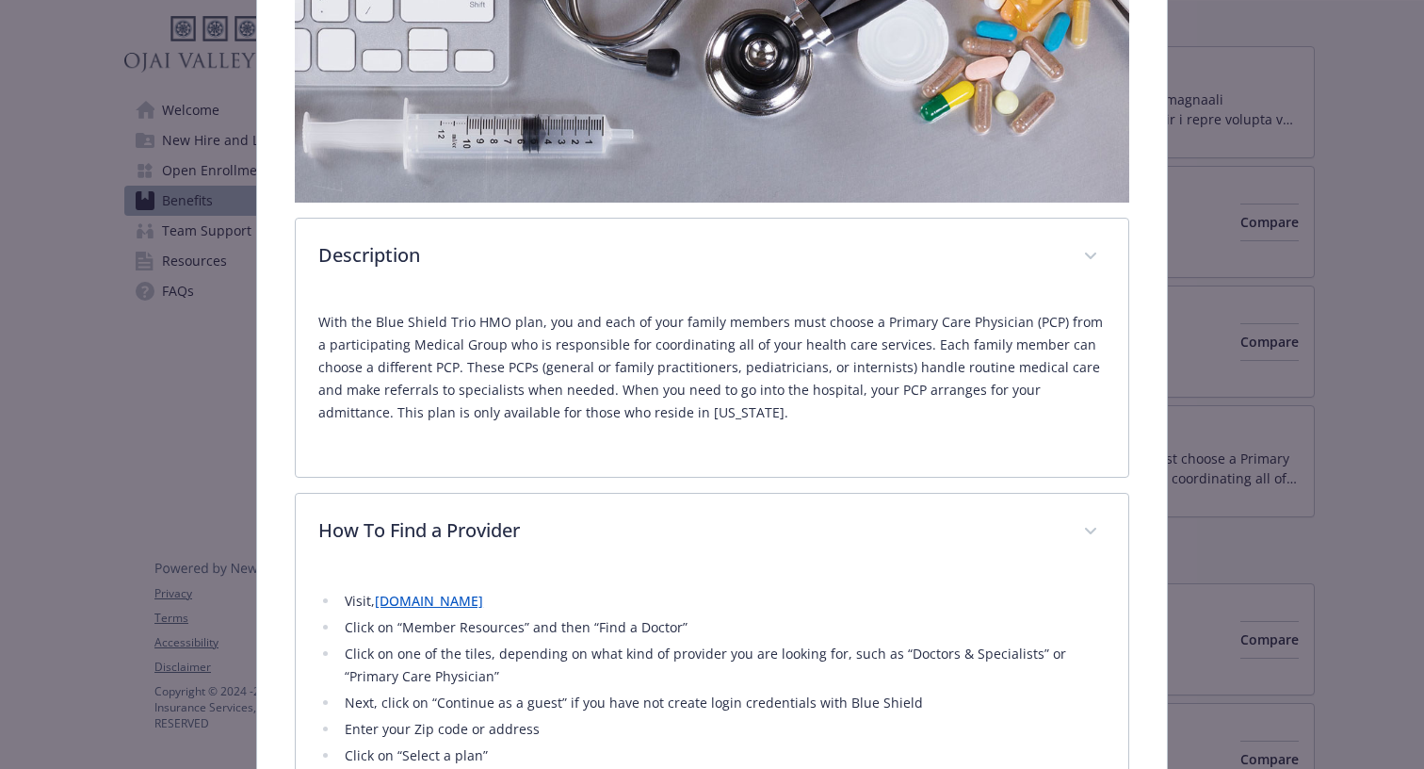
scroll to position [0, 0]
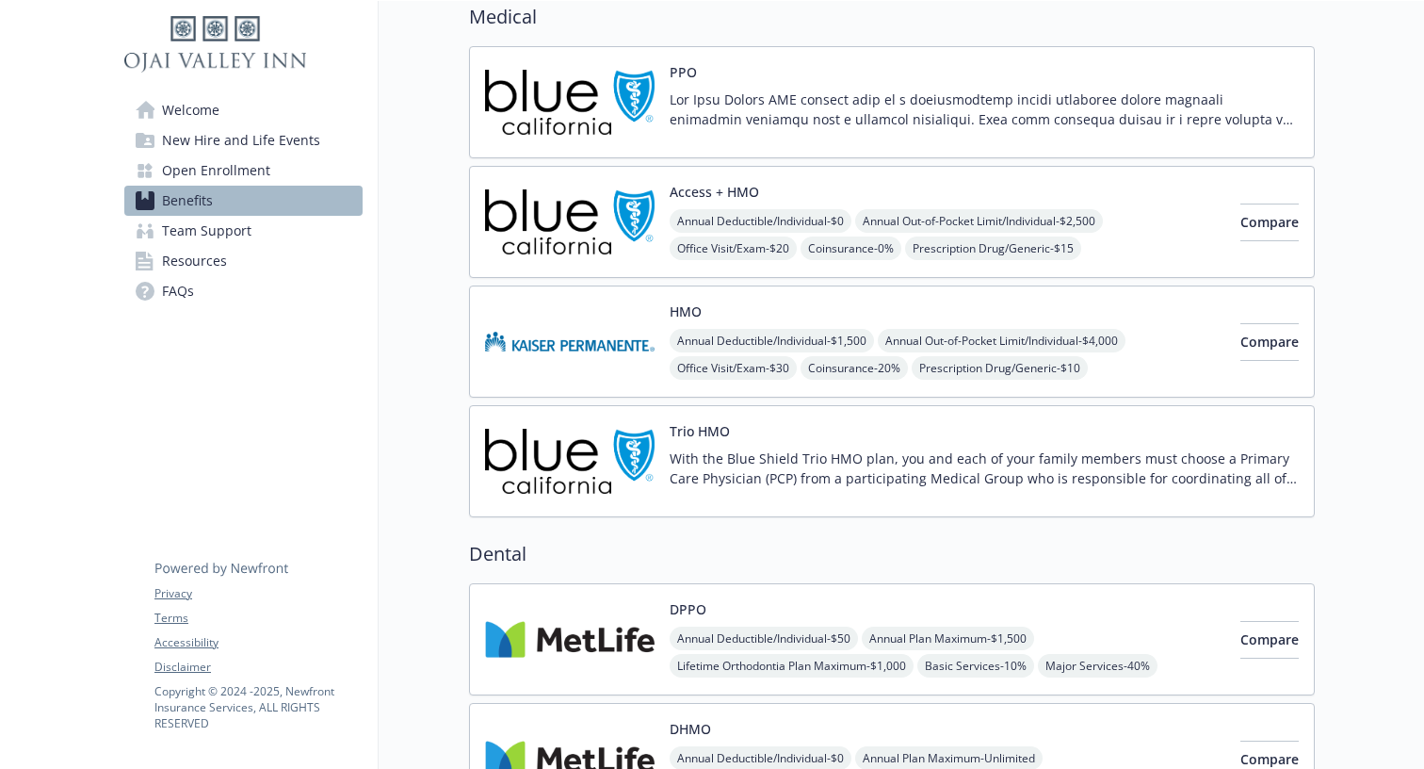
click at [990, 481] on p "With the Blue Shield Trio HMO plan, you and each of your family members must ch…" at bounding box center [984, 468] width 629 height 40
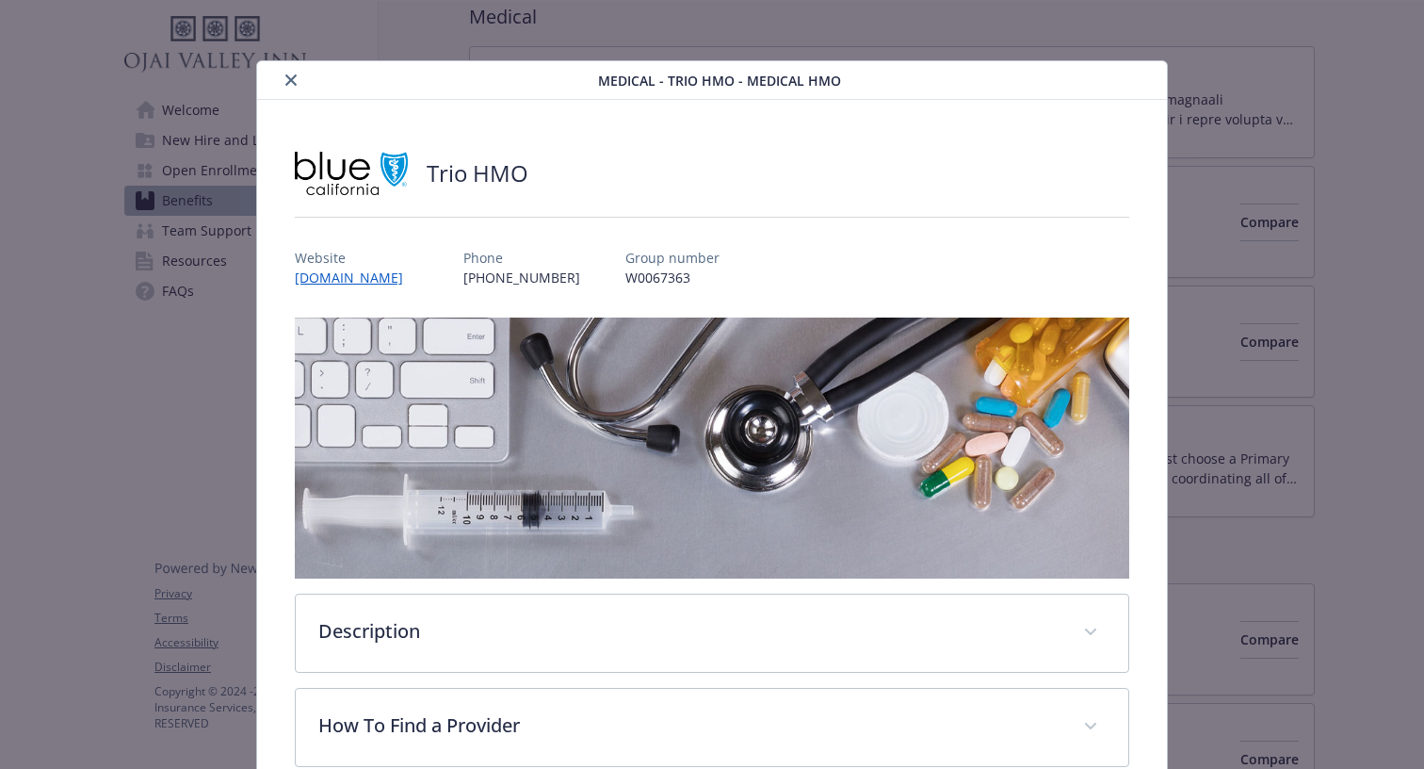
scroll to position [57, 0]
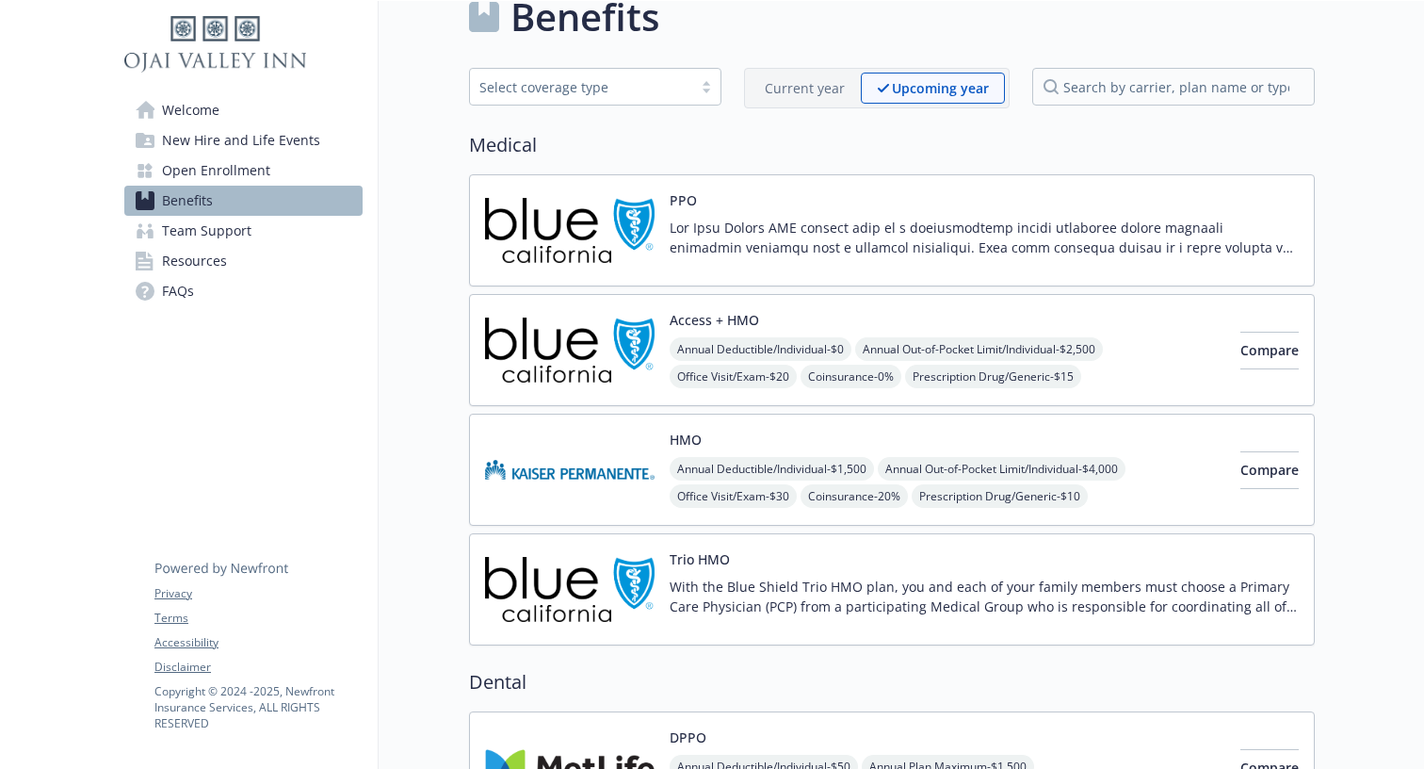
scroll to position [39, 0]
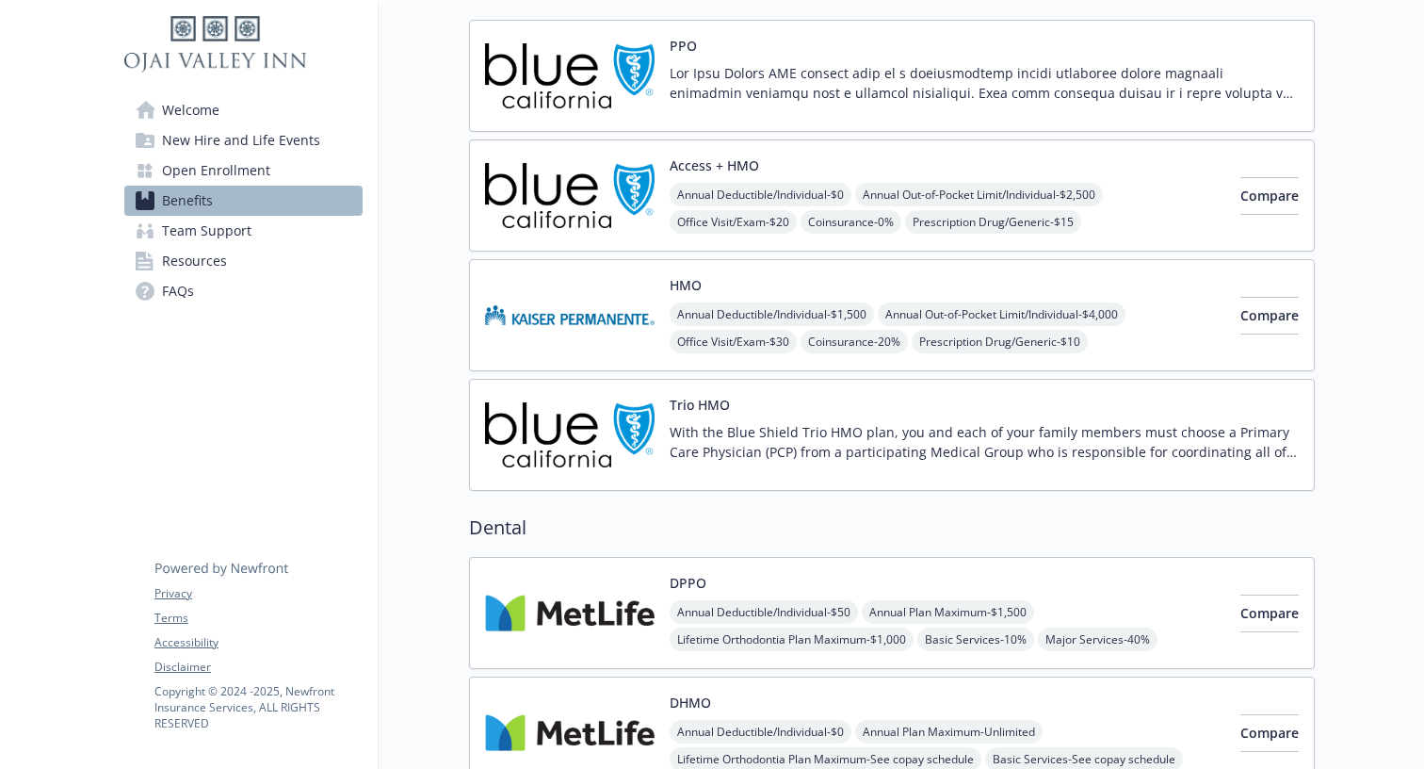
click at [956, 72] on p at bounding box center [984, 83] width 629 height 40
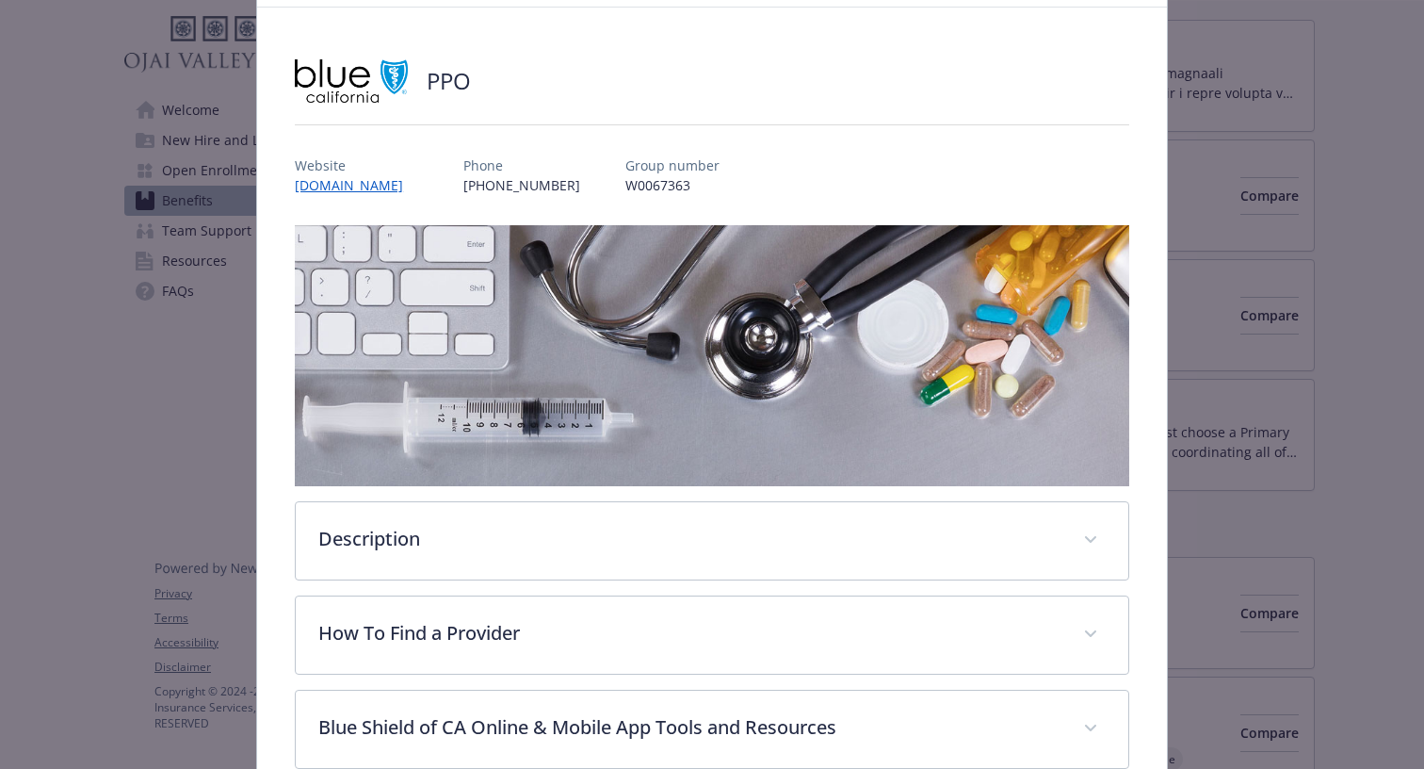
scroll to position [106, 0]
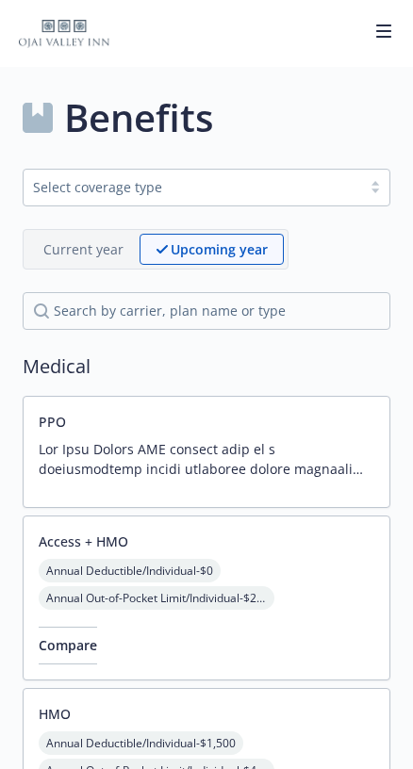
click at [364, 113] on div "Benefits" at bounding box center [206, 117] width 367 height 57
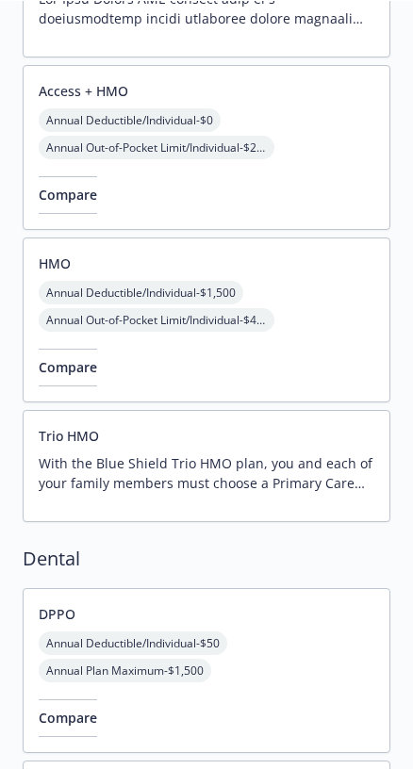
scroll to position [521, 0]
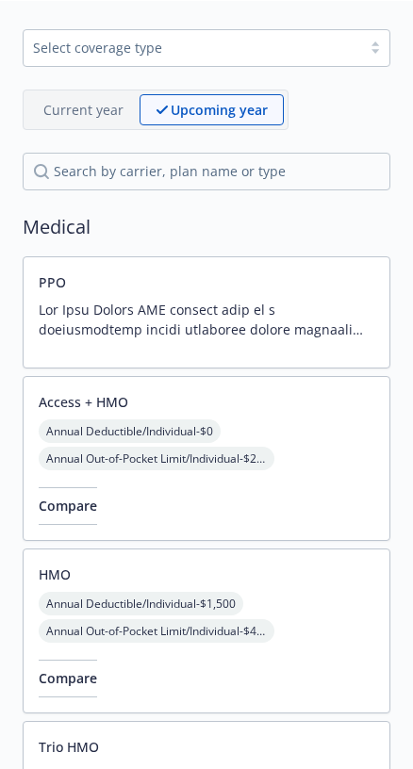
scroll to position [373, 0]
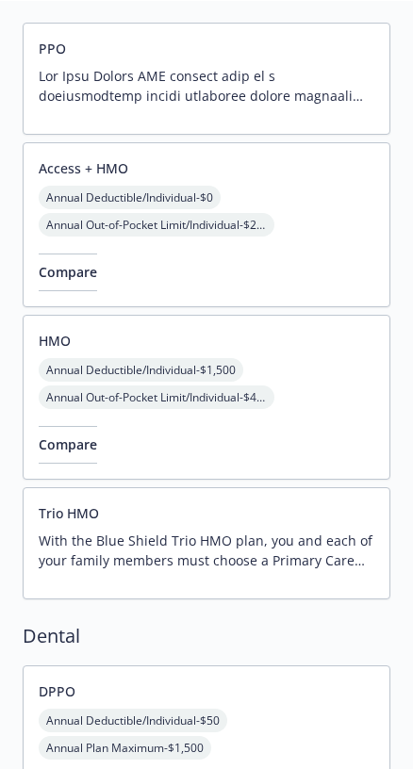
click at [311, 496] on div "Trio HMO With the Blue Shield Trio HMO plan, you and each of your family member…" at bounding box center [206, 543] width 367 height 112
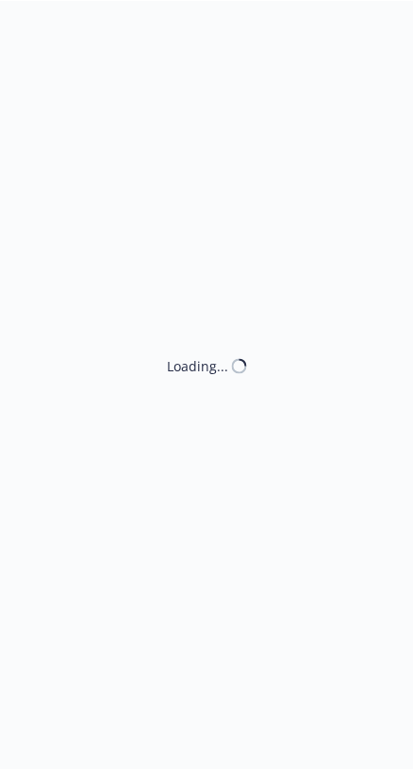
scroll to position [373, 0]
